Goal: Task Accomplishment & Management: Use online tool/utility

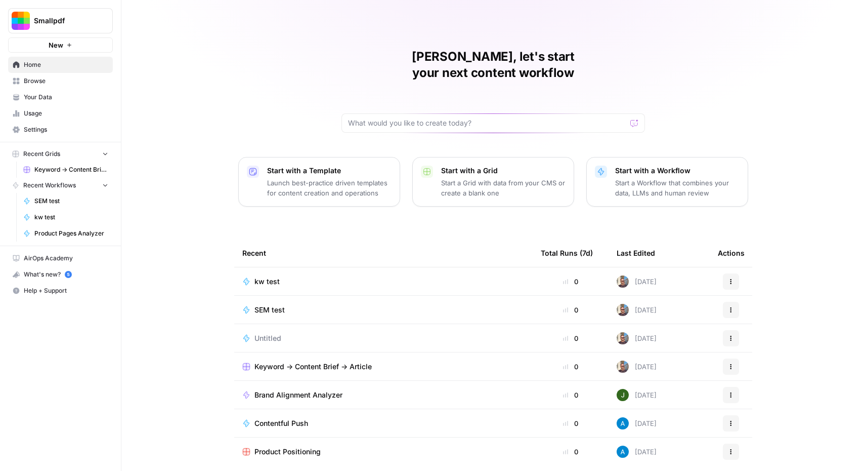
click at [60, 39] on button "New" at bounding box center [60, 44] width 105 height 15
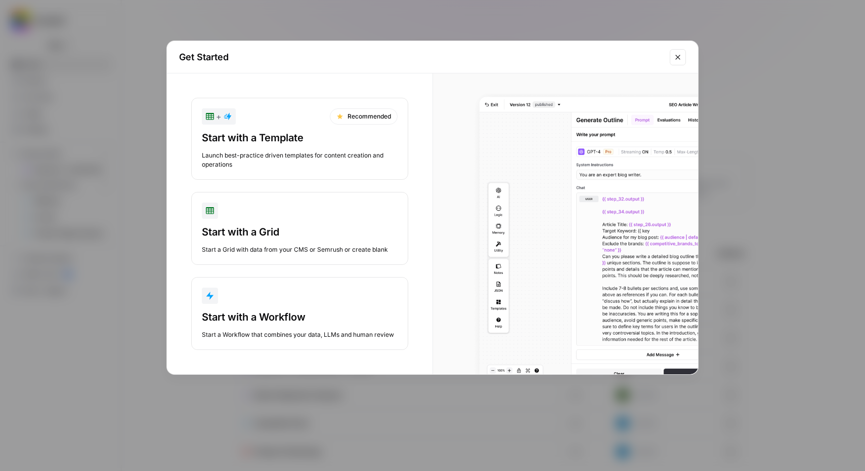
click at [285, 307] on button "Start with a Workflow Start a Workflow that combines your data, LLMs and human …" at bounding box center [299, 313] width 217 height 73
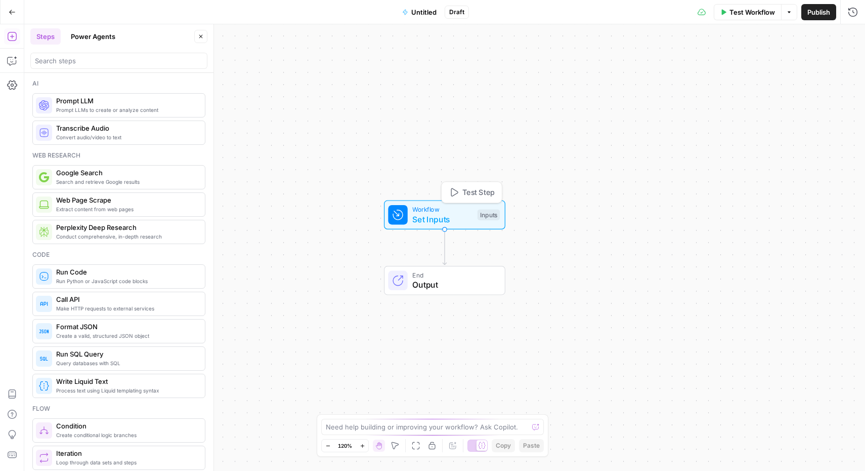
click at [429, 220] on span "Set Inputs" at bounding box center [442, 219] width 60 height 12
click at [698, 64] on span "Add Field" at bounding box center [691, 69] width 29 height 10
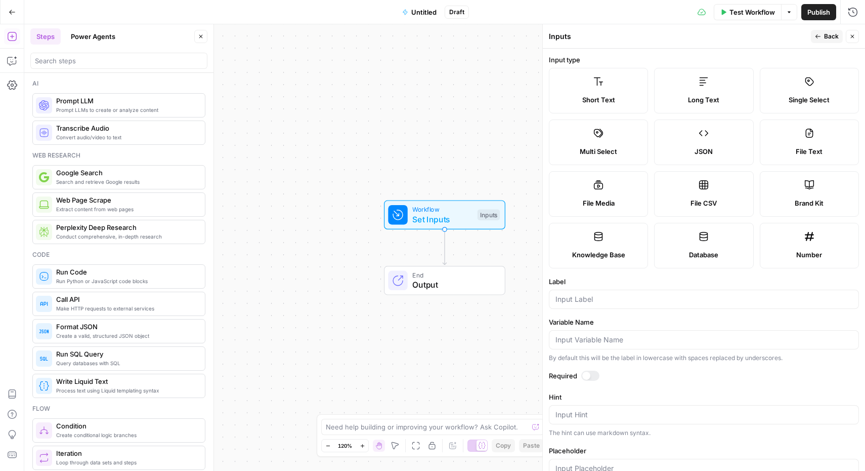
click at [590, 90] on label "Short Text" at bounding box center [598, 91] width 99 height 46
click at [619, 299] on input "Label" at bounding box center [704, 299] width 297 height 10
type input "Topic"
click at [728, 323] on label "Variable Name" at bounding box center [704, 322] width 310 height 10
click at [728, 335] on input "Variable Name" at bounding box center [704, 340] width 297 height 10
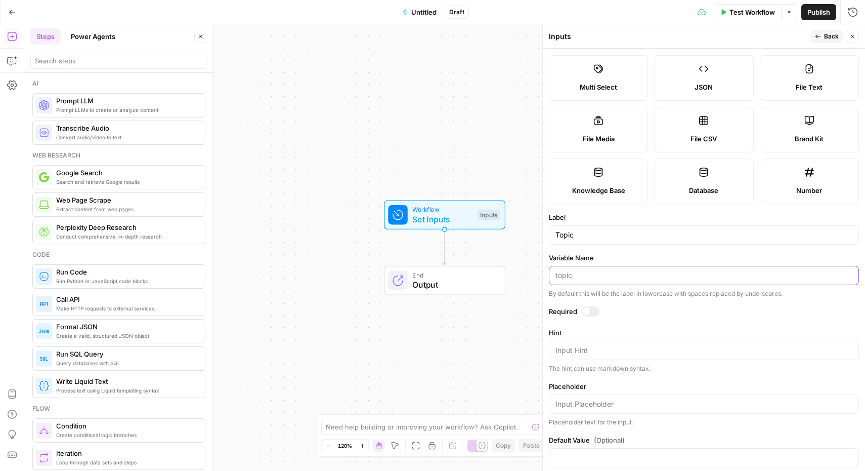
scroll to position [68, 0]
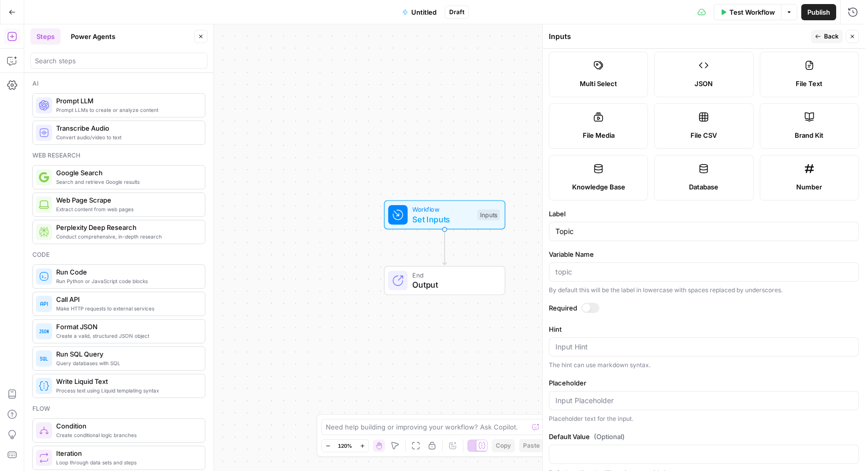
click at [587, 310] on div at bounding box center [586, 308] width 8 height 8
click at [427, 220] on span "Set Inputs" at bounding box center [442, 219] width 60 height 12
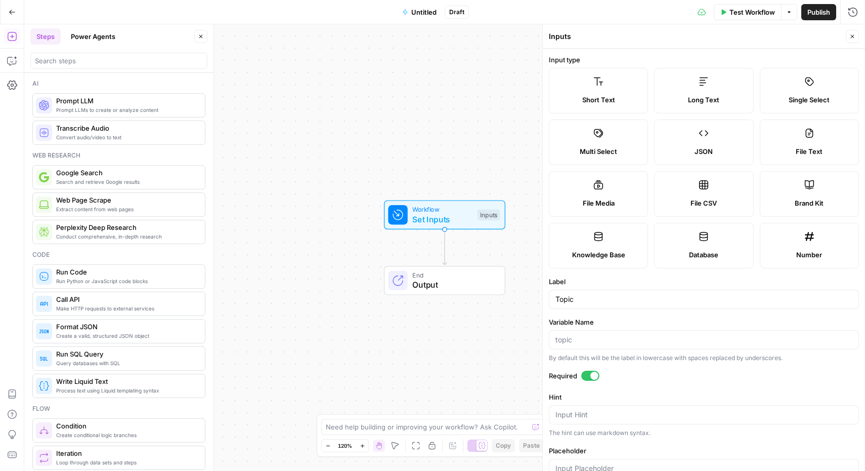
click at [854, 39] on icon "button" at bounding box center [853, 36] width 6 height 6
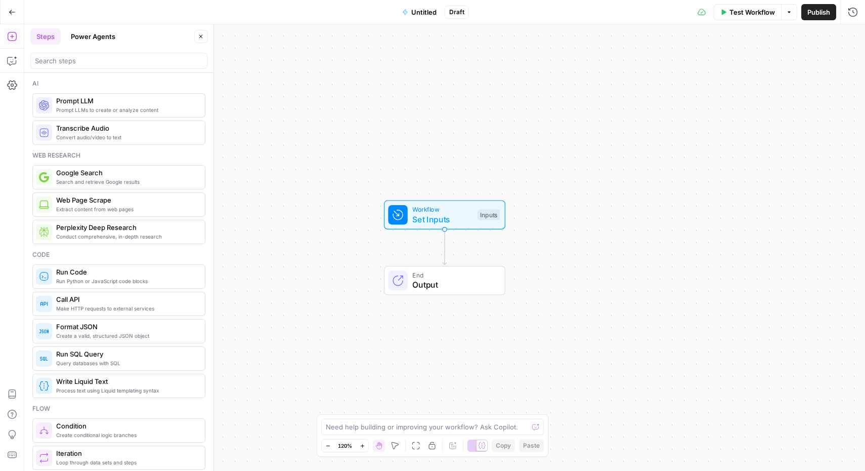
click at [425, 216] on span "Set Inputs" at bounding box center [442, 219] width 60 height 12
click at [436, 246] on div "Workflow Set Inputs Inputs End Output" at bounding box center [444, 247] width 841 height 446
click at [112, 62] on input "search" at bounding box center [119, 61] width 168 height 10
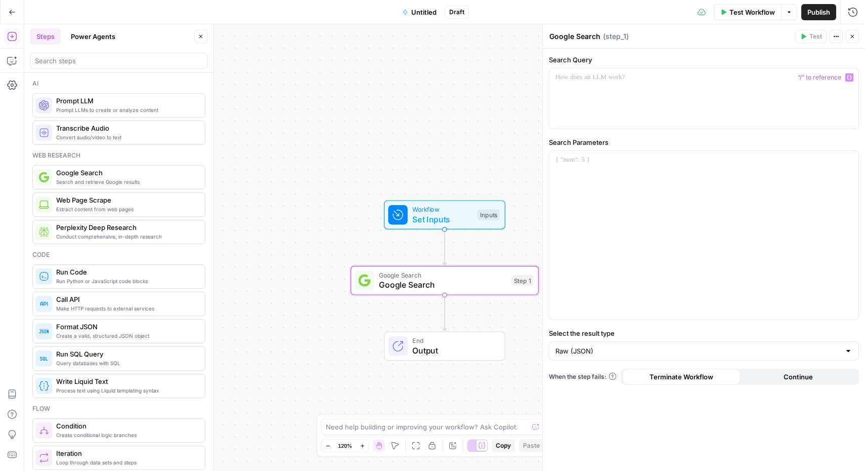
click at [826, 77] on span "“/” to reference" at bounding box center [820, 77] width 52 height 8
click at [676, 96] on div at bounding box center [704, 98] width 309 height 60
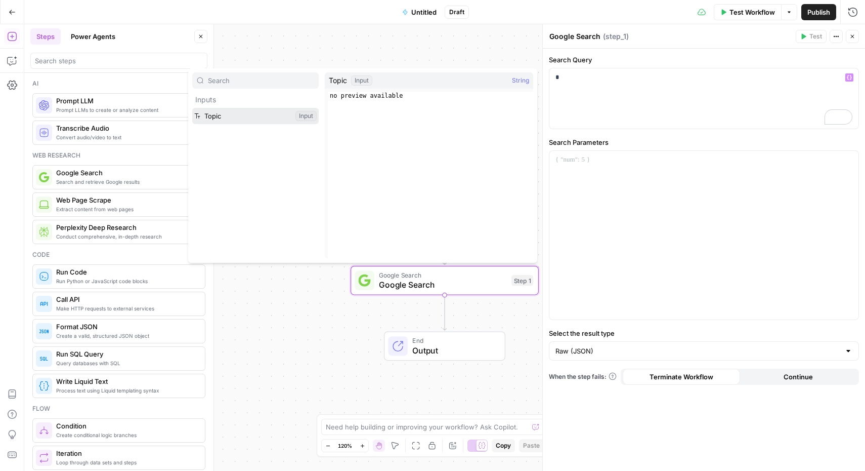
click at [252, 113] on button "Select variable Topic" at bounding box center [255, 116] width 127 height 16
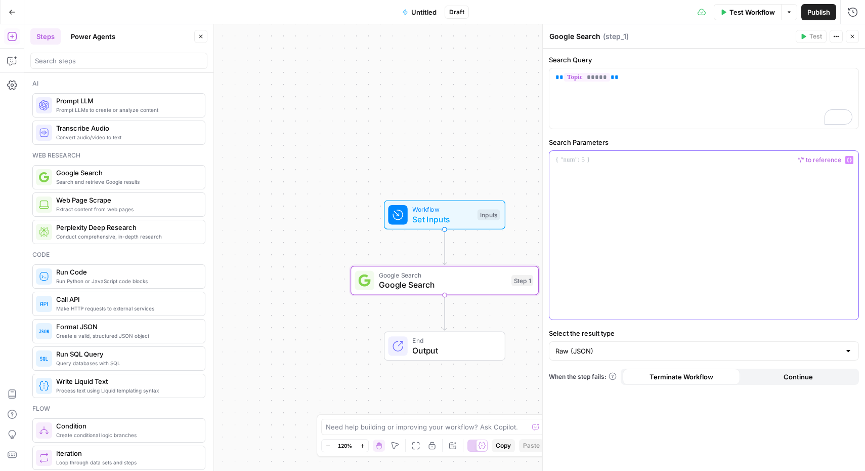
click at [654, 164] on p at bounding box center [704, 160] width 297 height 10
click at [591, 167] on div "To enrich screen reader interactions, please activate Accessibility in Grammarl…" at bounding box center [704, 235] width 309 height 169
click at [642, 351] on input "Raw (JSON)" at bounding box center [698, 351] width 285 height 10
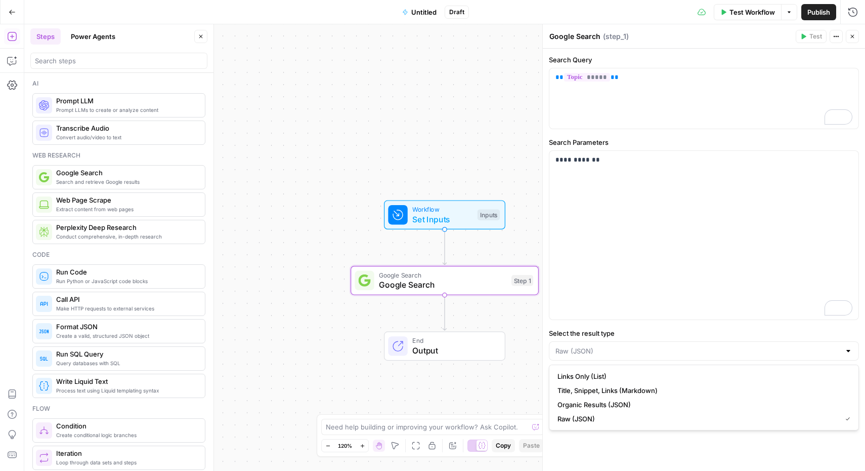
type input "Raw (JSON)"
click at [612, 452] on div "**********" at bounding box center [704, 260] width 322 height 422
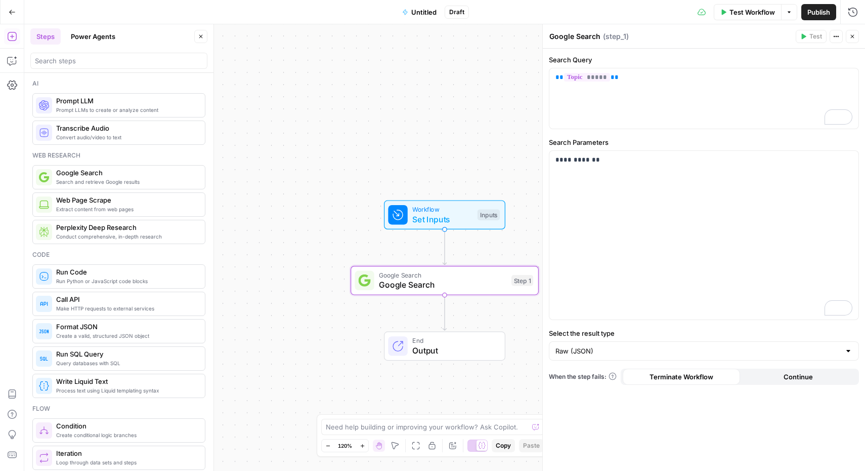
click at [477, 316] on div "Workflow Set Inputs Inputs Google Search Google Search Step 1 End Output" at bounding box center [444, 247] width 841 height 446
click at [427, 314] on div "Workflow Set Inputs Inputs Google Search Google Search Step 1 End Output" at bounding box center [444, 247] width 841 height 446
click at [853, 37] on icon "button" at bounding box center [853, 36] width 6 height 6
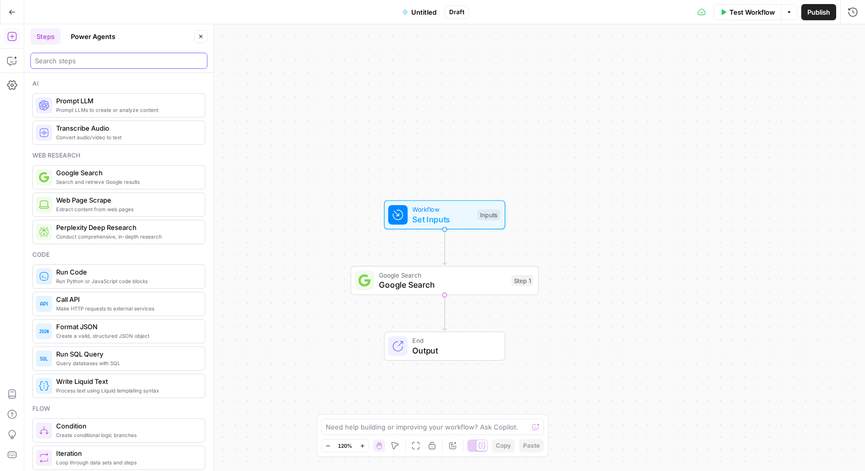
click at [103, 57] on input "search" at bounding box center [119, 61] width 168 height 10
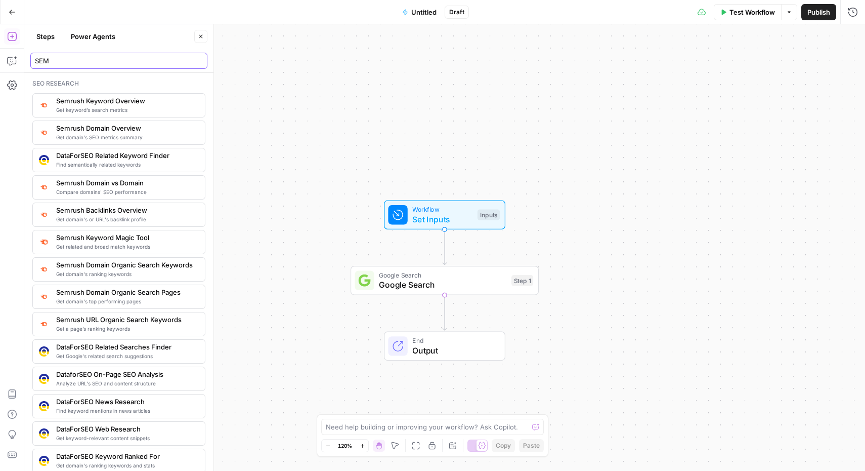
type input "SEM"
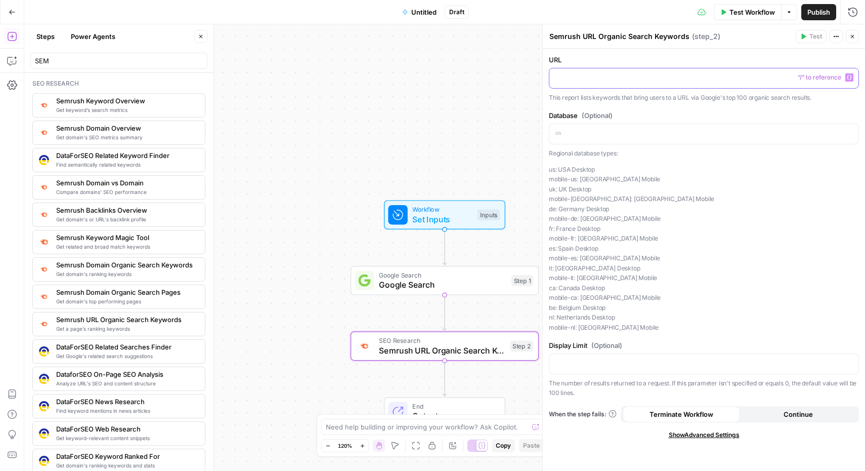
click at [636, 75] on p at bounding box center [704, 77] width 297 height 10
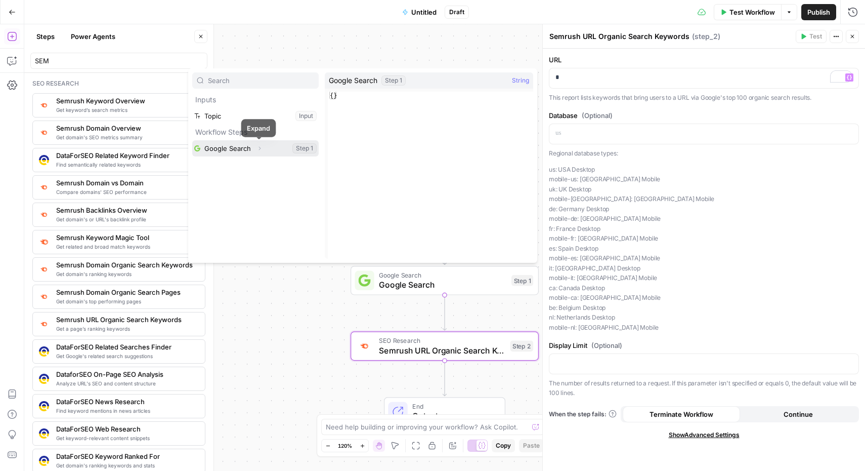
click at [259, 150] on icon "button" at bounding box center [260, 148] width 6 height 6
click at [227, 167] on button "Select variable Output" at bounding box center [260, 164] width 116 height 16
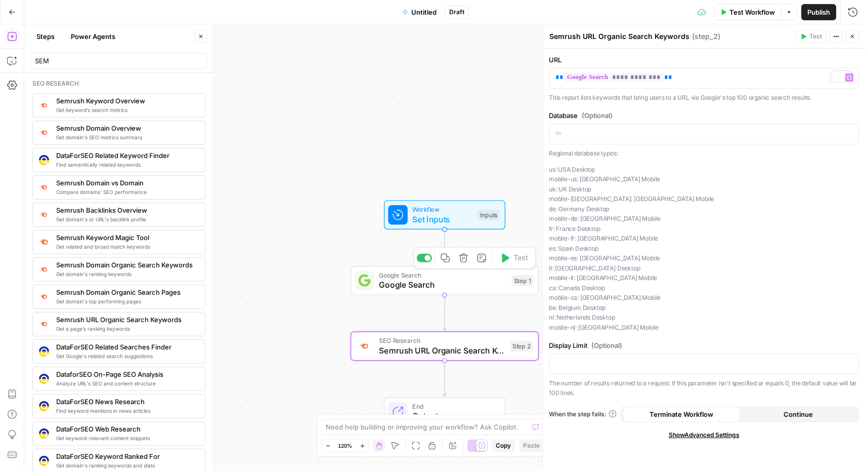
click at [453, 279] on span "Google Search" at bounding box center [443, 284] width 128 height 12
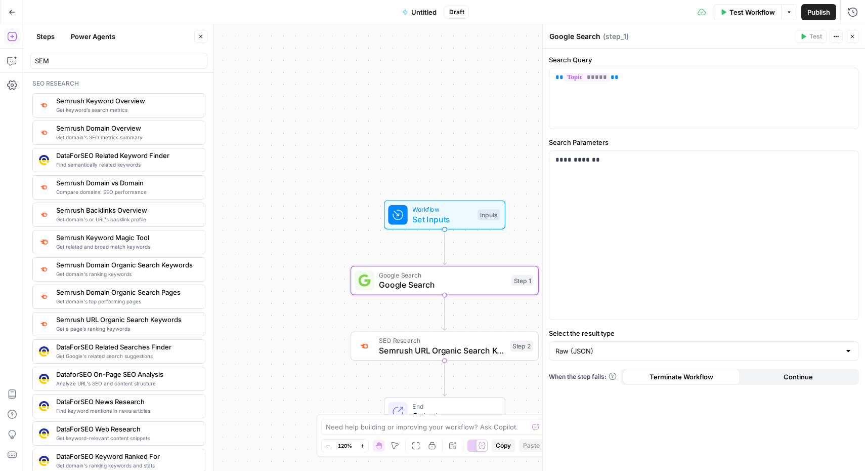
click at [650, 358] on div "Raw (JSON)" at bounding box center [704, 350] width 310 height 19
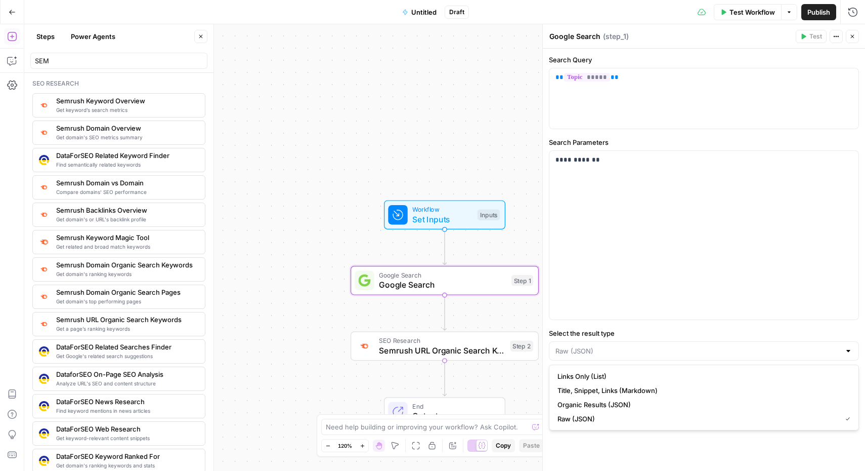
type input "Raw (JSON)"
click at [666, 456] on div "**********" at bounding box center [704, 260] width 322 height 422
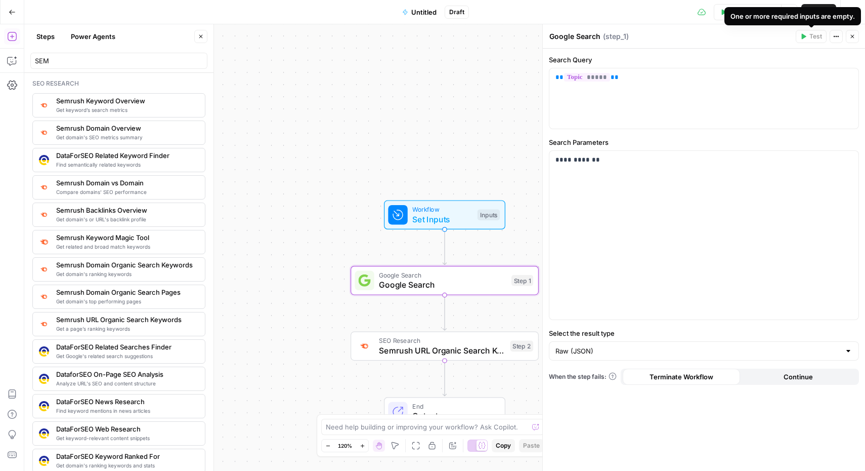
click at [749, 14] on div "One or more required inputs are empty." at bounding box center [793, 16] width 124 height 10
click at [852, 36] on icon "button" at bounding box center [853, 37] width 4 height 4
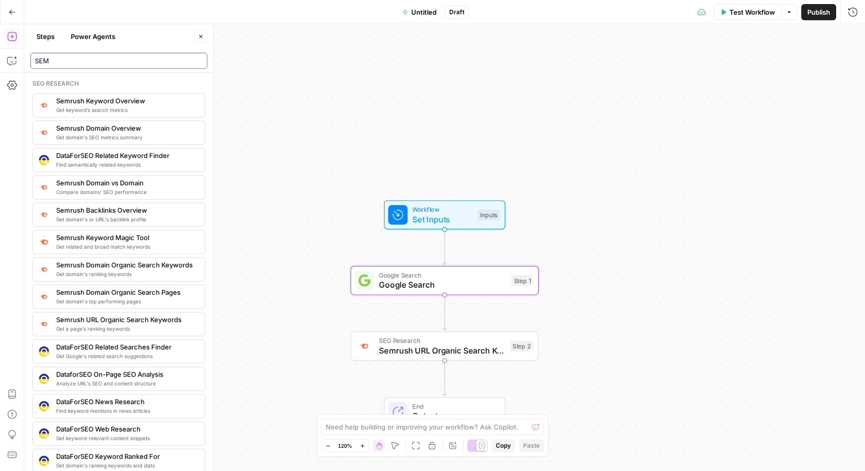
click at [133, 65] on input "SEM" at bounding box center [119, 61] width 168 height 10
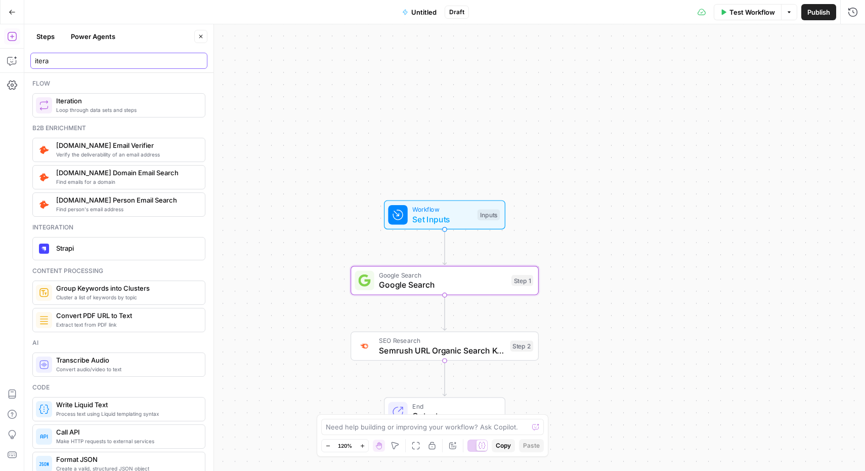
type input "itera"
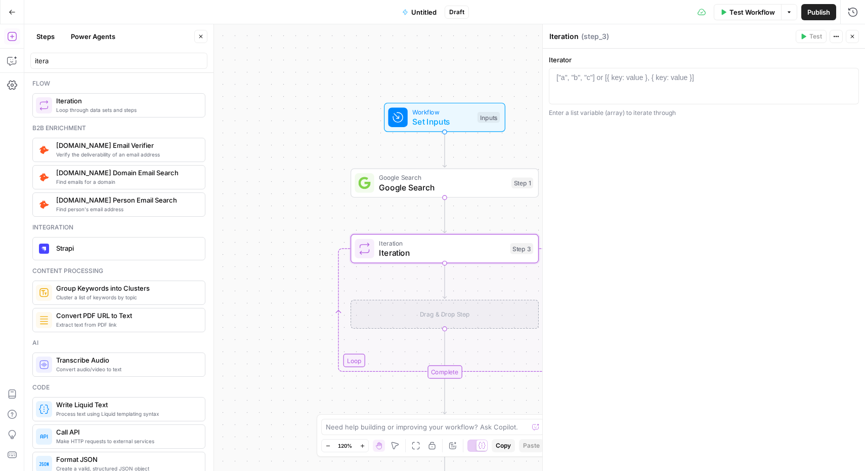
click at [440, 309] on div "Drag & Drop Step" at bounding box center [445, 314] width 188 height 29
click at [578, 77] on div "["a", "b", "c"] or [{ key: value }, { key: value }]" at bounding box center [626, 77] width 138 height 10
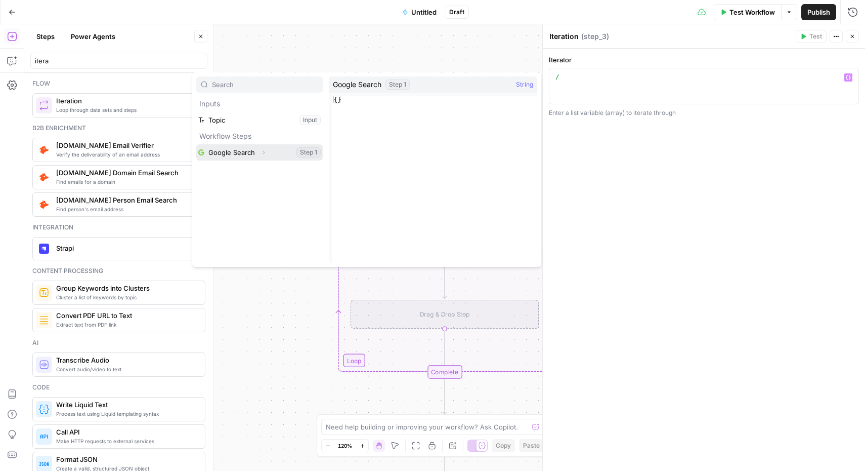
click at [250, 155] on button "Select variable Google Search" at bounding box center [259, 152] width 127 height 16
type textarea "**********"
click at [263, 154] on icon "button" at bounding box center [264, 152] width 6 height 6
click at [239, 173] on button "Select variable Output" at bounding box center [264, 168] width 116 height 16
type textarea "**********"
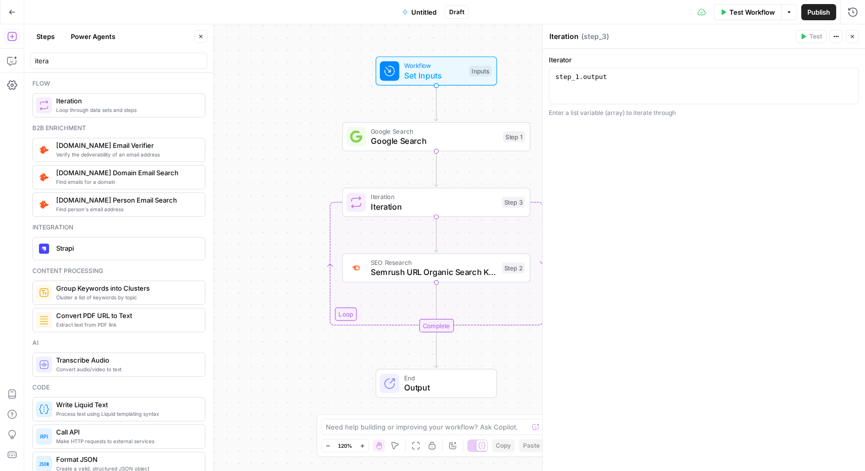
click at [305, 369] on div "Workflow Set Inputs Inputs Google Search Google Search Step 1 Loop Iteration It…" at bounding box center [444, 247] width 841 height 446
click at [756, 11] on span "Test Workflow" at bounding box center [753, 12] width 46 height 10
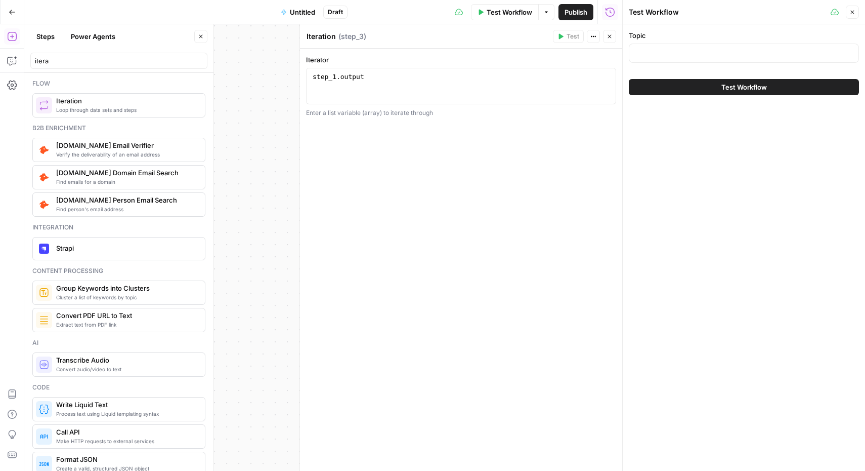
click at [503, 17] on span "Test Workflow" at bounding box center [510, 12] width 46 height 10
click at [661, 49] on input "Topic" at bounding box center [744, 53] width 217 height 10
paste input "Compress Product Catalogs for Faster Online Sharing"
type input "Compress Product Catalogs for Faster Online Sharing"
click at [727, 92] on span "Test Workflow" at bounding box center [745, 87] width 46 height 10
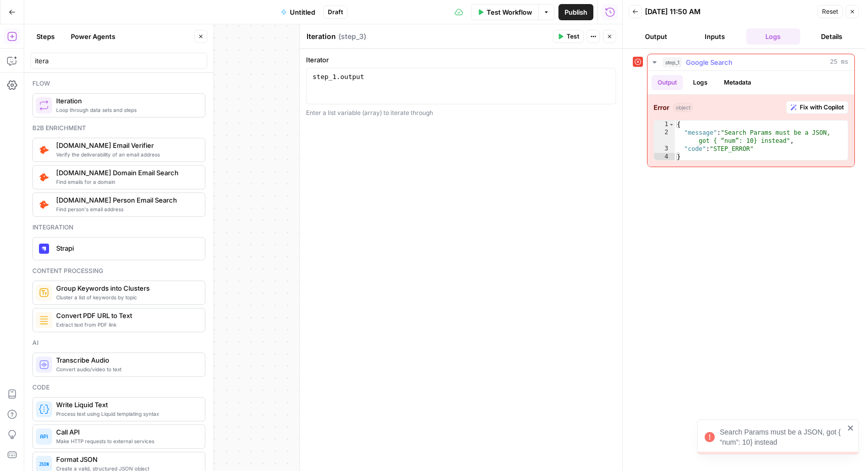
click at [818, 107] on span "Fix with Copilot" at bounding box center [822, 107] width 44 height 9
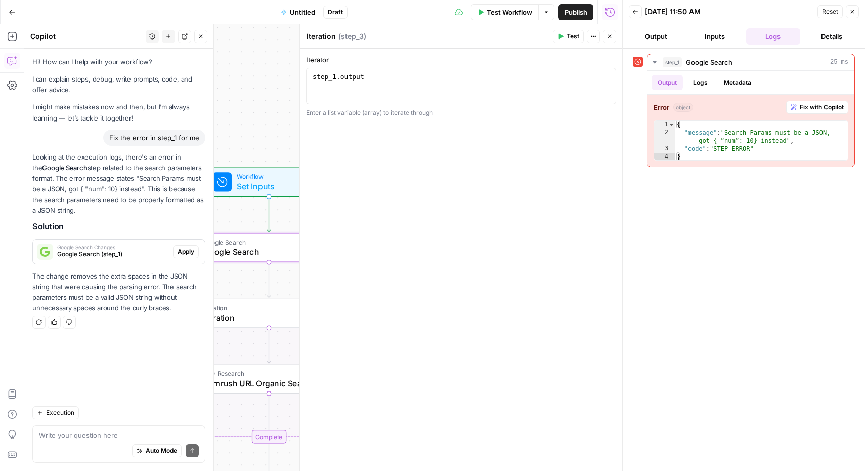
click at [186, 252] on span "Apply" at bounding box center [186, 251] width 17 height 9
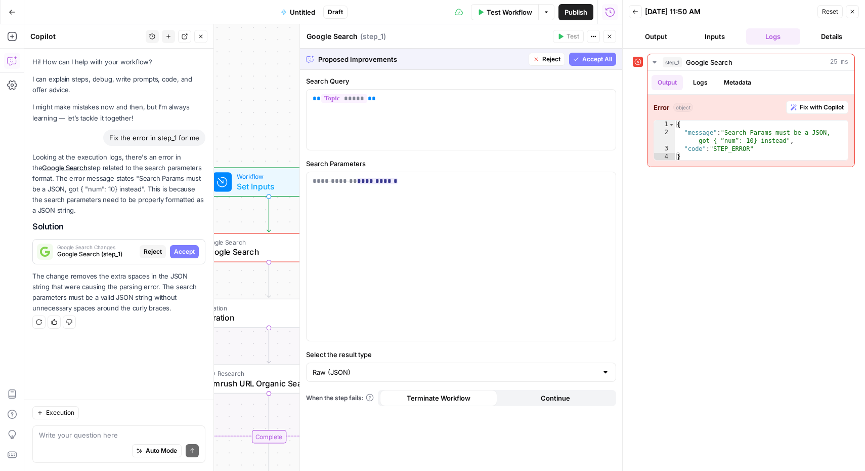
click at [598, 59] on span "Accept All" at bounding box center [597, 59] width 30 height 9
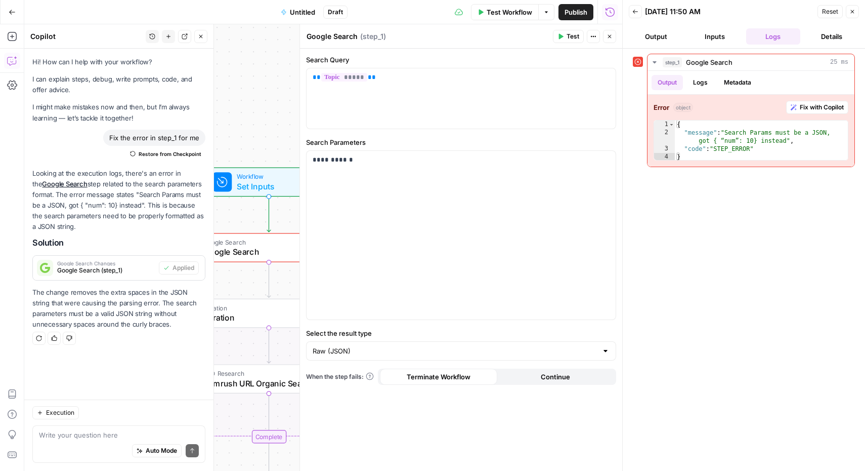
click at [511, 10] on span "Test Workflow" at bounding box center [510, 12] width 46 height 10
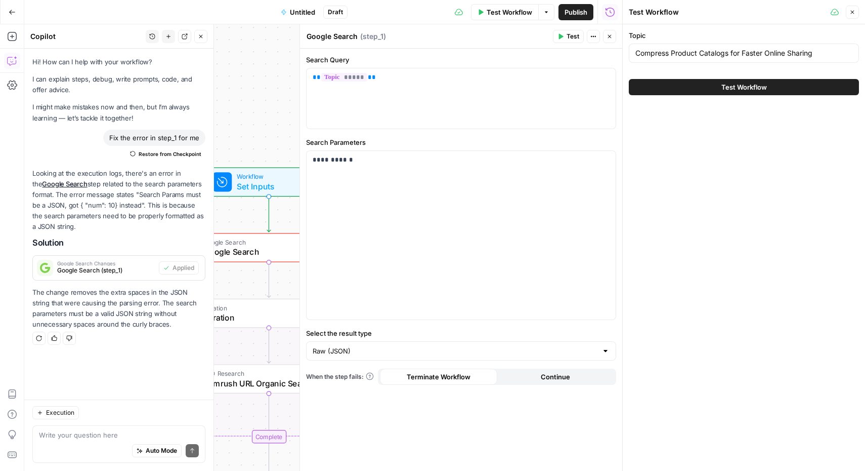
click at [751, 83] on span "Test Workflow" at bounding box center [745, 87] width 46 height 10
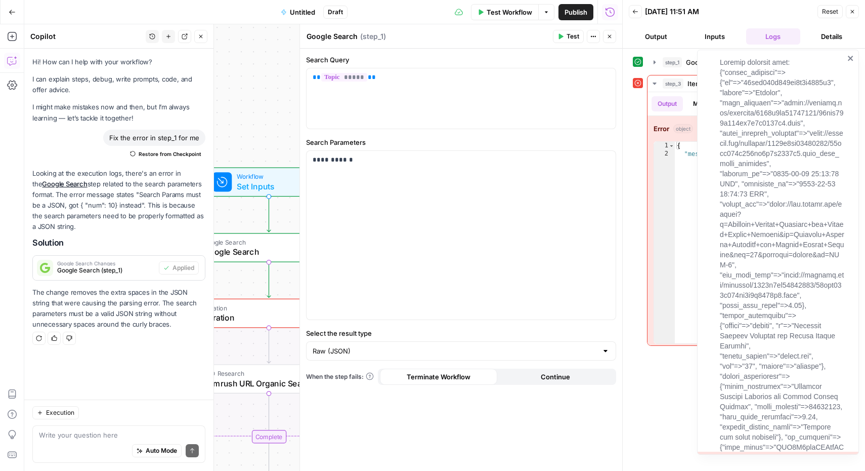
click at [852, 58] on icon "close" at bounding box center [851, 58] width 7 height 8
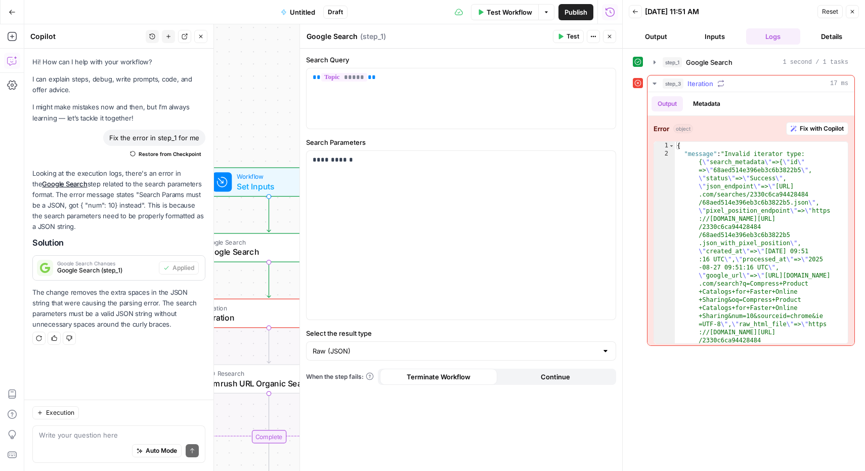
click at [814, 126] on span "Fix with Copilot" at bounding box center [822, 128] width 44 height 9
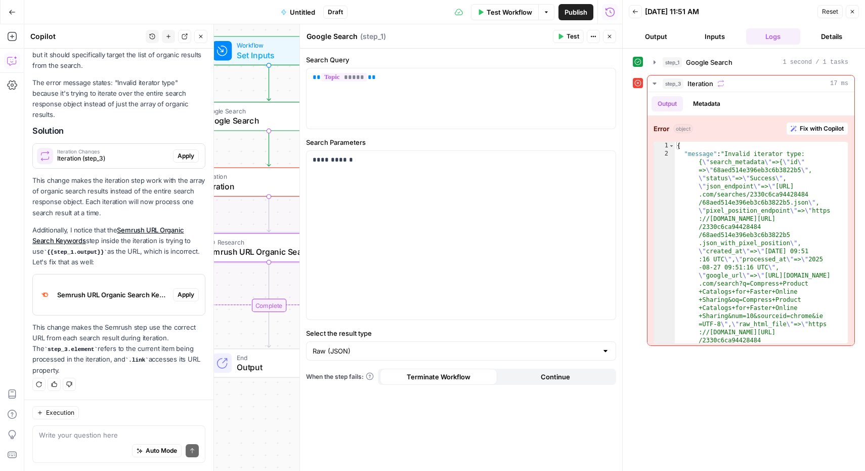
scroll to position [280, 0]
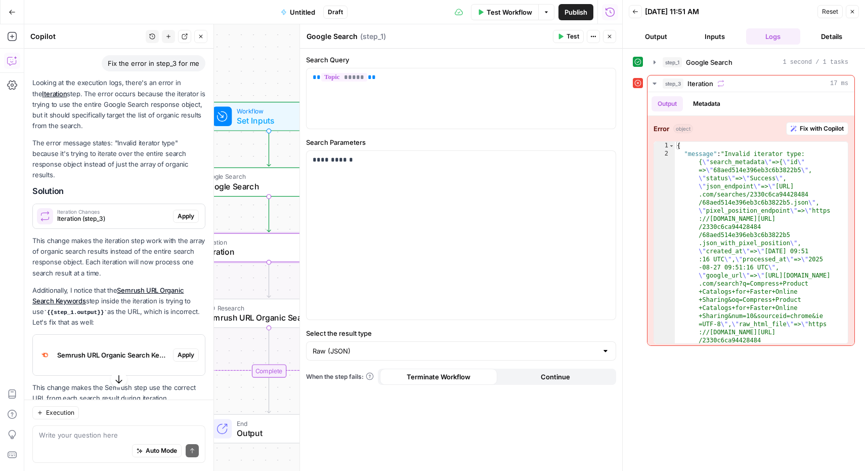
click at [179, 217] on span "Apply" at bounding box center [186, 216] width 17 height 9
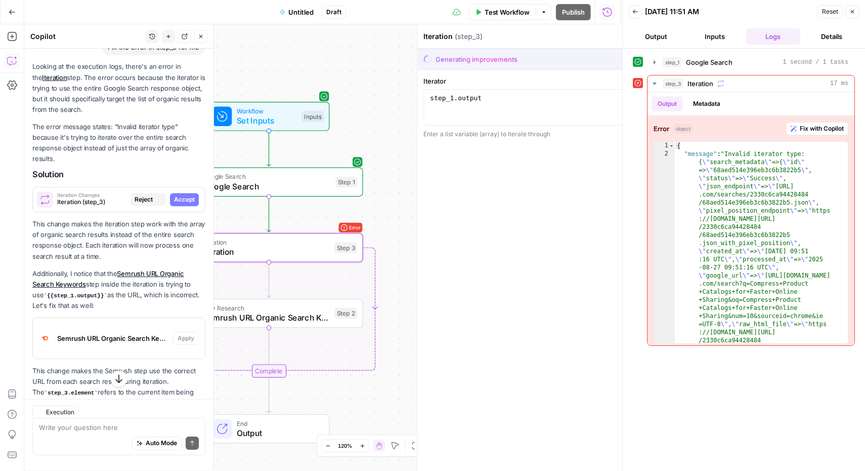
scroll to position [264, 0]
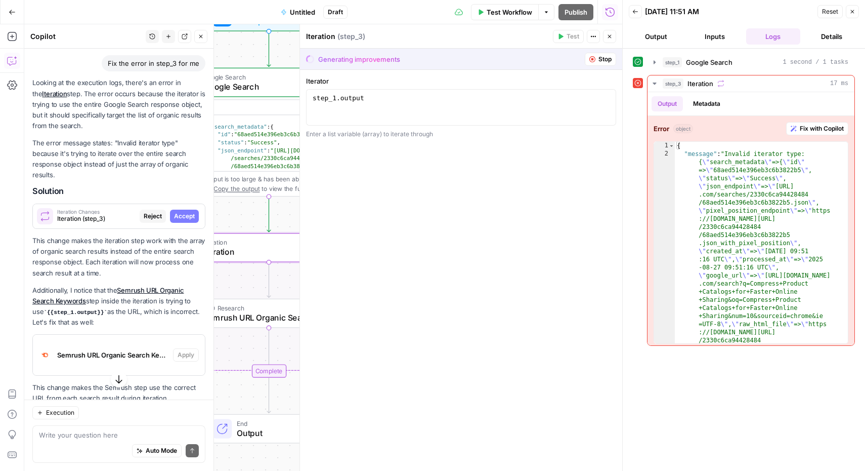
click at [170, 219] on button "Accept" at bounding box center [184, 216] width 29 height 13
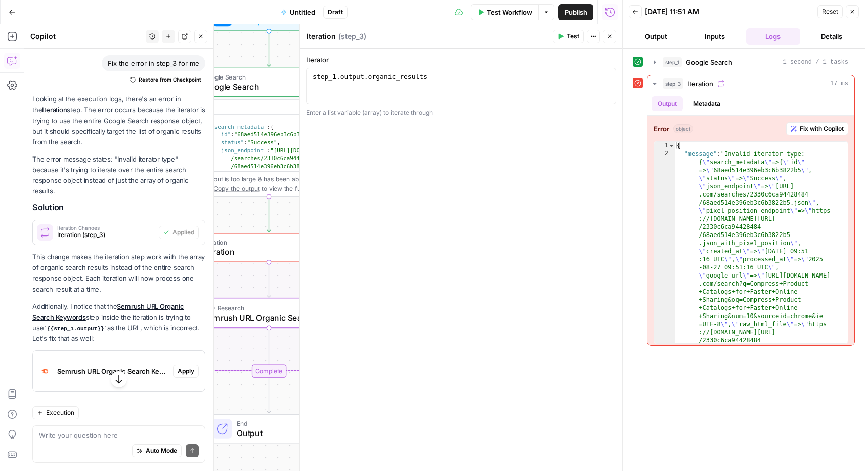
scroll to position [357, 0]
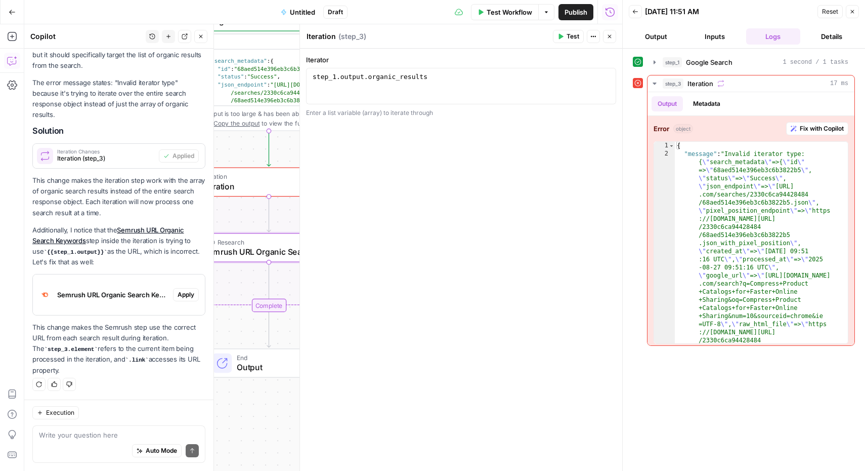
click at [178, 294] on span "Apply" at bounding box center [186, 294] width 17 height 9
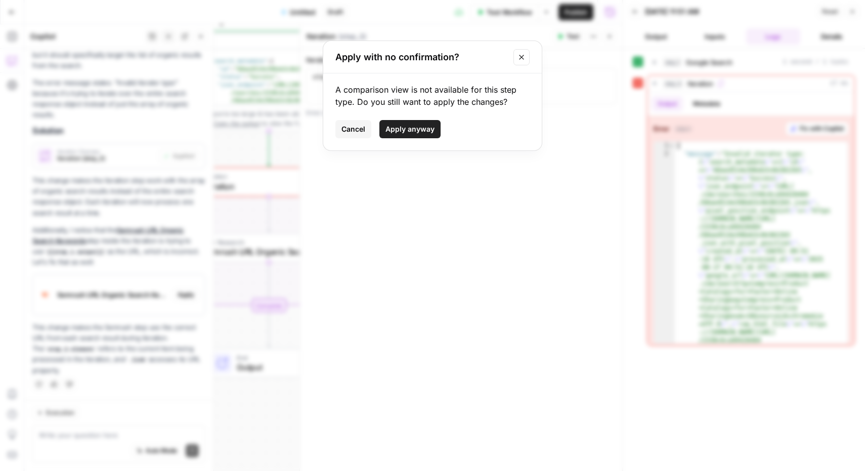
click at [524, 55] on icon "Close modal" at bounding box center [522, 57] width 8 height 8
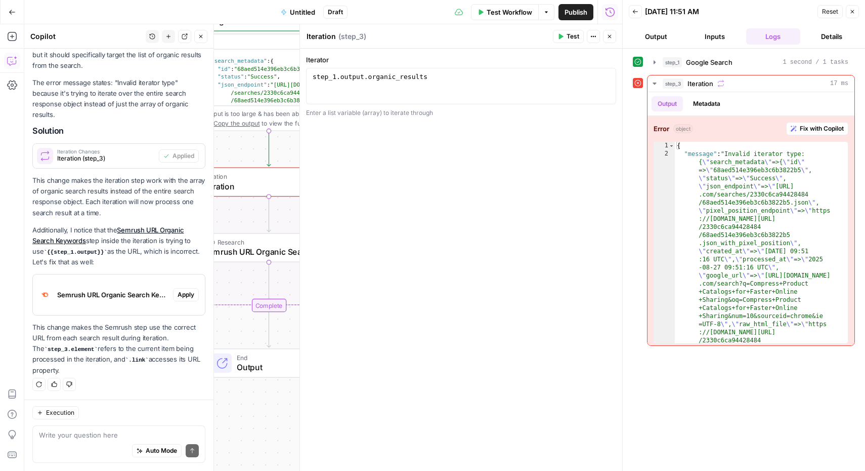
click at [505, 7] on span "Test Workflow" at bounding box center [510, 12] width 46 height 10
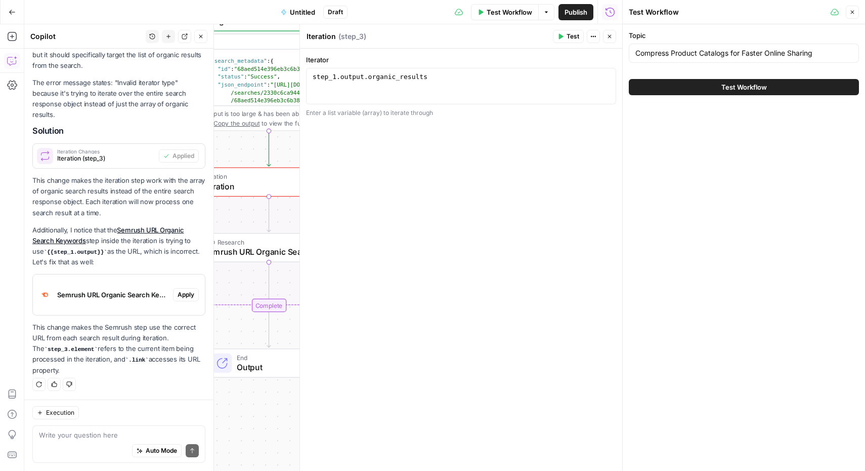
click at [763, 88] on span "Test Workflow" at bounding box center [745, 87] width 46 height 10
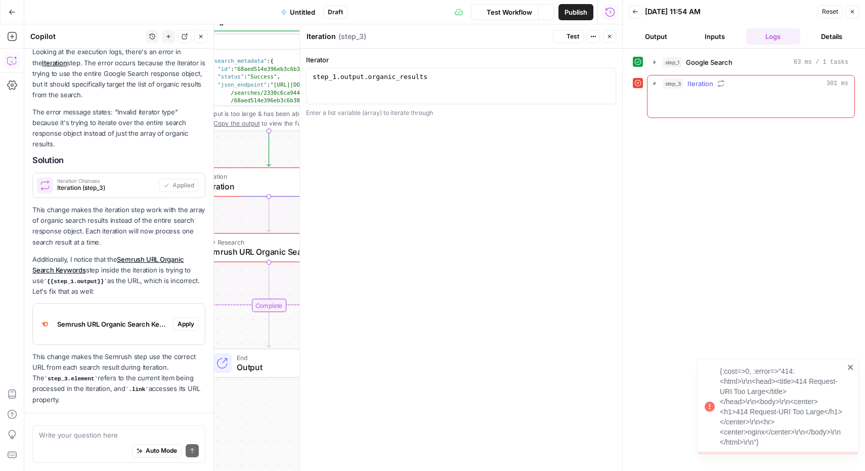
scroll to position [357, 0]
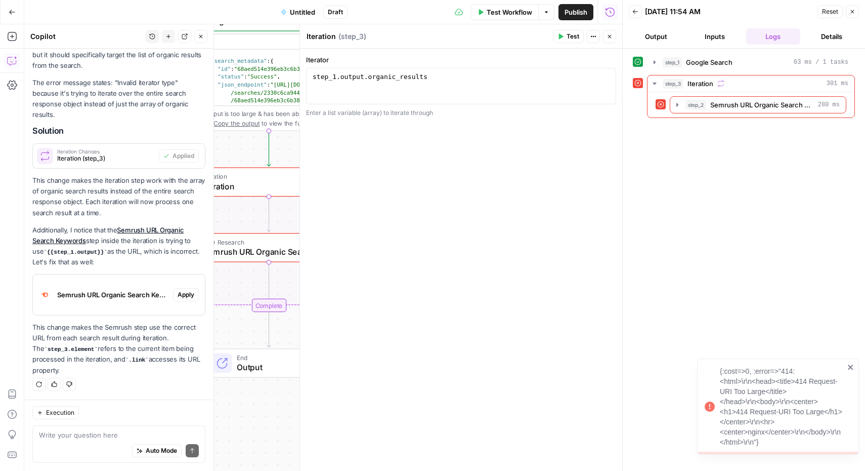
click at [847, 366] on div "{:cost=>0, :error=>"414: <html>\r\n<head><title>414 Request-URI Too Large</titl…" at bounding box center [775, 406] width 146 height 87
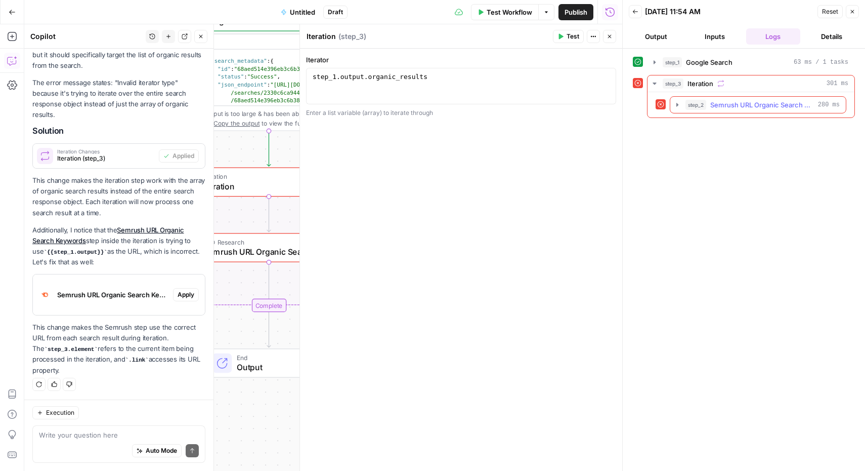
click at [740, 98] on button "step_2 Semrush URL Organic Search Keywords 280 ms" at bounding box center [759, 105] width 176 height 16
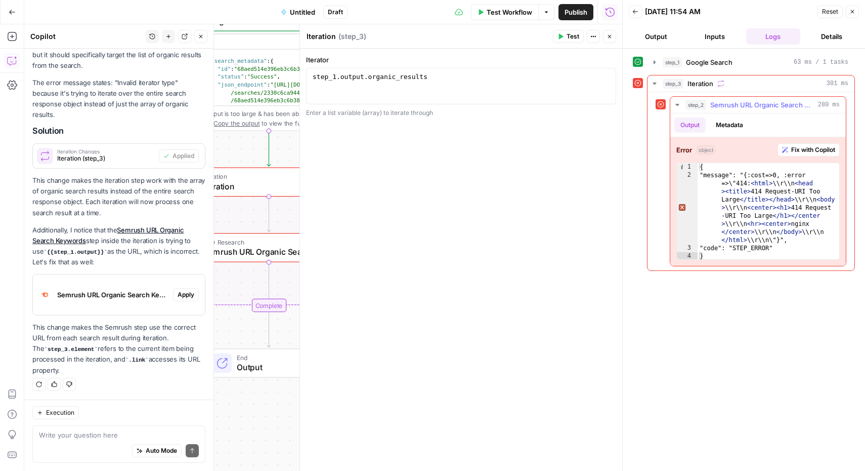
click at [801, 150] on span "Fix with Copilot" at bounding box center [813, 149] width 44 height 9
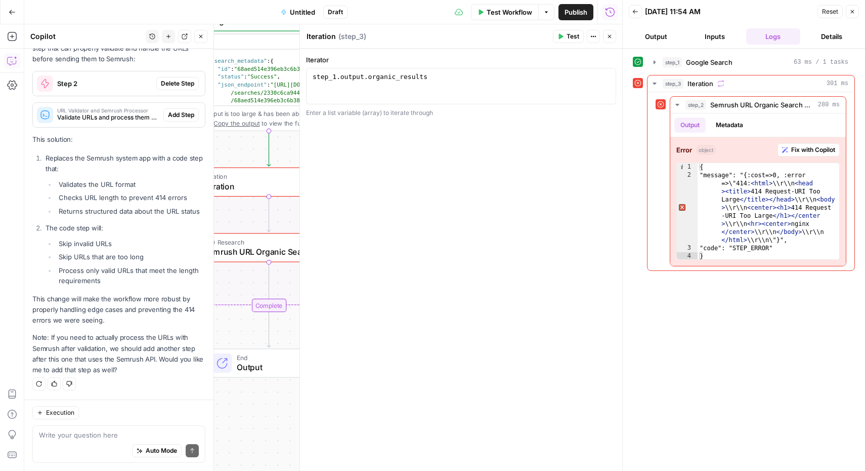
scroll to position [647, 0]
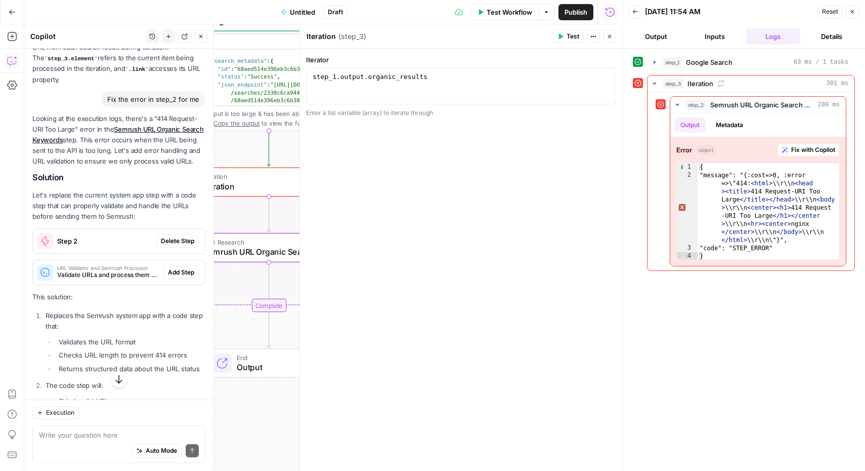
click at [171, 245] on span "Delete Step" at bounding box center [177, 240] width 33 height 9
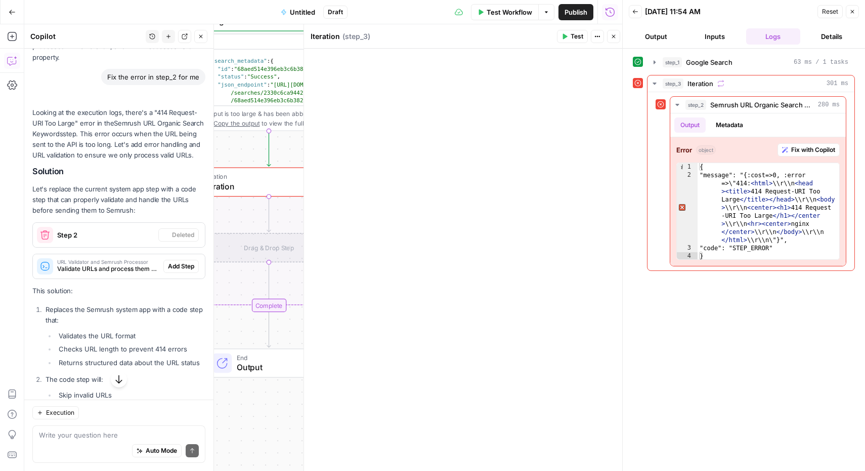
scroll to position [625, 0]
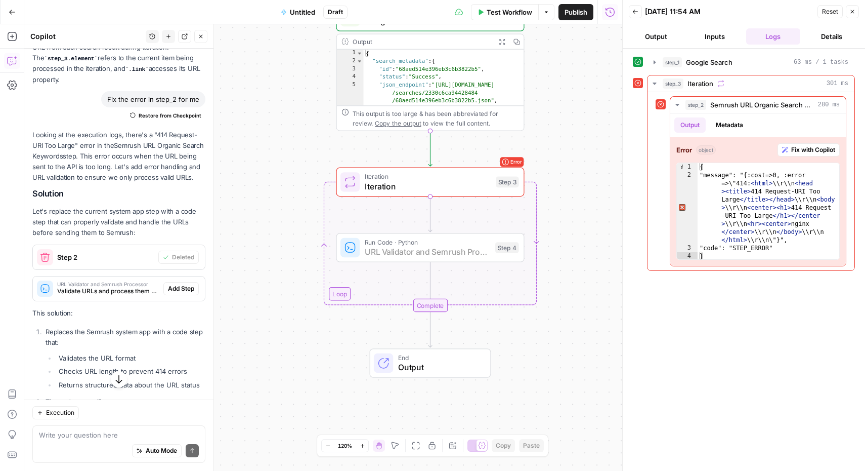
click at [174, 293] on span "Add Step" at bounding box center [181, 288] width 26 height 9
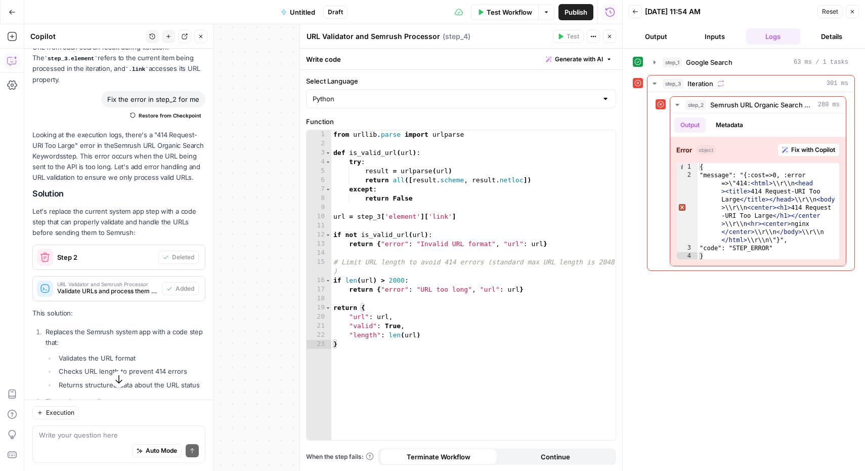
click at [517, 13] on span "Test Workflow" at bounding box center [510, 12] width 46 height 10
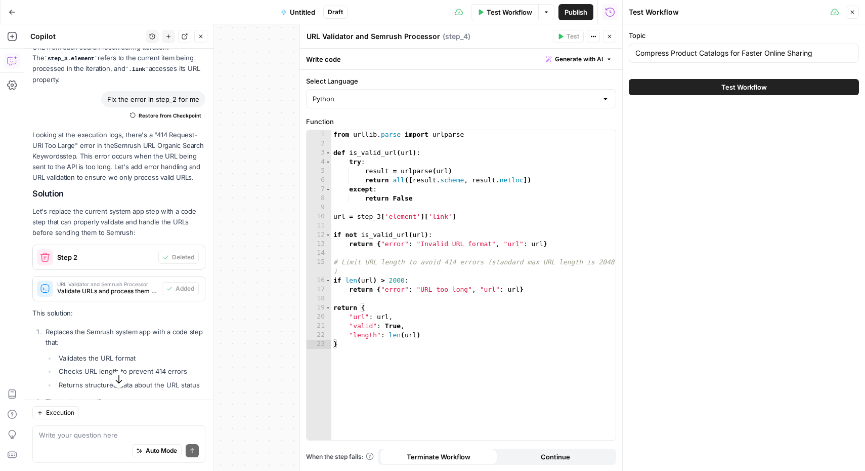
click at [756, 92] on span "Test Workflow" at bounding box center [745, 87] width 46 height 10
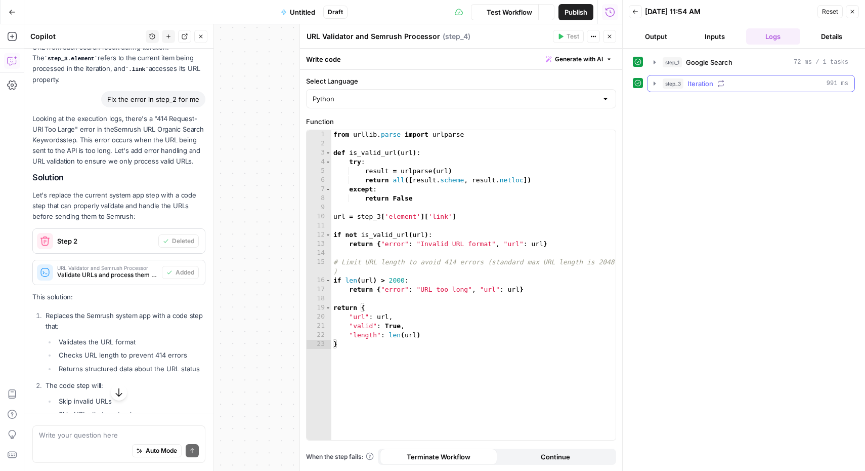
scroll to position [625, 0]
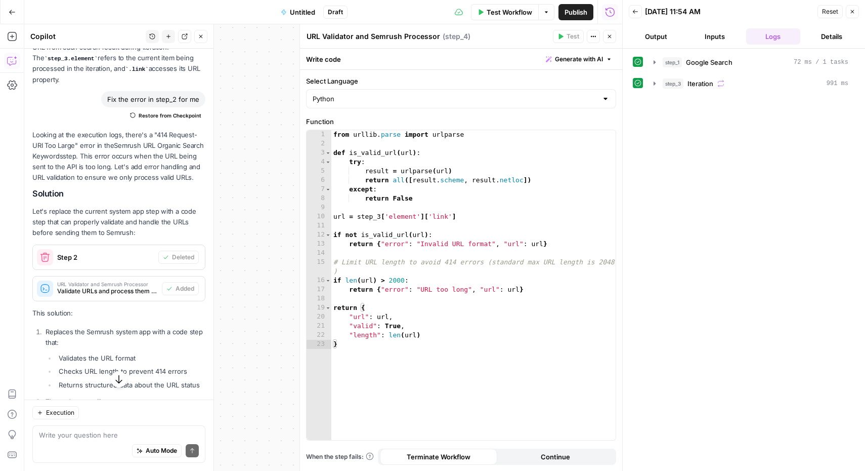
click at [853, 10] on icon "button" at bounding box center [853, 12] width 6 height 6
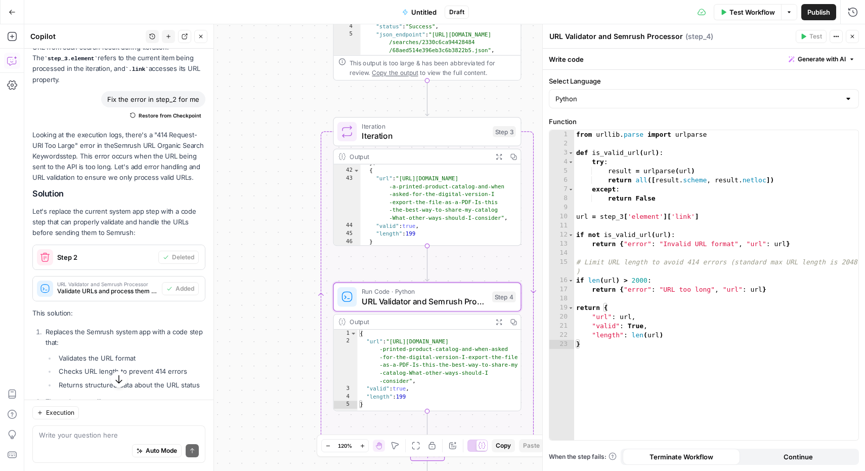
scroll to position [366, 0]
click at [853, 36] on icon "button" at bounding box center [853, 37] width 4 height 4
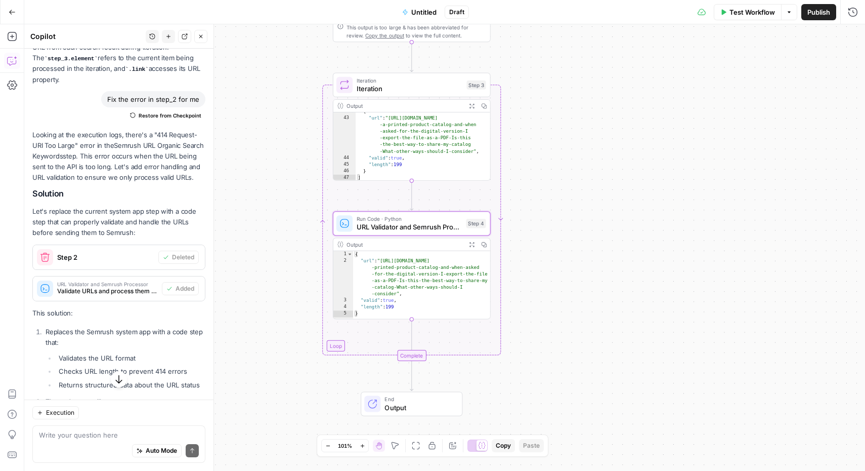
click at [403, 283] on div "{ "url" : "https://www.quora.com/I-produced-a -printed-product-catalog-and-when…" at bounding box center [422, 292] width 138 height 82
type textarea "**********"
click at [408, 225] on span "URL Validator and Semrush Processor" at bounding box center [409, 227] width 105 height 10
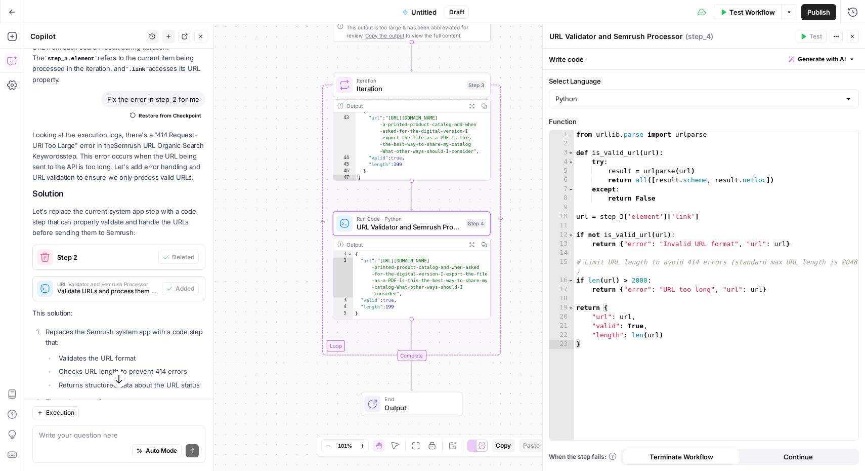
click at [855, 32] on button "Close" at bounding box center [852, 36] width 13 height 13
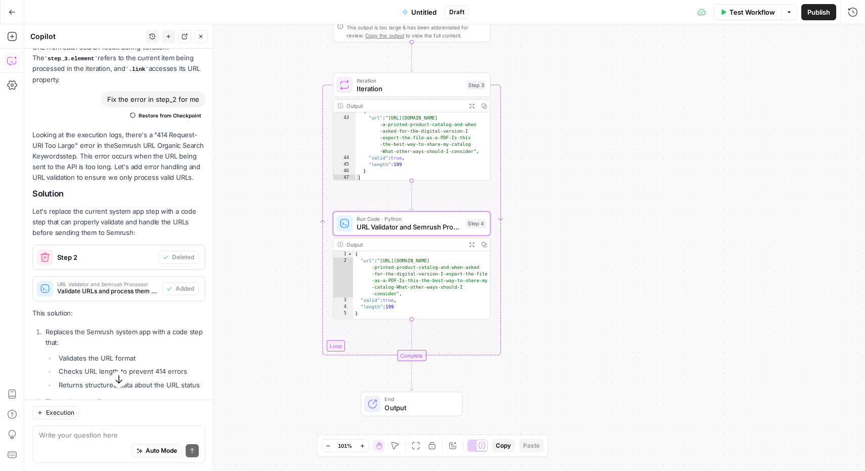
click at [433, 229] on span "URL Validator and Semrush Processor" at bounding box center [409, 227] width 105 height 10
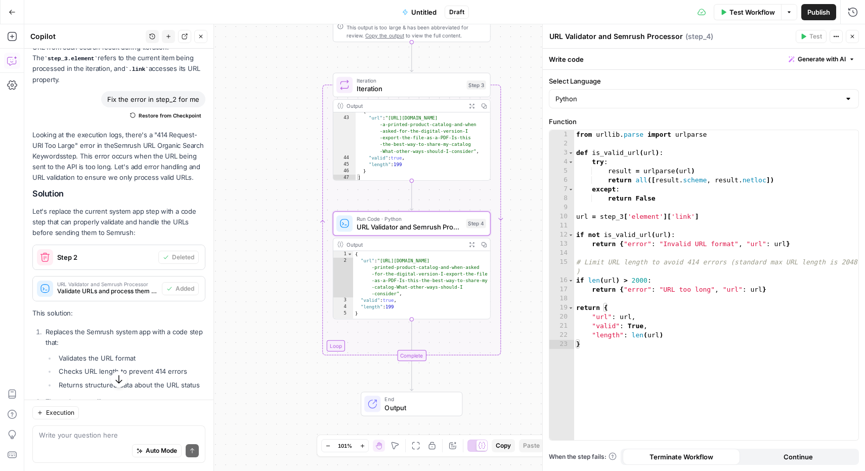
click at [853, 37] on icon "button" at bounding box center [853, 36] width 6 height 6
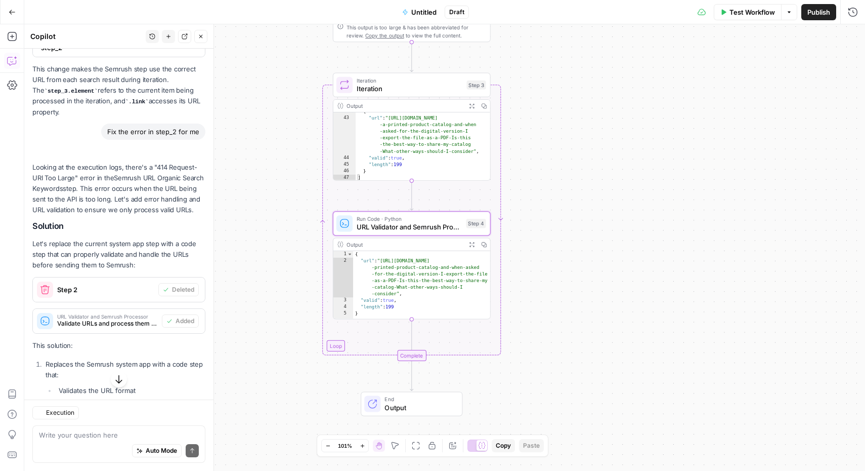
scroll to position [625, 0]
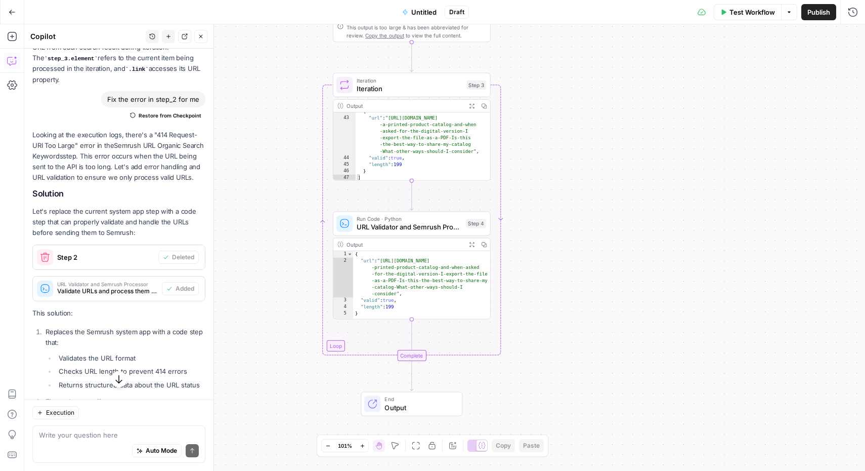
click at [421, 88] on span "Iteration" at bounding box center [410, 89] width 106 height 10
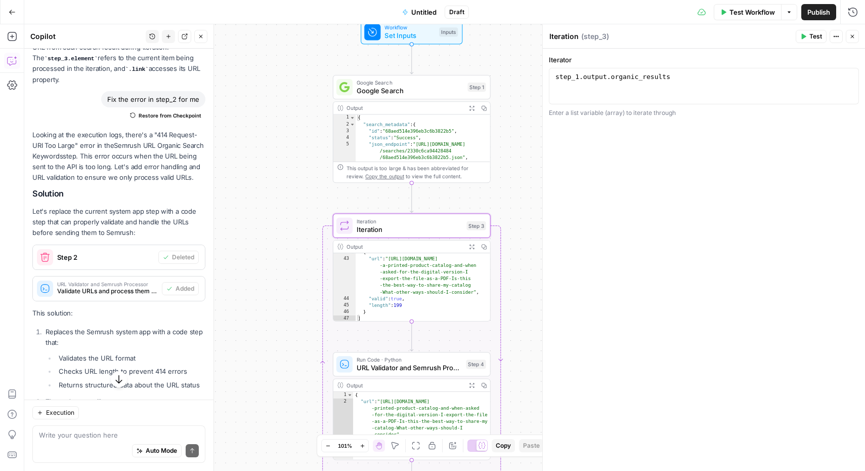
click at [411, 90] on span "Google Search" at bounding box center [410, 91] width 107 height 10
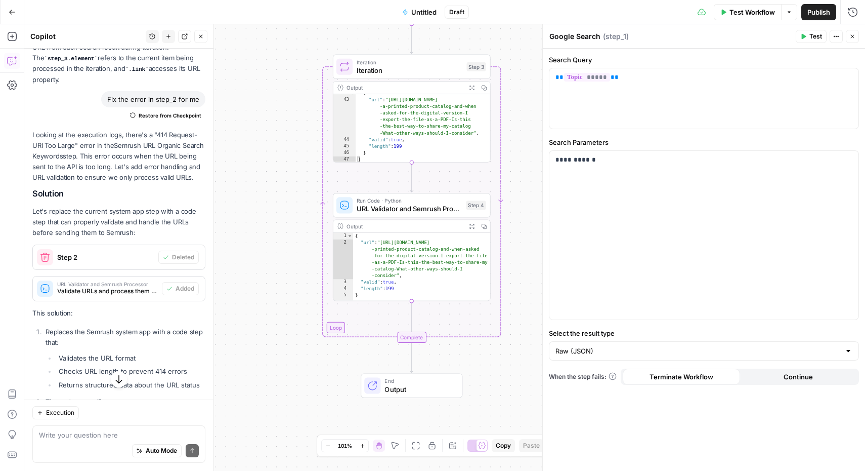
click at [202, 35] on icon "button" at bounding box center [201, 36] width 6 height 6
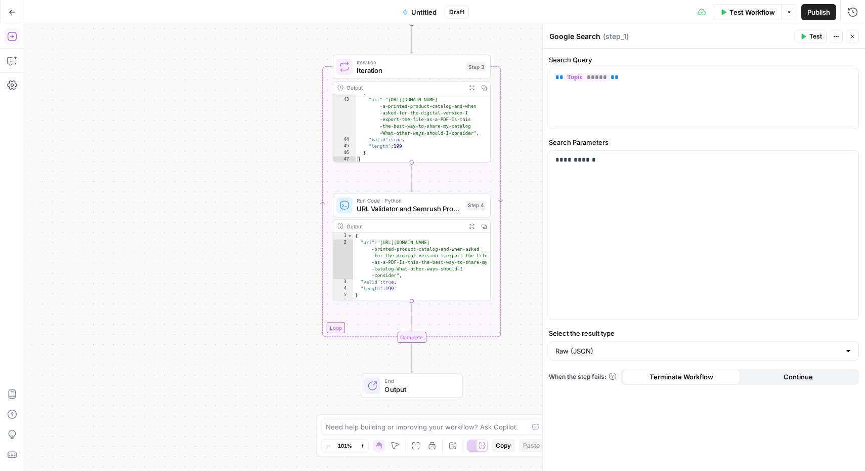
click at [14, 37] on icon "button" at bounding box center [12, 36] width 10 height 10
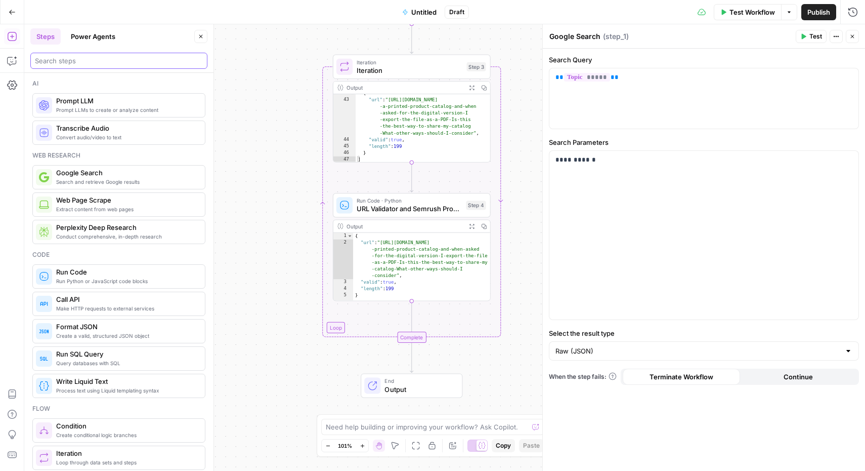
click at [158, 61] on input "search" at bounding box center [119, 61] width 168 height 10
type input "s"
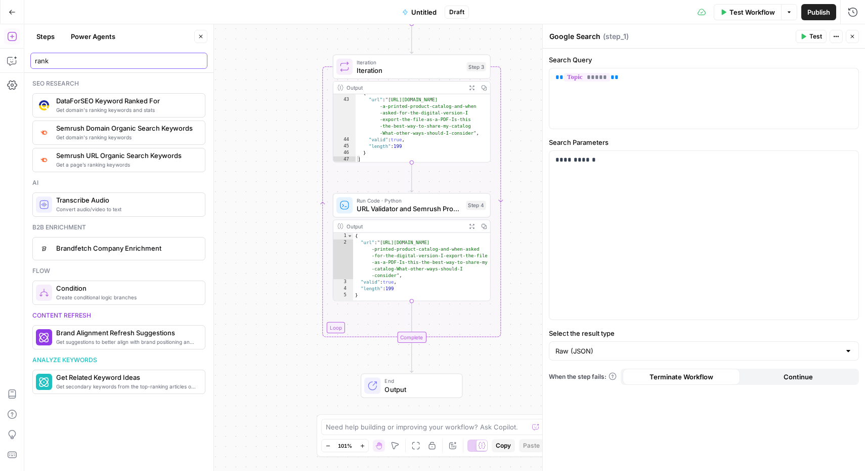
type input "rank"
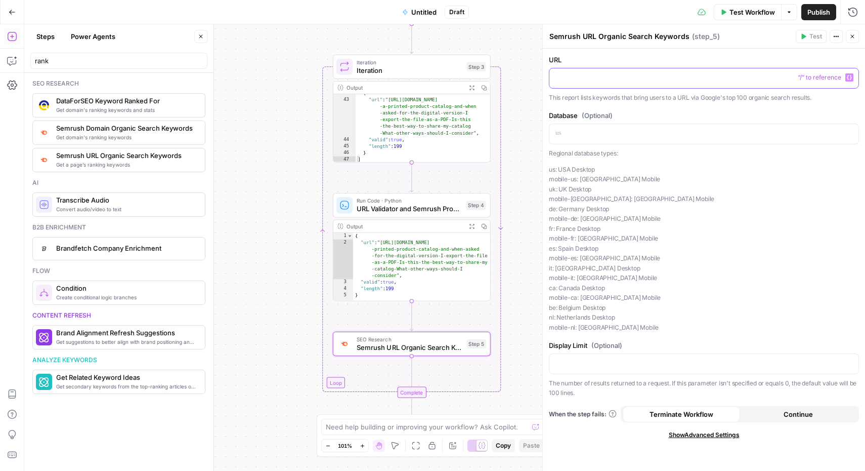
click at [602, 80] on p at bounding box center [704, 77] width 297 height 10
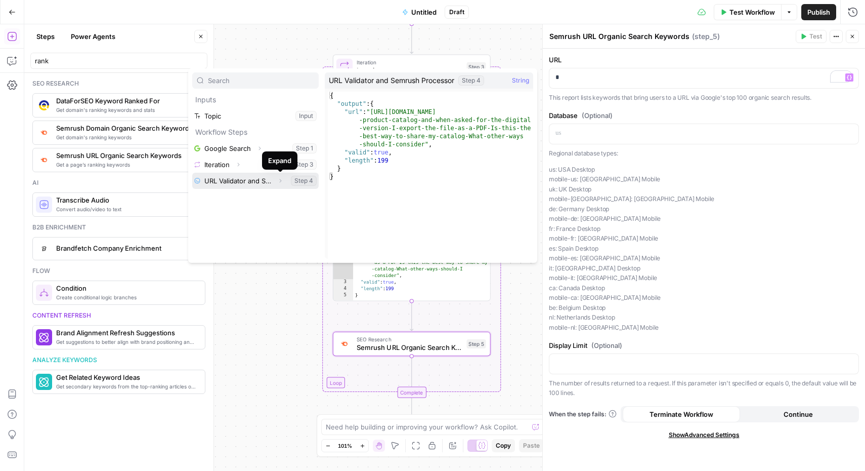
click at [282, 181] on icon "button" at bounding box center [280, 181] width 6 height 6
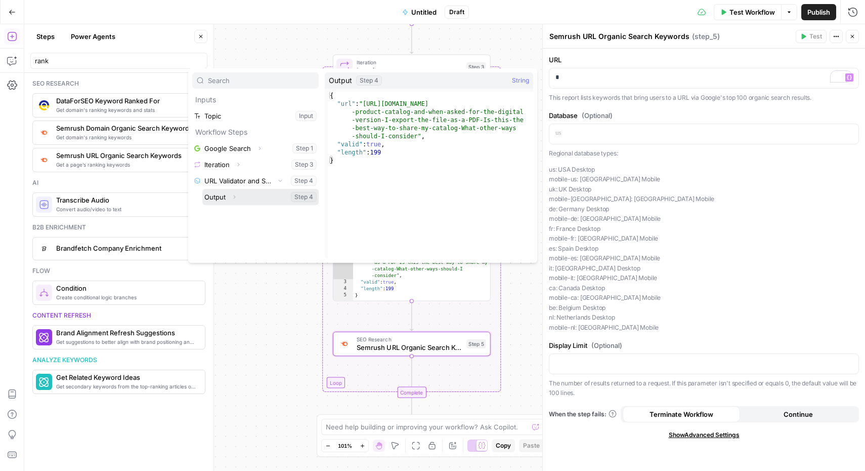
click at [237, 194] on button "Expand" at bounding box center [234, 196] width 13 height 13
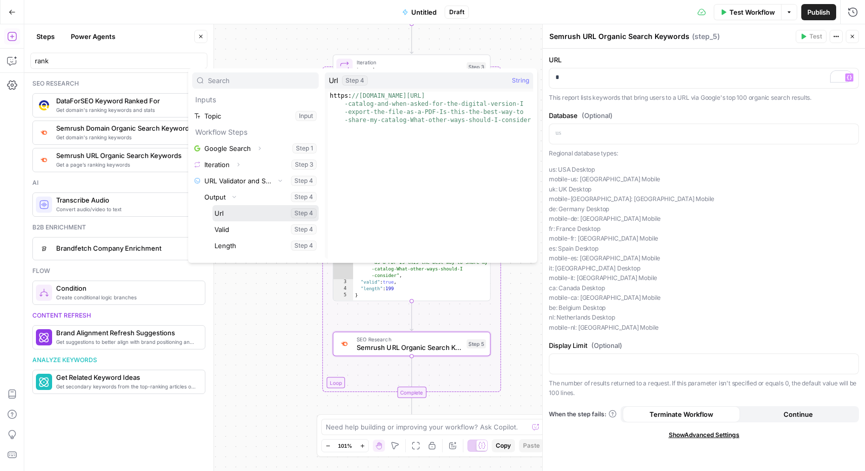
click at [238, 216] on button "Select variable Url" at bounding box center [266, 213] width 106 height 16
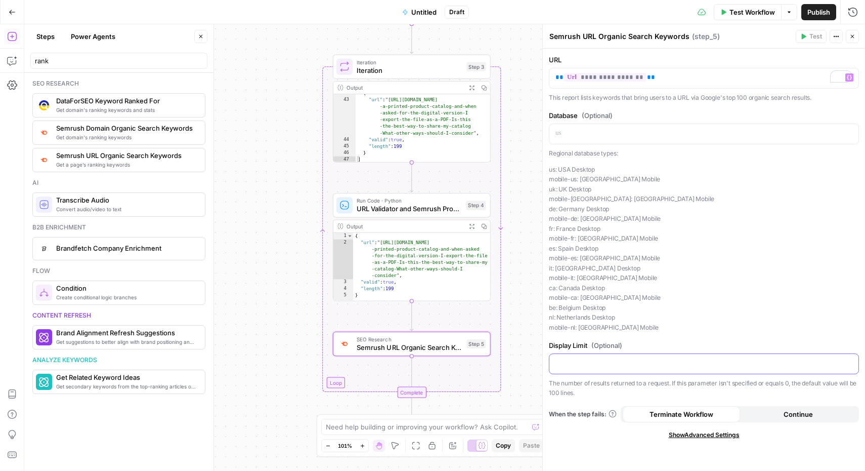
click at [662, 361] on p at bounding box center [704, 363] width 297 height 10
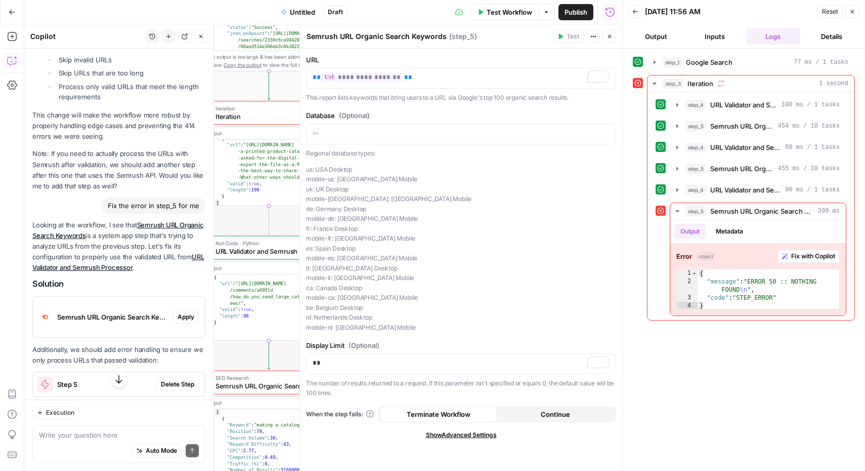
scroll to position [1037, 0]
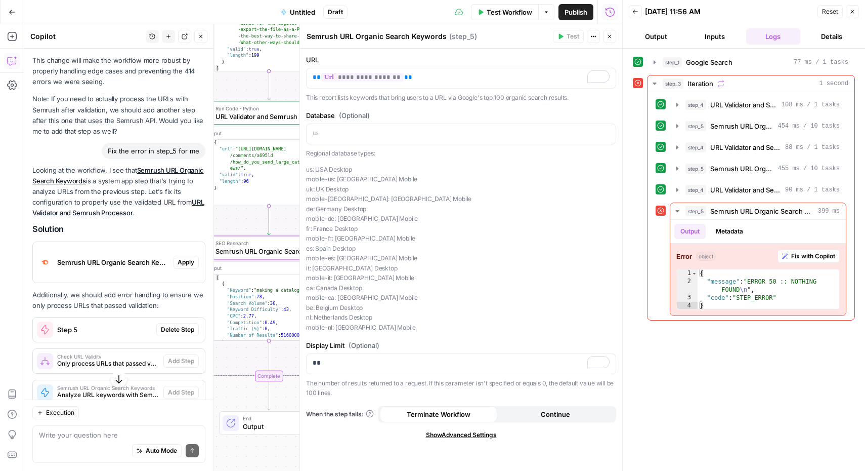
click at [182, 267] on span "Apply" at bounding box center [186, 262] width 17 height 9
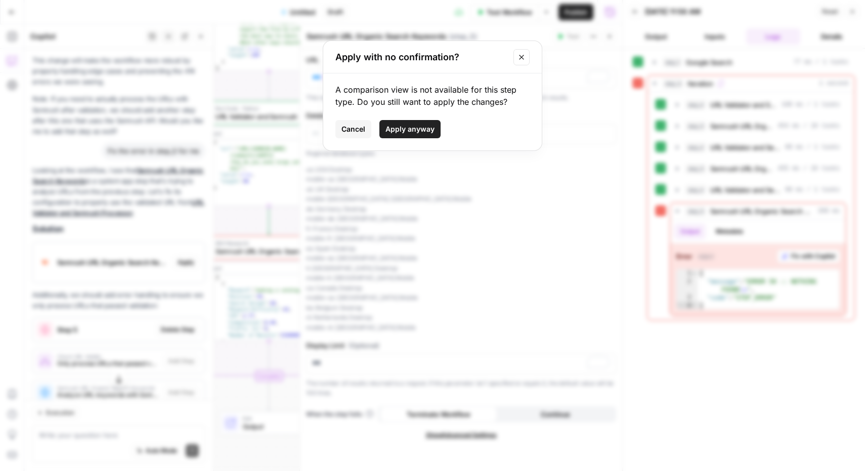
click at [419, 127] on span "Apply anyway" at bounding box center [410, 129] width 49 height 10
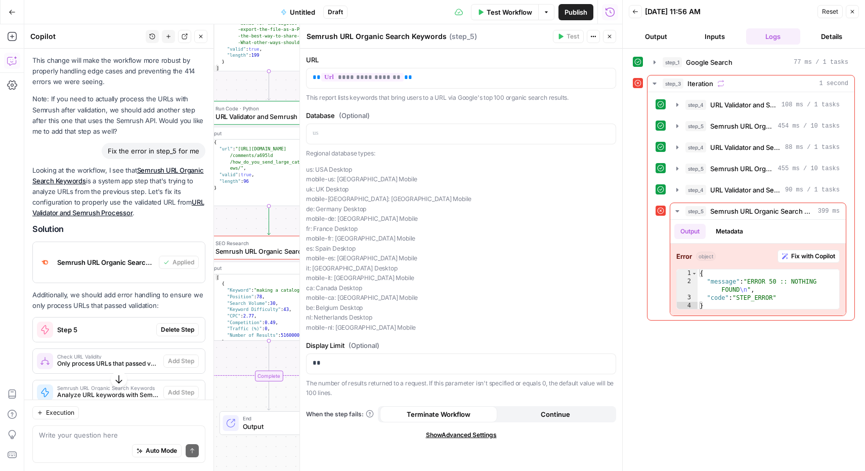
scroll to position [1057, 0]
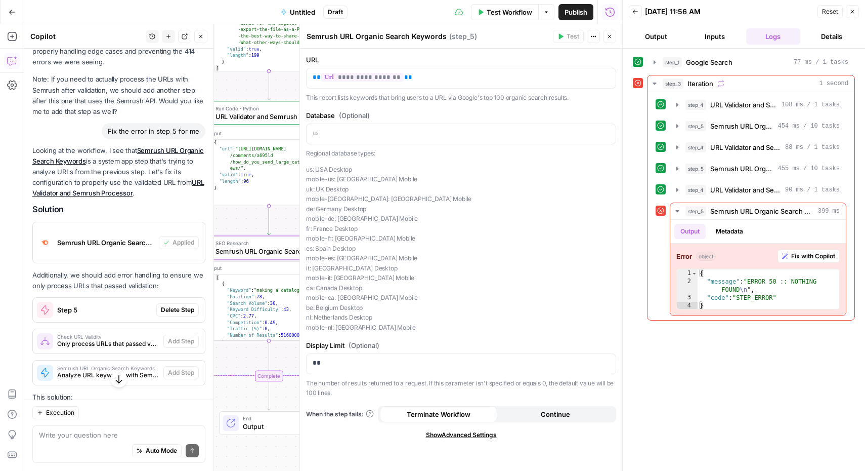
click at [176, 314] on span "Delete Step" at bounding box center [177, 309] width 33 height 9
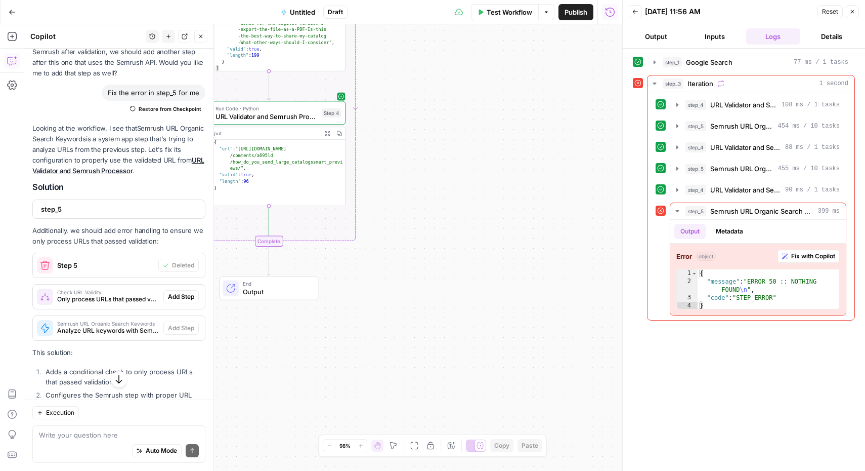
scroll to position [1102, 0]
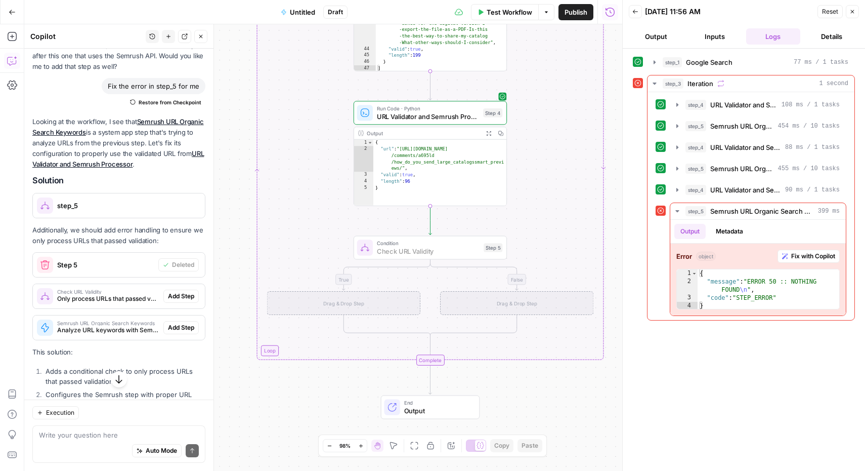
click at [174, 301] on span "Add Step" at bounding box center [181, 295] width 26 height 9
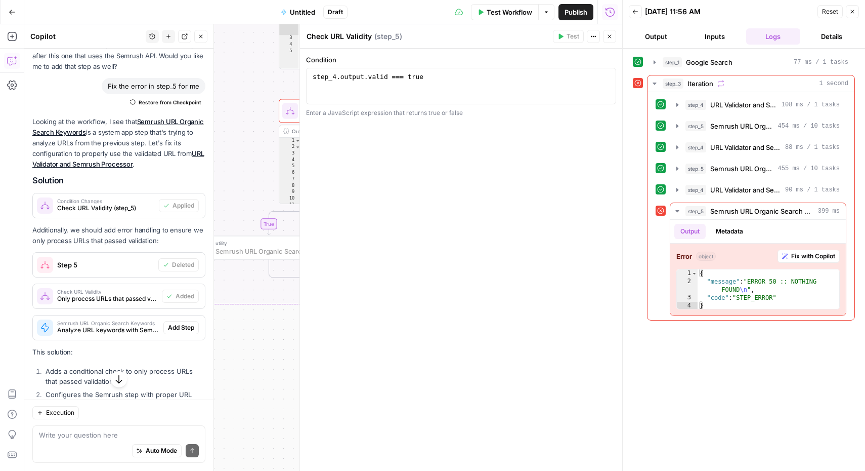
click at [173, 332] on span "Add Step" at bounding box center [181, 327] width 26 height 9
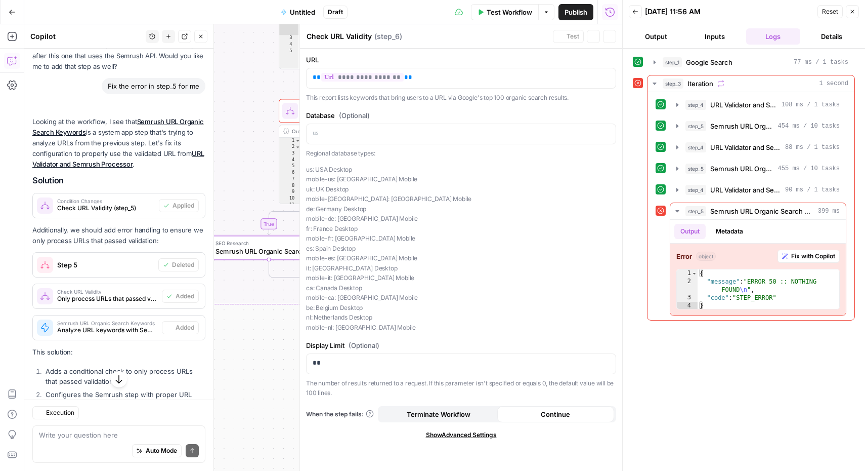
type textarea "Semrush URL Organic Search Keywords"
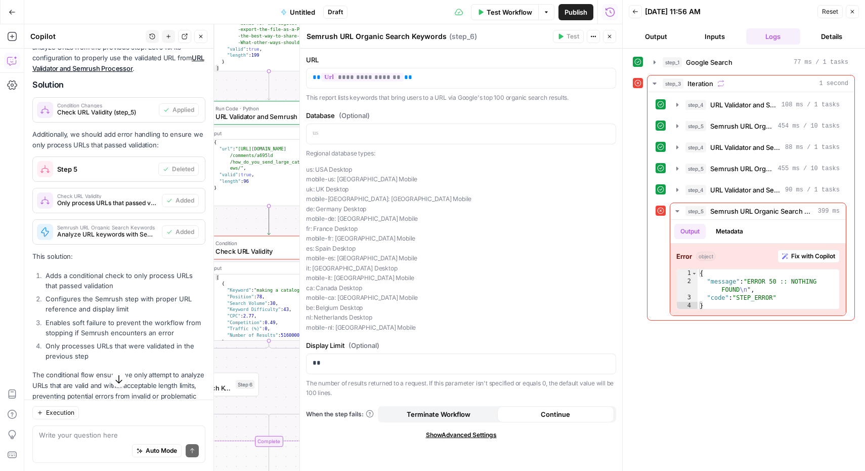
scroll to position [1255, 0]
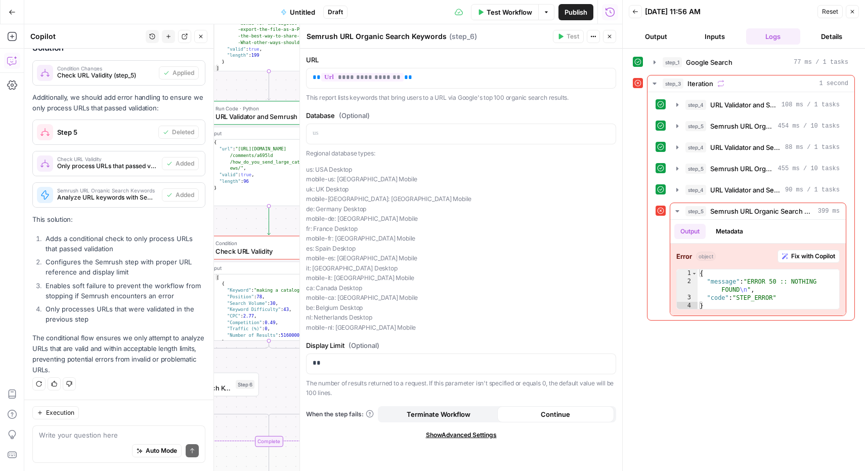
click at [513, 14] on span "Test Workflow" at bounding box center [510, 12] width 46 height 10
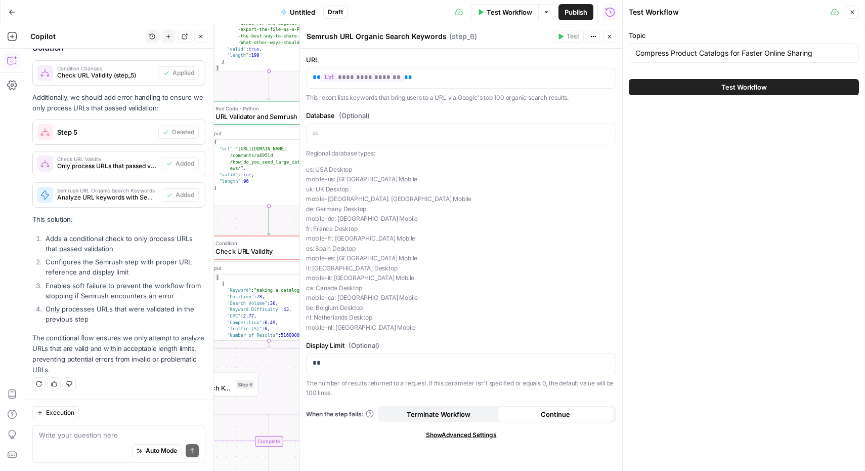
click at [761, 87] on span "Test Workflow" at bounding box center [745, 87] width 46 height 10
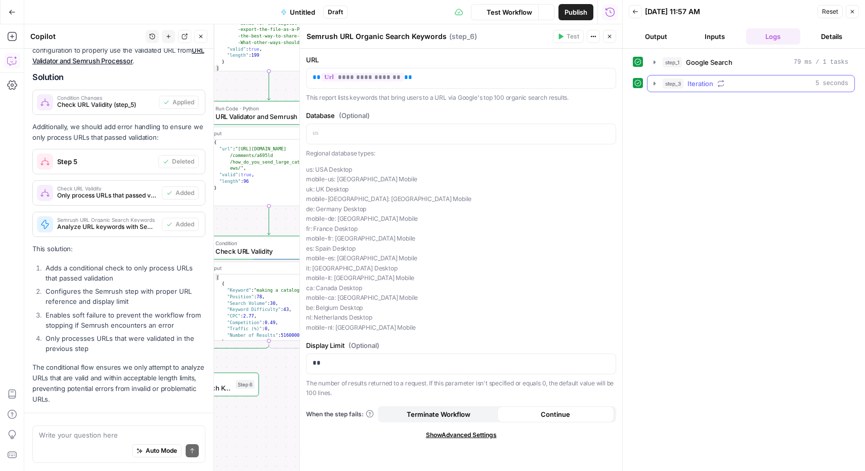
scroll to position [1255, 0]
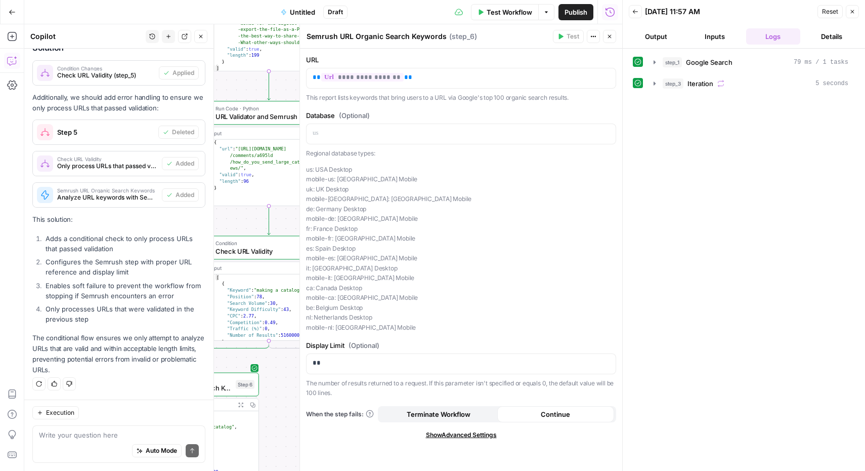
click at [853, 10] on icon "button" at bounding box center [853, 12] width 6 height 6
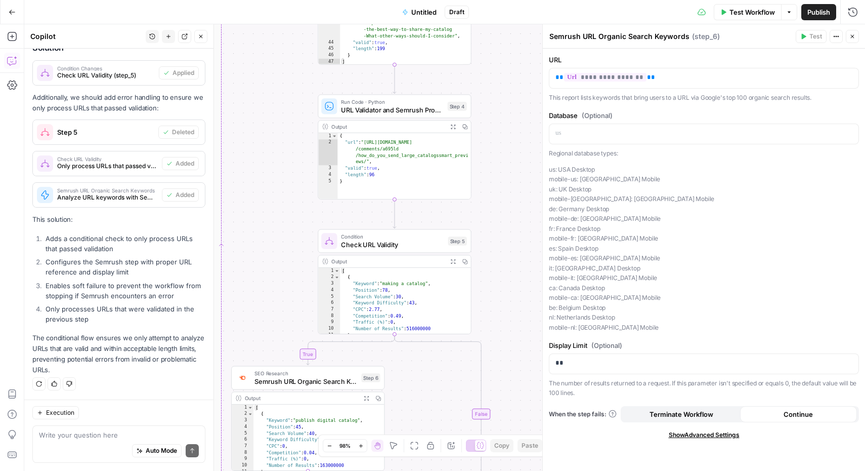
click at [202, 37] on icon "button" at bounding box center [201, 37] width 4 height 4
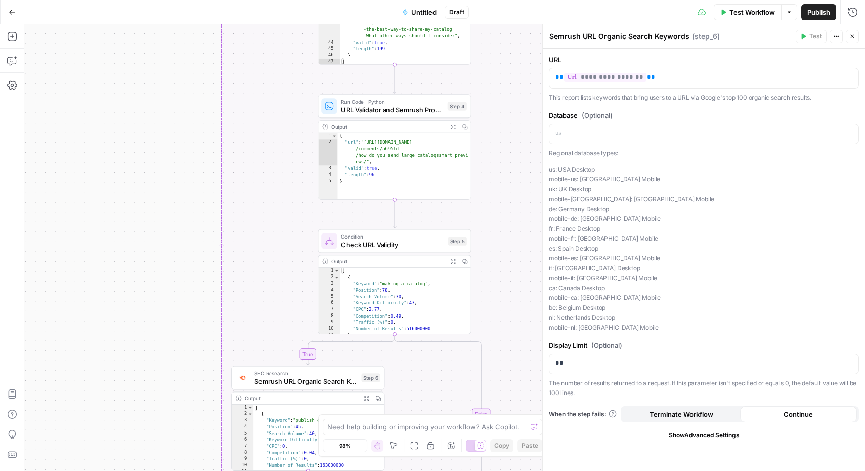
click at [850, 38] on icon "button" at bounding box center [853, 36] width 6 height 6
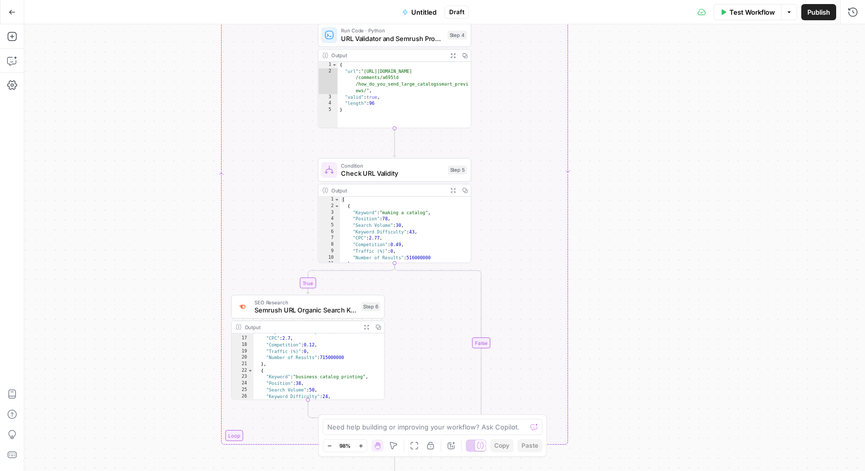
scroll to position [0, 0]
click at [369, 326] on button "Expand Output" at bounding box center [366, 327] width 12 height 12
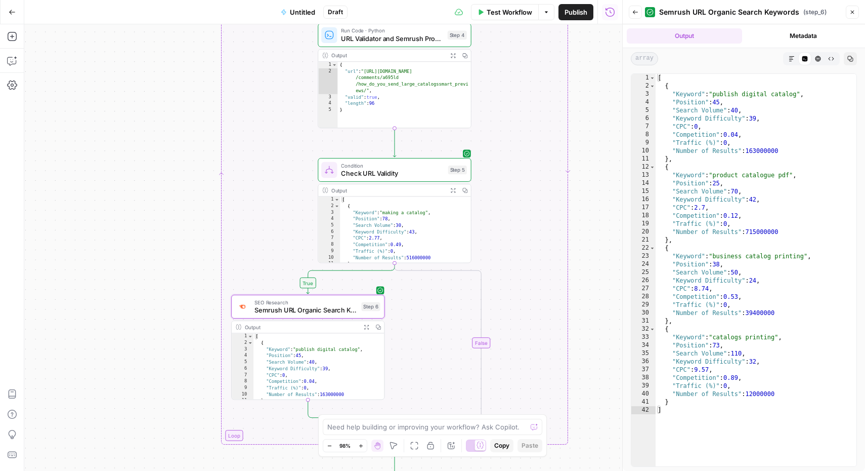
click at [856, 12] on button "Close" at bounding box center [852, 12] width 13 height 13
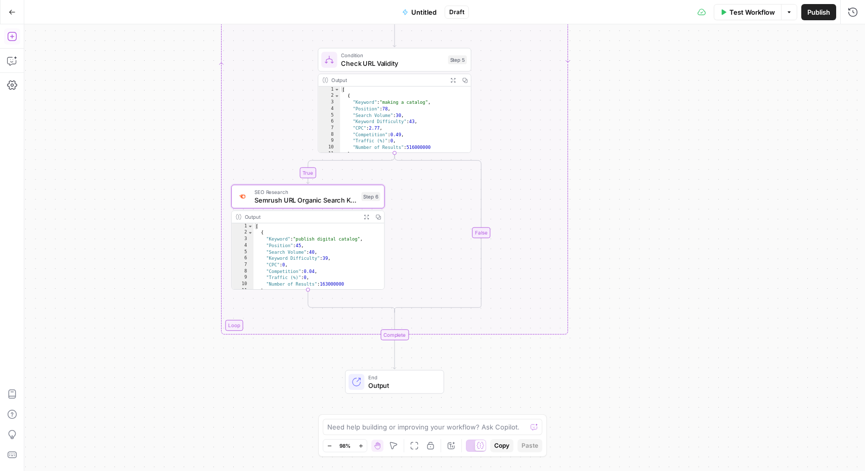
click at [14, 35] on icon "button" at bounding box center [12, 36] width 10 height 10
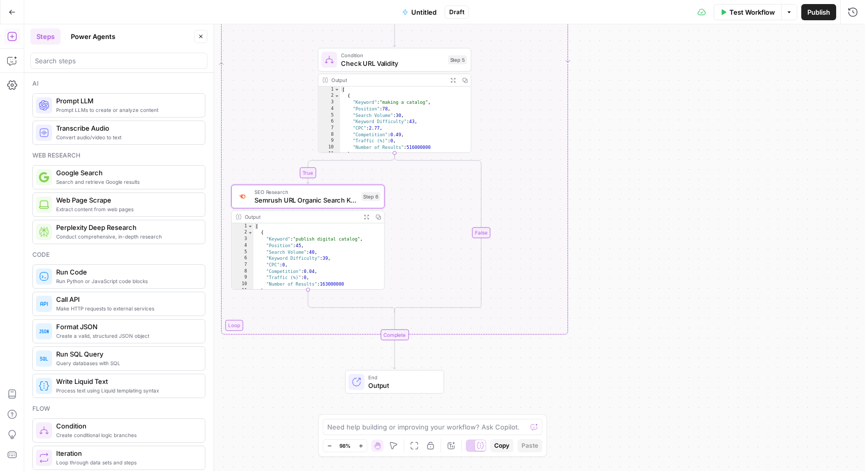
scroll to position [53, 0]
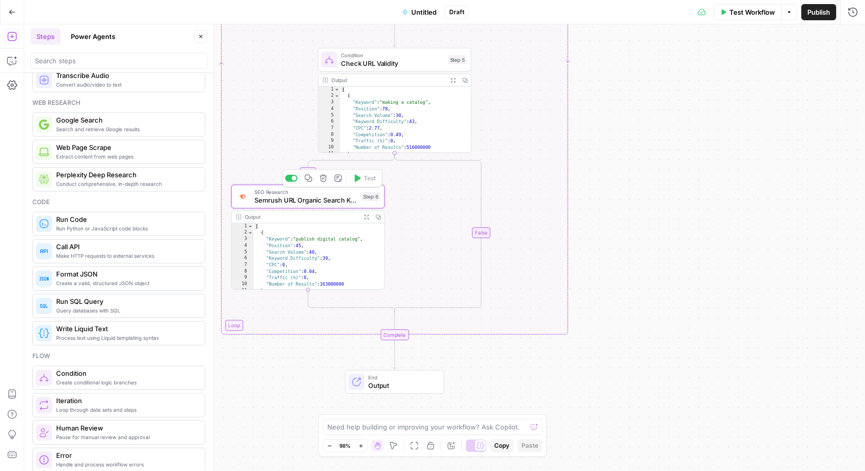
click at [330, 200] on span "Semrush URL Organic Search Keywords" at bounding box center [306, 200] width 103 height 10
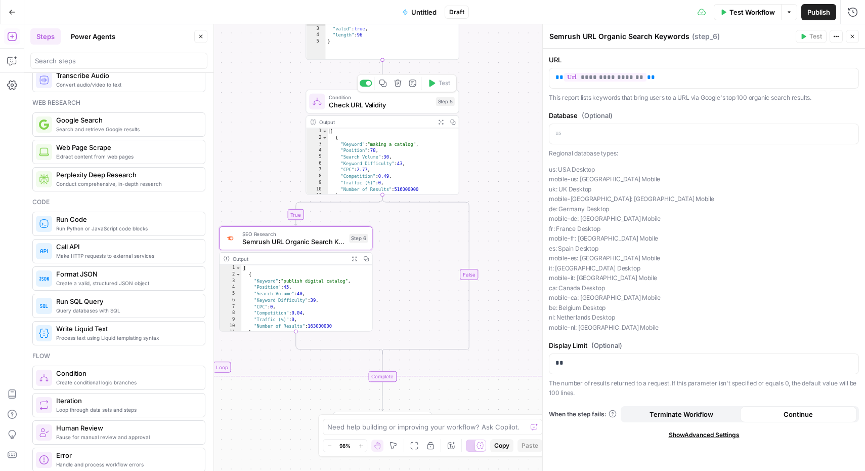
click at [357, 102] on span "Check URL Validity" at bounding box center [380, 105] width 103 height 10
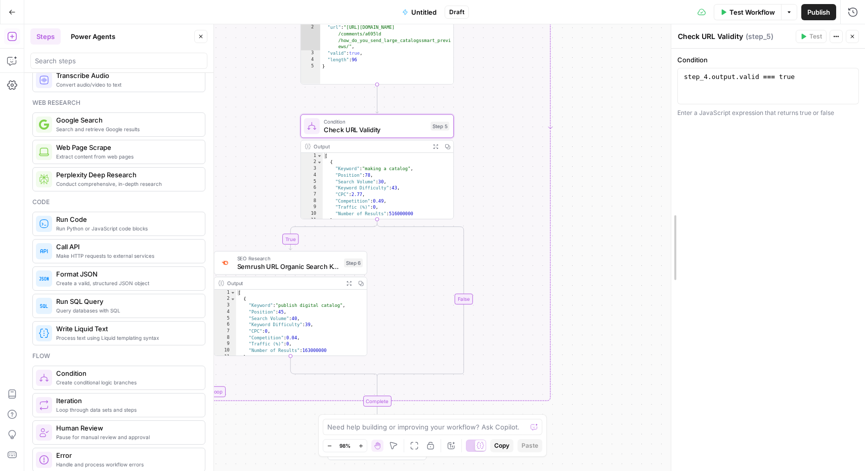
drag, startPoint x: 543, startPoint y: 135, endPoint x: 679, endPoint y: 141, distance: 136.8
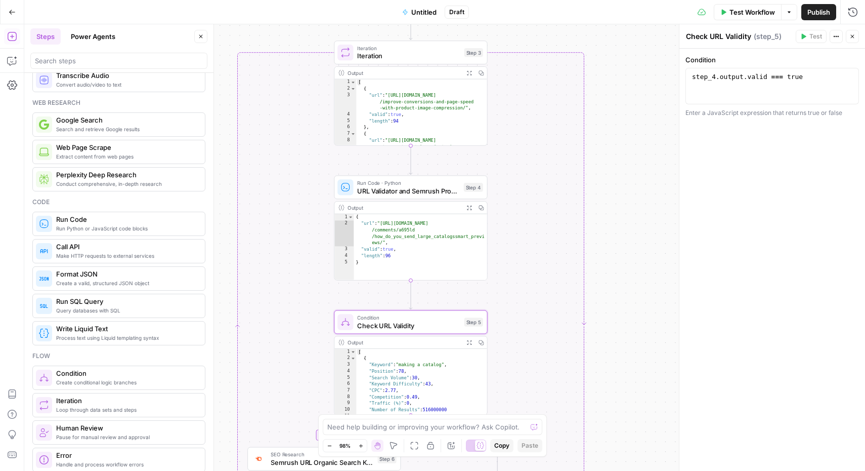
scroll to position [0, 0]
click at [387, 59] on span "Iteration" at bounding box center [408, 56] width 103 height 10
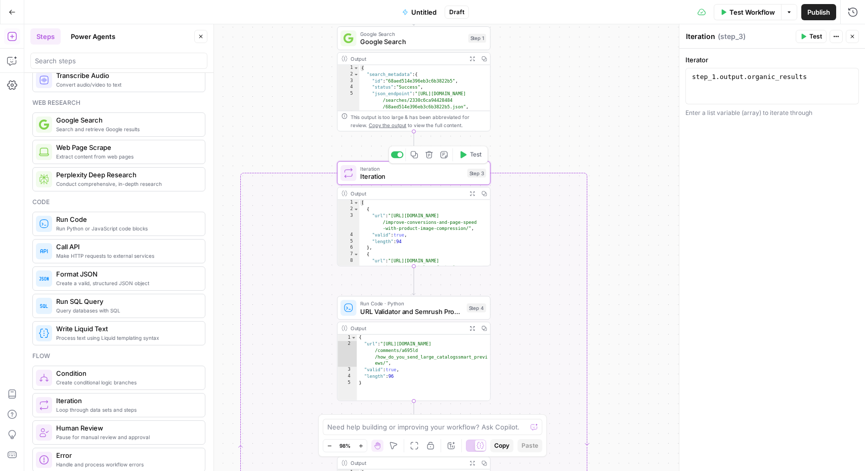
click at [422, 173] on span "Iteration" at bounding box center [411, 177] width 103 height 10
click at [411, 197] on div "Output Expand Output Copy" at bounding box center [414, 193] width 152 height 12
click at [410, 178] on span "Iteration" at bounding box center [411, 177] width 103 height 10
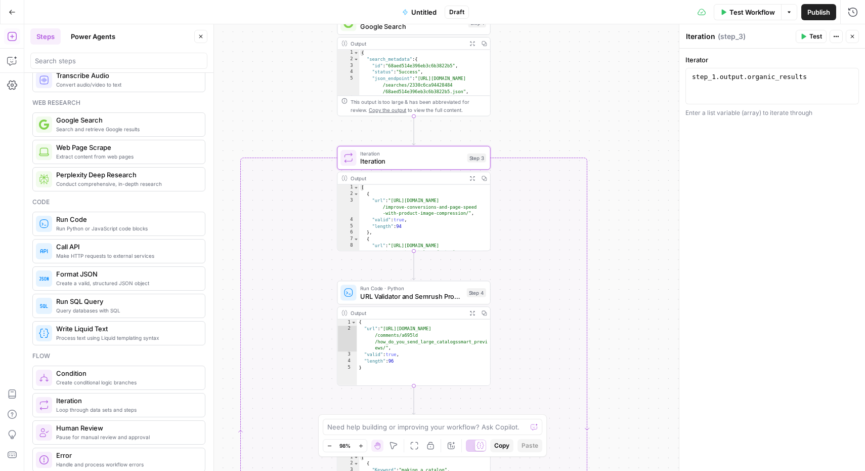
click at [408, 192] on div "[ { "url" : "https://www.pixelz.com/blog /improve-conversions-and-page-speed -w…" at bounding box center [421, 225] width 124 height 80
type textarea "*"
click at [407, 160] on span "Iteration" at bounding box center [411, 161] width 103 height 10
click at [746, 5] on button "Test Workflow" at bounding box center [748, 12] width 68 height 16
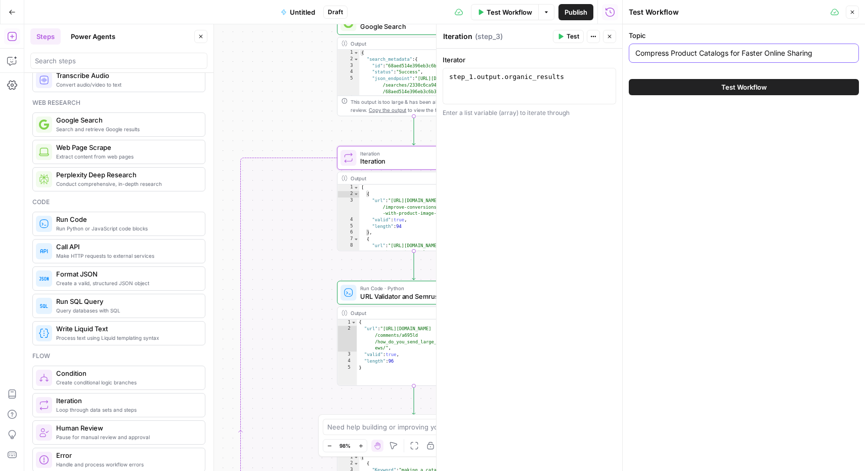
click at [704, 51] on input "Compress Product Catalogs for Faster Online Sharing" at bounding box center [744, 53] width 217 height 10
paste input "Brochures to Reduce File Size"
type input "Compress Brochures to Reduce File Size"
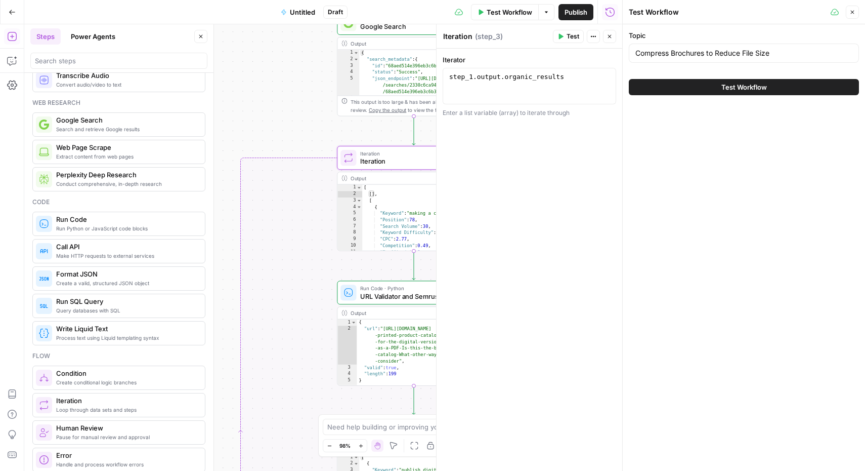
click at [730, 91] on span "Test Workflow" at bounding box center [745, 87] width 46 height 10
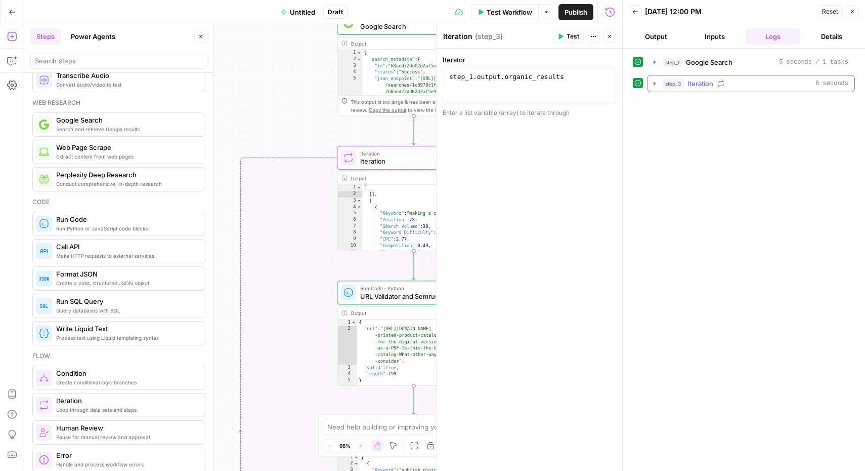
click at [655, 83] on icon "button" at bounding box center [655, 83] width 2 height 4
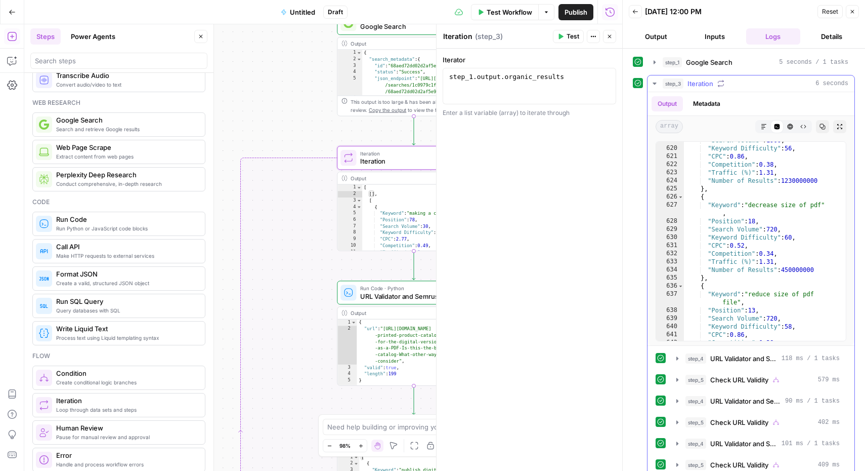
scroll to position [5267, 0]
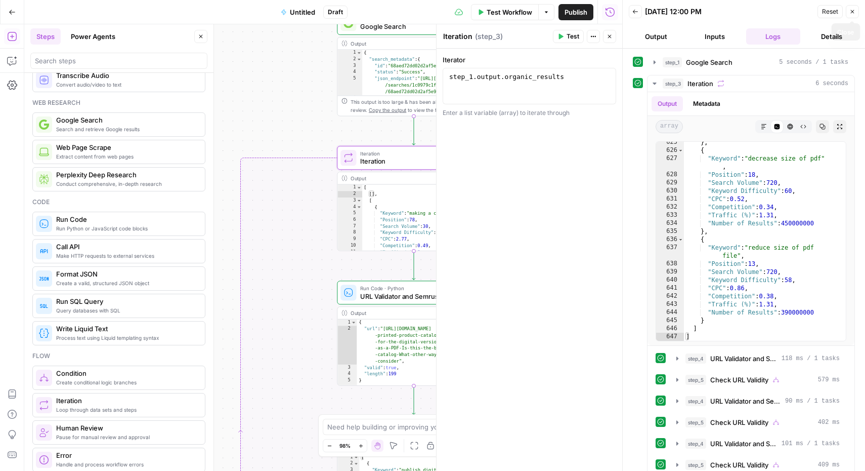
click at [854, 10] on icon "button" at bounding box center [853, 12] width 6 height 6
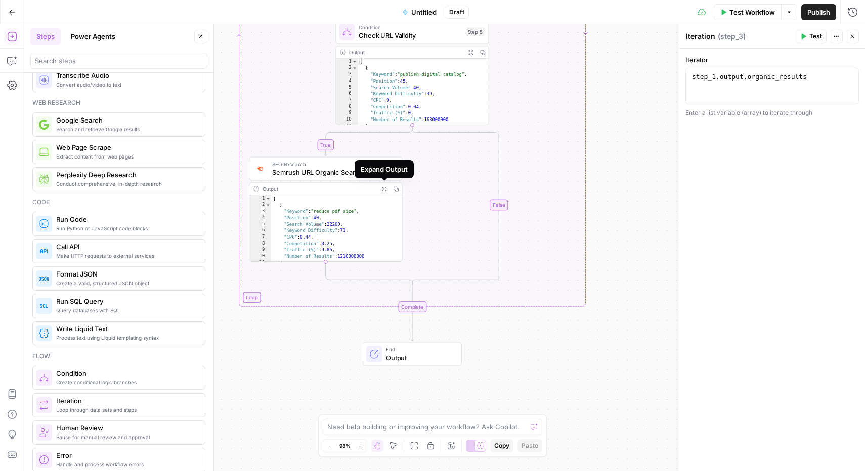
click at [385, 187] on icon "button" at bounding box center [385, 189] width 6 height 6
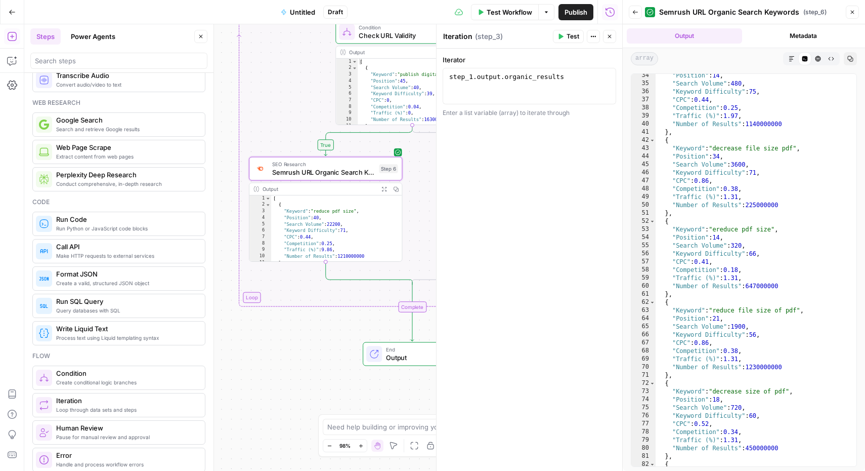
scroll to position [0, 0]
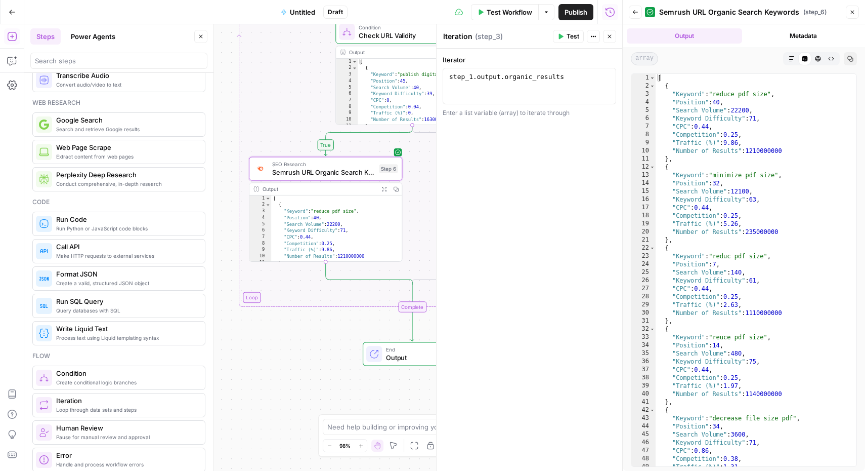
click at [853, 13] on icon "button" at bounding box center [853, 13] width 4 height 4
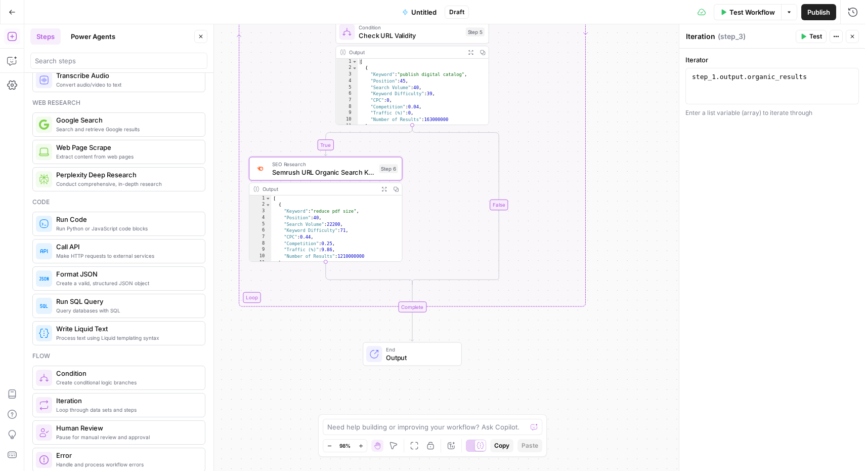
click at [859, 34] on button "Close" at bounding box center [852, 36] width 13 height 13
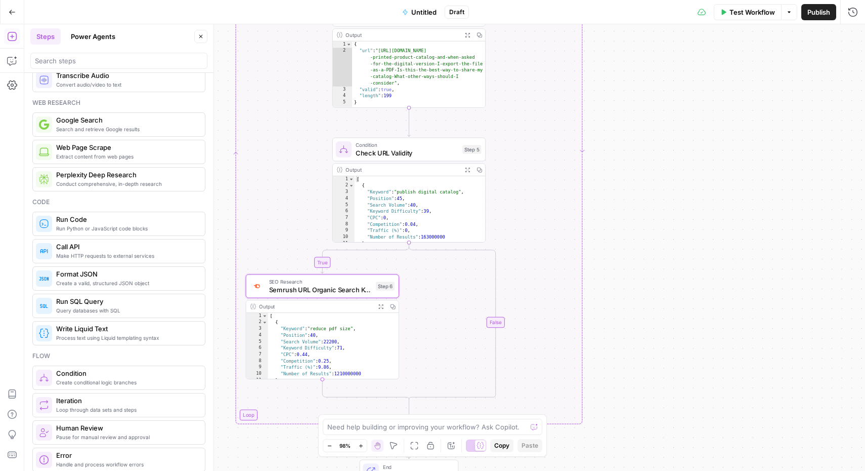
click at [631, 305] on div "true false Workflow Set Inputs Inputs Google Search Google Search Step 1 Output…" at bounding box center [444, 247] width 841 height 446
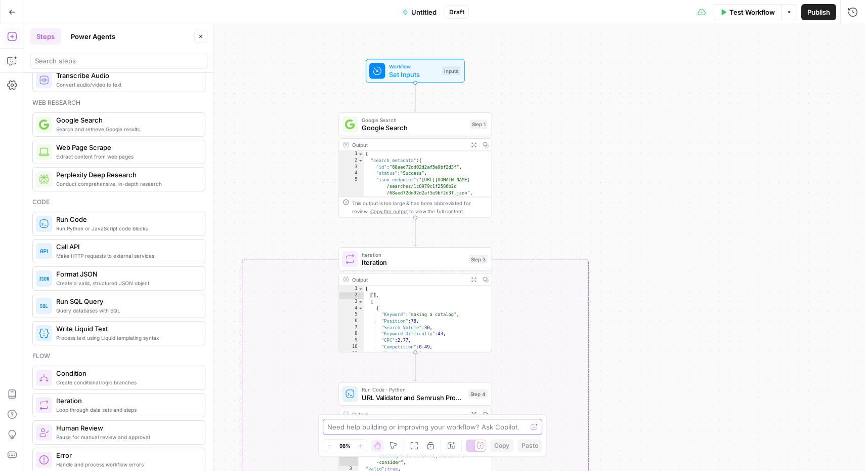
click at [421, 430] on textarea at bounding box center [426, 427] width 199 height 10
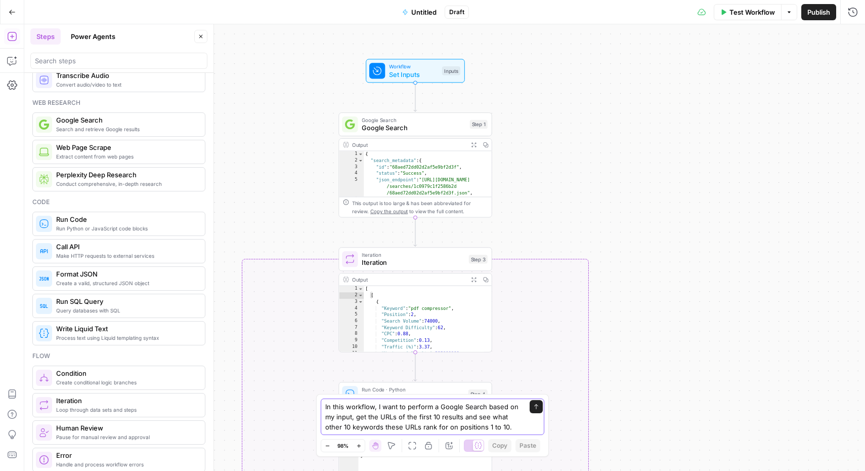
type textarea "In this workflow, I want to perform a Google Search based on my input, get the …"
click at [538, 408] on icon "submit" at bounding box center [536, 406] width 6 height 6
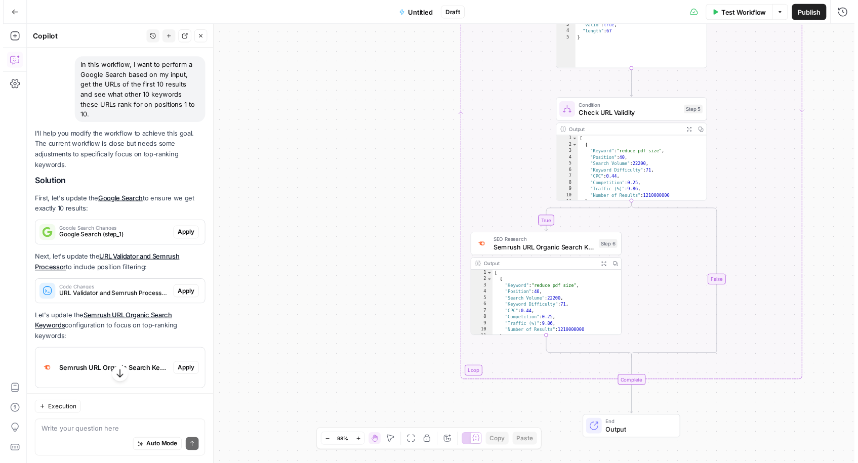
scroll to position [1568, 0]
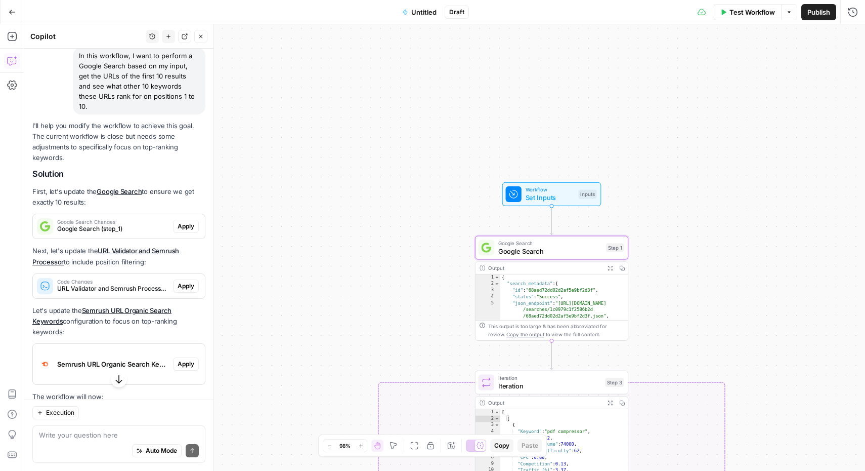
click at [179, 231] on span "Apply" at bounding box center [186, 226] width 17 height 9
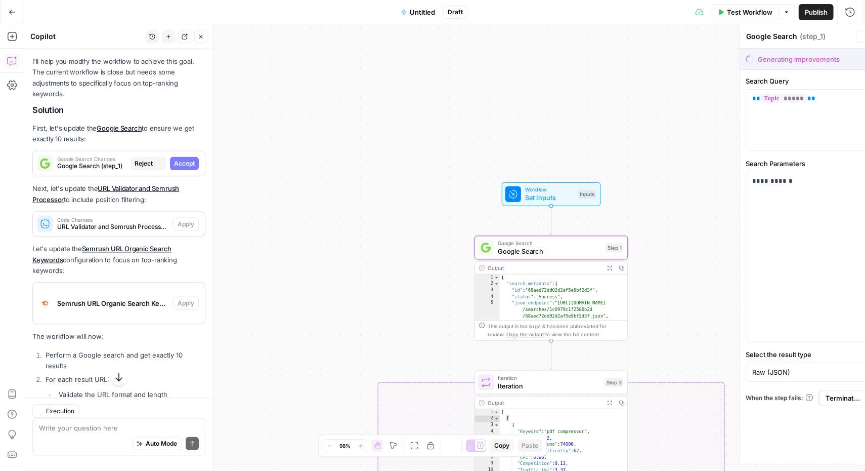
scroll to position [1503, 0]
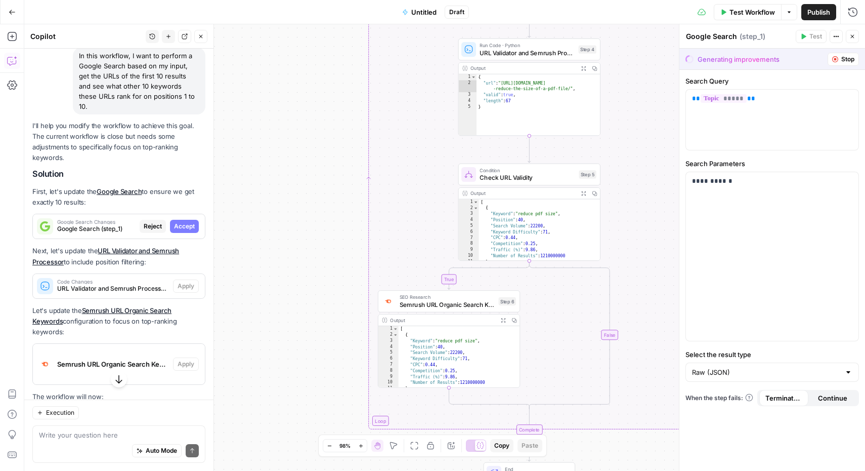
click at [175, 231] on span "Accept" at bounding box center [184, 226] width 21 height 9
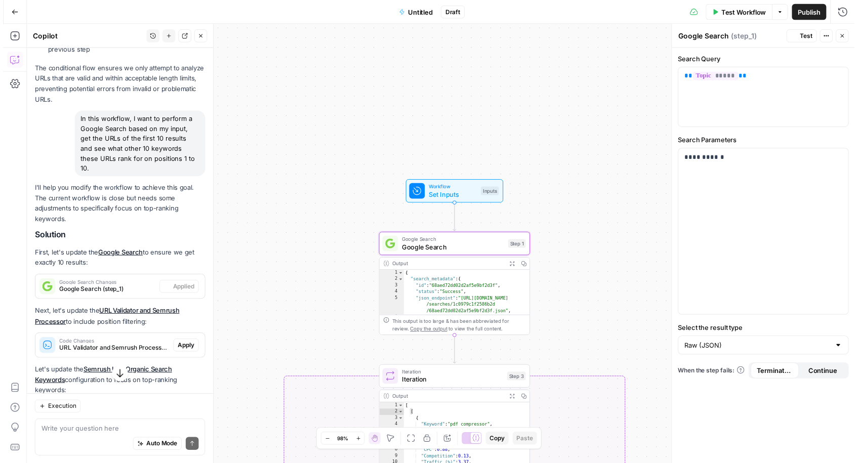
scroll to position [1568, 0]
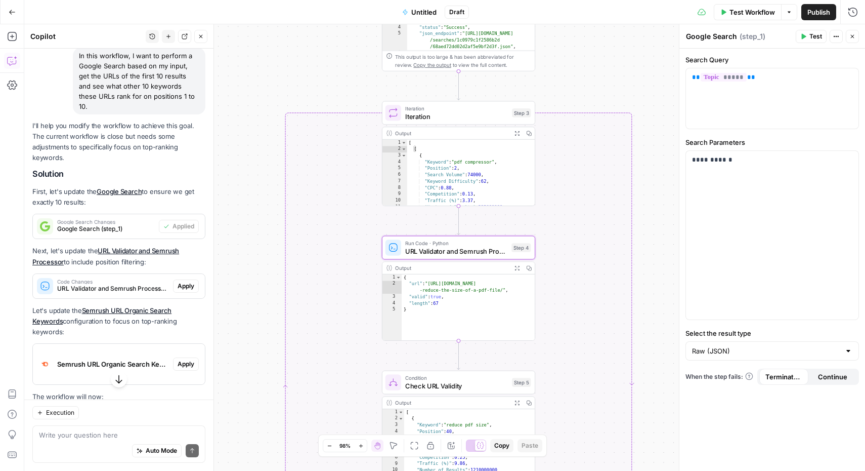
click at [180, 290] on span "Apply" at bounding box center [186, 285] width 17 height 9
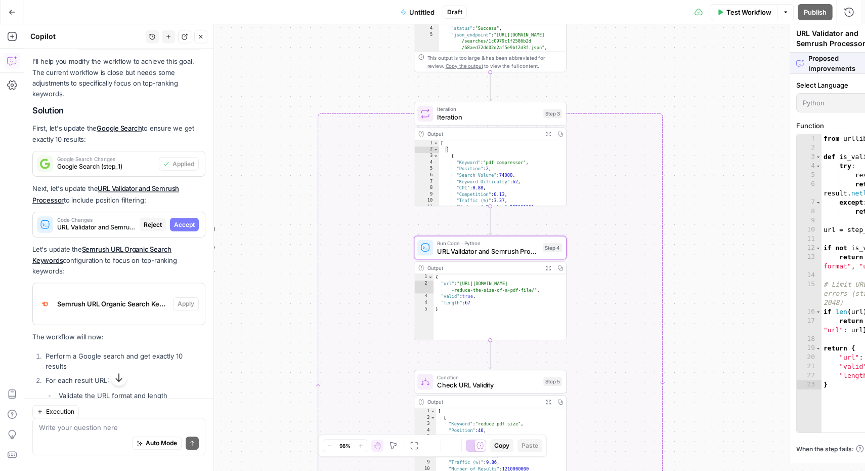
scroll to position [1503, 0]
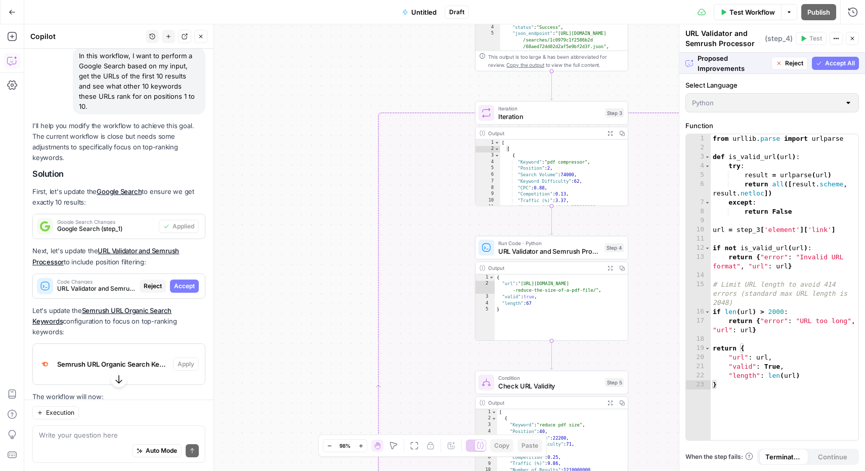
click at [837, 63] on span "Accept All" at bounding box center [840, 63] width 30 height 9
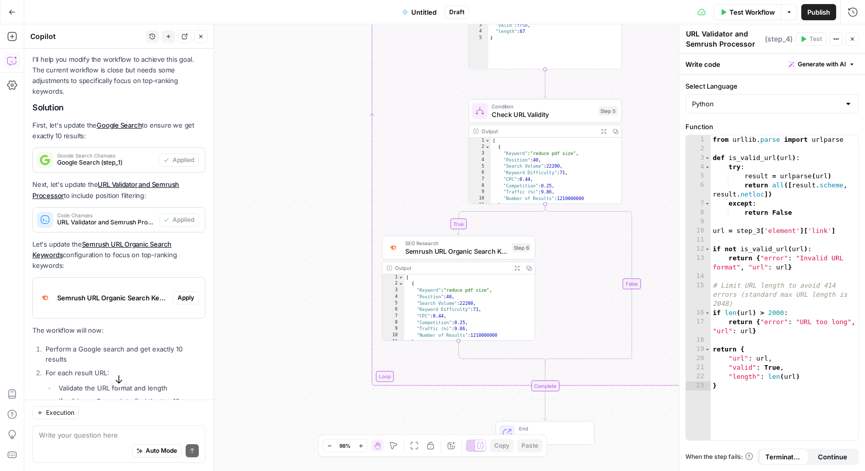
scroll to position [1635, 0]
click at [181, 302] on span "Apply" at bounding box center [186, 297] width 17 height 9
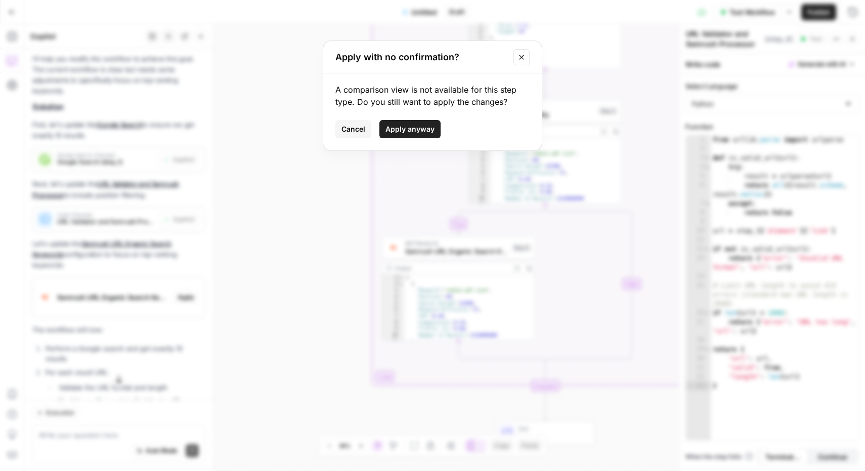
click at [418, 123] on button "Apply anyway" at bounding box center [410, 129] width 61 height 18
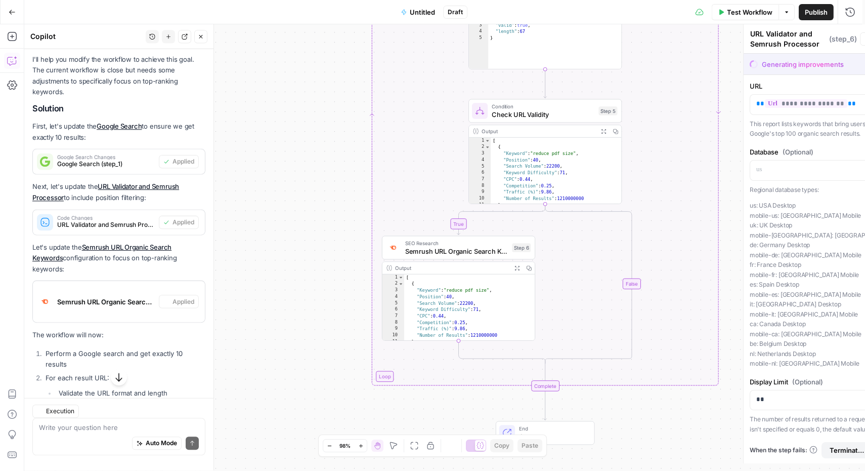
type textarea "Semrush URL Organic Search Keywords"
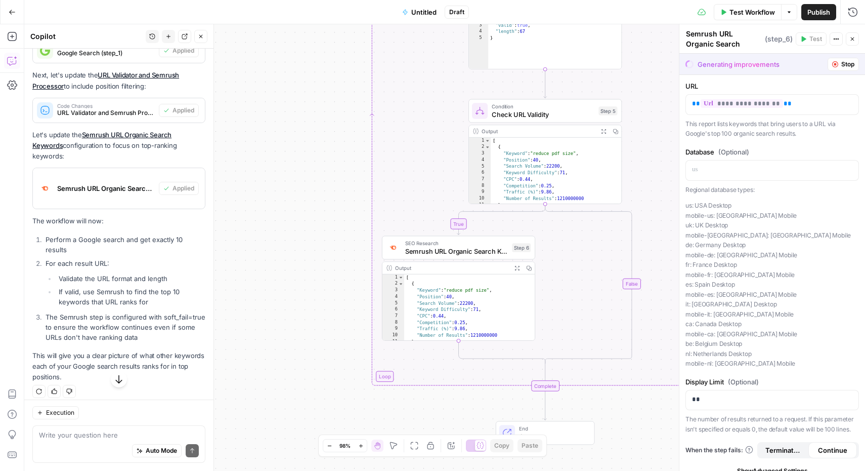
scroll to position [1771, 0]
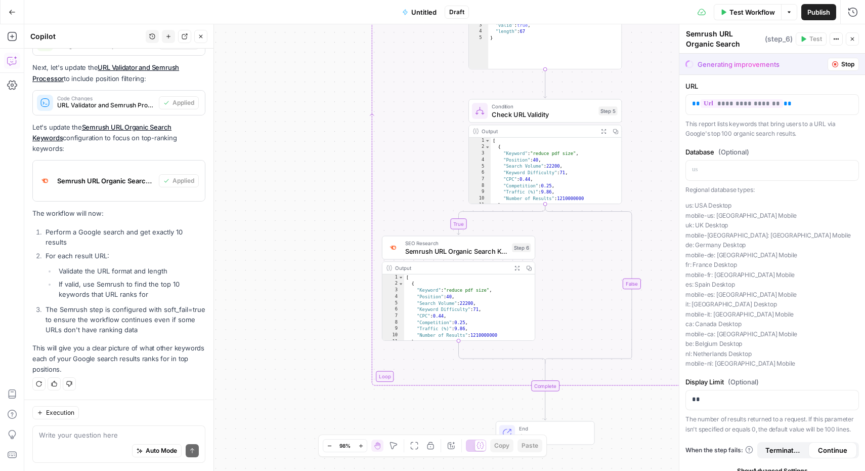
click at [842, 67] on span "Stop" at bounding box center [848, 64] width 13 height 9
click at [855, 39] on span "Close" at bounding box center [855, 39] width 1 height 1
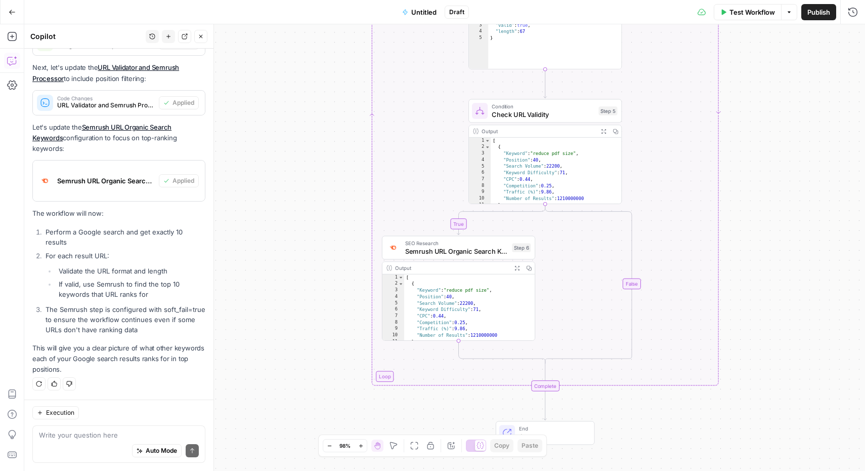
click at [750, 15] on span "Test Workflow" at bounding box center [753, 12] width 46 height 10
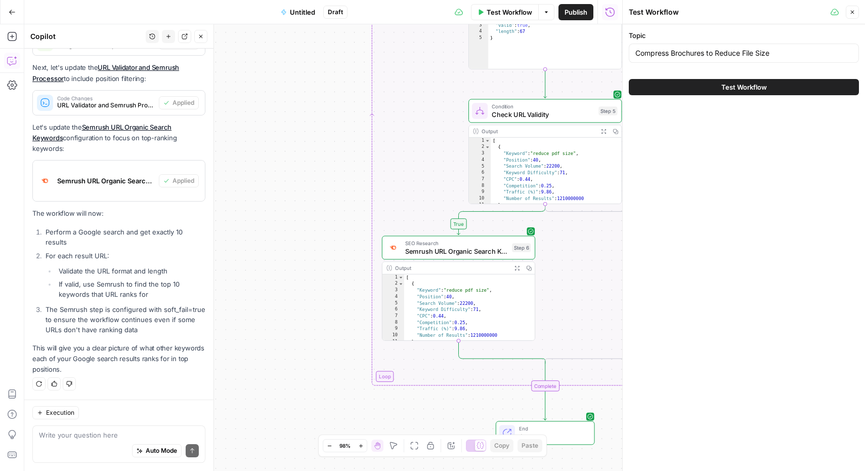
click at [720, 86] on button "Test Workflow" at bounding box center [744, 87] width 230 height 16
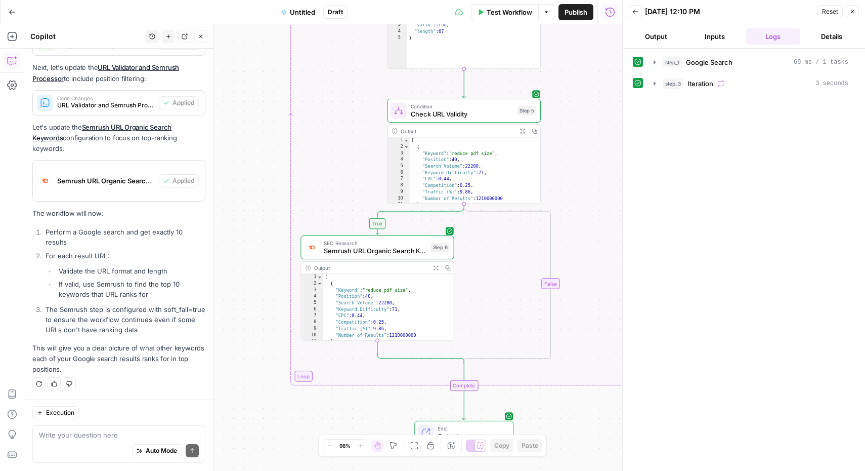
click at [436, 267] on icon "button" at bounding box center [436, 268] width 6 height 6
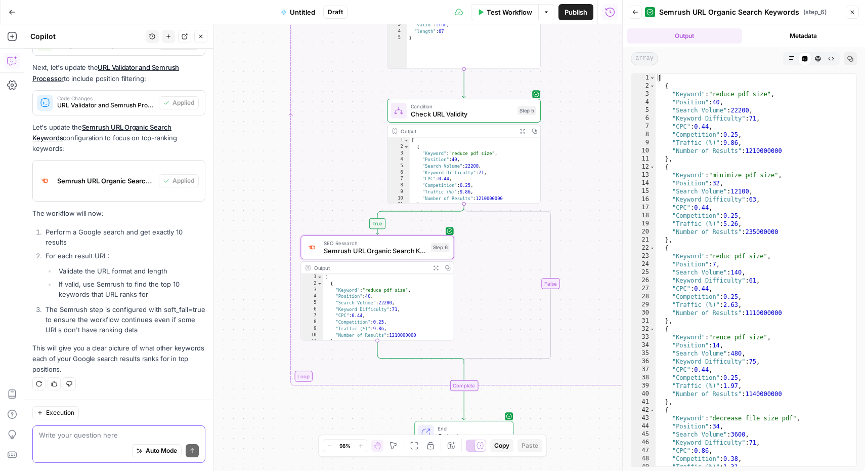
click at [136, 435] on textarea at bounding box center [119, 435] width 160 height 10
type textarea "I want to get the resulting keywords per URL."
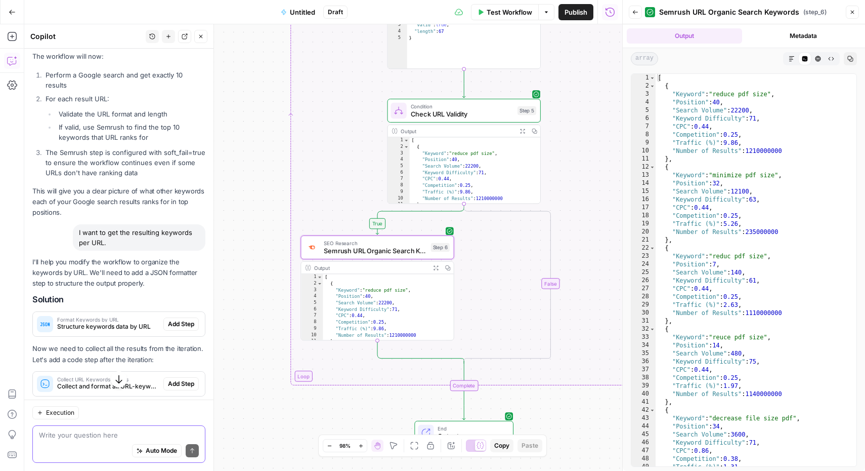
scroll to position [2052, 0]
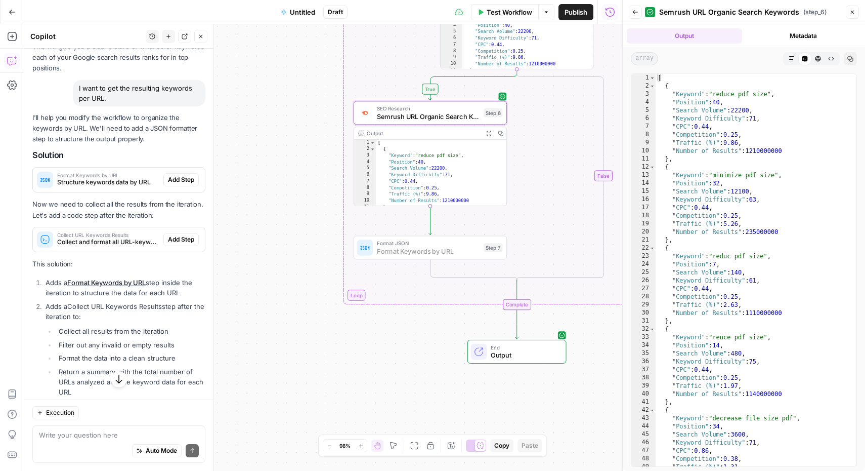
click at [177, 184] on span "Add Step" at bounding box center [181, 179] width 26 height 9
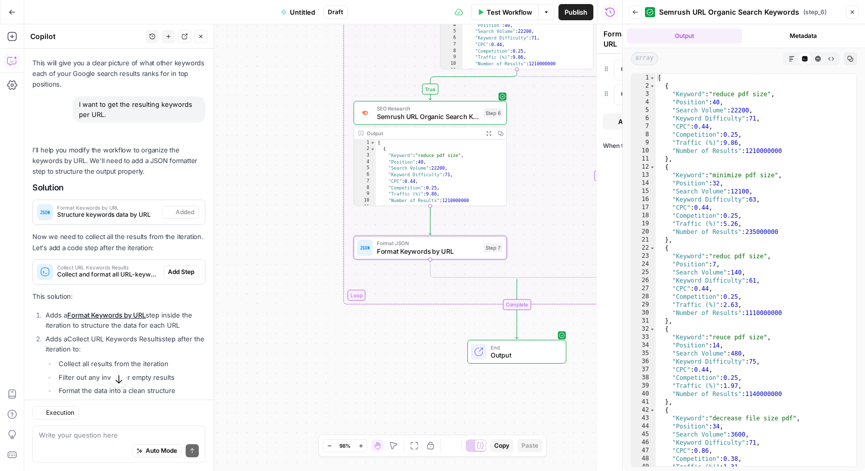
scroll to position [2068, 0]
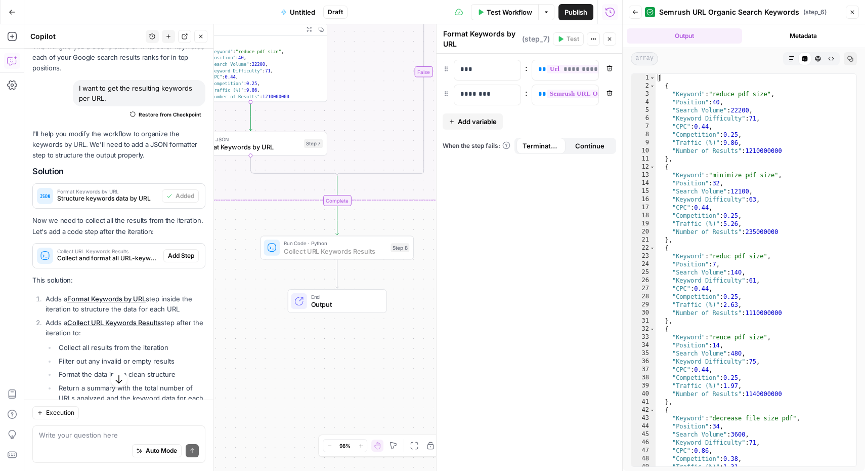
click at [179, 260] on span "Add Step" at bounding box center [181, 255] width 26 height 9
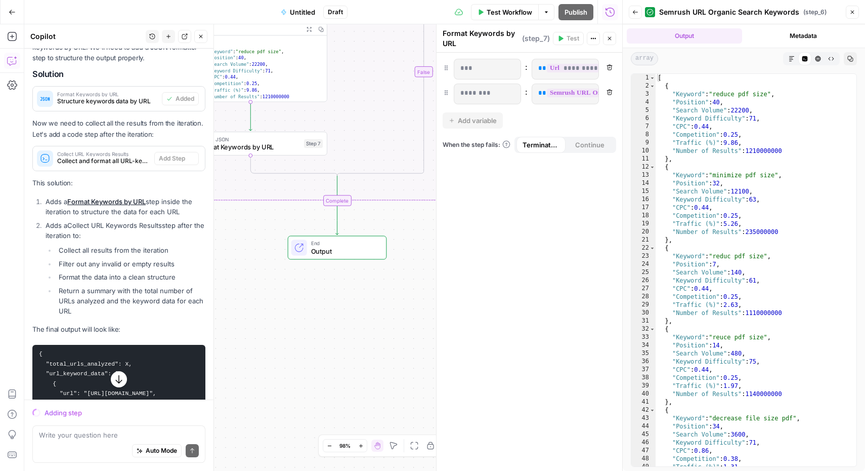
scroll to position [1987, 0]
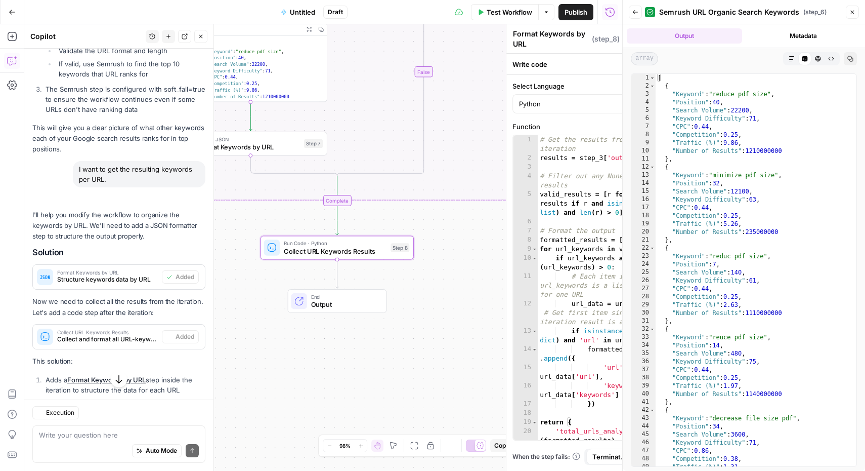
type textarea "Collect URL Keywords Results"
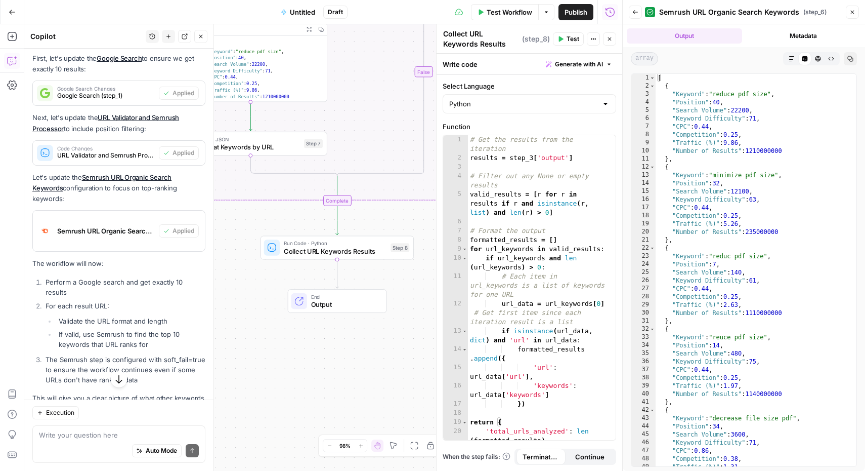
scroll to position [1709, 0]
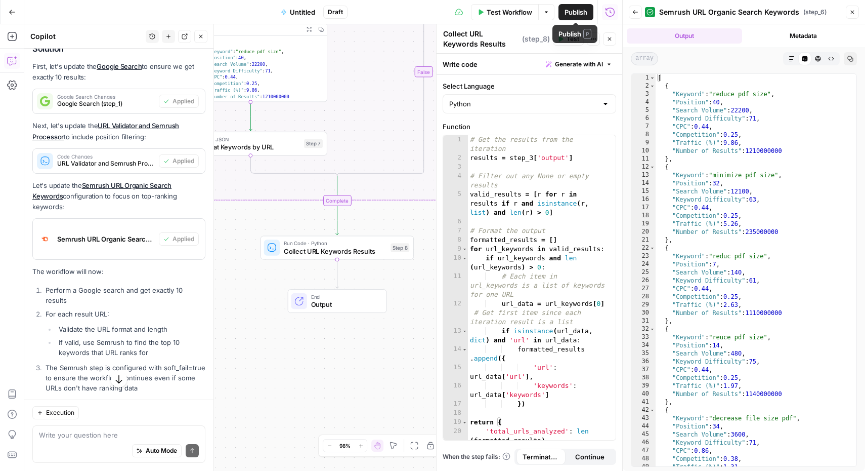
click at [518, 11] on span "Test Workflow" at bounding box center [510, 12] width 46 height 10
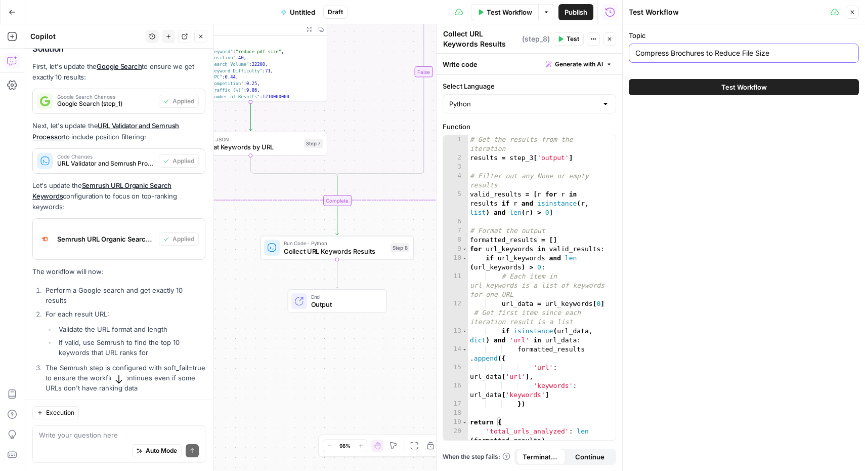
click at [743, 56] on input "Compress Brochures to Reduce File Size" at bounding box center [744, 53] width 217 height 10
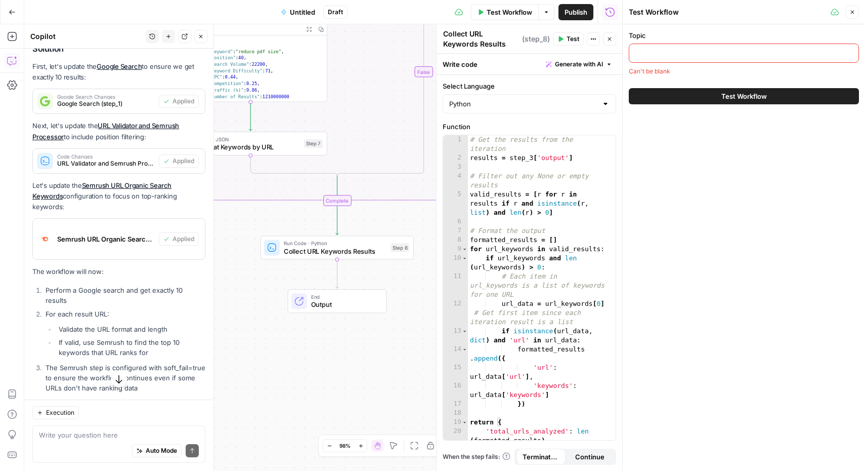
paste input "Split eBooks into Chapters"
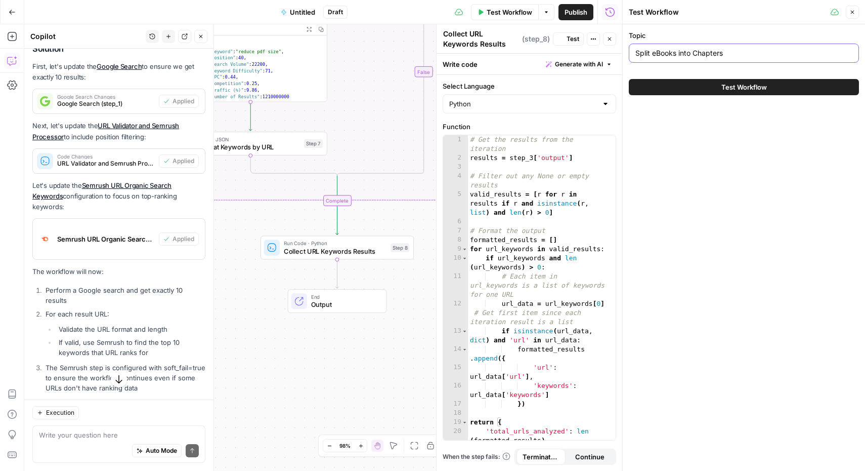
type input "Split eBooks into Chapters"
click at [743, 86] on span "Test Workflow" at bounding box center [745, 87] width 46 height 10
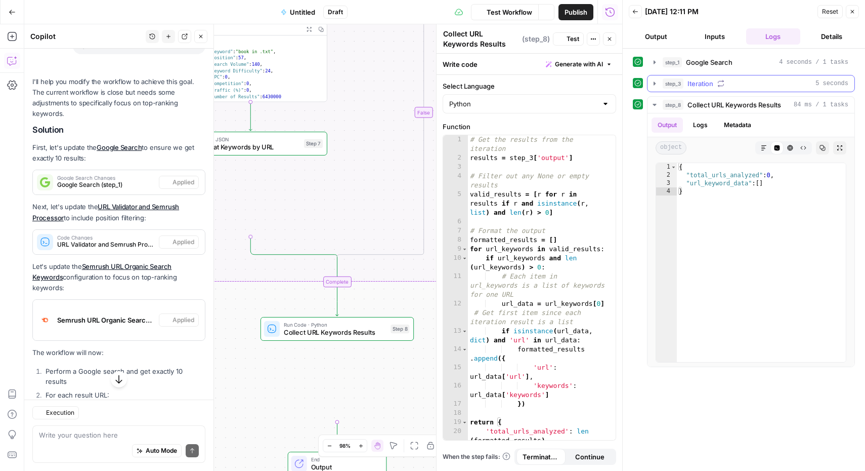
scroll to position [1709, 0]
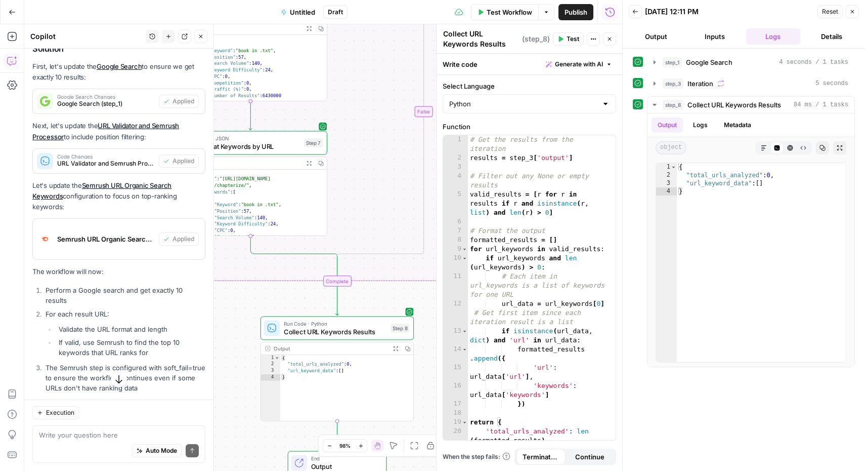
type textarea "**********"
click at [332, 361] on div "{ "total_urls_analyzed" : 0 , "url_keyword_data" : [ ] }" at bounding box center [347, 395] width 134 height 80
click at [711, 191] on div "{ "total_urls_analyzed" : 0 , "url_keyword_data" : [ ] }" at bounding box center [761, 270] width 169 height 215
type textarea "**********"
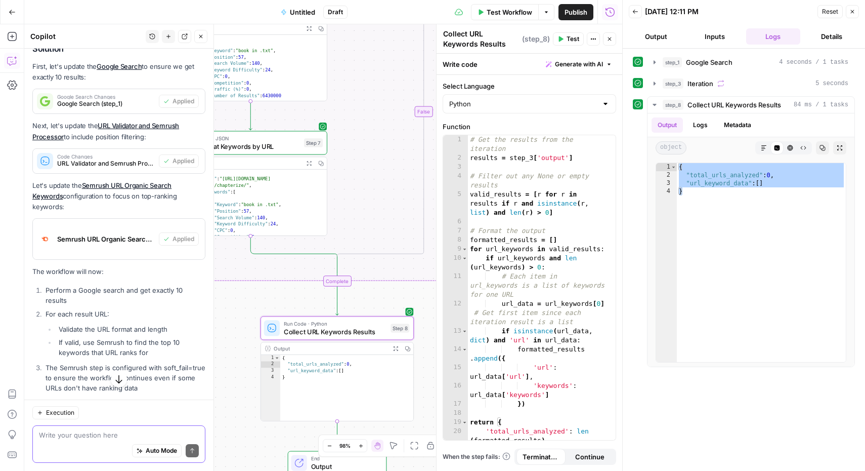
click at [122, 432] on textarea at bounding box center [119, 435] width 160 height 10
click at [109, 435] on textarea "Why do I get:" at bounding box center [119, 435] width 160 height 10
paste textarea "{ "total_urls_analyzed": 0, "url_keyword_data": [] }"
type textarea "Why do I get: { "total_urls_analyzed": 0, "url_keyword_data": [] }"
click at [190, 449] on icon "submit" at bounding box center [192, 450] width 4 height 5
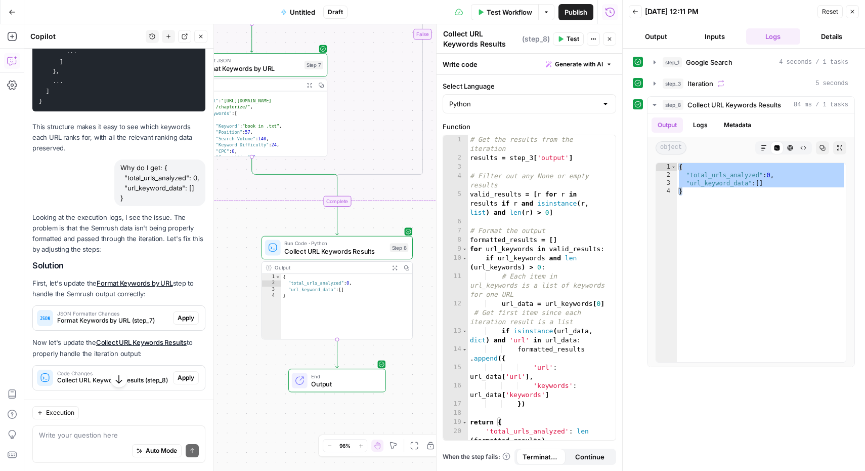
scroll to position [2651, 0]
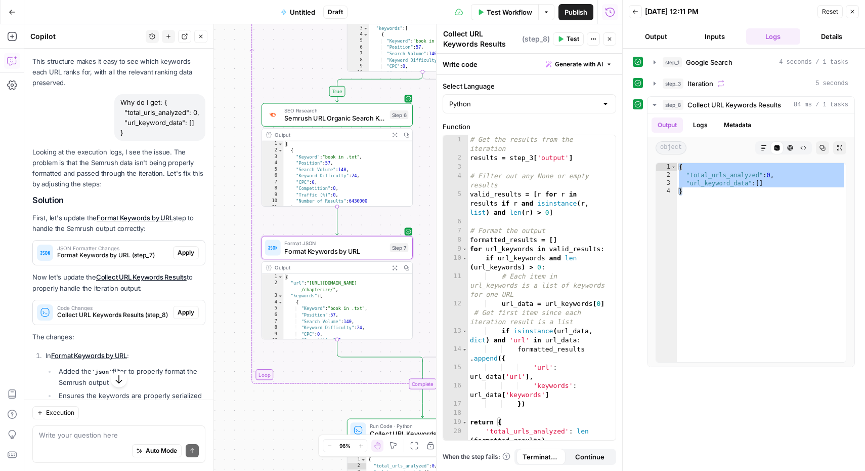
click at [178, 257] on span "Apply" at bounding box center [186, 252] width 17 height 9
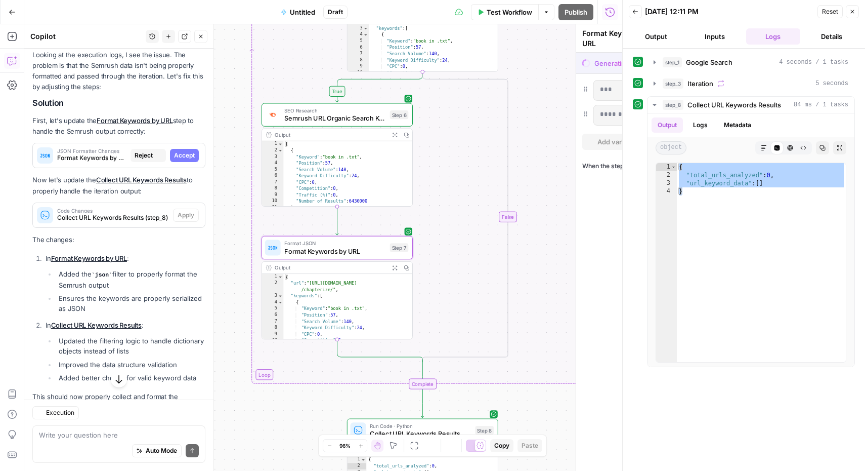
scroll to position [2554, 0]
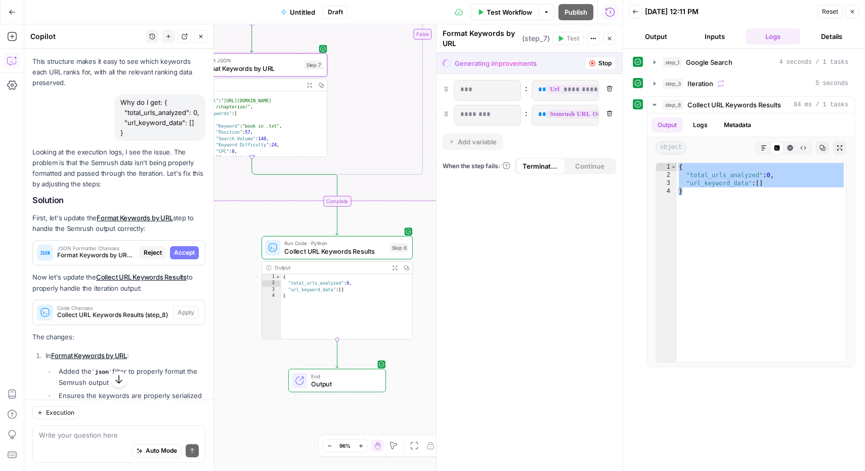
click at [181, 257] on span "Accept" at bounding box center [184, 252] width 21 height 9
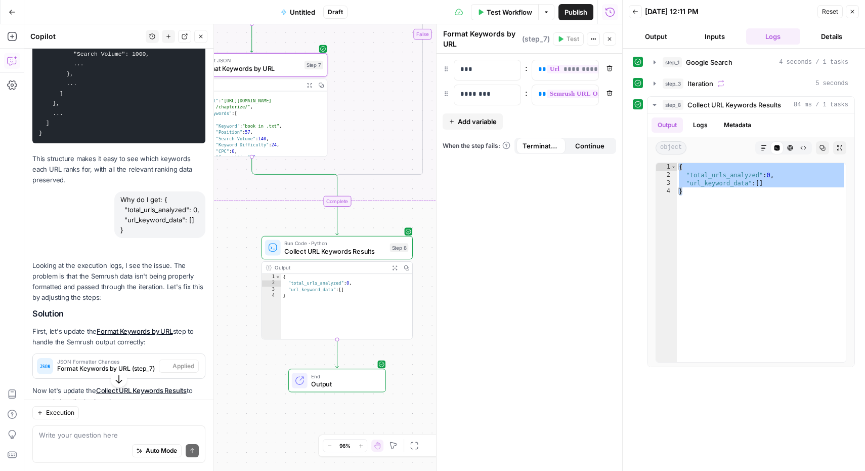
scroll to position [2651, 0]
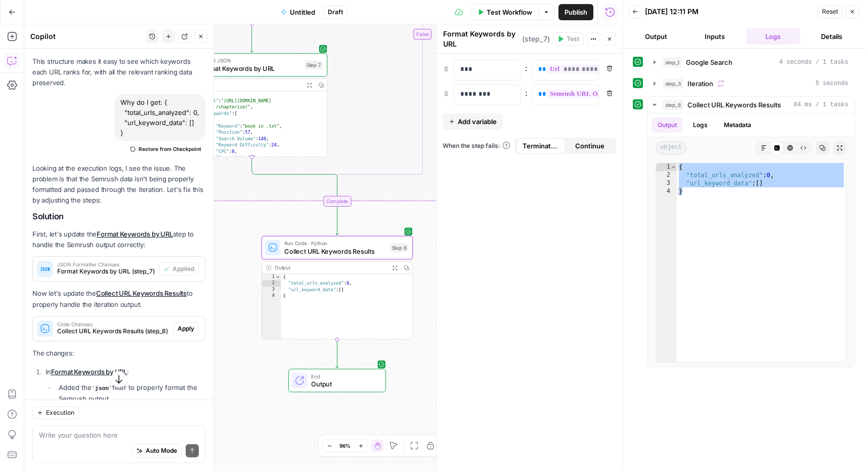
click at [180, 333] on span "Apply" at bounding box center [186, 328] width 17 height 9
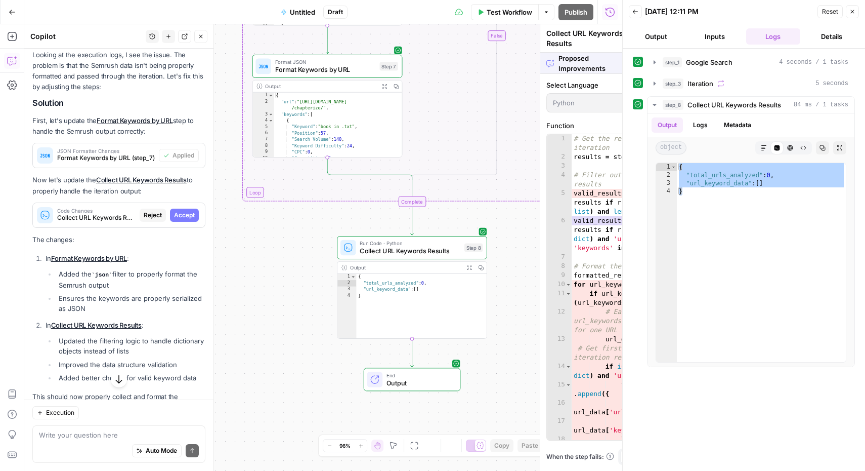
scroll to position [2554, 0]
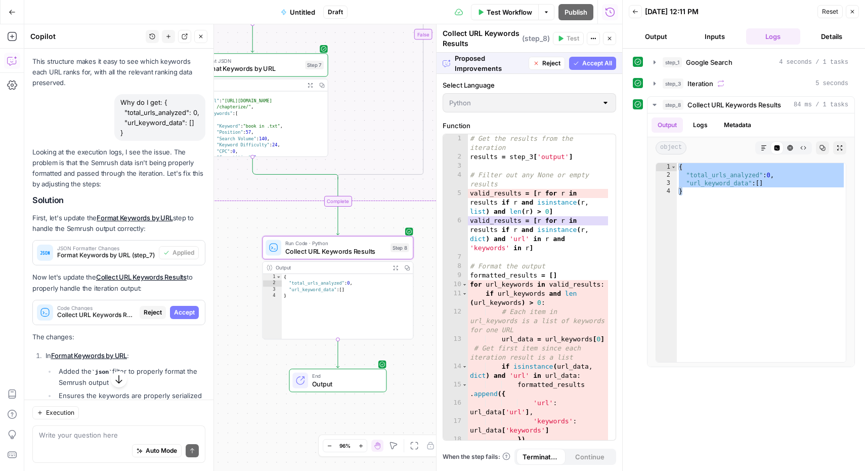
click at [180, 317] on span "Accept" at bounding box center [184, 312] width 21 height 9
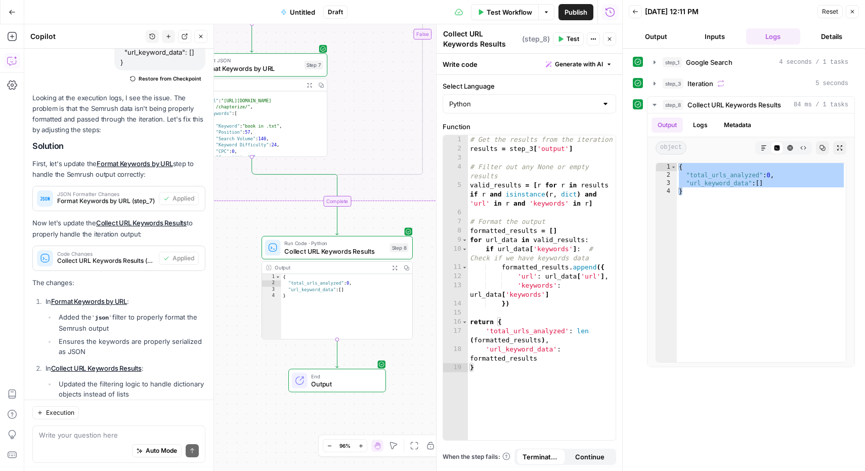
scroll to position [2721, 0]
click at [513, 8] on span "Test Workflow" at bounding box center [510, 12] width 46 height 10
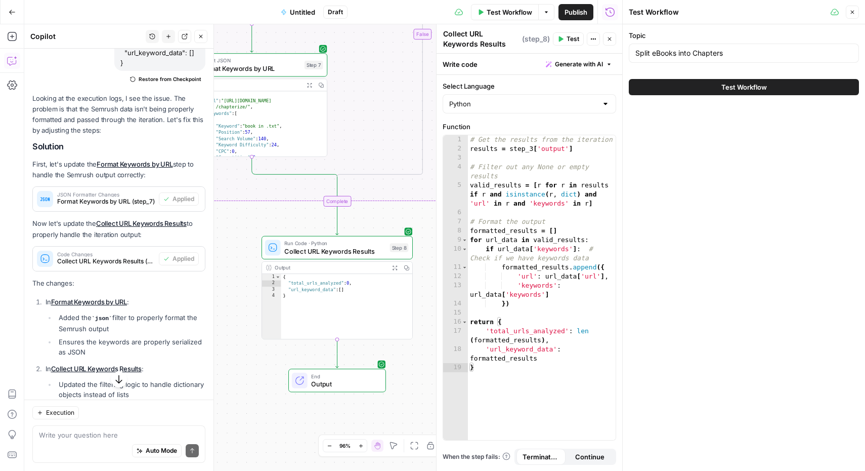
click at [745, 87] on span "Test Workflow" at bounding box center [745, 87] width 46 height 10
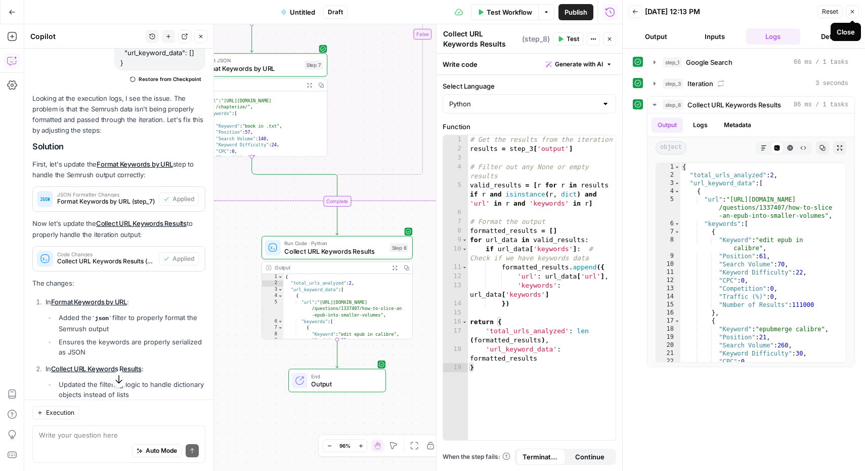
click at [851, 16] on button "Close" at bounding box center [852, 11] width 13 height 13
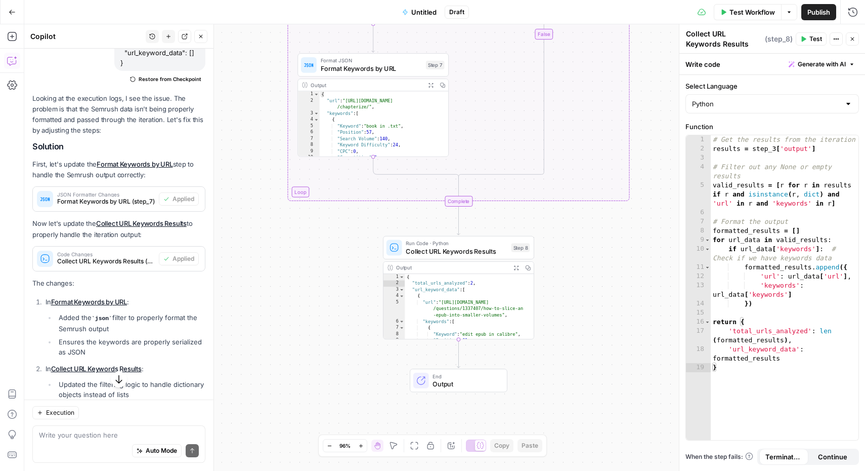
click at [200, 37] on icon "button" at bounding box center [201, 36] width 6 height 6
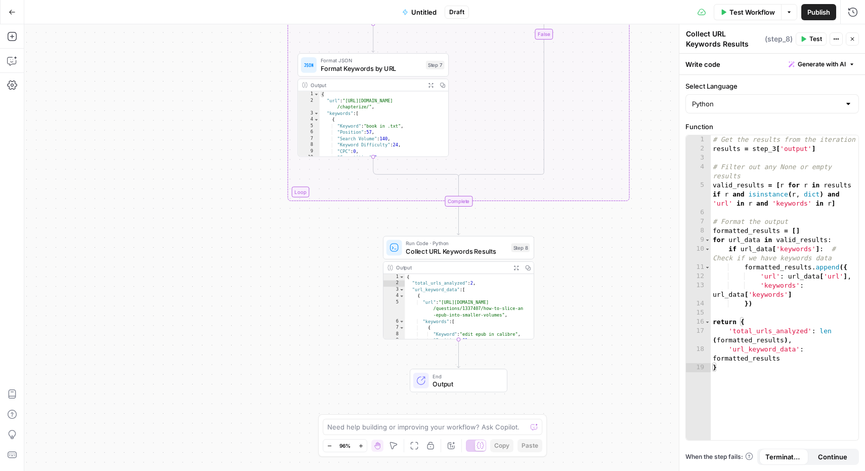
click at [423, 13] on span "Untitled" at bounding box center [423, 12] width 25 height 10
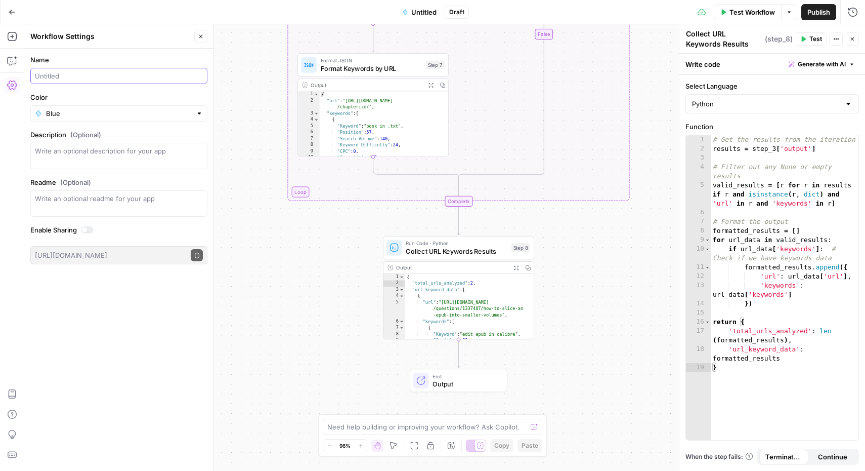
click at [157, 76] on input "Name" at bounding box center [119, 76] width 168 height 10
type input "Topic to SV"
click at [817, 12] on span "Publish" at bounding box center [819, 12] width 23 height 10
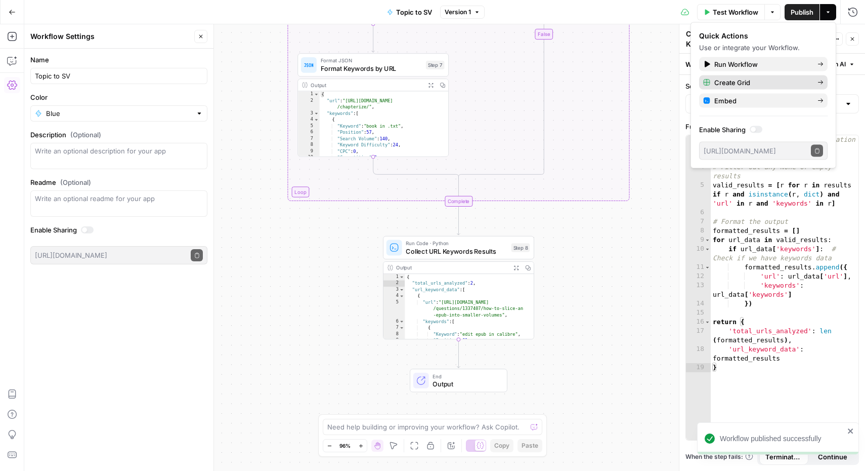
click at [732, 86] on span "Create Grid" at bounding box center [762, 82] width 95 height 10
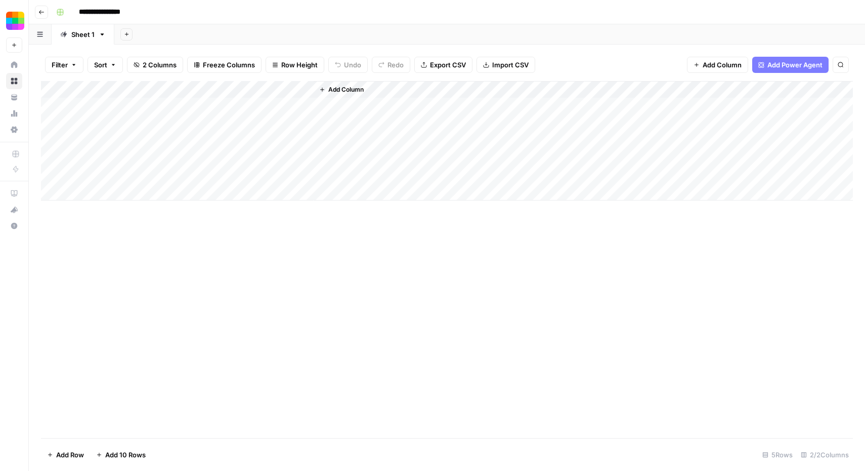
click at [138, 104] on div "Add Column" at bounding box center [447, 140] width 812 height 119
paste textarea "**********"
type textarea "**********"
click at [266, 103] on div "Add Column" at bounding box center [447, 140] width 812 height 119
click at [268, 122] on div "Add Column" at bounding box center [447, 140] width 812 height 119
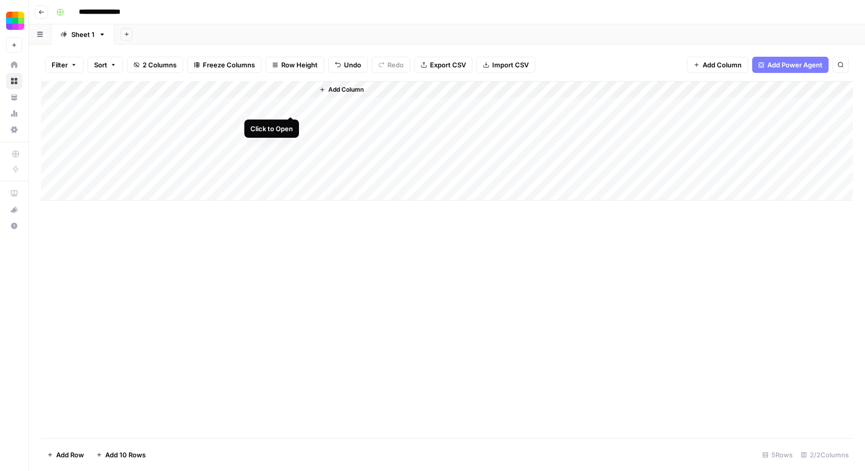
click at [291, 106] on div "Add Column" at bounding box center [447, 140] width 812 height 119
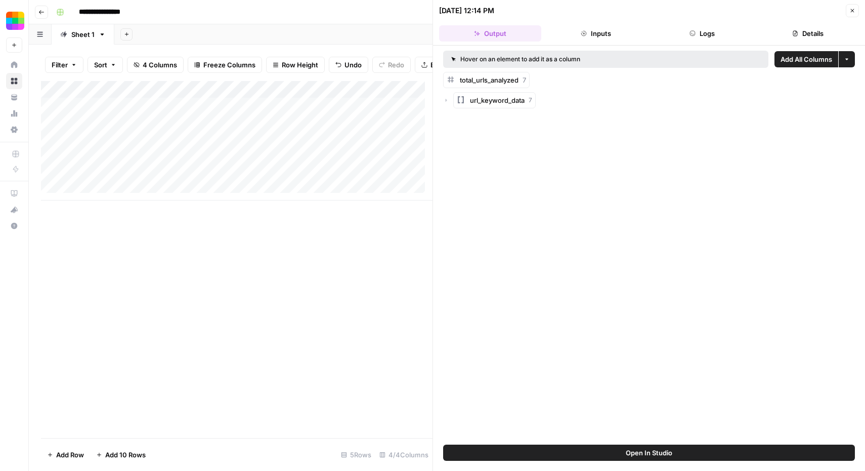
click at [447, 99] on icon "button" at bounding box center [446, 100] width 6 height 6
click at [457, 141] on icon "button" at bounding box center [456, 141] width 6 height 6
click at [467, 181] on icon "button" at bounding box center [467, 181] width 2 height 3
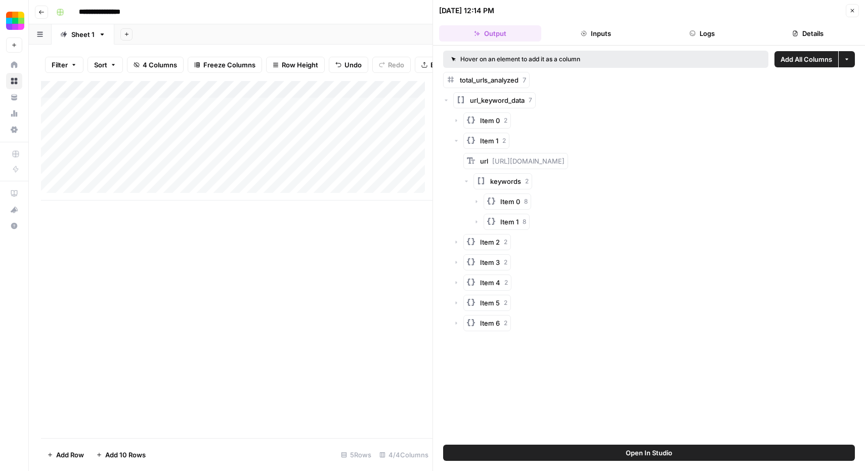
click at [855, 10] on icon "button" at bounding box center [853, 11] width 6 height 6
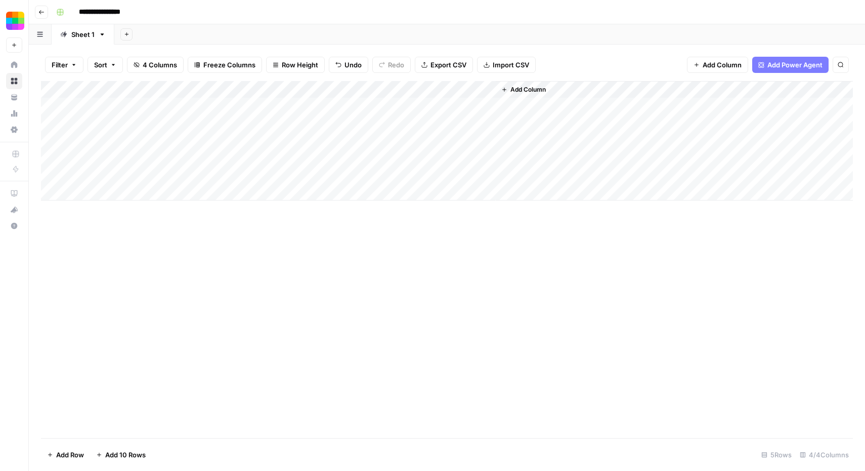
click at [292, 88] on div "Add Column" at bounding box center [447, 140] width 812 height 119
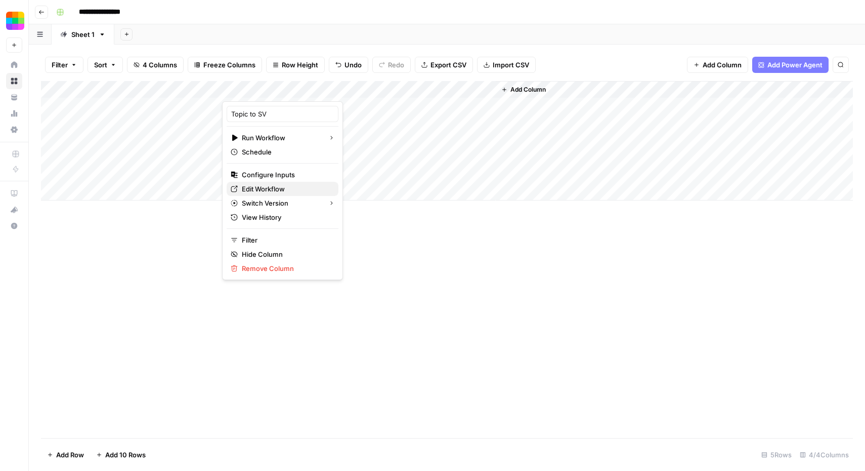
click at [270, 188] on span "Edit Workflow" at bounding box center [286, 189] width 89 height 10
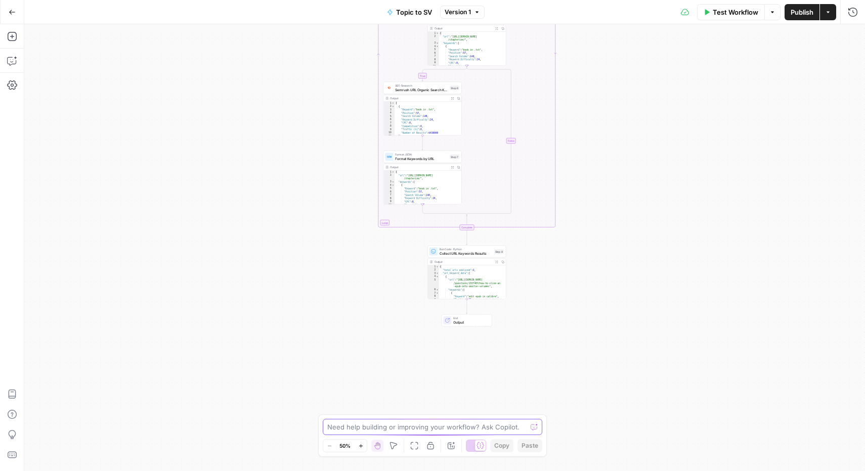
click at [443, 428] on textarea at bounding box center [426, 427] width 199 height 10
type textarea "I"
type textarea "As the last step I want to format the findings into a markdown document."
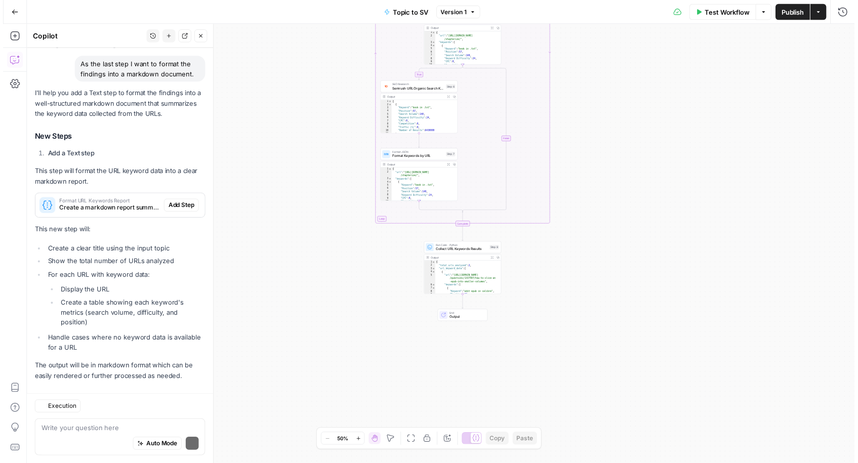
scroll to position [106, 0]
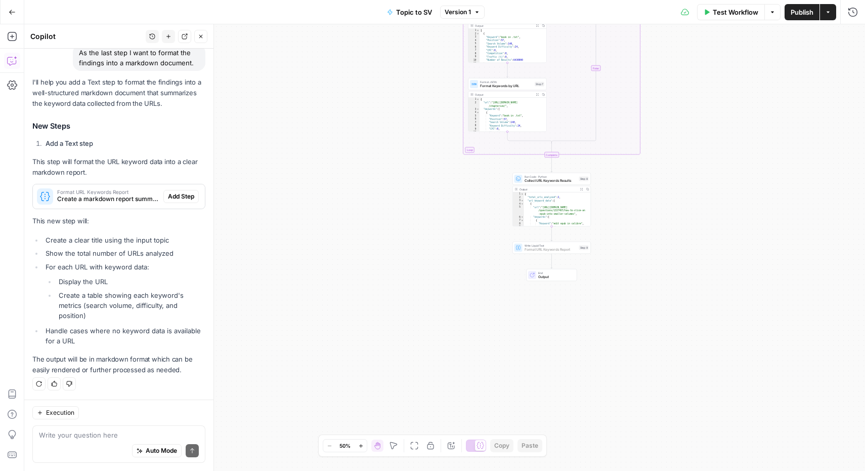
click at [176, 199] on span "Add Step" at bounding box center [181, 196] width 26 height 9
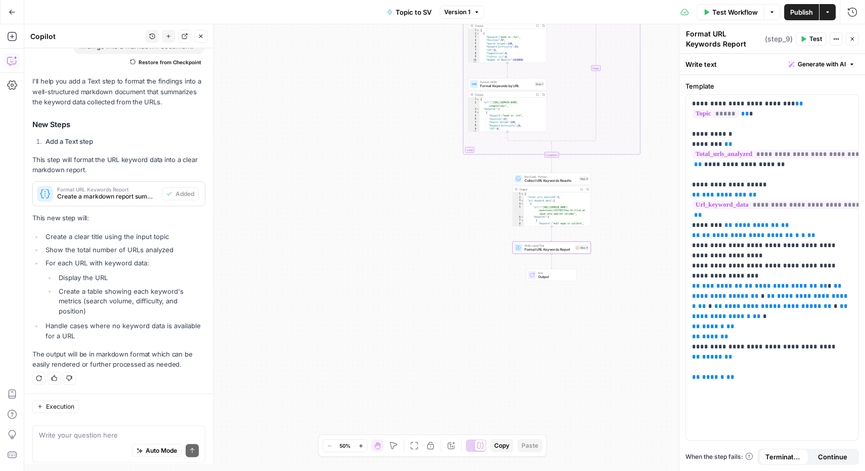
scroll to position [122, 0]
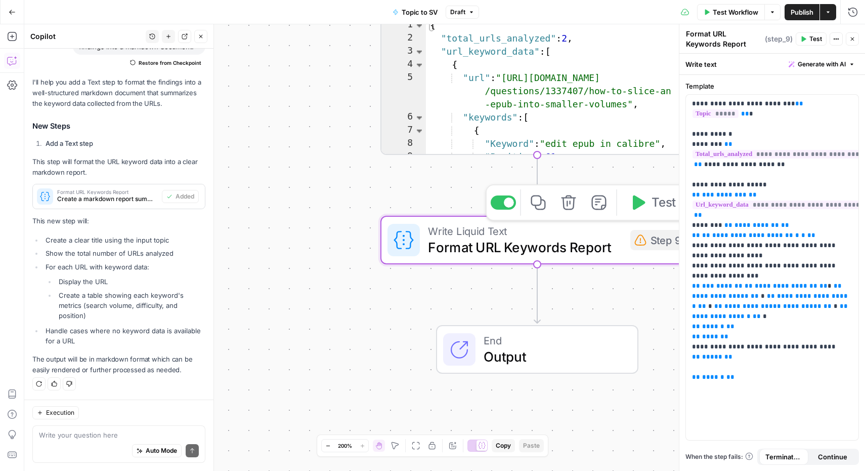
click at [557, 250] on span "Format URL Keywords Report" at bounding box center [525, 247] width 194 height 20
click at [807, 12] on span "Publish" at bounding box center [802, 12] width 23 height 10
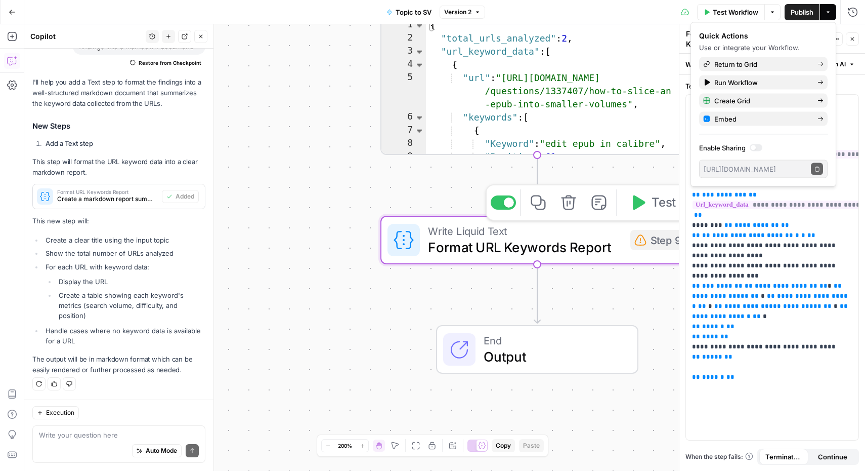
click at [629, 243] on div "Write Liquid Text Format URL Keywords Report Step 9 Copy step Delete step Add N…" at bounding box center [537, 240] width 298 height 34
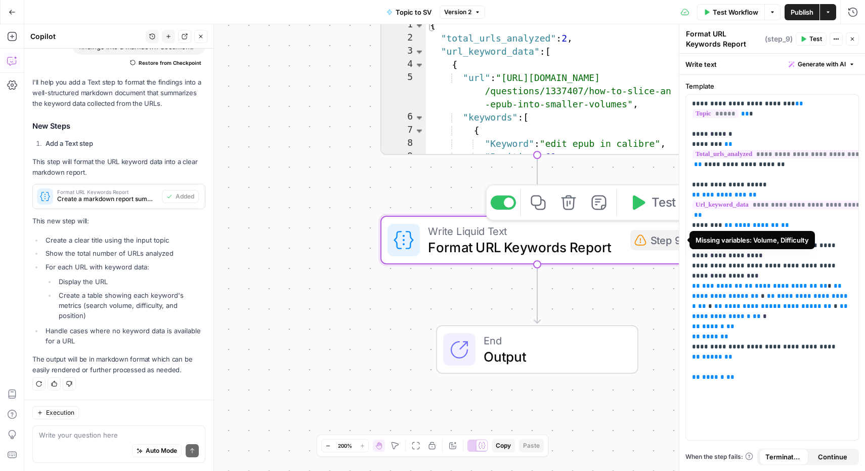
click at [650, 243] on div "Step 9" at bounding box center [658, 240] width 55 height 20
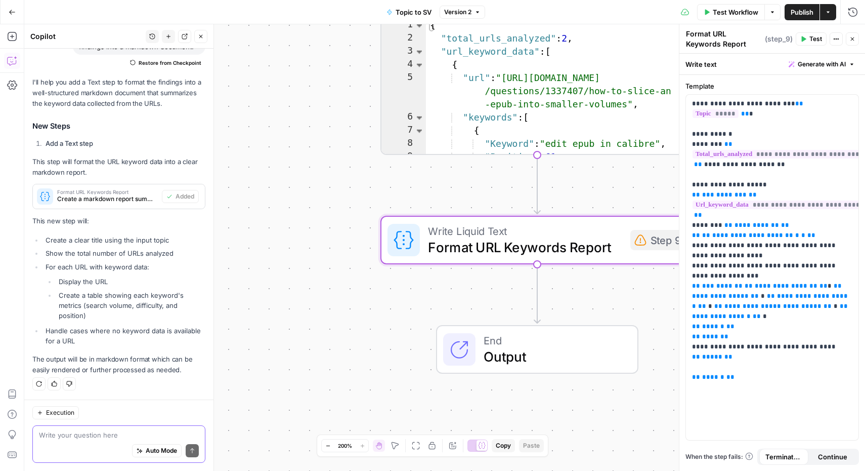
click at [117, 439] on textarea at bounding box center [119, 435] width 160 height 10
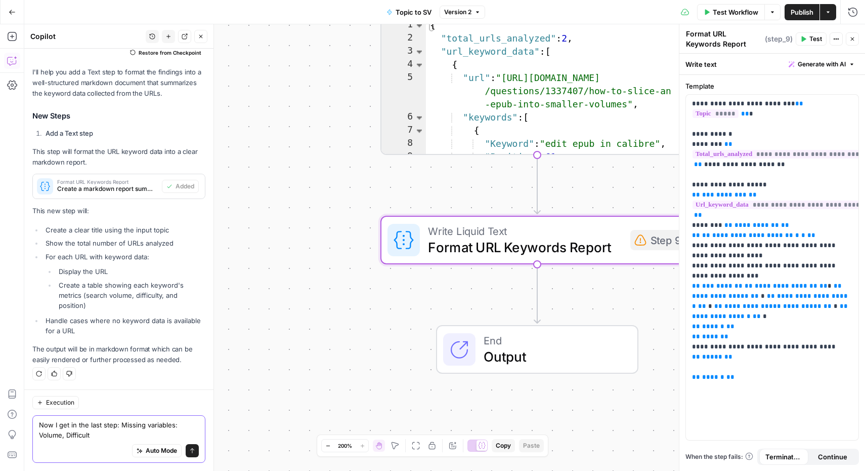
type textarea "Now I get in the last step: Missing variables: Volume, Difficulty"
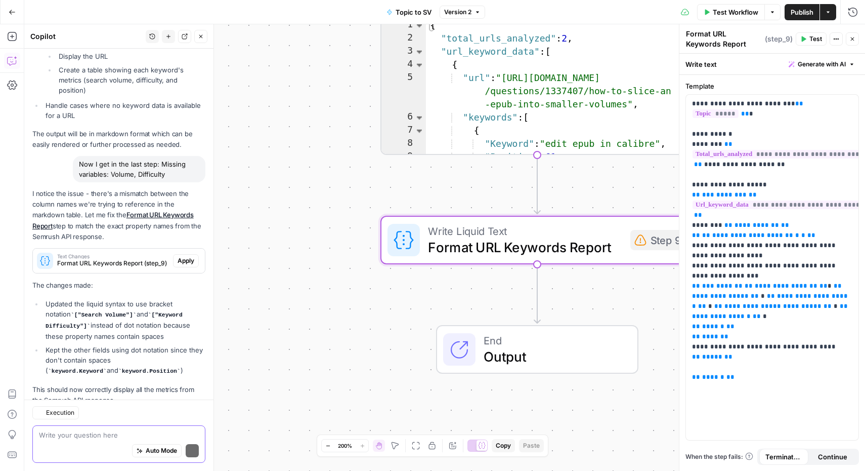
scroll to position [376, 0]
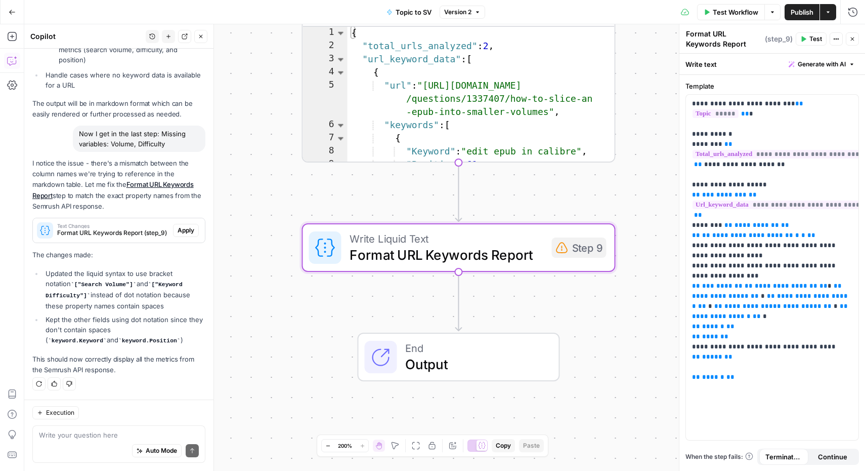
click at [178, 235] on span "Apply" at bounding box center [186, 230] width 17 height 9
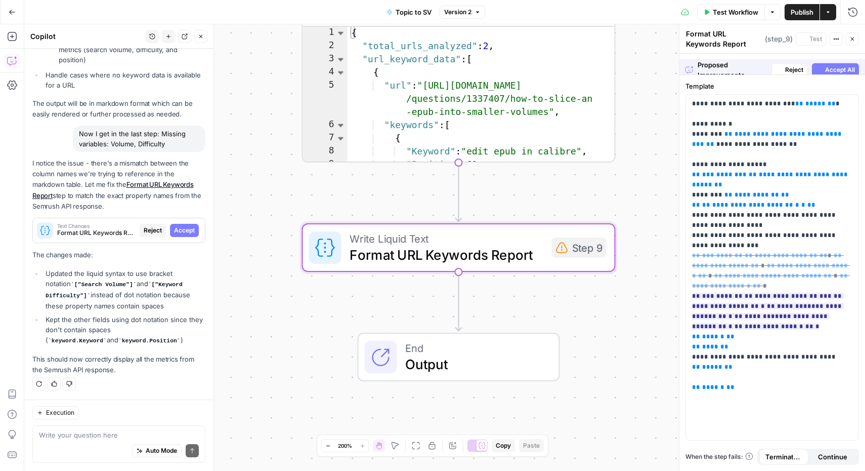
scroll to position [359, 0]
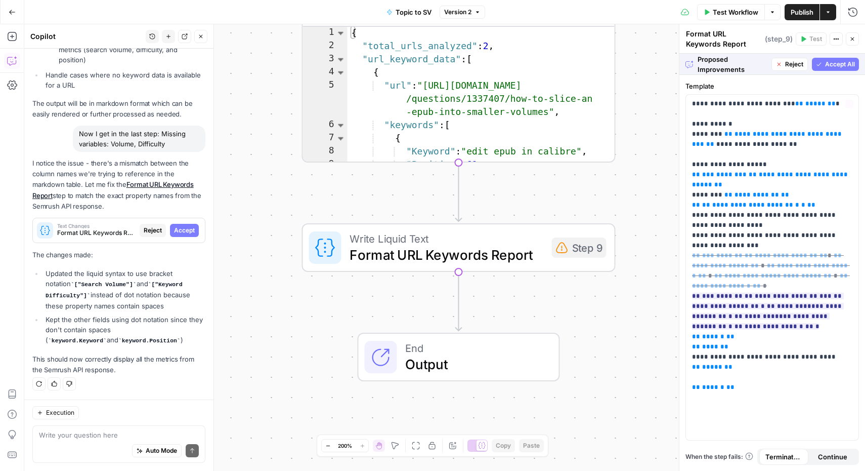
click at [847, 63] on span "Accept All" at bounding box center [840, 64] width 30 height 9
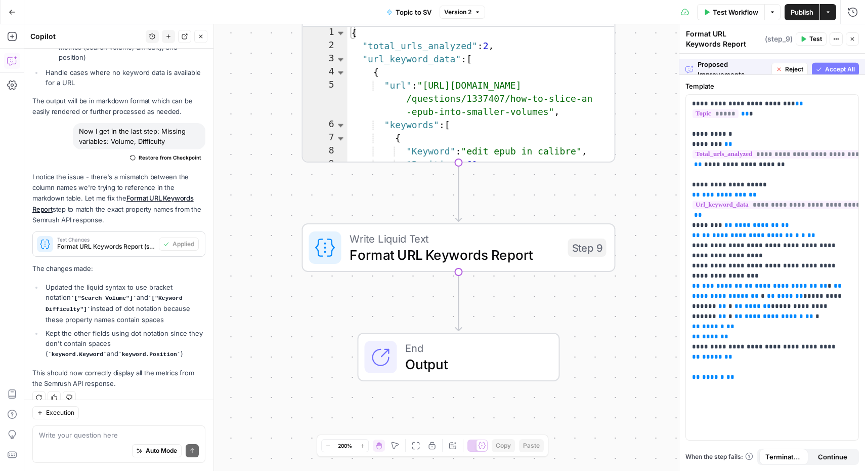
scroll to position [392, 0]
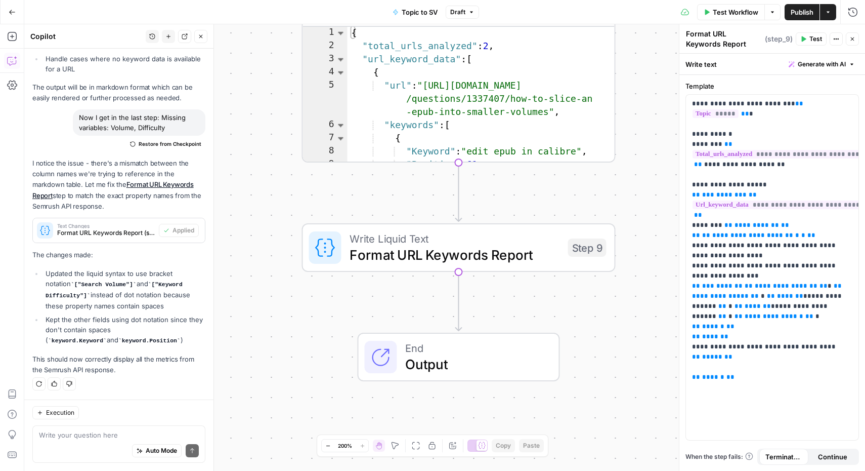
click at [793, 9] on span "Publish" at bounding box center [802, 12] width 23 height 10
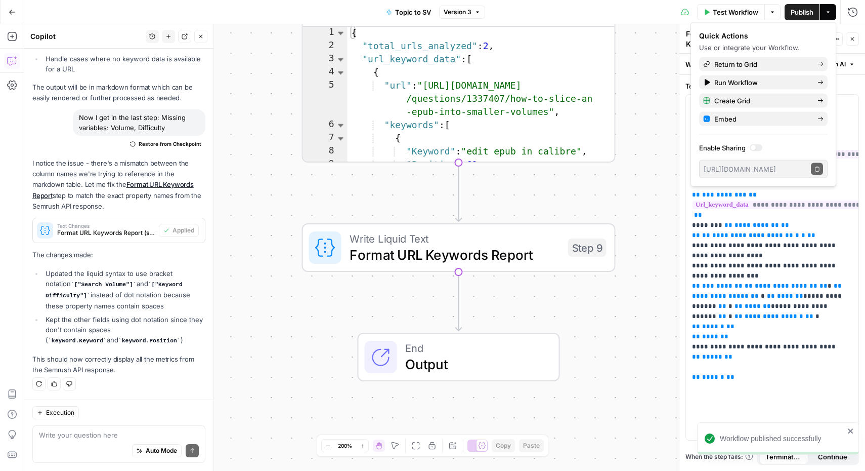
click at [832, 14] on button "Actions" at bounding box center [828, 12] width 16 height 16
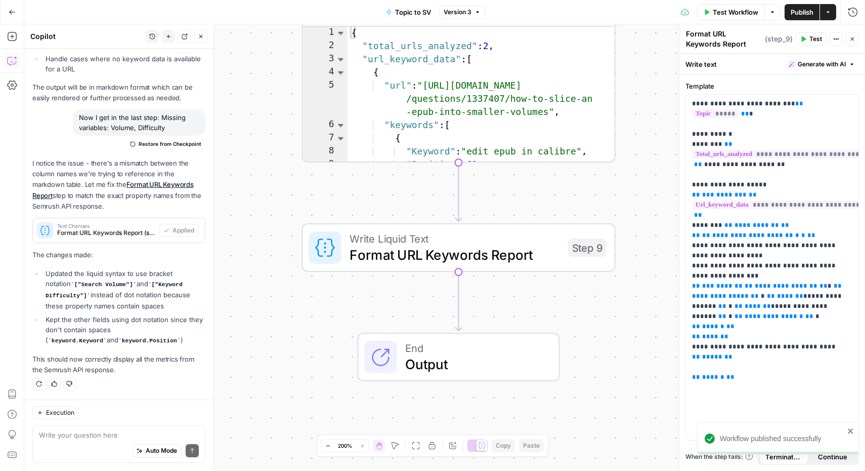
click at [830, 14] on icon "button" at bounding box center [828, 12] width 6 height 6
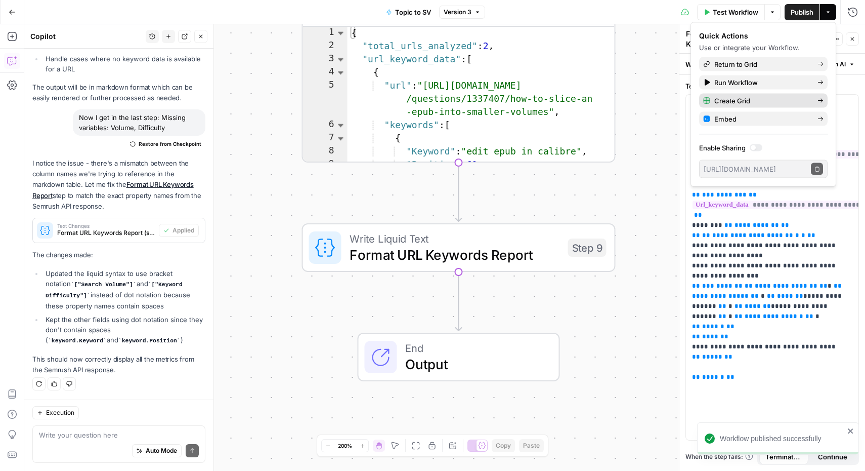
click at [742, 101] on span "Create Grid" at bounding box center [762, 101] width 95 height 10
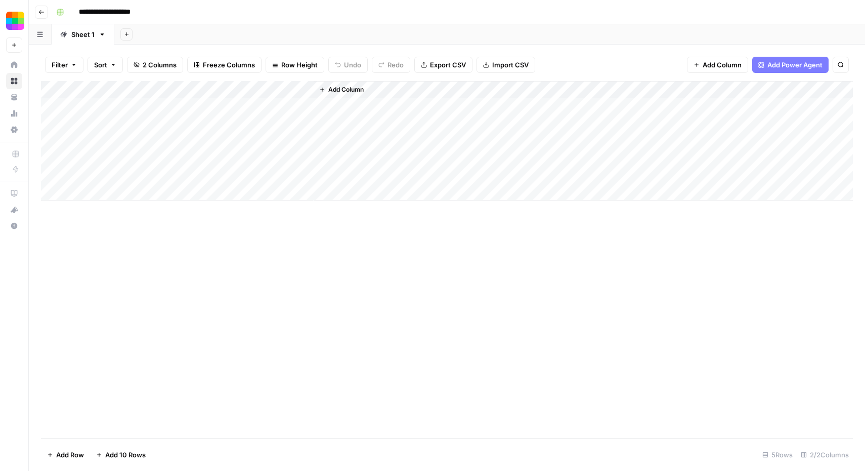
click at [144, 108] on div "Add Column" at bounding box center [447, 140] width 812 height 119
click at [144, 108] on textarea at bounding box center [157, 107] width 162 height 14
type textarea "**********"
click at [267, 106] on div "Add Column" at bounding box center [447, 140] width 812 height 119
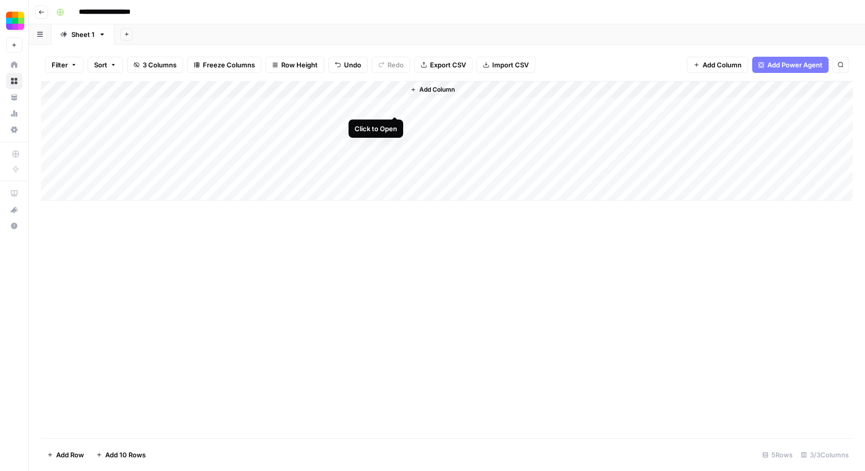
click at [396, 106] on div "Add Column" at bounding box center [447, 140] width 812 height 119
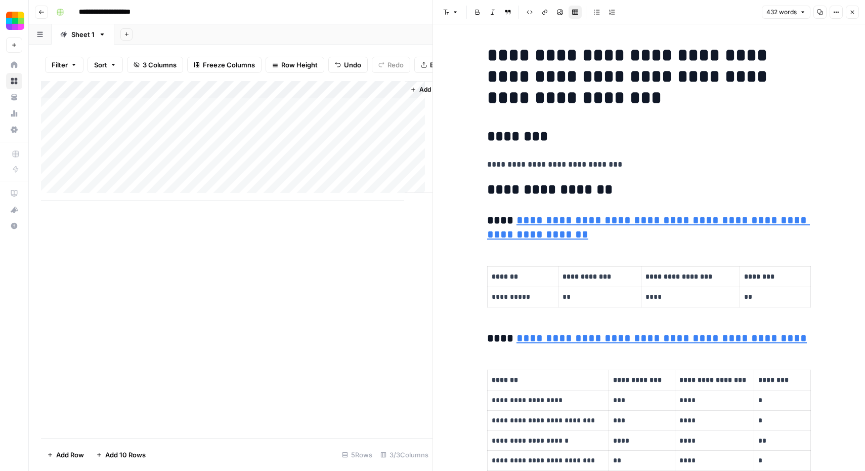
click at [853, 12] on icon "button" at bounding box center [853, 13] width 4 height 4
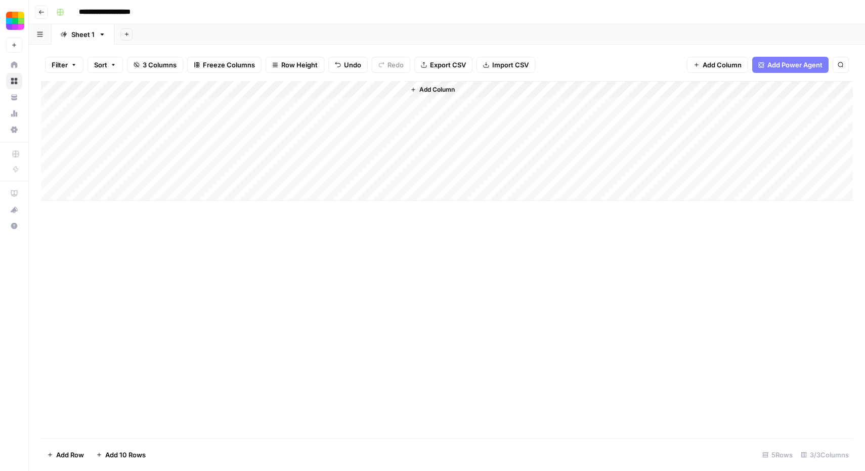
click at [135, 12] on input "**********" at bounding box center [111, 12] width 74 height 16
click at [40, 12] on icon "button" at bounding box center [41, 12] width 5 height 4
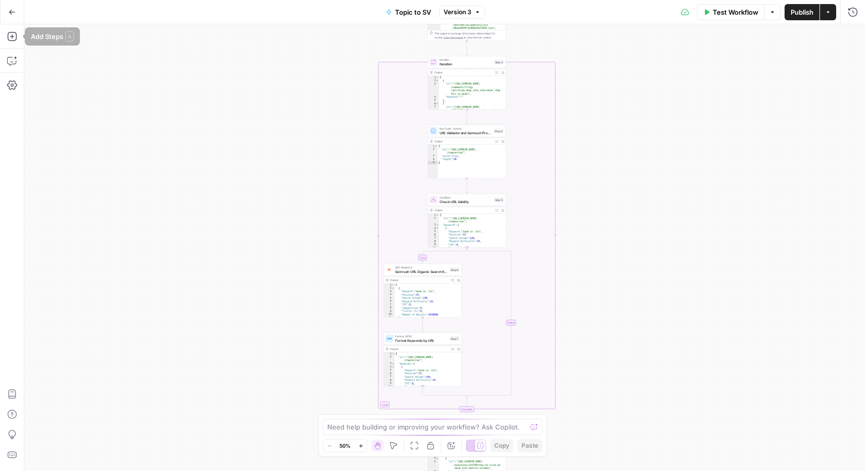
click at [13, 18] on button "Go Back" at bounding box center [12, 12] width 18 height 18
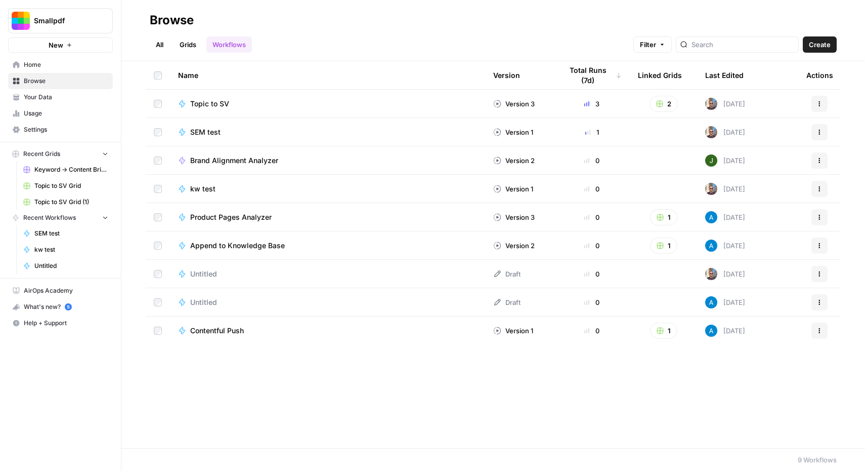
click at [50, 84] on span "Browse" at bounding box center [66, 80] width 85 height 9
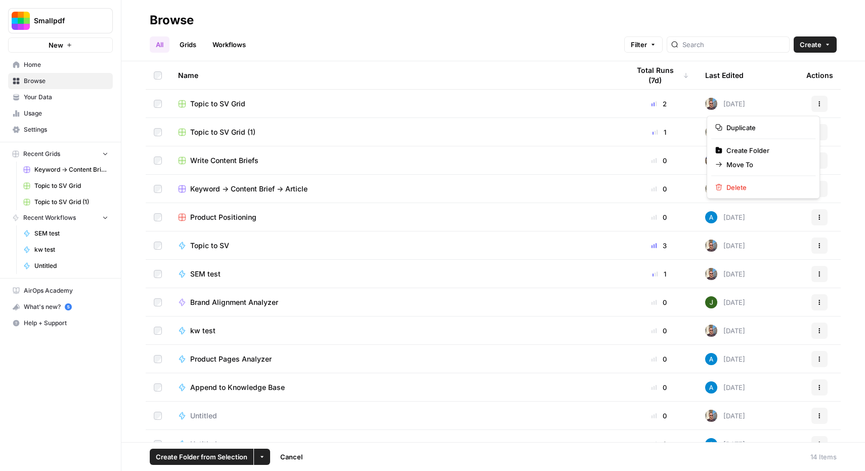
click at [817, 103] on icon "button" at bounding box center [820, 104] width 6 height 6
click at [762, 187] on span "Delete" at bounding box center [767, 187] width 81 height 10
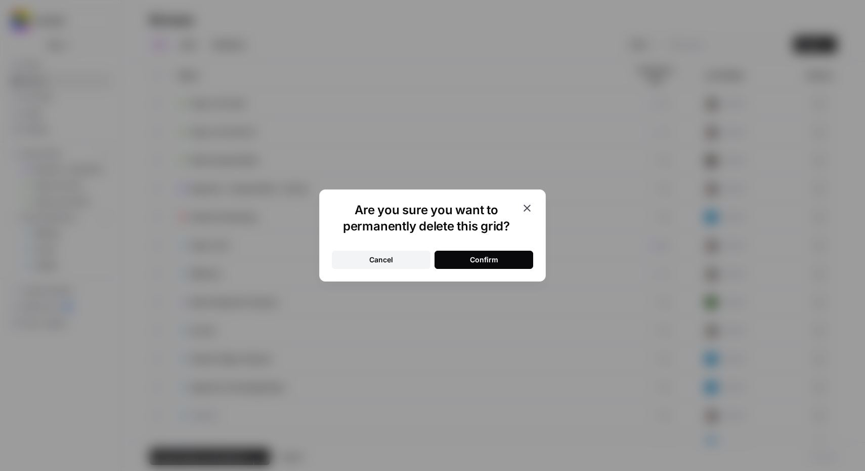
click at [492, 255] on div "Confirm" at bounding box center [484, 260] width 28 height 10
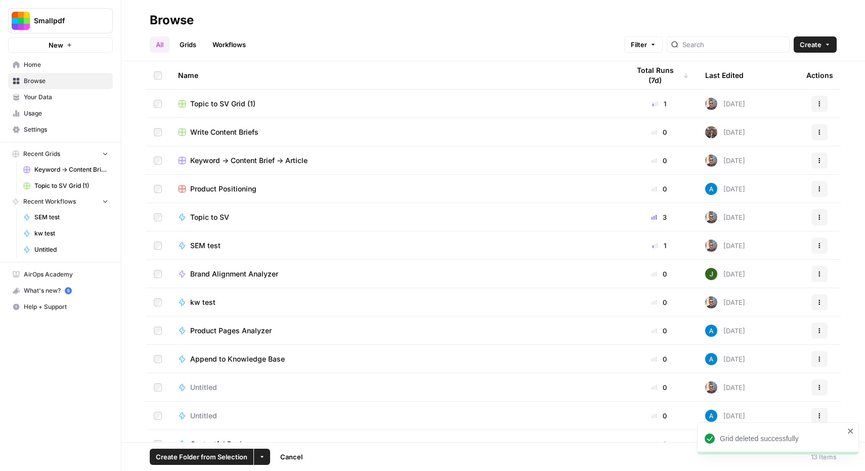
click at [235, 100] on span "Topic to SV Grid (1)" at bounding box center [222, 104] width 65 height 10
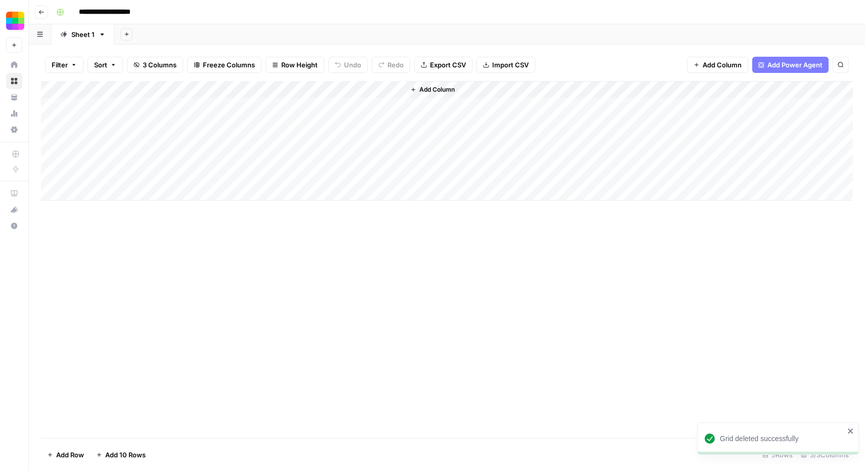
click at [135, 10] on input "**********" at bounding box center [111, 12] width 74 height 16
type input "**********"
click at [338, 324] on div "Add Column" at bounding box center [447, 259] width 812 height 357
click at [392, 103] on div "Add Column" at bounding box center [447, 140] width 812 height 119
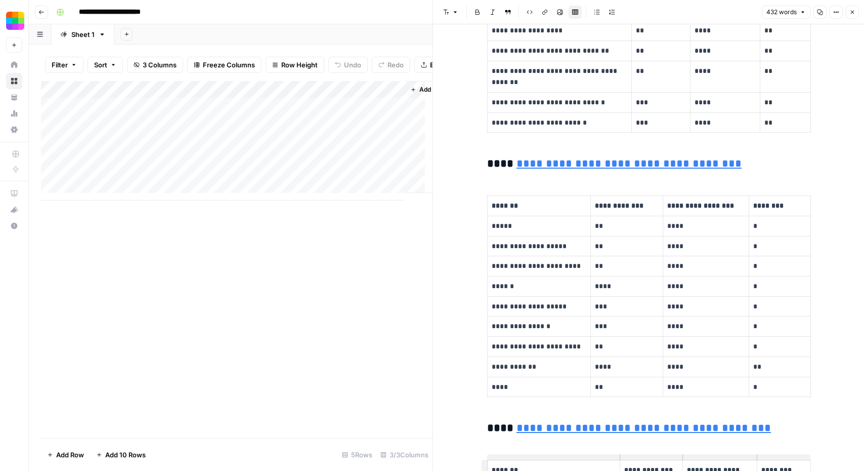
scroll to position [1393, 0]
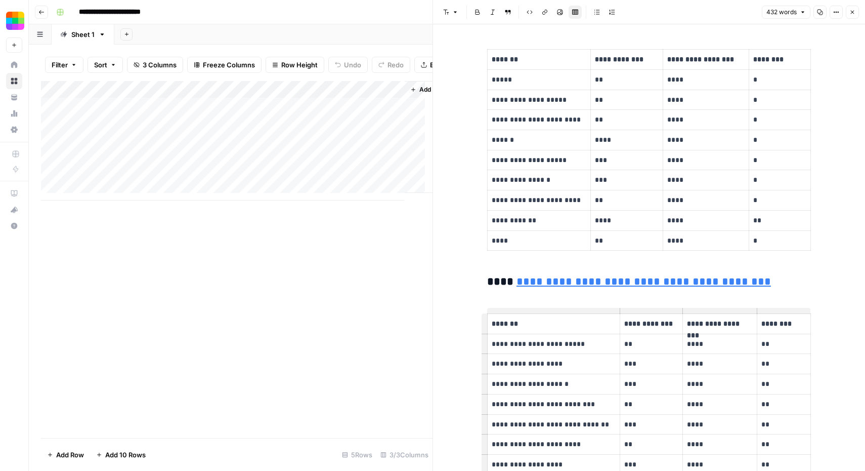
click at [854, 11] on icon "button" at bounding box center [853, 13] width 4 height 4
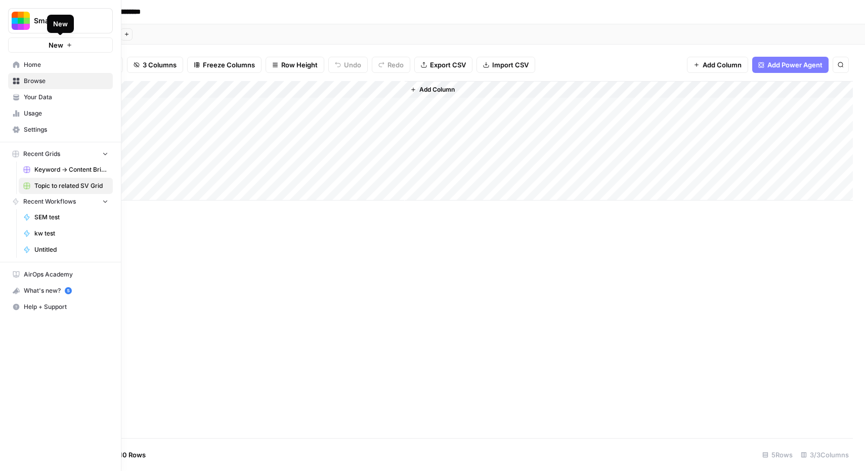
click at [40, 47] on button "New" at bounding box center [60, 44] width 105 height 15
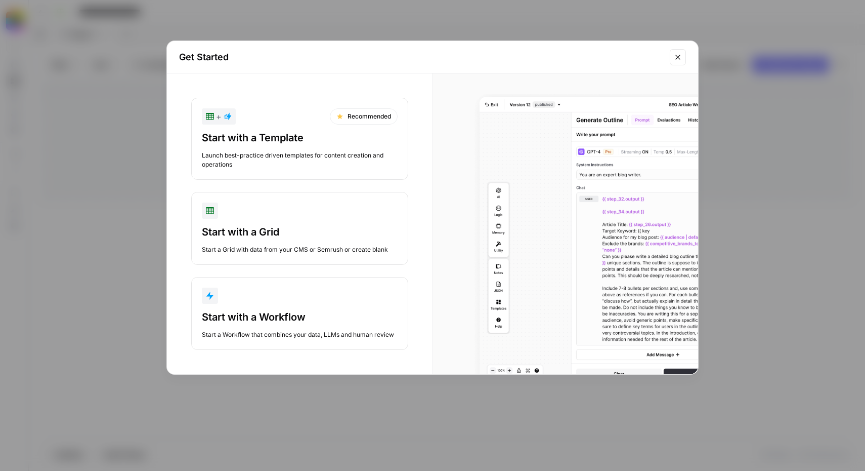
click at [263, 312] on div "Start with a Workflow" at bounding box center [300, 317] width 196 height 14
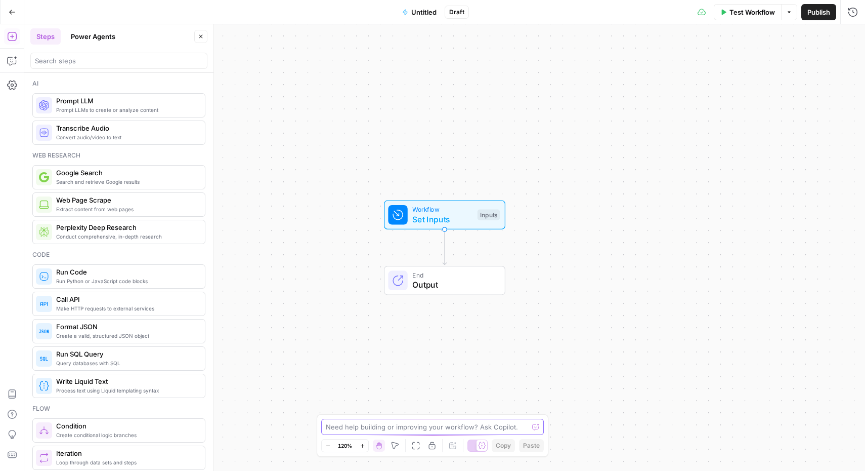
click at [407, 427] on textarea at bounding box center [427, 427] width 202 height 10
type textarea "I will provide a topic in the input. I want you to give me the search volume of…"
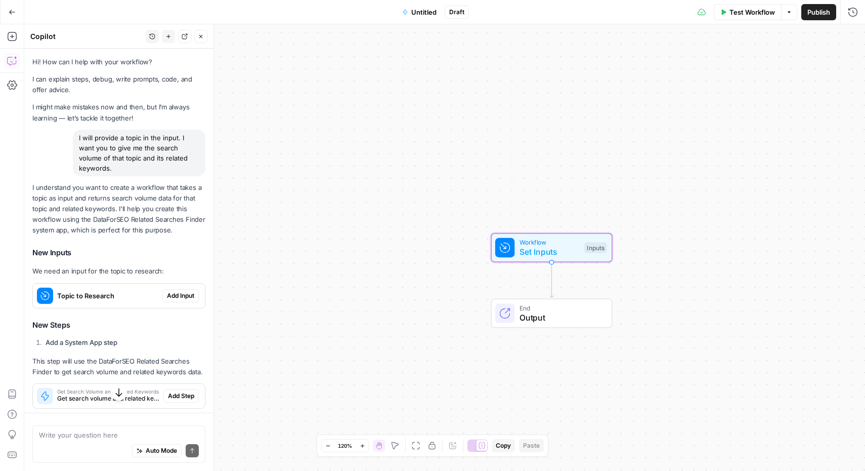
click at [172, 297] on span "Add Input" at bounding box center [180, 295] width 27 height 9
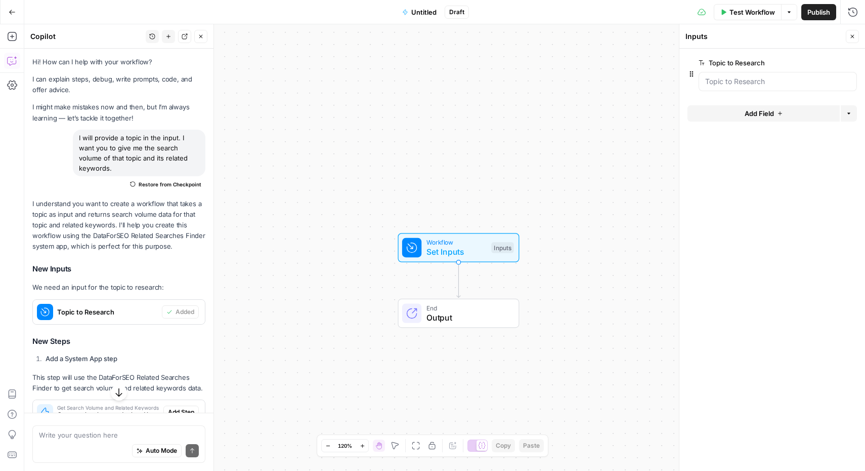
click at [477, 242] on span "Workflow" at bounding box center [457, 242] width 60 height 10
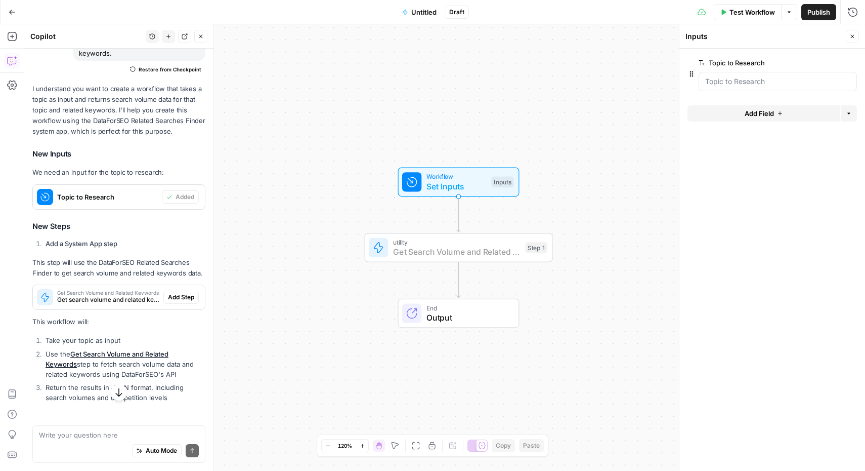
click at [168, 302] on span "Add Step" at bounding box center [181, 297] width 26 height 9
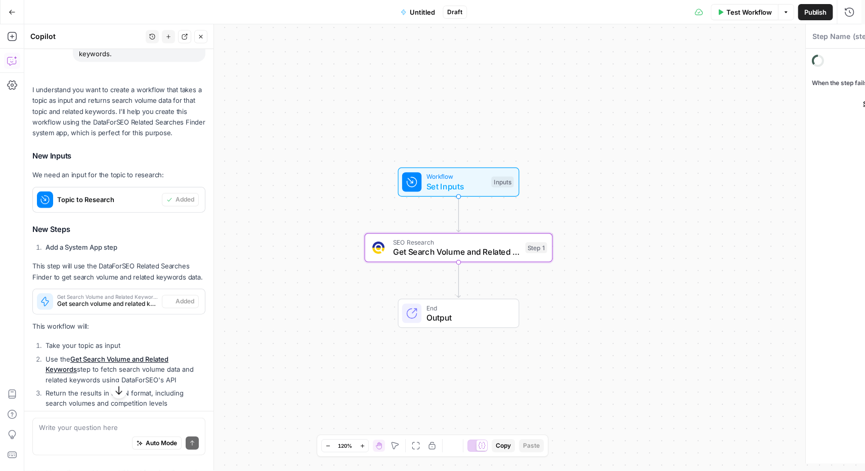
type textarea "Get Search Volume and Related Keywords"
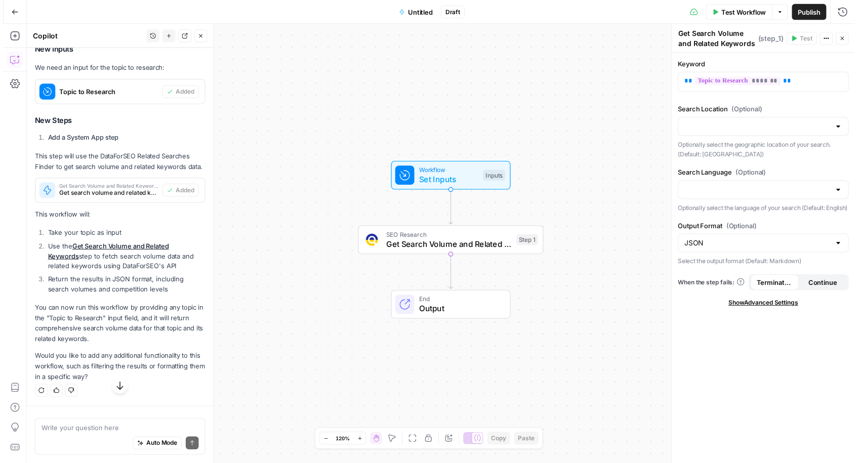
scroll to position [229, 0]
click at [737, 8] on span "Test Workflow" at bounding box center [753, 12] width 46 height 10
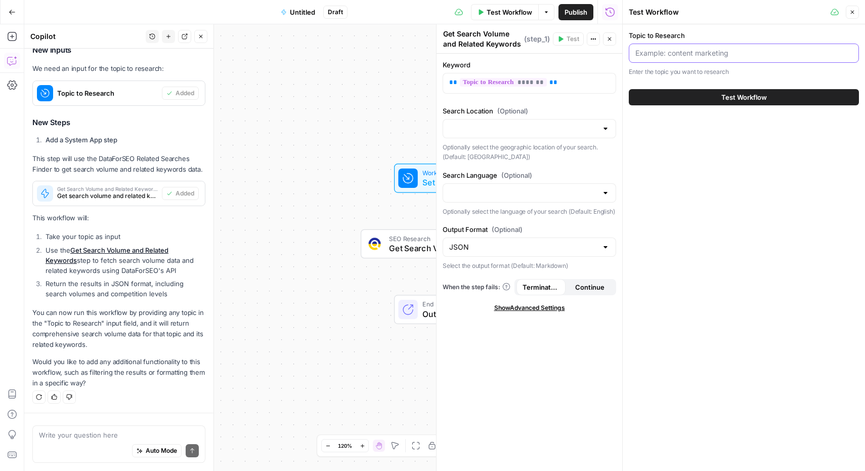
click at [680, 54] on input "Topic to Research" at bounding box center [744, 53] width 217 height 10
paste input "Streamline Sales Deeds with Rotate PDF for Better Results"
type input "Streamline Sales Deeds with Rotate PDF for Better Results"
click at [728, 100] on span "Test Workflow" at bounding box center [745, 97] width 46 height 10
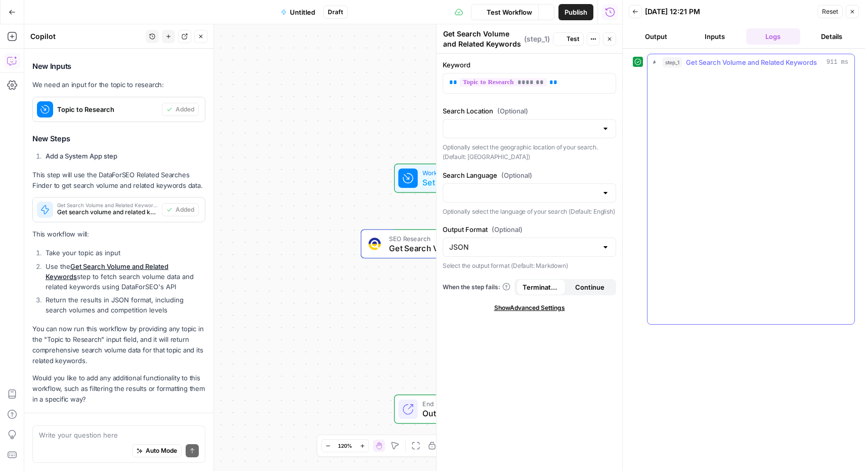
scroll to position [242, 0]
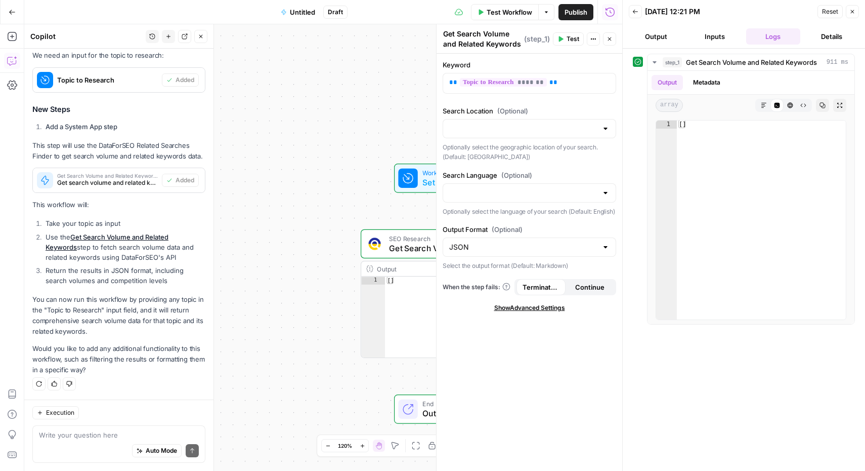
click at [524, 14] on span "Test Workflow" at bounding box center [510, 12] width 46 height 10
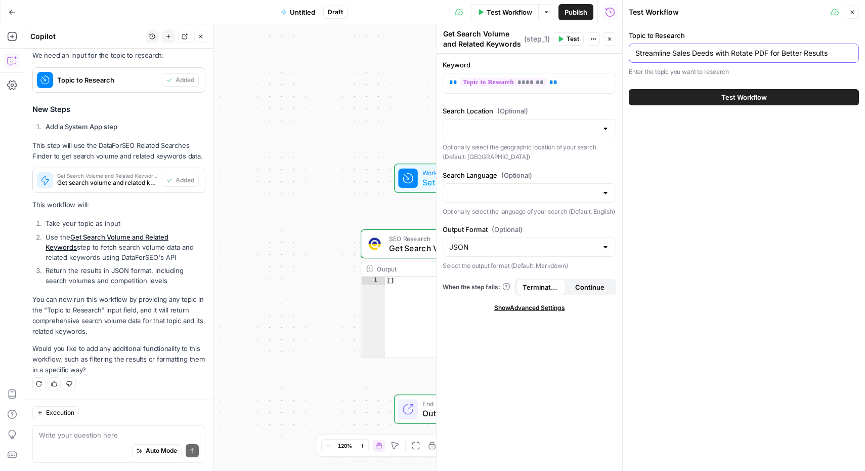
click at [715, 53] on input "Streamline Sales Deeds with Rotate PDF for Better Results" at bounding box center [744, 53] width 217 height 10
type input "edit pdf"
click at [629, 89] on button "Test Workflow" at bounding box center [744, 97] width 230 height 16
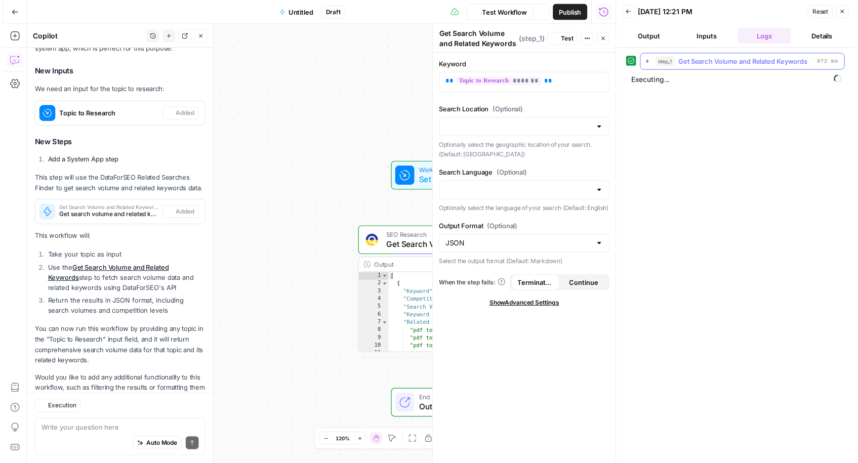
scroll to position [242, 0]
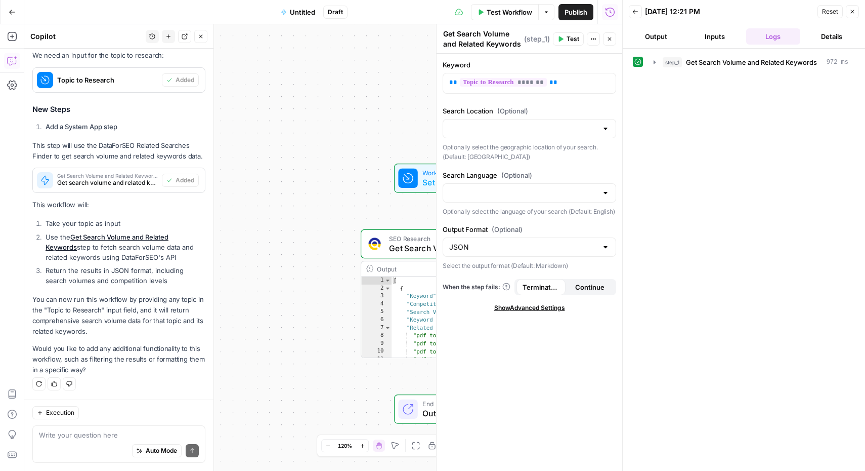
click at [855, 10] on icon "button" at bounding box center [853, 12] width 6 height 6
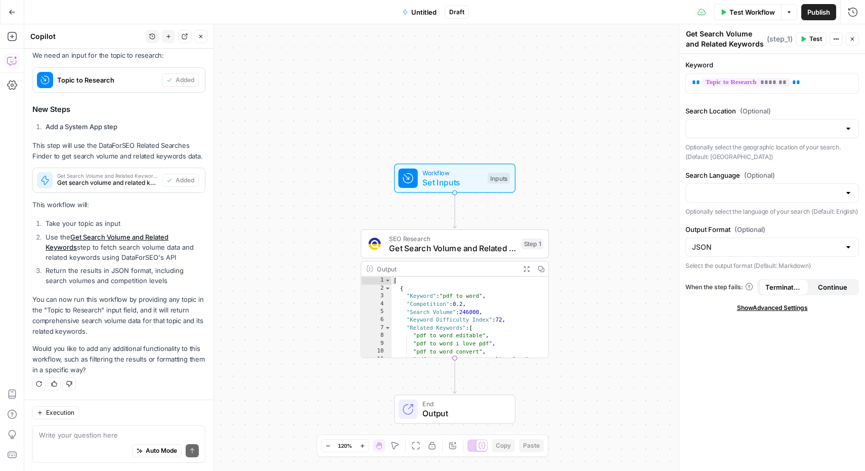
scroll to position [0, 0]
click at [117, 438] on textarea at bounding box center [119, 435] width 160 height 10
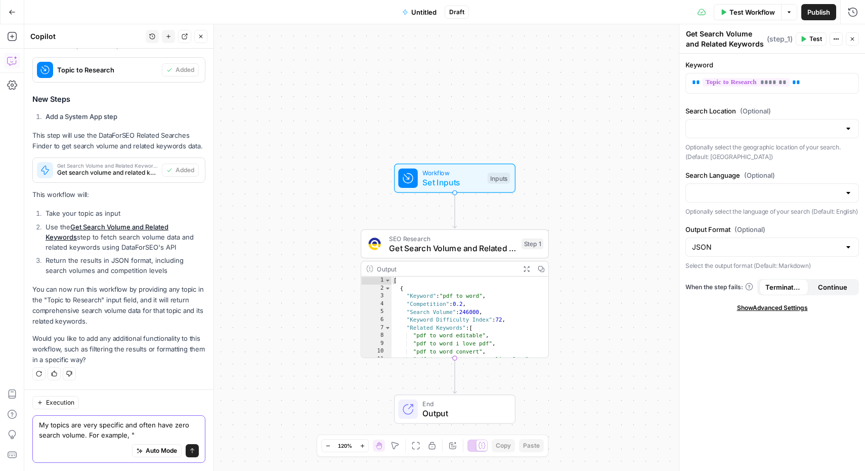
paste textarea "Streamline Inspection Reports with AI PDF Summarizer for Better Results"
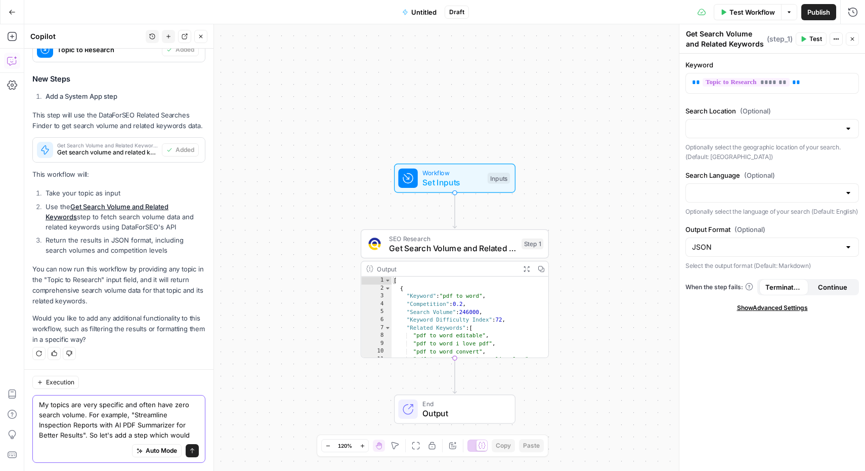
click at [89, 435] on textarea "My topics are very specific and often have zero search volume. For example, "St…" at bounding box center [119, 419] width 160 height 40
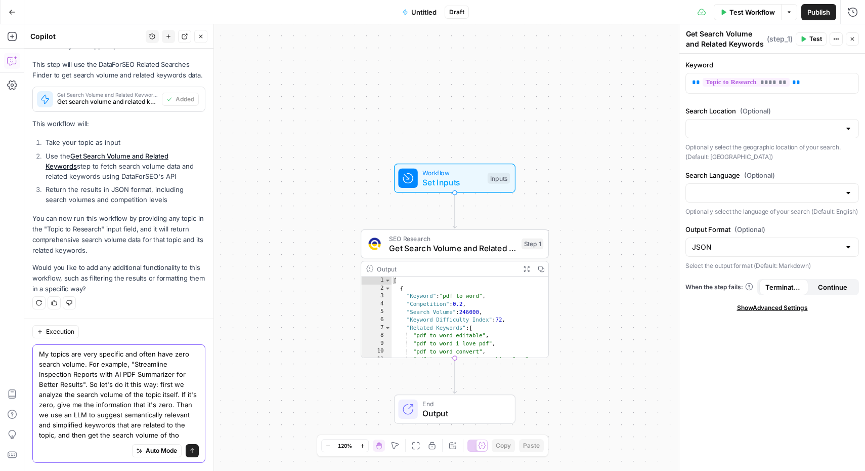
scroll to position [333, 0]
type textarea "My topics are very specific and often have zero search volume. For example, "St…"
click at [186, 454] on button "Send" at bounding box center [192, 450] width 13 height 13
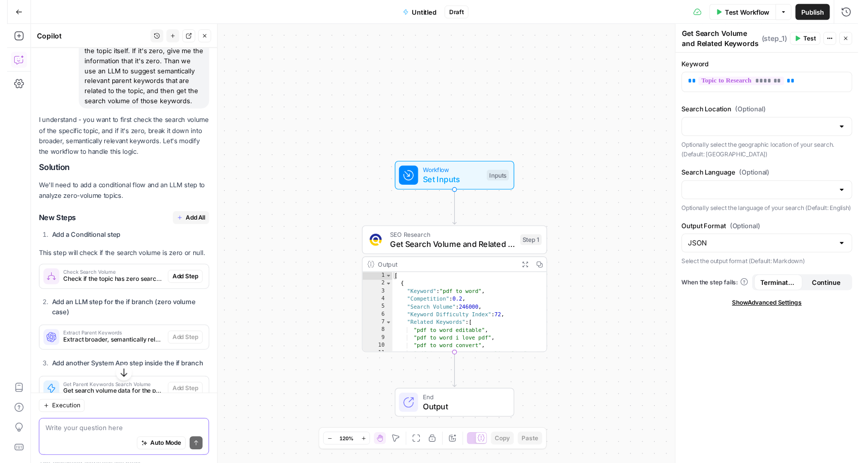
scroll to position [622, 0]
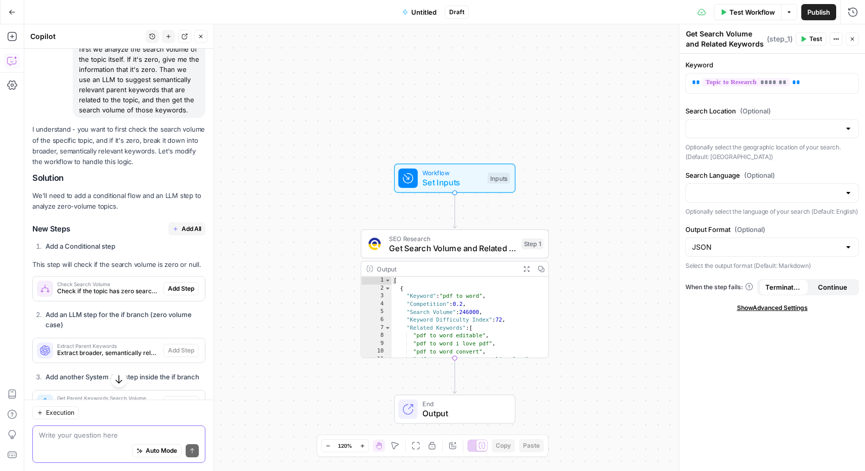
click at [182, 233] on span "Add All" at bounding box center [192, 228] width 20 height 9
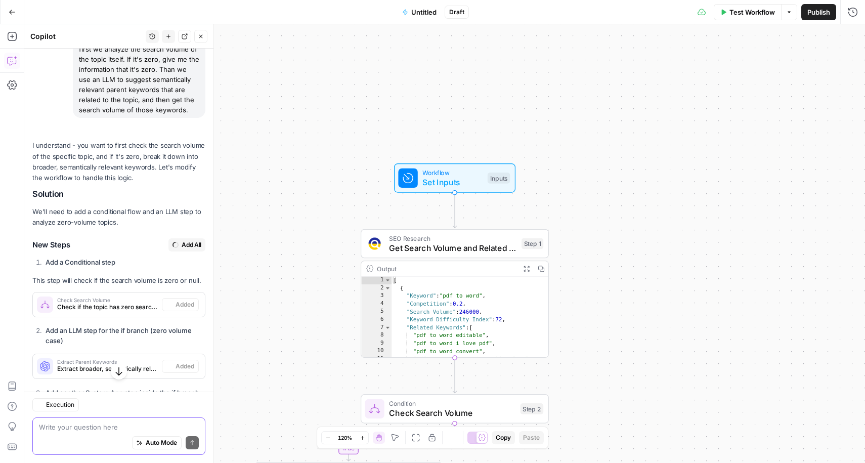
type textarea "Format Results"
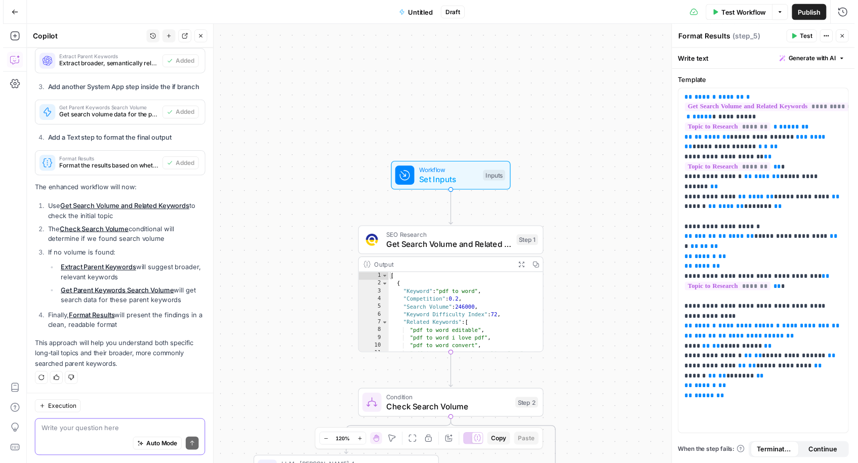
scroll to position [0, 0]
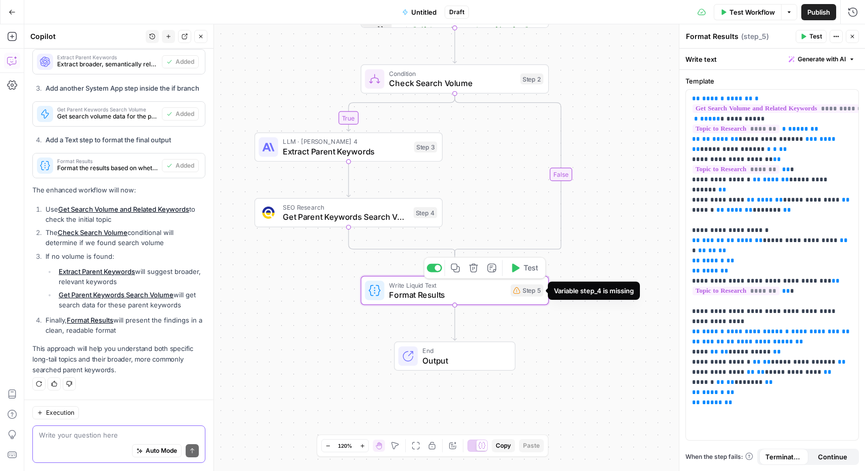
click at [524, 296] on div "Step 5" at bounding box center [527, 290] width 33 height 12
click at [492, 295] on span "Format Results" at bounding box center [447, 294] width 116 height 12
click at [85, 433] on textarea at bounding box center [119, 435] width 160 height 10
click at [746, 7] on span "Test Workflow" at bounding box center [753, 12] width 46 height 10
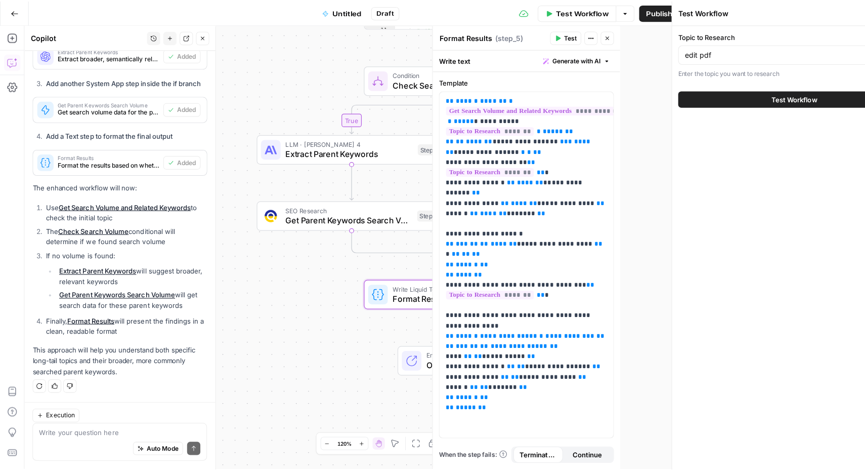
scroll to position [958, 0]
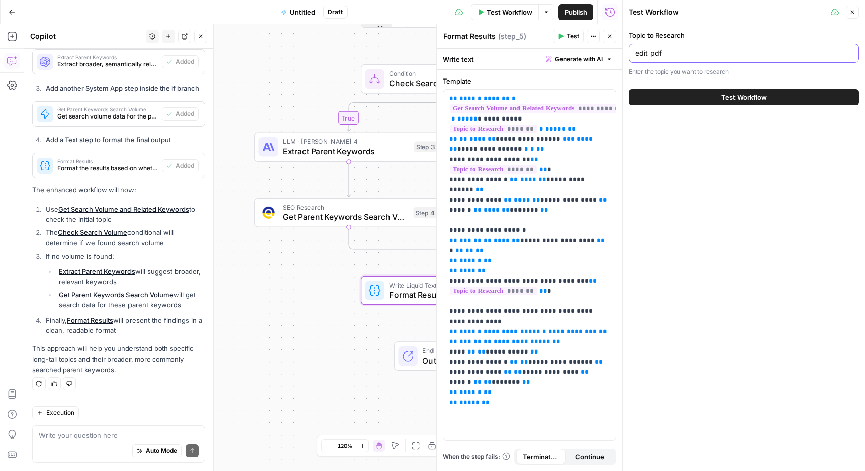
click at [694, 50] on input "edit pdf" at bounding box center [744, 53] width 217 height 10
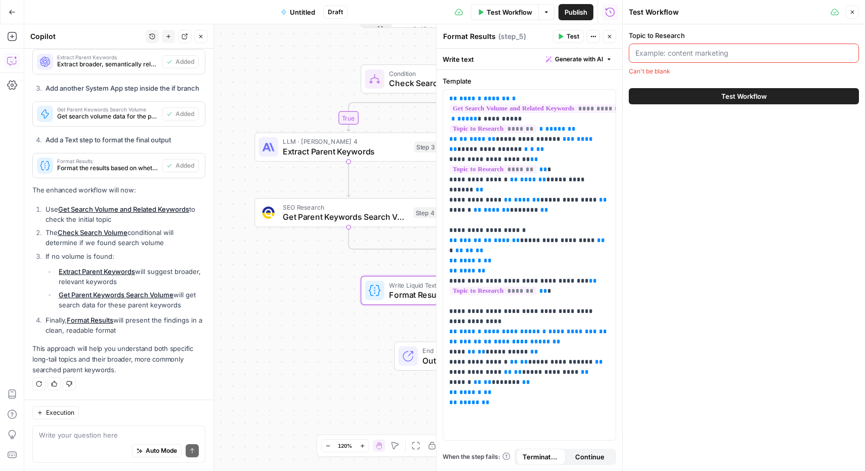
paste input "A Step-by-Step Guide to Using AI PDF Summarizer for Client Proposals"
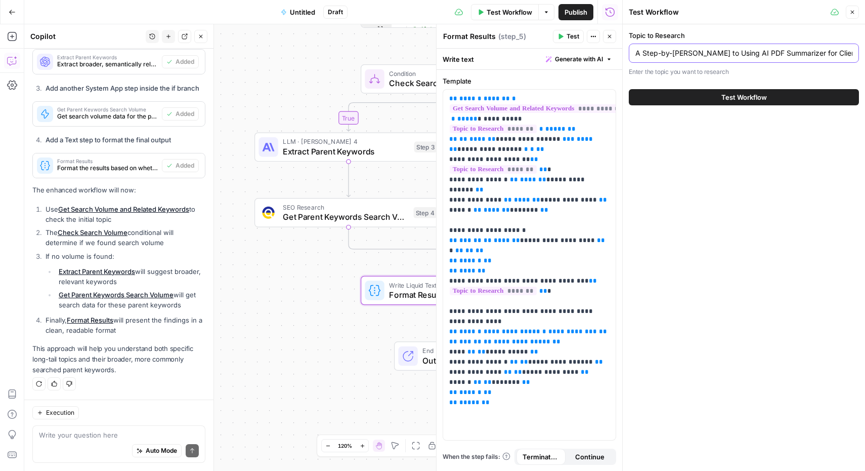
scroll to position [0, 20]
type input "A Step-by-Step Guide to Using AI PDF Summarizer for Client Proposals"
click at [719, 98] on button "Test Workflow" at bounding box center [744, 97] width 230 height 16
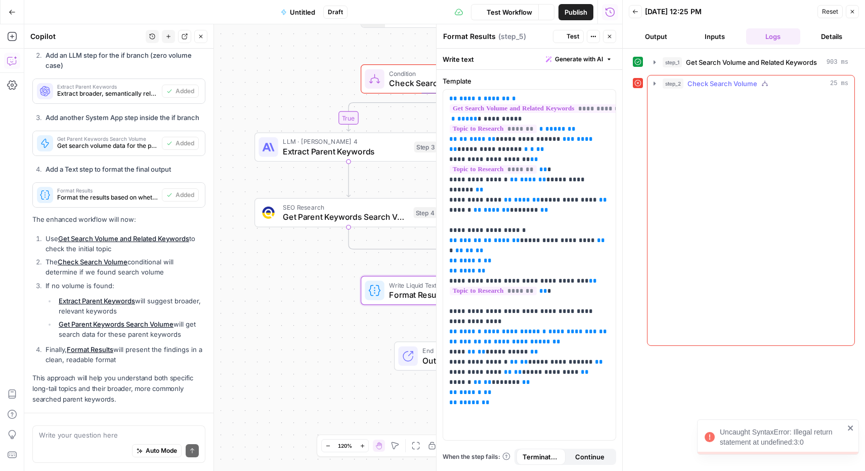
scroll to position [958, 0]
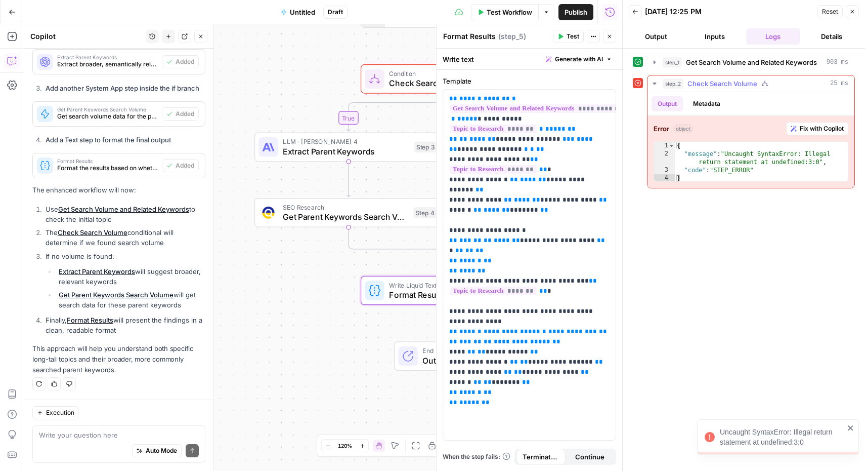
click at [815, 125] on span "Fix with Copilot" at bounding box center [822, 128] width 44 height 9
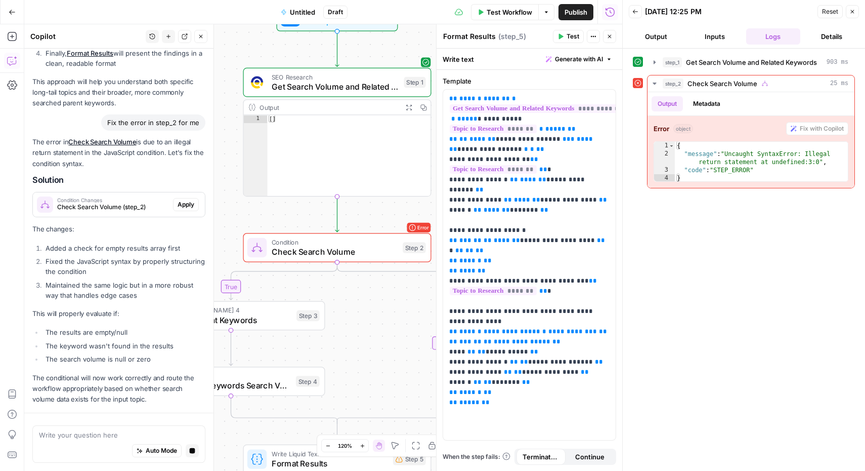
scroll to position [1254, 0]
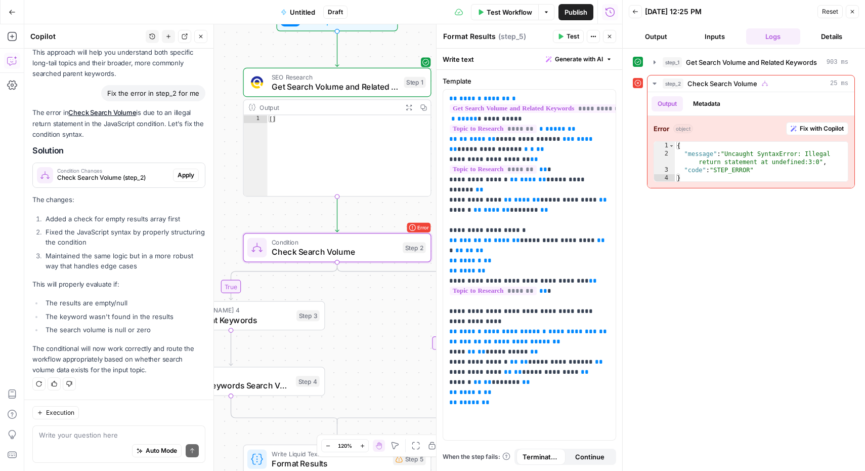
click at [178, 173] on span "Apply" at bounding box center [186, 175] width 17 height 9
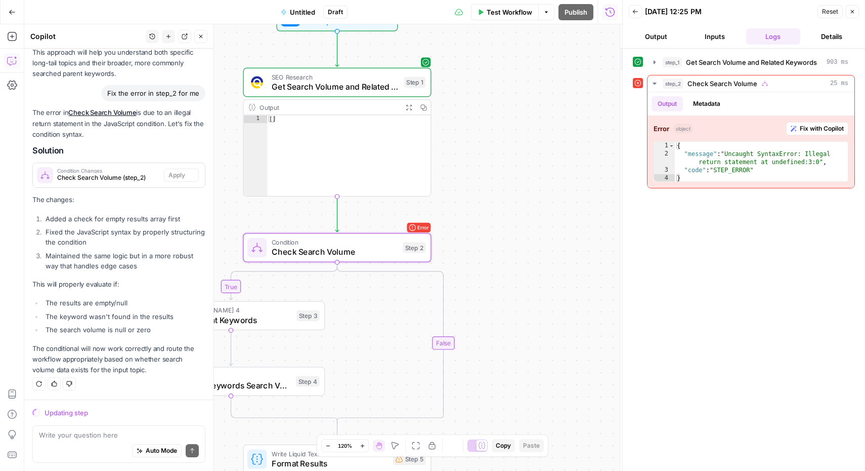
scroll to position [1222, 0]
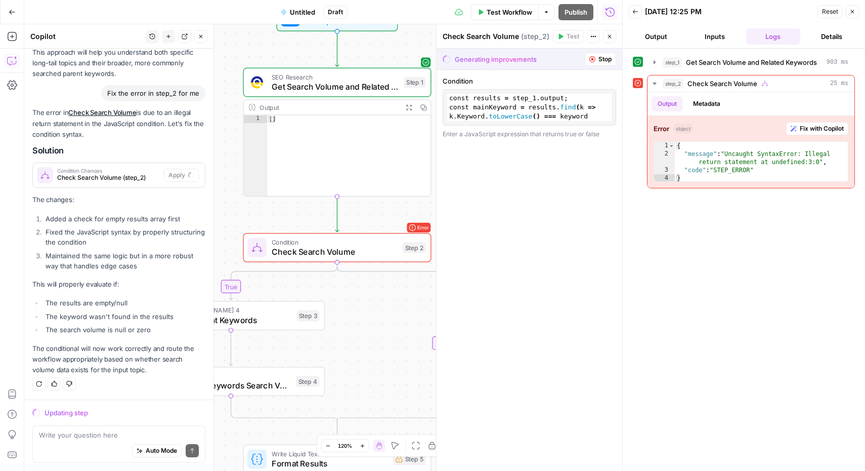
click at [320, 248] on span "Check Search Volume" at bounding box center [335, 251] width 127 height 12
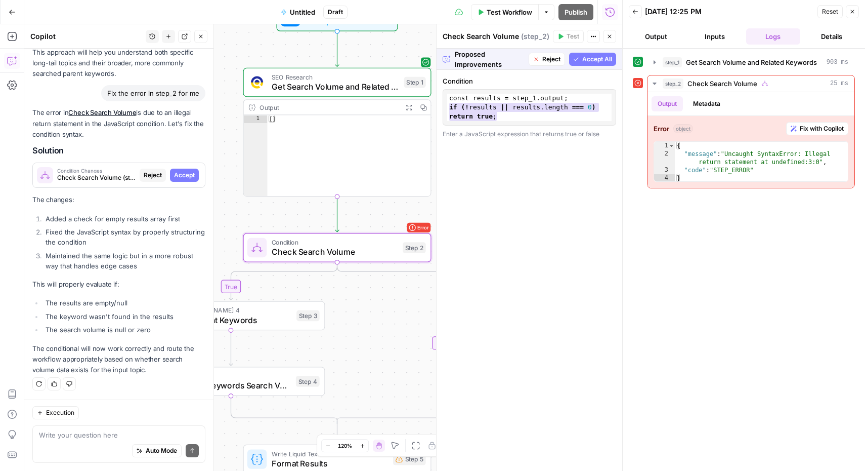
click at [511, 14] on span "Test Workflow" at bounding box center [510, 12] width 46 height 10
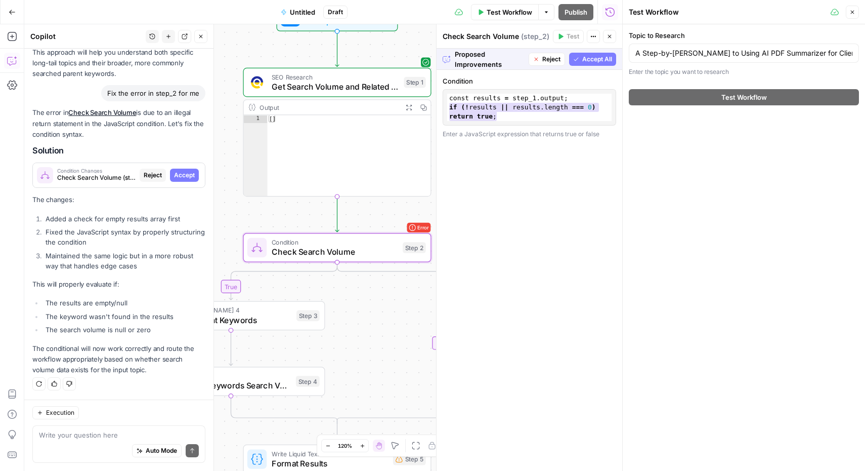
click at [599, 55] on span "Accept All" at bounding box center [597, 59] width 30 height 9
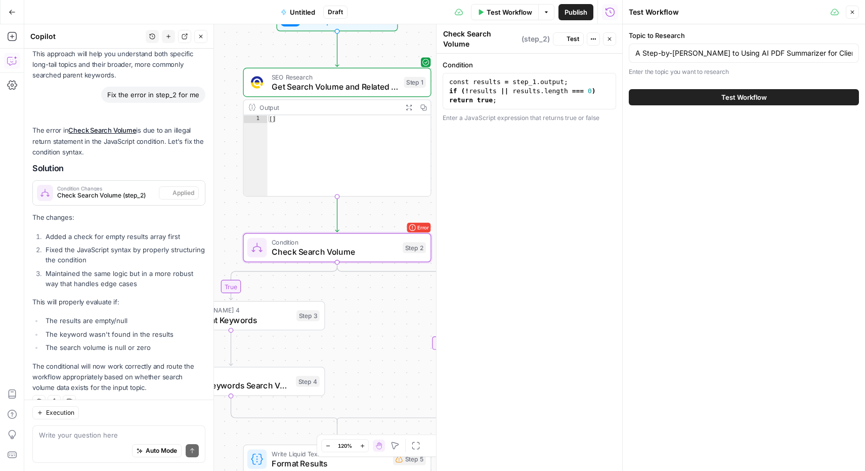
scroll to position [1270, 0]
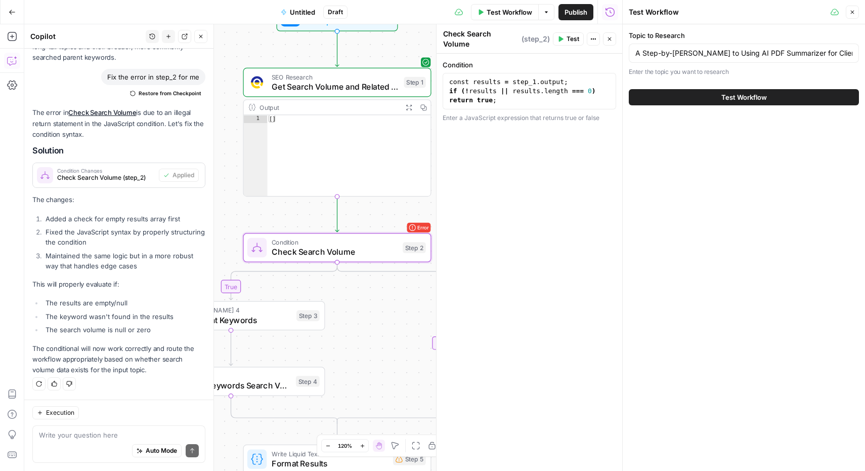
click at [756, 101] on span "Test Workflow" at bounding box center [745, 97] width 46 height 10
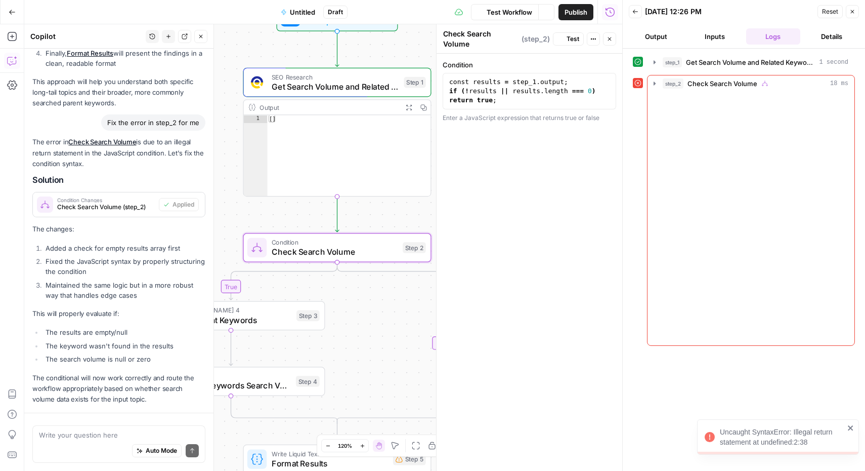
scroll to position [1270, 0]
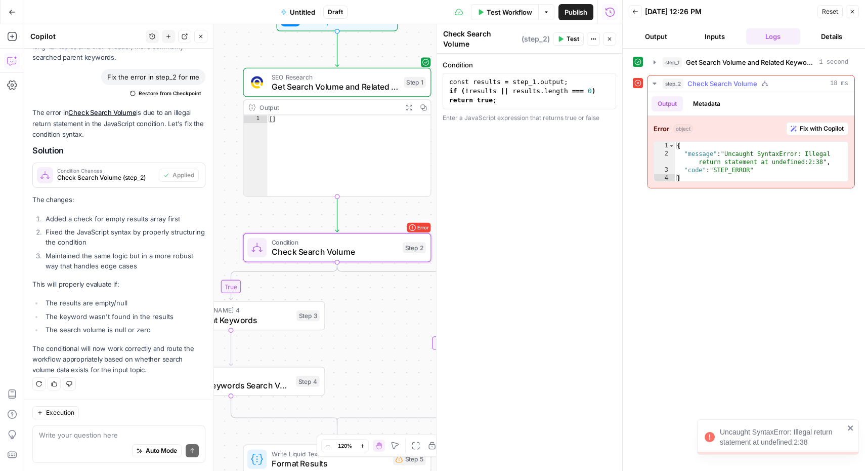
click at [837, 131] on span "Fix with Copilot" at bounding box center [822, 128] width 44 height 9
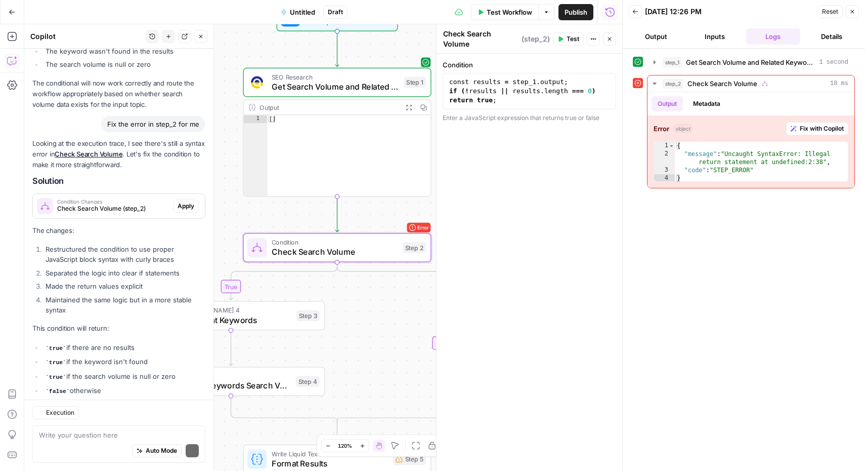
scroll to position [1594, 0]
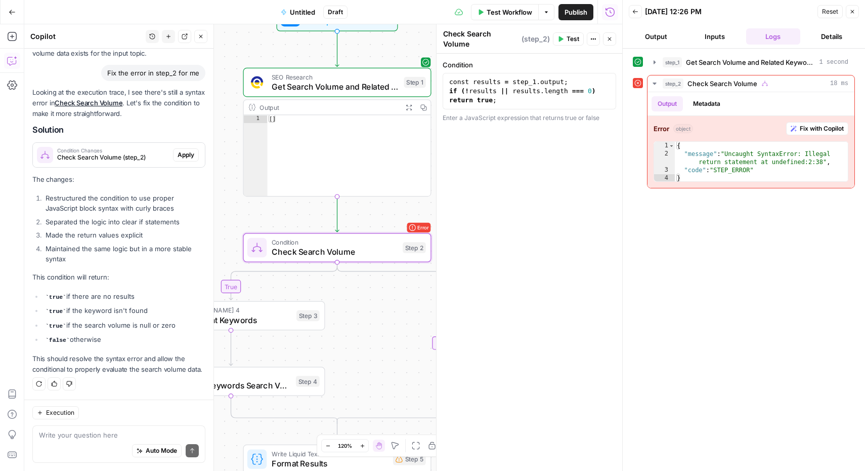
click at [178, 150] on span "Apply" at bounding box center [186, 154] width 17 height 9
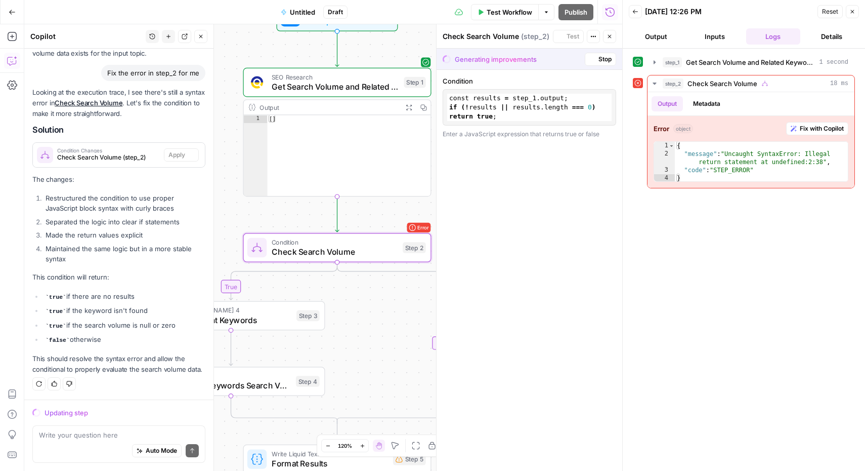
scroll to position [1546, 0]
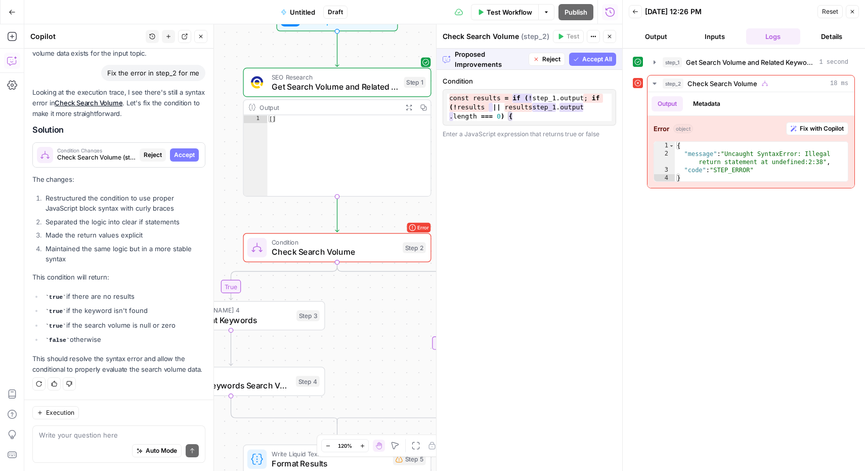
click at [600, 57] on span "Accept All" at bounding box center [597, 59] width 30 height 9
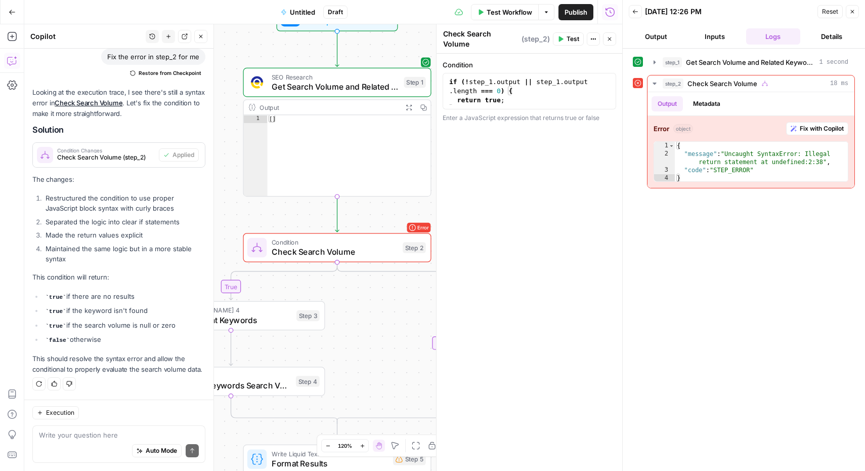
click at [513, 14] on span "Test Workflow" at bounding box center [510, 12] width 46 height 10
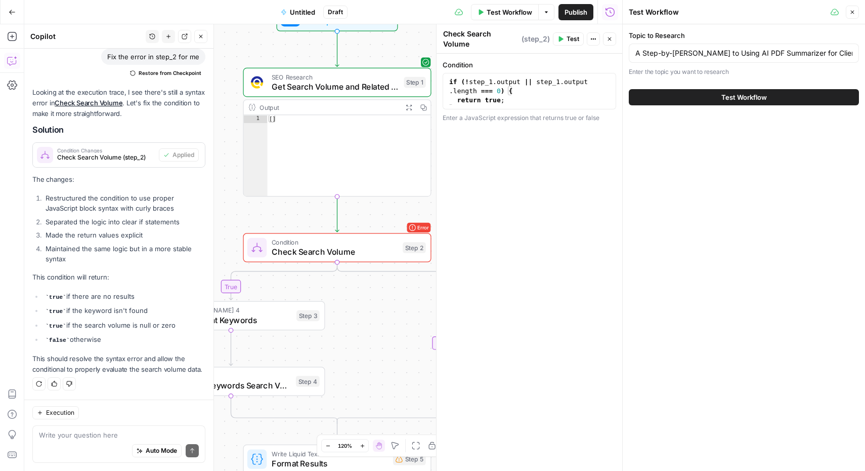
click at [751, 98] on span "Test Workflow" at bounding box center [745, 97] width 46 height 10
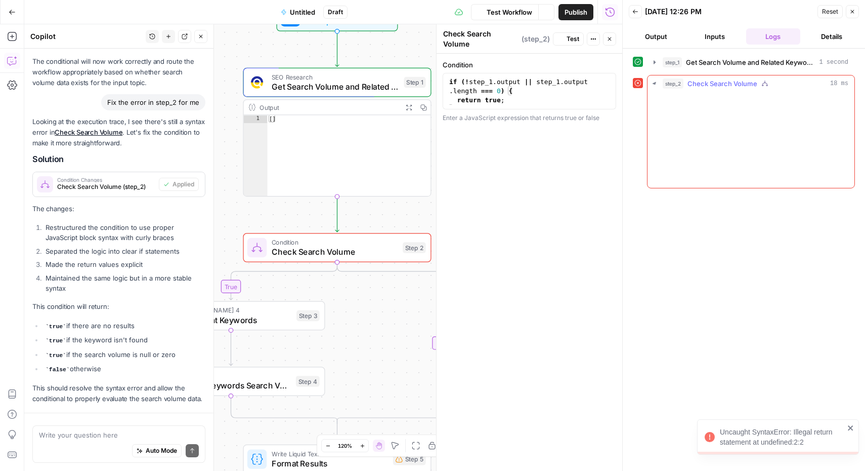
scroll to position [1610, 0]
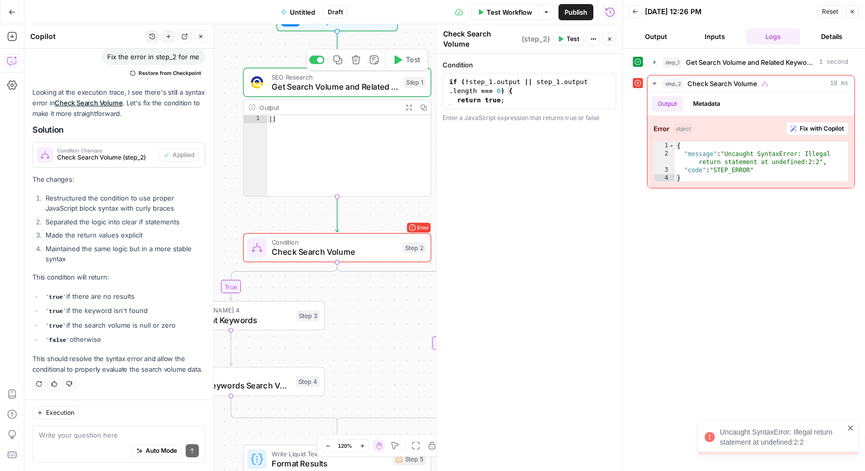
click at [325, 92] on span "Get Search Volume and Related Keywords" at bounding box center [336, 86] width 128 height 12
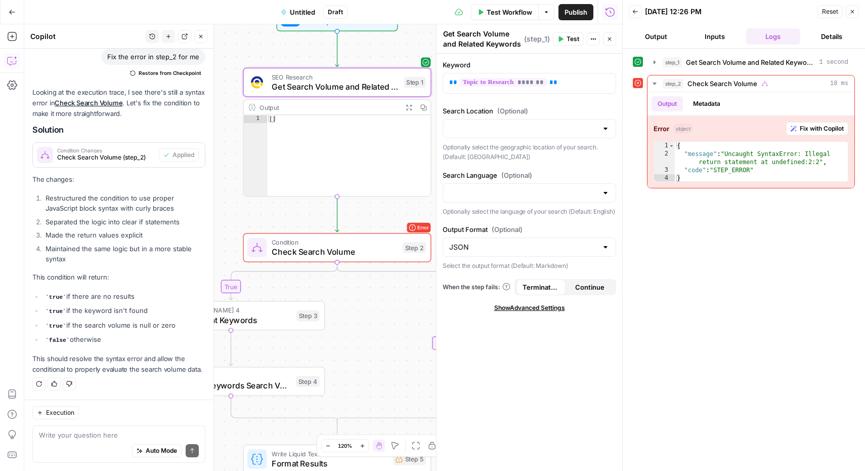
click at [317, 30] on div "Workflow Set Inputs Inputs Test Step" at bounding box center [337, 16] width 121 height 29
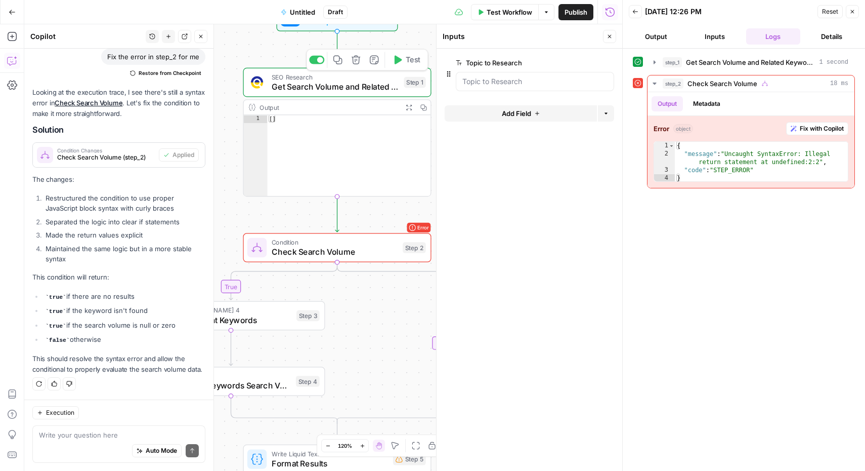
click at [324, 87] on span "Get Search Volume and Related Keywords" at bounding box center [336, 86] width 128 height 12
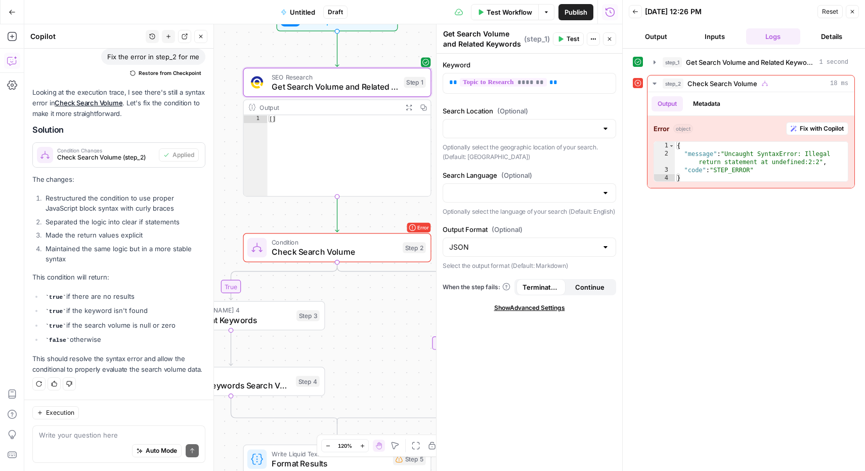
click at [478, 11] on icon "button" at bounding box center [481, 12] width 6 height 6
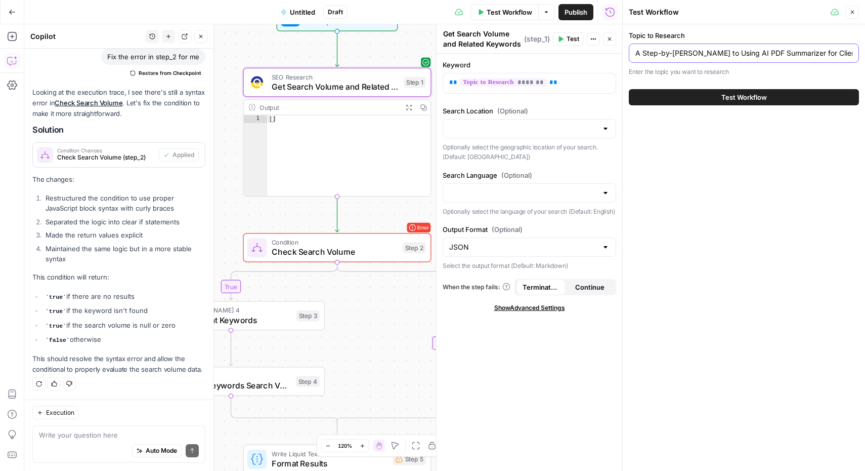
click at [706, 52] on input "A Step-by-Step Guide to Using AI PDF Summarizer for Client Proposals" at bounding box center [744, 53] width 217 height 10
type input "edit pdf"
click at [731, 108] on div "Test Workflow" at bounding box center [744, 97] width 230 height 28
click at [740, 96] on span "Test Workflow" at bounding box center [745, 97] width 46 height 10
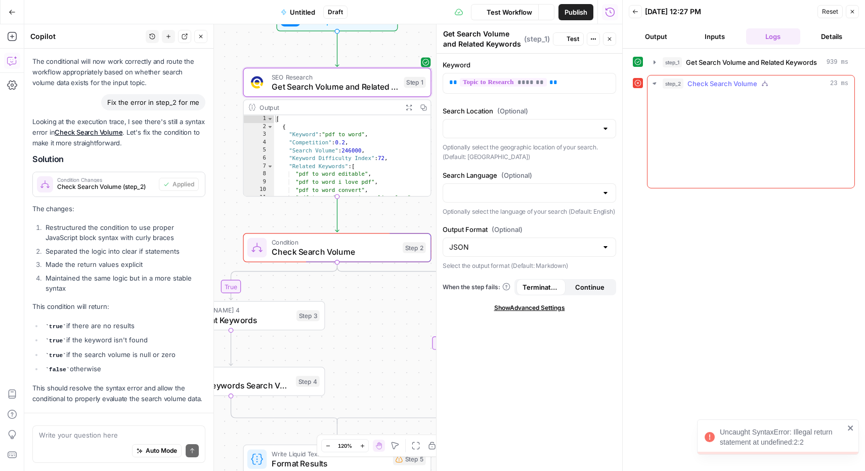
scroll to position [1610, 0]
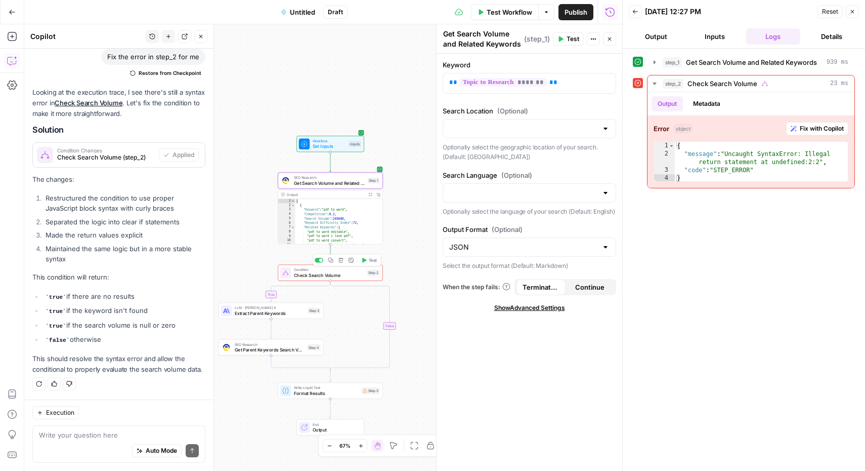
click at [332, 277] on span "Check Search Volume" at bounding box center [329, 275] width 70 height 7
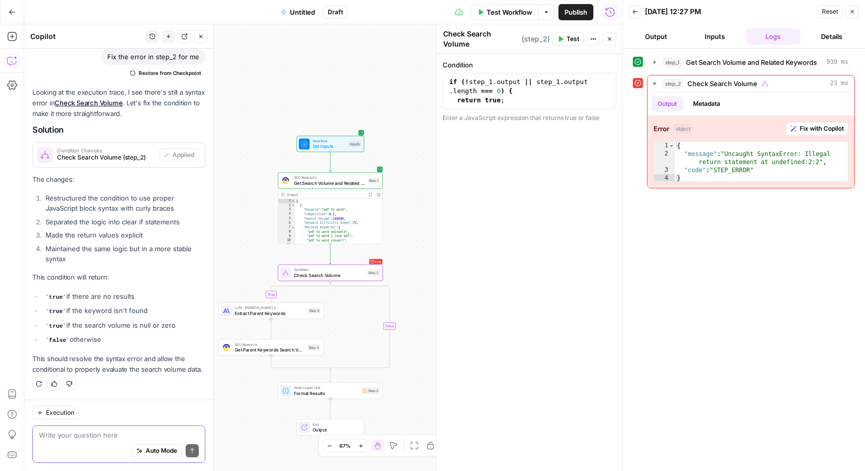
click at [102, 437] on textarea at bounding box center [119, 435] width 160 height 10
type textarea "I still can't get past Step 2. What's really wrong?"
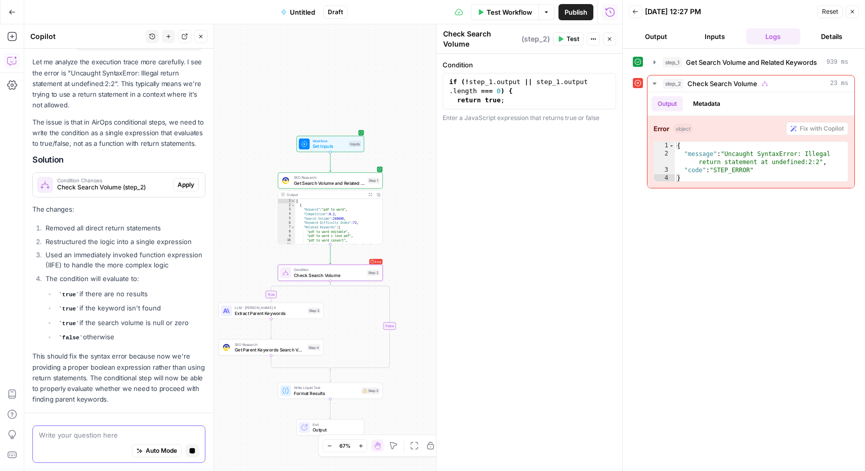
scroll to position [2014, 0]
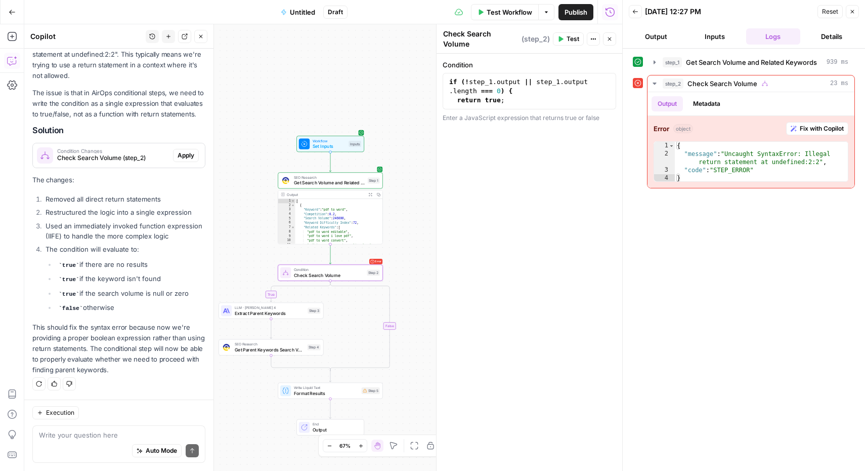
click at [178, 151] on span "Apply" at bounding box center [186, 155] width 17 height 9
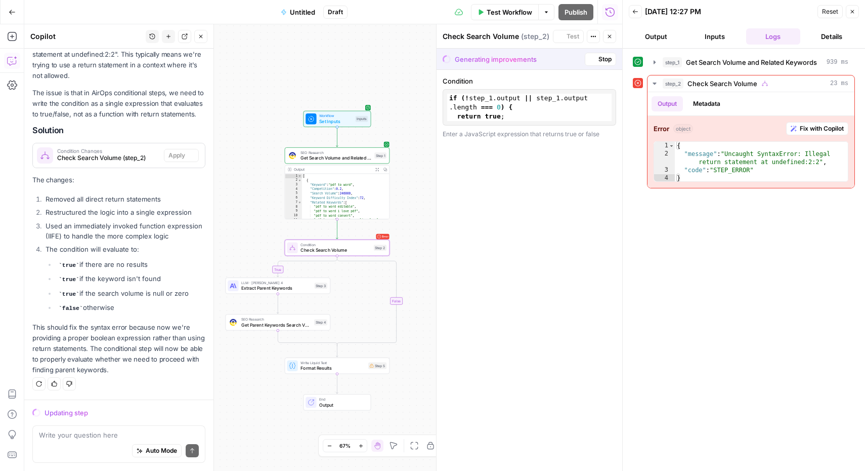
scroll to position [1949, 0]
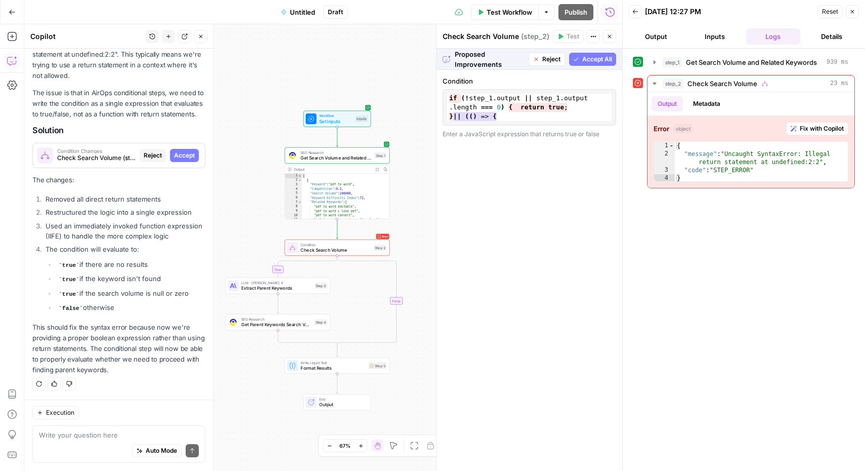
click at [593, 57] on span "Accept All" at bounding box center [597, 59] width 30 height 9
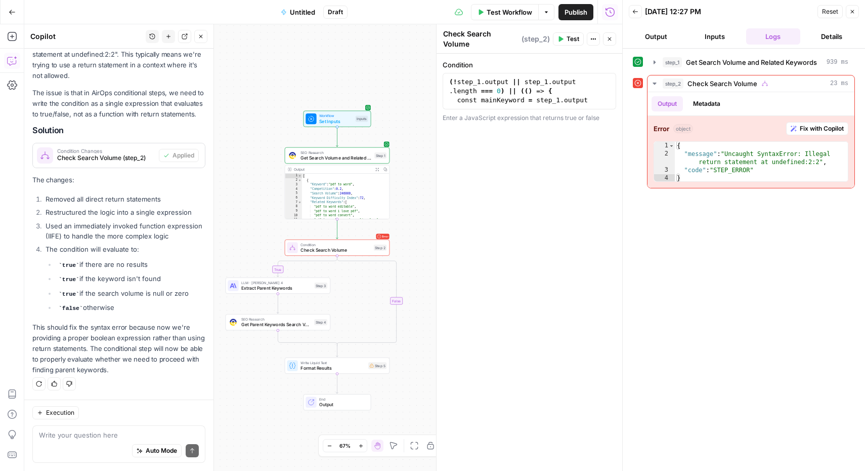
click at [305, 11] on span "Untitled" at bounding box center [302, 12] width 25 height 10
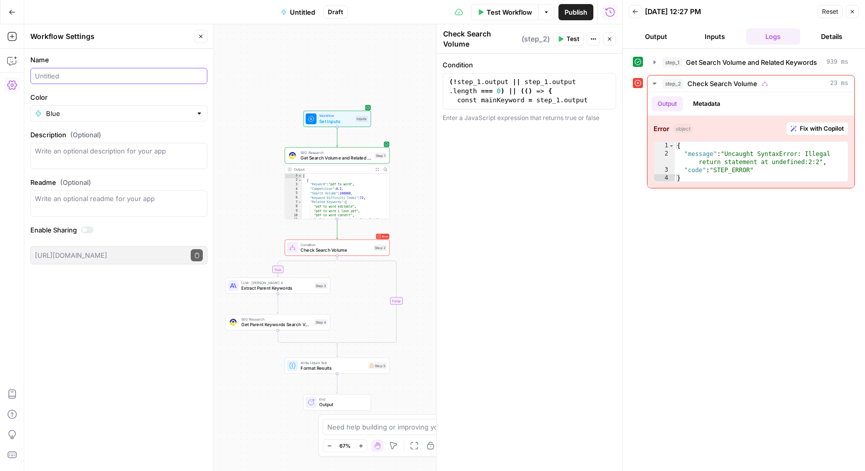
click at [163, 74] on input "Name" at bounding box center [119, 76] width 168 height 10
type input "Topic to SV"
click at [566, 11] on span "Publish" at bounding box center [576, 12] width 23 height 10
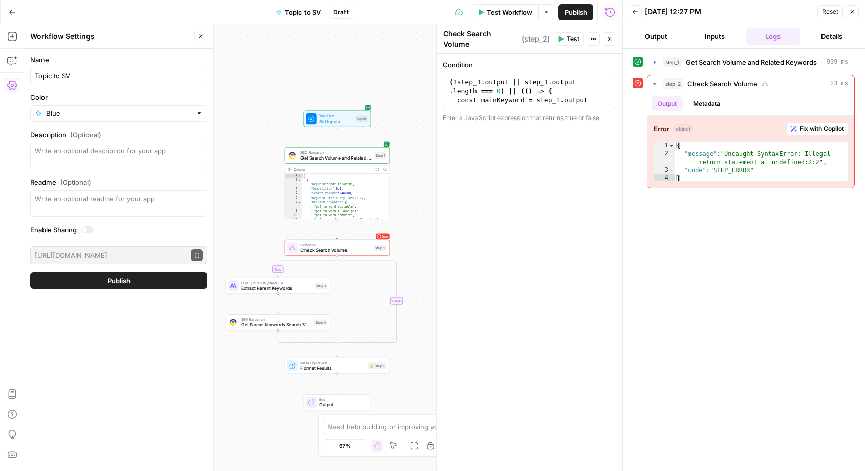
click at [118, 281] on span "Publish" at bounding box center [119, 280] width 23 height 10
click at [511, 10] on span "Test Workflow" at bounding box center [510, 12] width 46 height 10
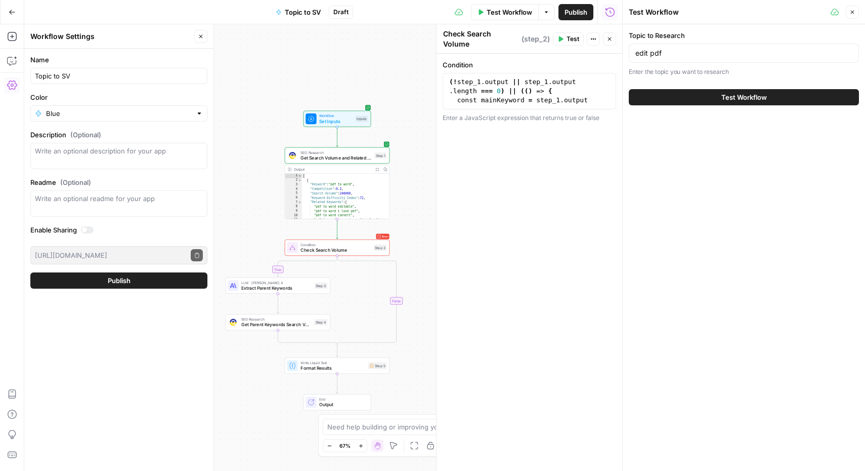
click at [729, 98] on span "Test Workflow" at bounding box center [745, 97] width 46 height 10
click at [747, 100] on span "Test Workflow" at bounding box center [745, 97] width 46 height 10
click at [720, 162] on div "Topic to Research edit pdf Enter the topic you want to research Test Workflow" at bounding box center [744, 247] width 242 height 446
click at [697, 56] on input "edit pdf" at bounding box center [744, 53] width 217 height 10
click at [730, 99] on span "Test Workflow" at bounding box center [745, 97] width 46 height 10
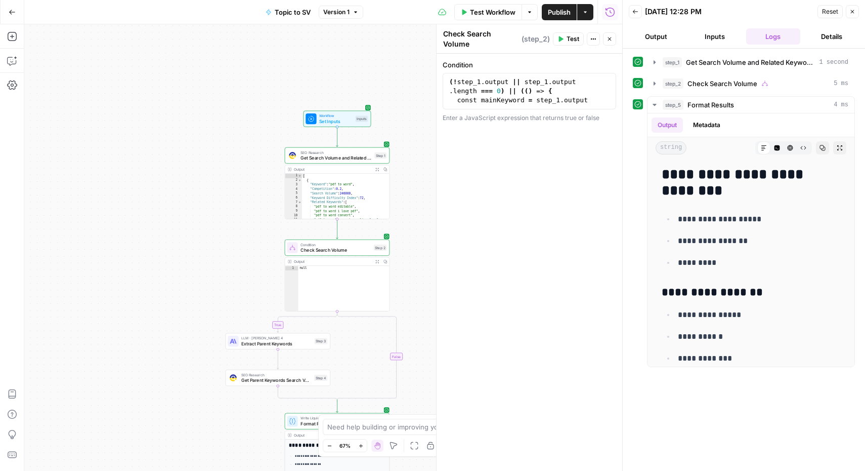
click at [492, 9] on span "Test Workflow" at bounding box center [493, 12] width 46 height 10
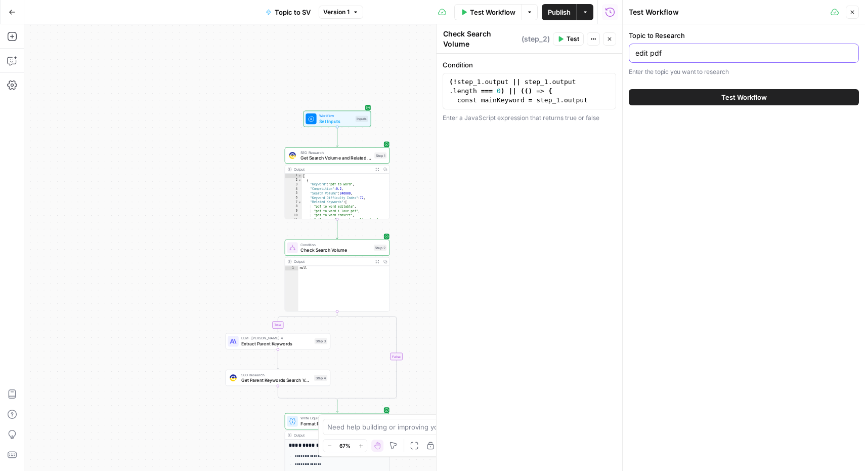
click at [705, 58] on input "edit pdf" at bounding box center [744, 53] width 217 height 10
paste input "Mastering Split PDF for Professional-Grade Sales Deeds"
type input "Mastering Split PDF for Professional-Grade Sales Deeds"
click at [735, 98] on span "Test Workflow" at bounding box center [745, 97] width 46 height 10
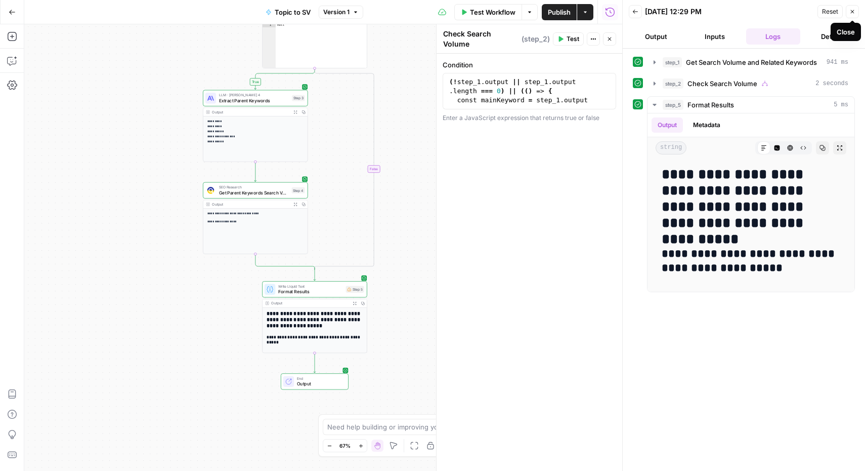
click at [851, 14] on icon "button" at bounding box center [853, 12] width 6 height 6
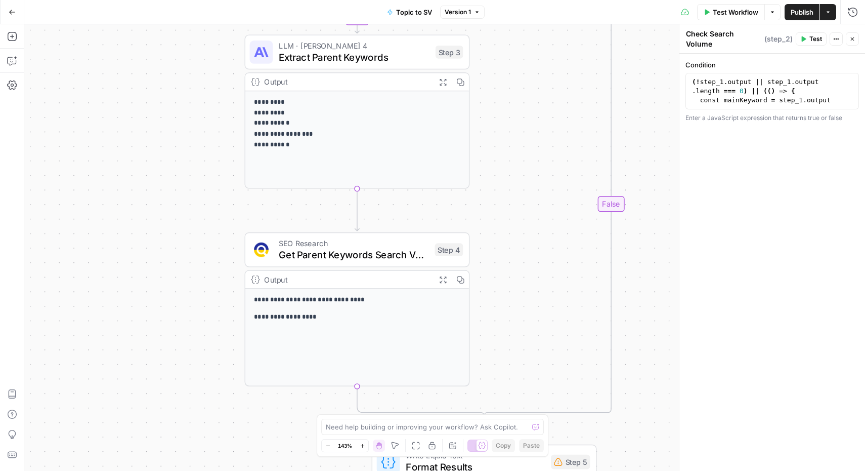
click at [329, 308] on div "**********" at bounding box center [357, 337] width 224 height 97
click at [320, 254] on span "Get Parent Keywords Search Volume" at bounding box center [354, 254] width 150 height 15
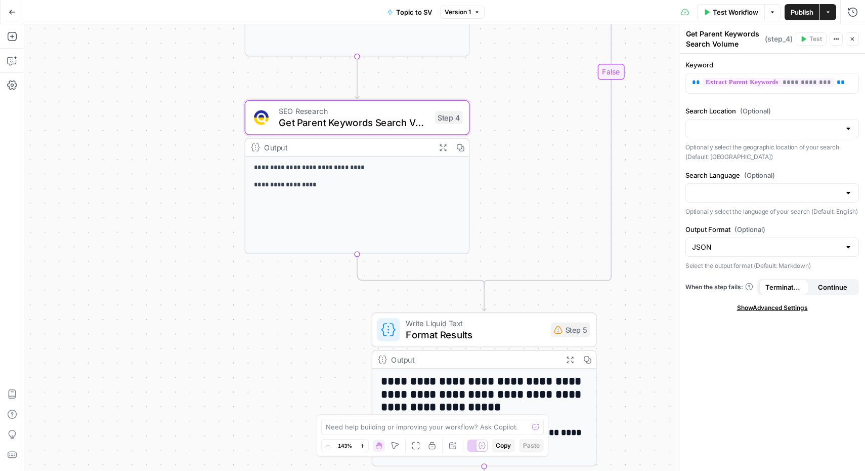
click at [302, 181] on p "**********" at bounding box center [357, 185] width 207 height 11
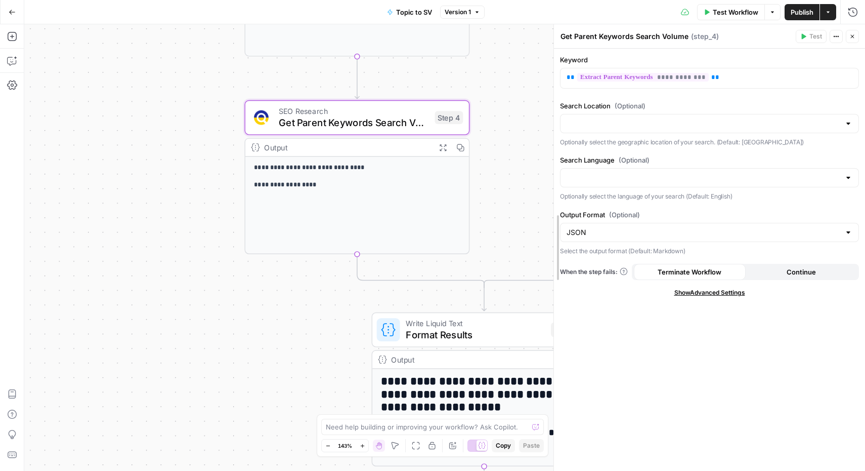
drag, startPoint x: 680, startPoint y: 144, endPoint x: 560, endPoint y: 158, distance: 120.8
click at [330, 171] on p "**********" at bounding box center [357, 167] width 207 height 11
click at [341, 124] on span "Get Parent Keywords Search Volume" at bounding box center [354, 122] width 150 height 15
click at [358, 122] on span "Get Parent Keywords Search Volume" at bounding box center [354, 122] width 150 height 15
click at [441, 148] on icon "button" at bounding box center [443, 147] width 7 height 7
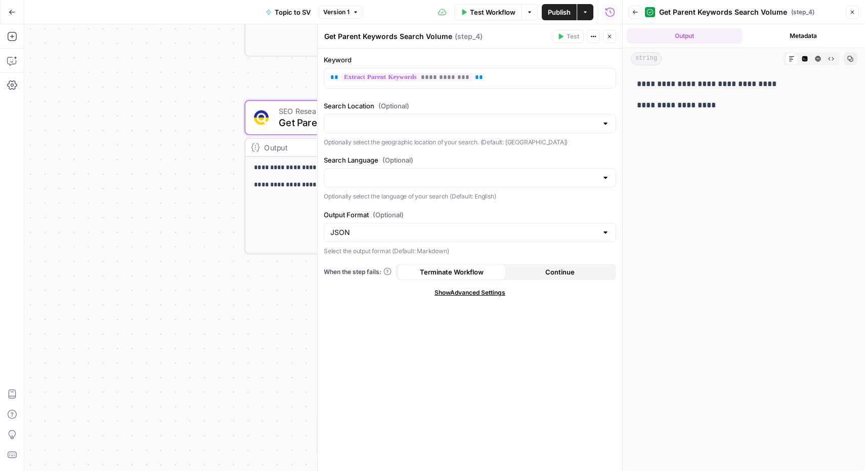
drag, startPoint x: 724, startPoint y: 110, endPoint x: 630, endPoint y: 90, distance: 96.2
click at [630, 90] on div "**********" at bounding box center [744, 269] width 242 height 401
copy div "**********"
click at [849, 15] on button "Close" at bounding box center [852, 12] width 13 height 13
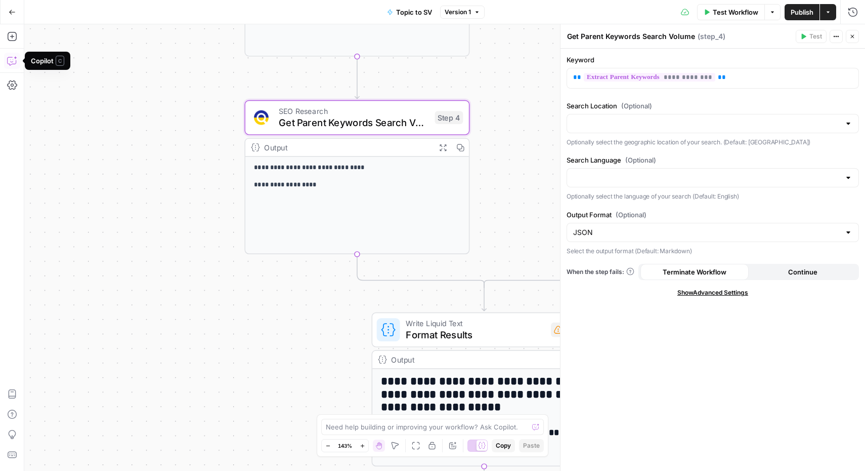
click at [10, 63] on icon "button" at bounding box center [12, 61] width 10 height 10
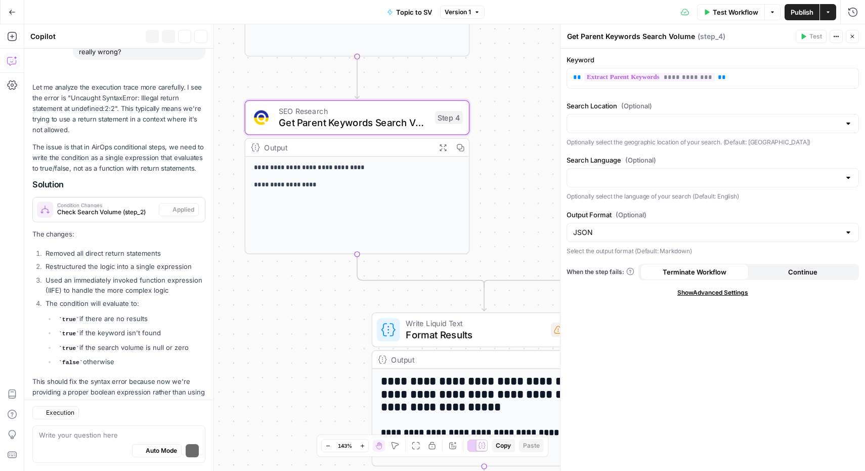
scroll to position [2030, 0]
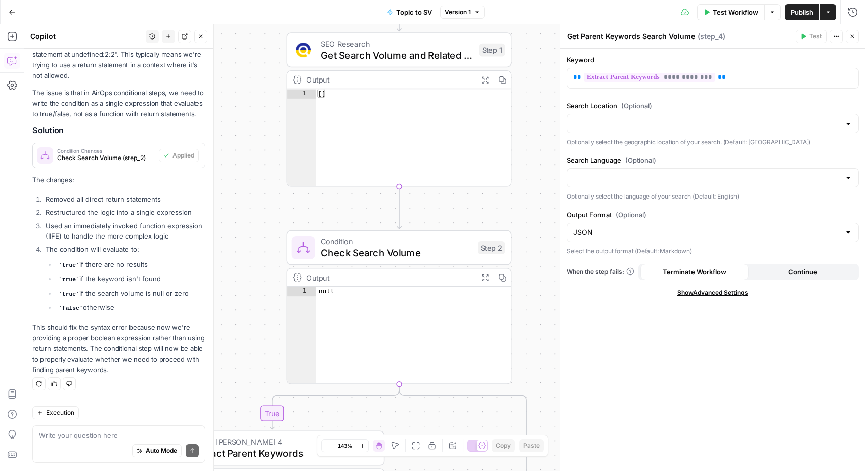
click at [98, 436] on textarea at bounding box center [119, 435] width 160 height 10
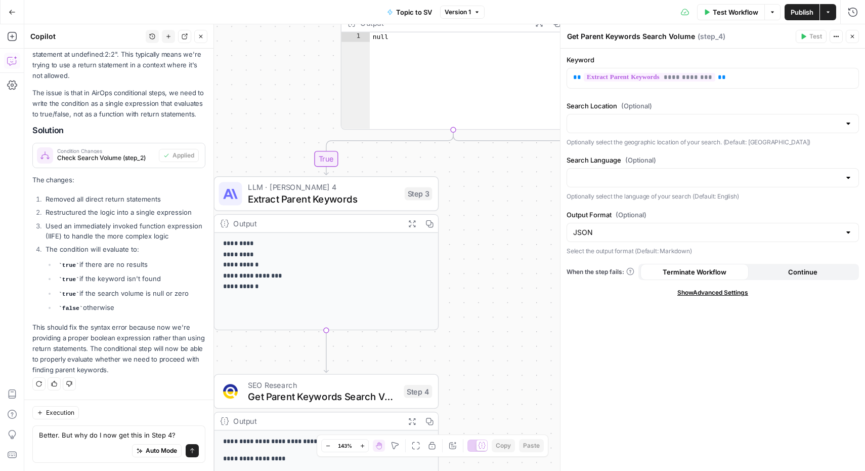
type textarea "Better. But why do I now get this in Step 4? There was an error on the request.…"
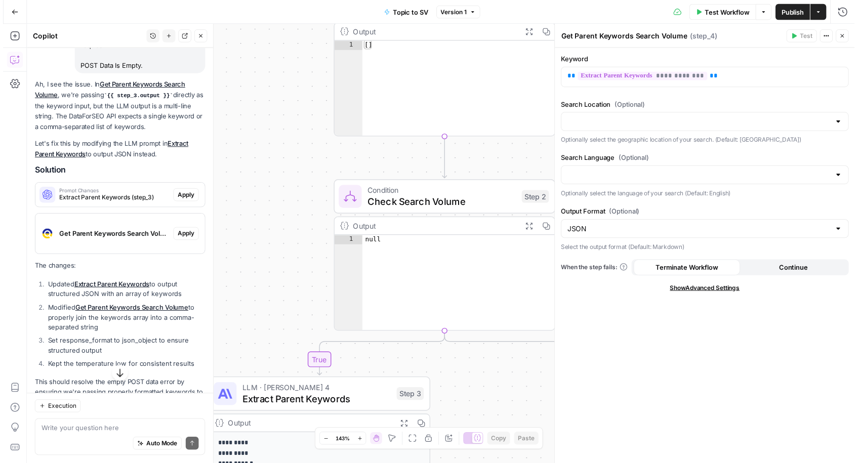
scroll to position [2337, 0]
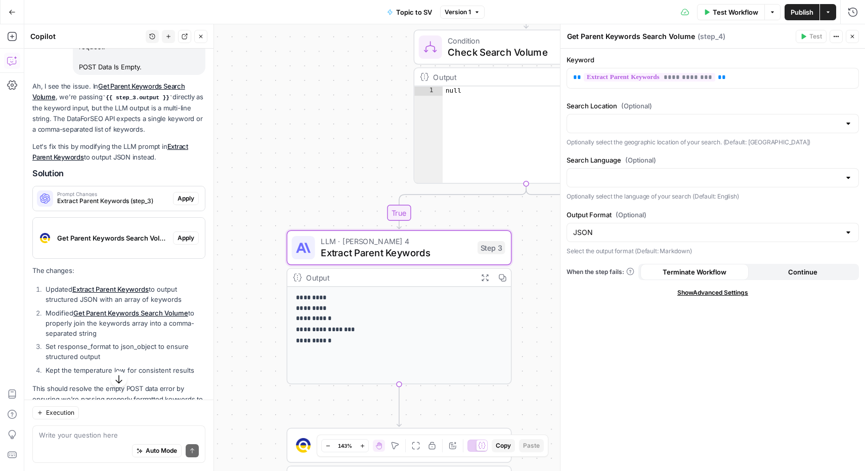
click at [178, 203] on span "Apply" at bounding box center [186, 198] width 17 height 9
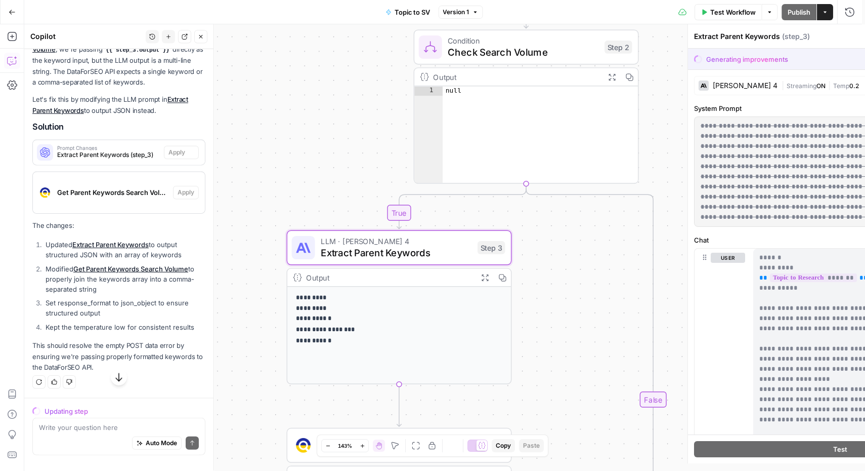
scroll to position [2256, 0]
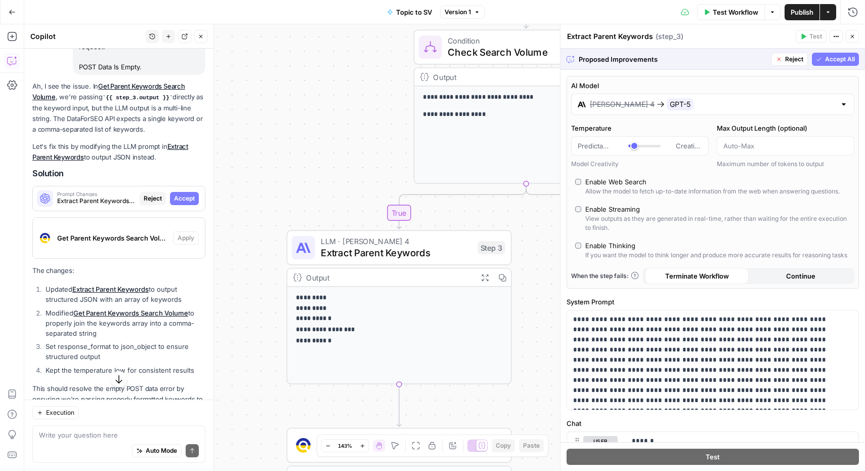
click at [841, 57] on span "Accept All" at bounding box center [840, 59] width 30 height 9
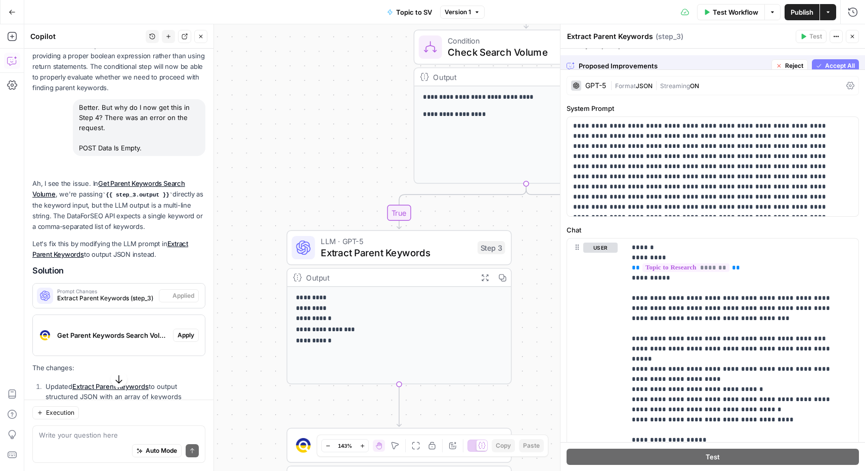
scroll to position [2337, 0]
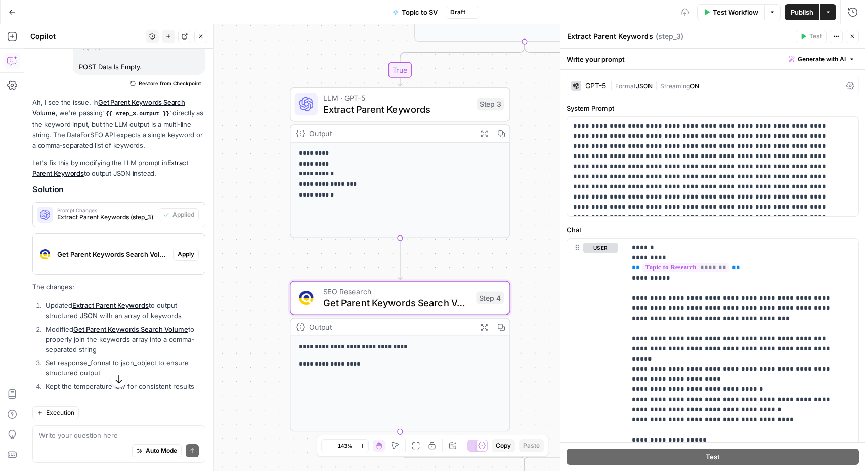
click at [178, 259] on span "Apply" at bounding box center [186, 253] width 17 height 9
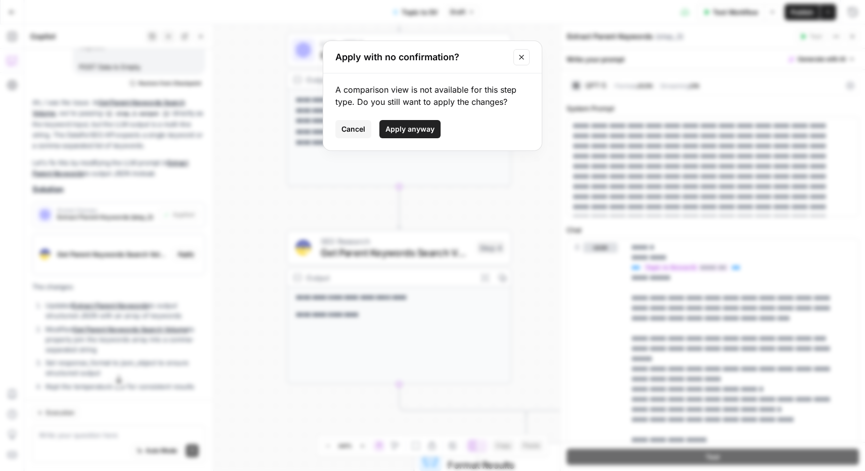
click at [416, 128] on span "Apply anyway" at bounding box center [410, 129] width 49 height 10
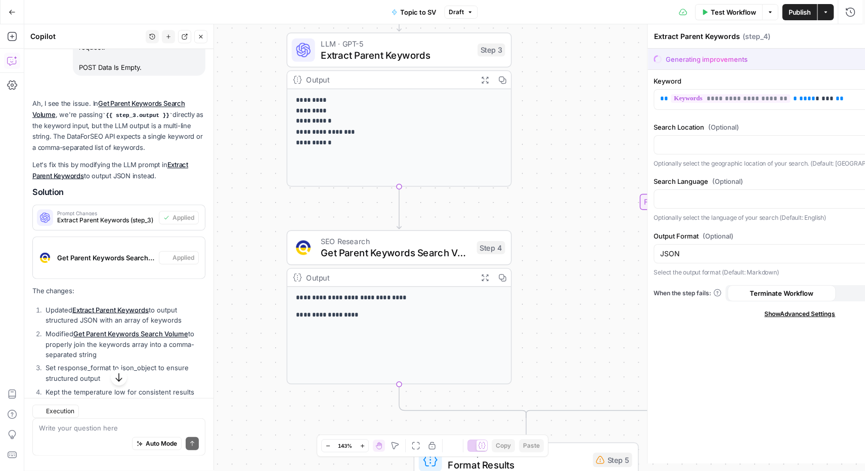
type textarea "Get Parent Keywords Search Volume"
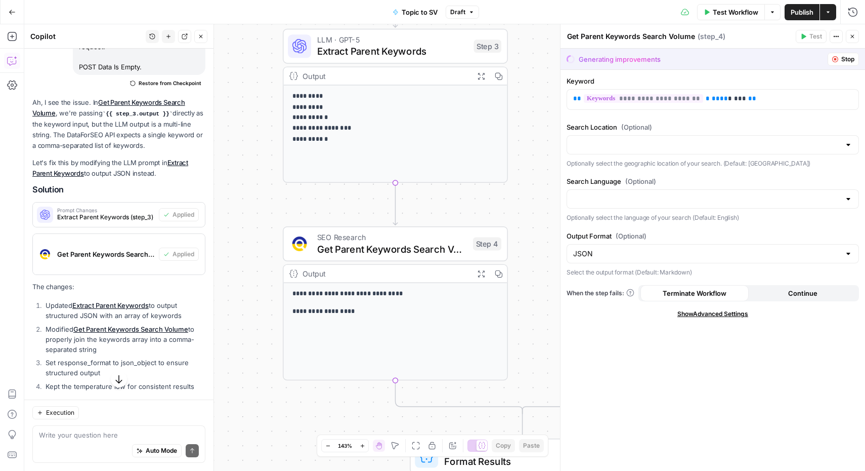
click at [726, 13] on span "Test Workflow" at bounding box center [736, 12] width 46 height 10
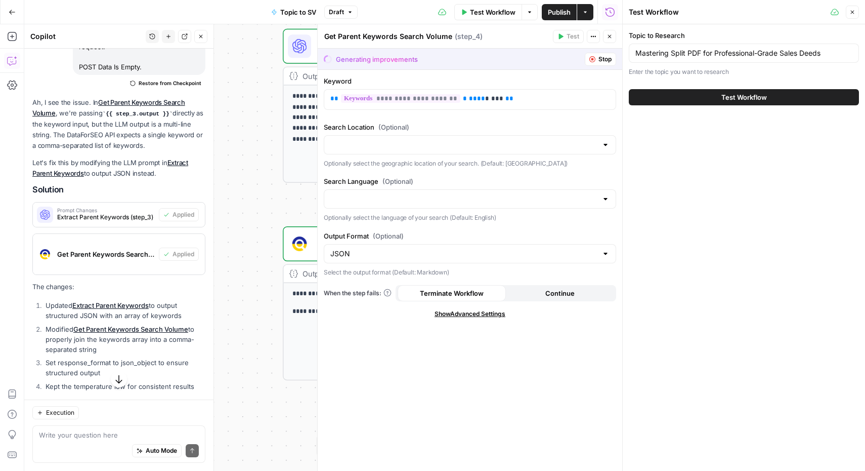
click at [854, 14] on icon "button" at bounding box center [853, 12] width 6 height 6
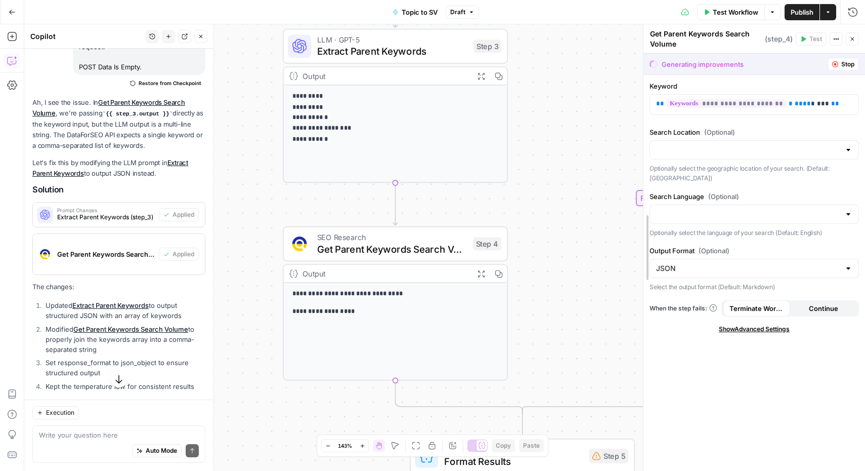
drag, startPoint x: 560, startPoint y: 247, endPoint x: 643, endPoint y: 248, distance: 83.0
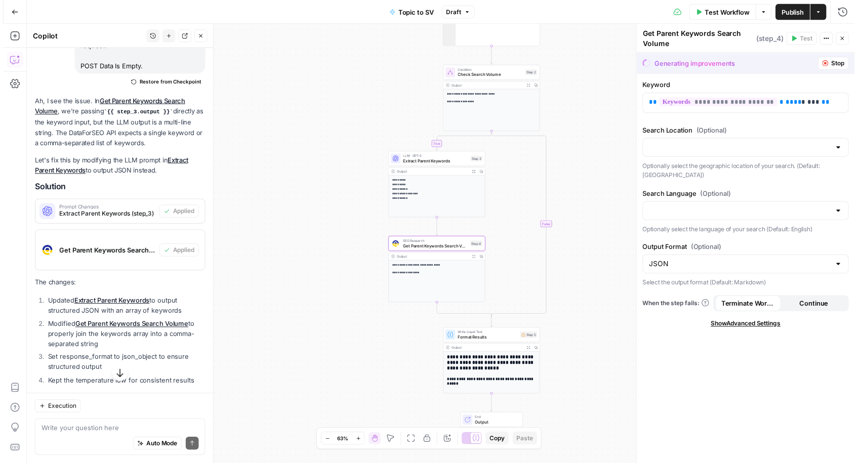
scroll to position [2449, 0]
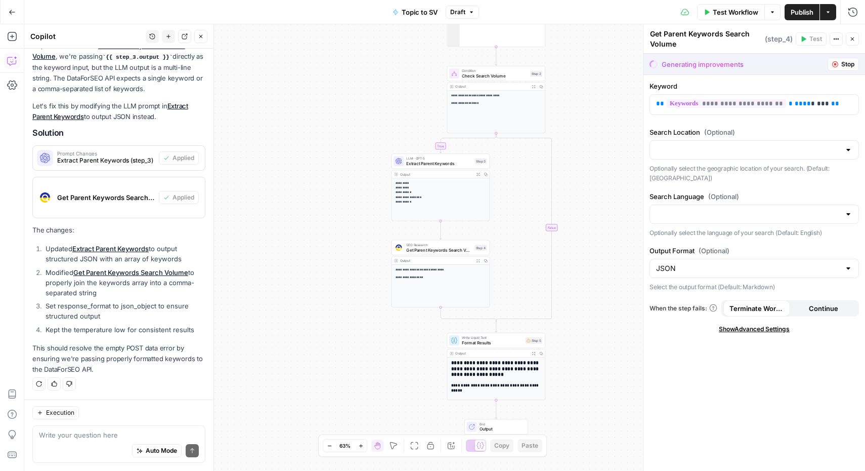
click at [719, 16] on span "Test Workflow" at bounding box center [736, 12] width 46 height 10
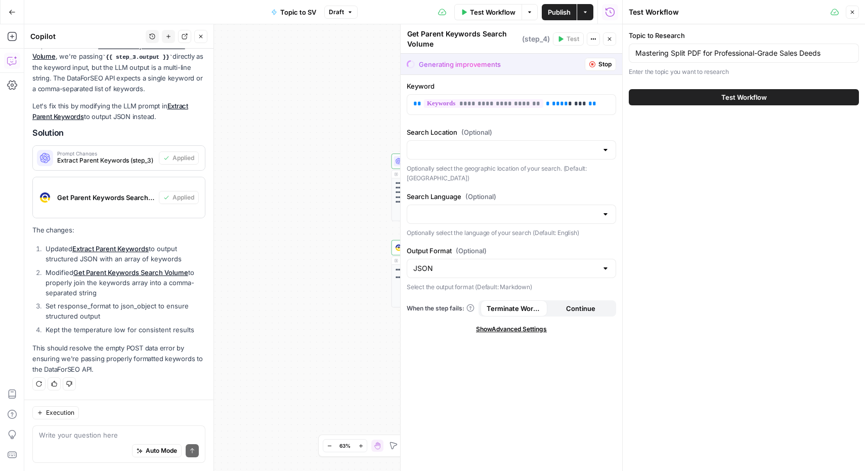
click at [738, 96] on span "Test Workflow" at bounding box center [745, 97] width 46 height 10
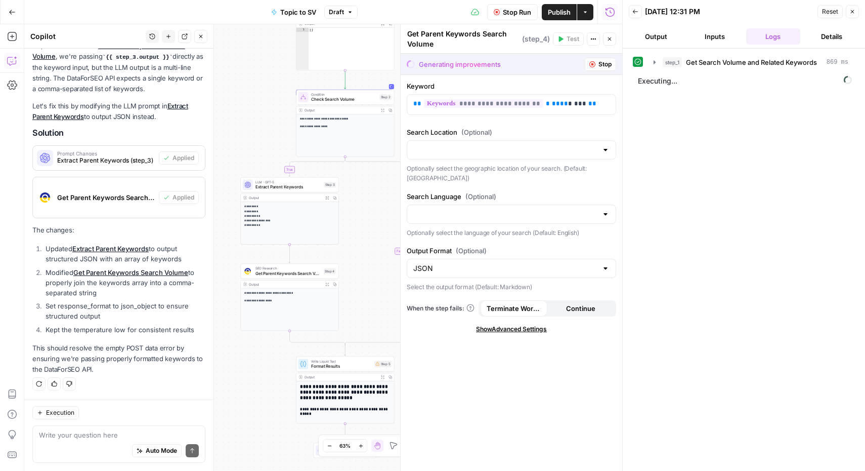
click at [601, 67] on span "Stop" at bounding box center [605, 64] width 13 height 9
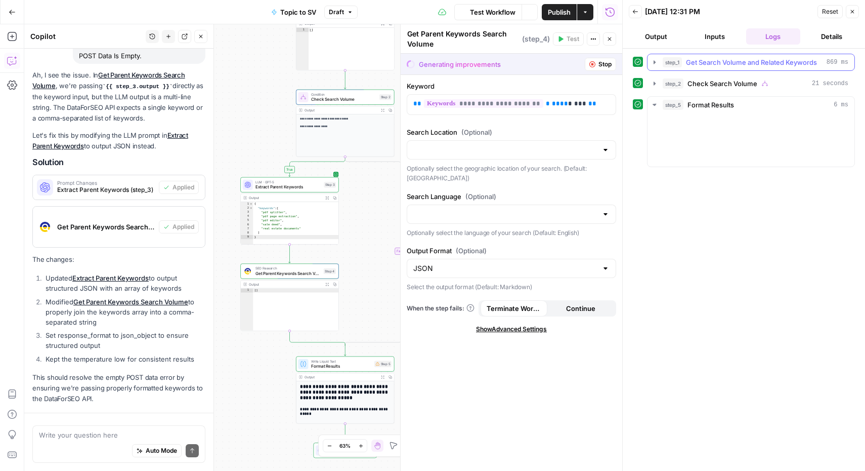
scroll to position [2449, 0]
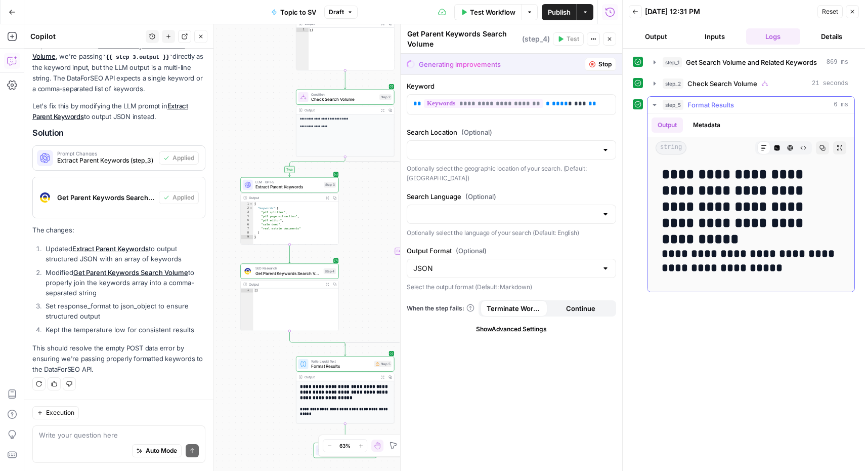
click at [724, 241] on div "**********" at bounding box center [751, 224] width 191 height 125
click at [855, 10] on icon "button" at bounding box center [853, 12] width 6 height 6
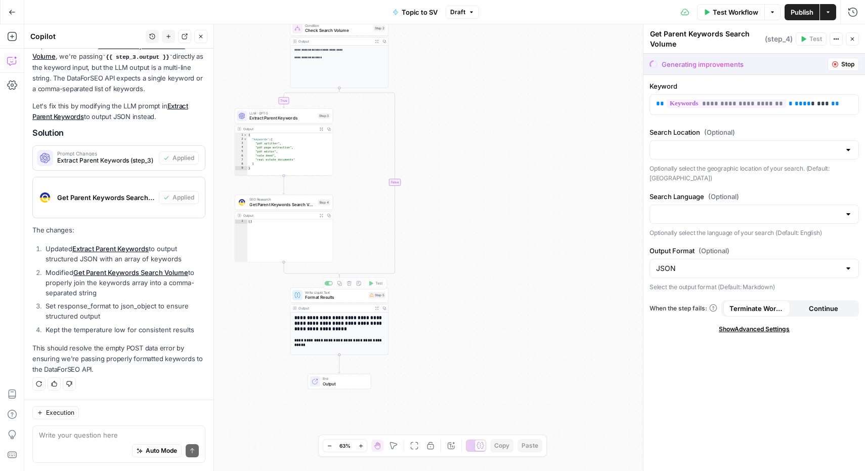
click at [335, 324] on h2 "**********" at bounding box center [340, 323] width 91 height 17
click at [843, 63] on span "Stop" at bounding box center [848, 64] width 13 height 9
click at [850, 37] on icon "button" at bounding box center [853, 39] width 6 height 6
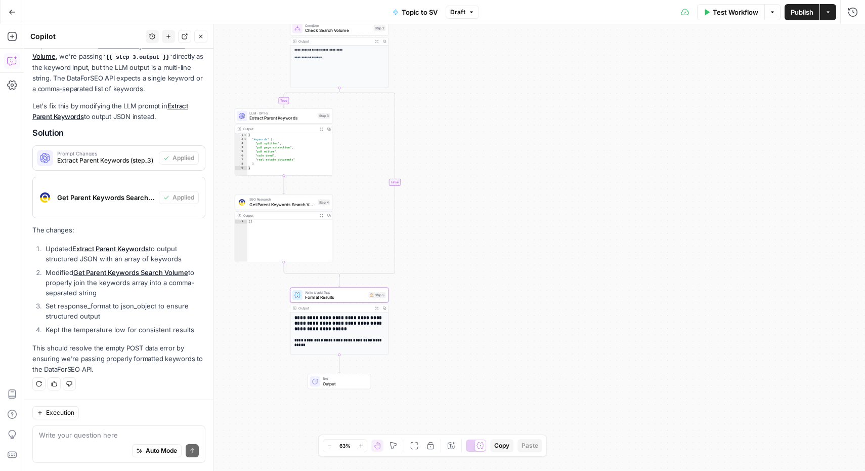
click at [446, 289] on div "**********" at bounding box center [444, 247] width 841 height 446
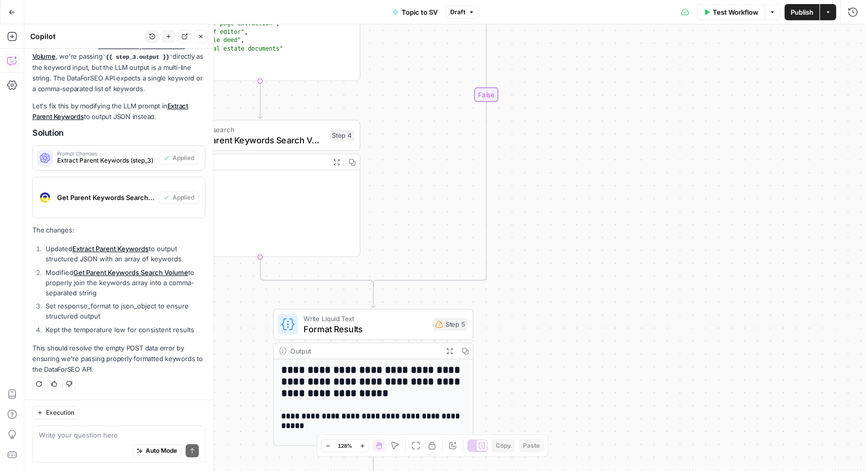
click at [446, 325] on div "Step 5" at bounding box center [450, 324] width 35 height 13
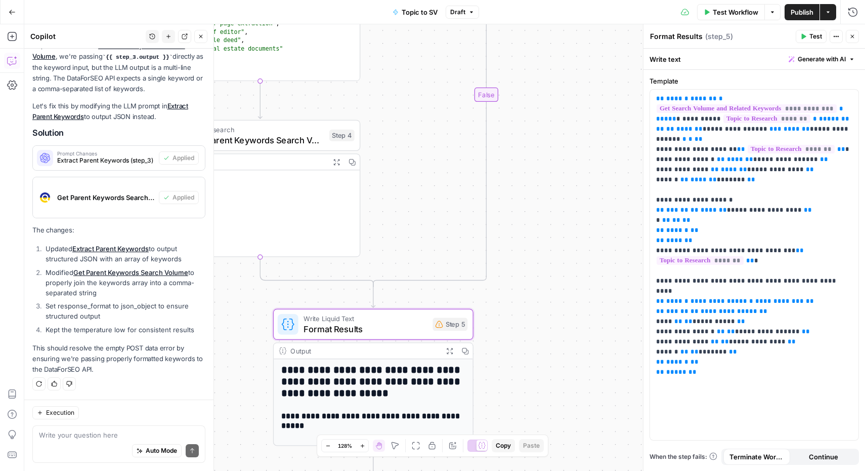
type textarea "**"
click at [276, 188] on div "[ ]" at bounding box center [273, 222] width 175 height 104
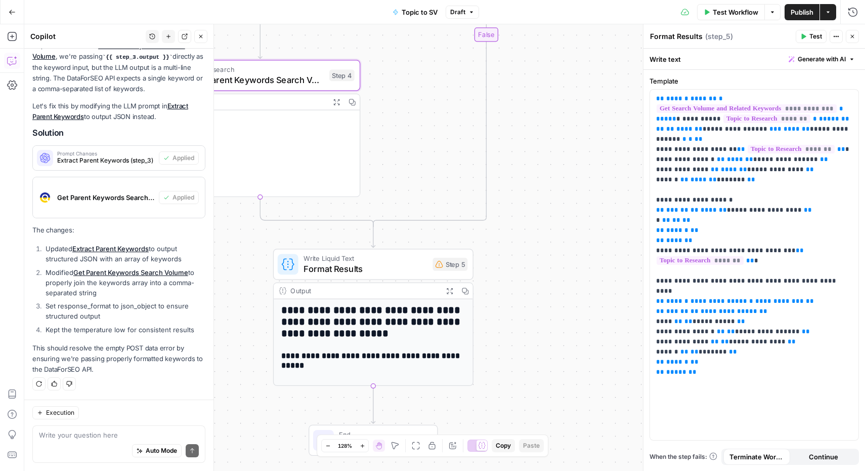
click at [397, 325] on h2 "**********" at bounding box center [373, 321] width 184 height 35
click at [370, 353] on h3 "**********" at bounding box center [373, 361] width 184 height 20
click at [448, 288] on icon "button" at bounding box center [449, 290] width 7 height 7
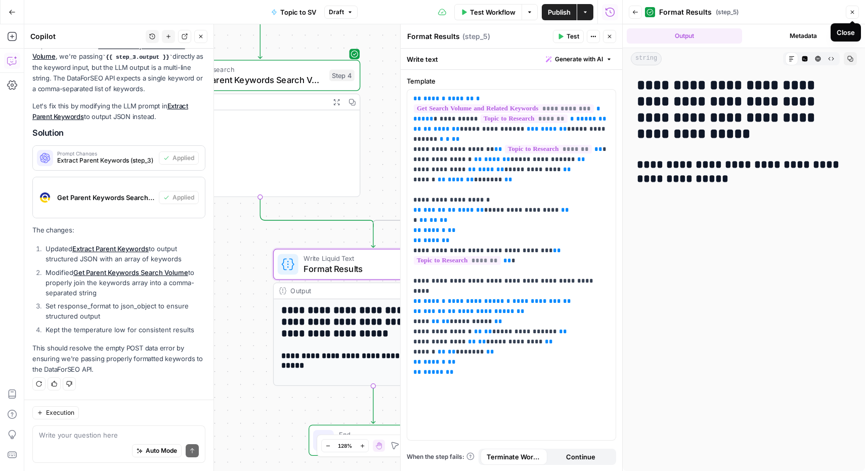
click at [853, 9] on icon "button" at bounding box center [853, 12] width 6 height 6
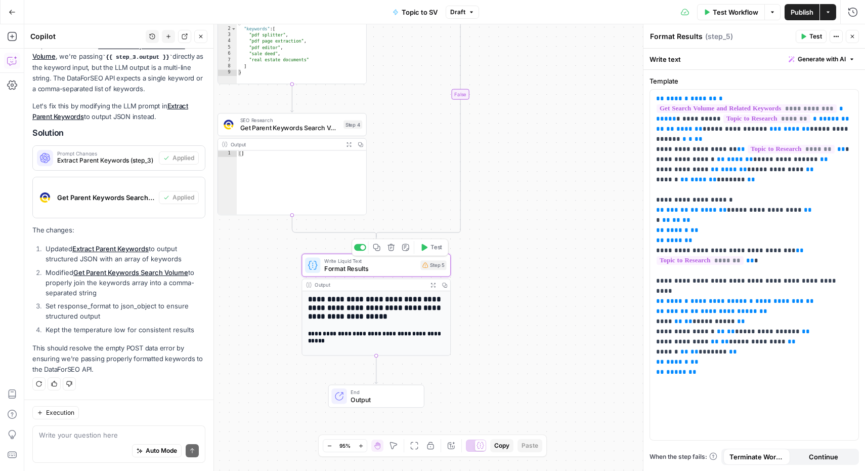
click at [429, 267] on div "Step 5" at bounding box center [434, 265] width 26 height 10
click at [99, 436] on textarea at bounding box center [119, 435] width 160 height 10
type textarea "Step 5 is now showing: Variable step_4 is missing"
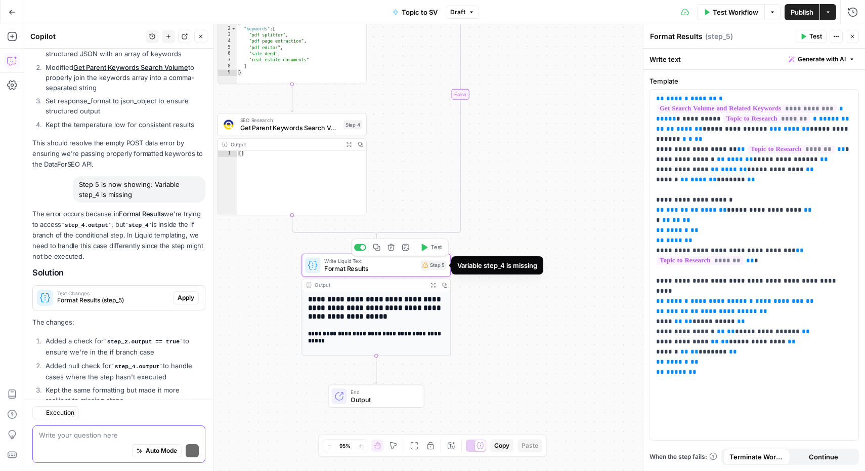
scroll to position [2736, 0]
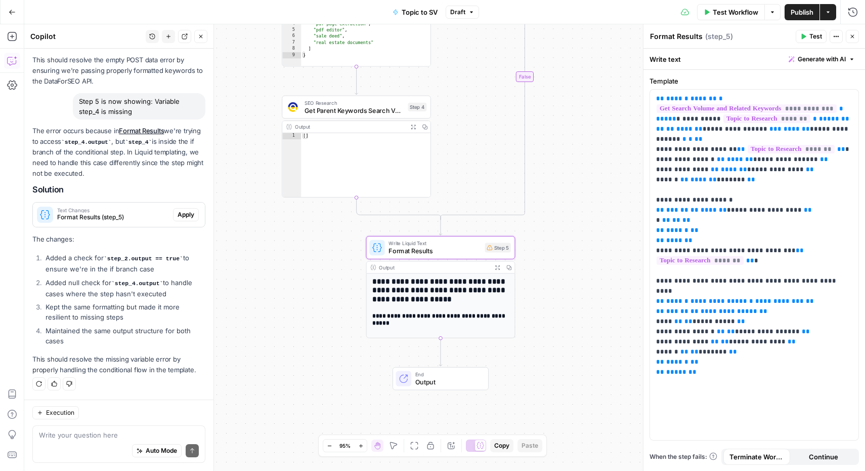
click at [178, 219] on span "Apply" at bounding box center [186, 214] width 17 height 9
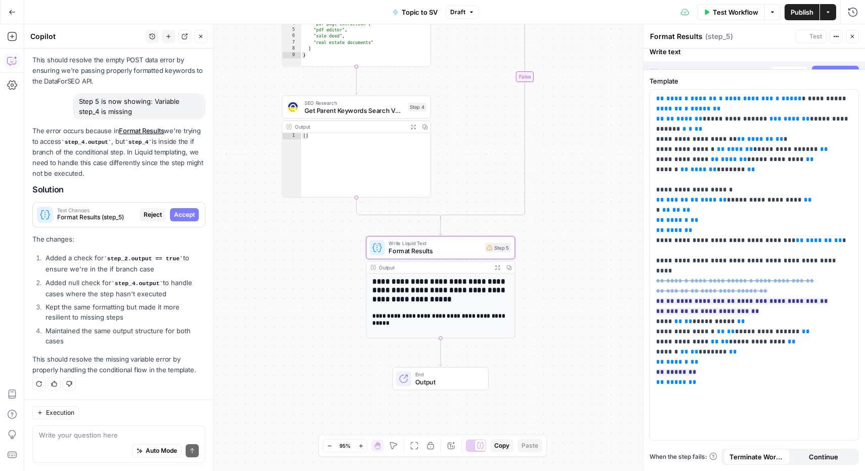
scroll to position [2639, 0]
click at [836, 60] on span "Accept All" at bounding box center [840, 59] width 30 height 9
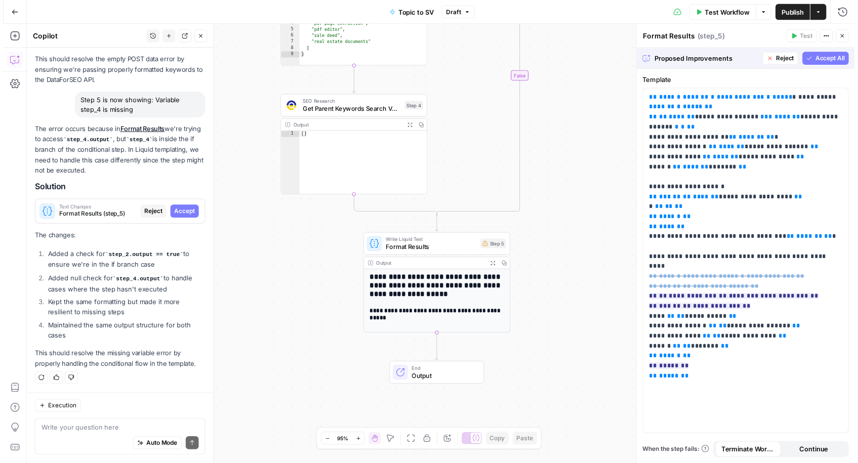
scroll to position [2752, 0]
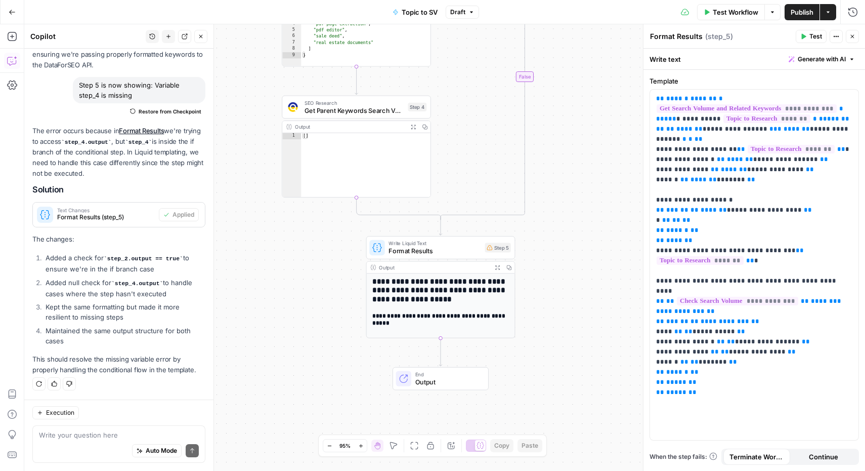
click at [730, 5] on button "Test Workflow" at bounding box center [731, 12] width 68 height 16
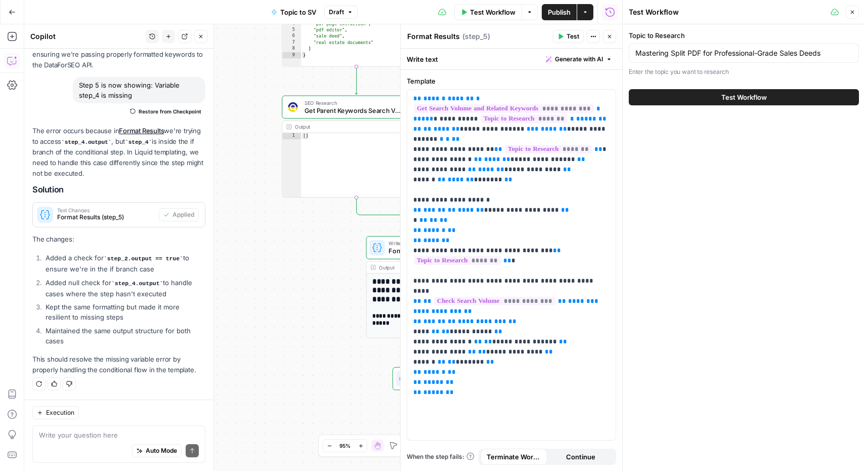
click at [737, 100] on span "Test Workflow" at bounding box center [745, 97] width 46 height 10
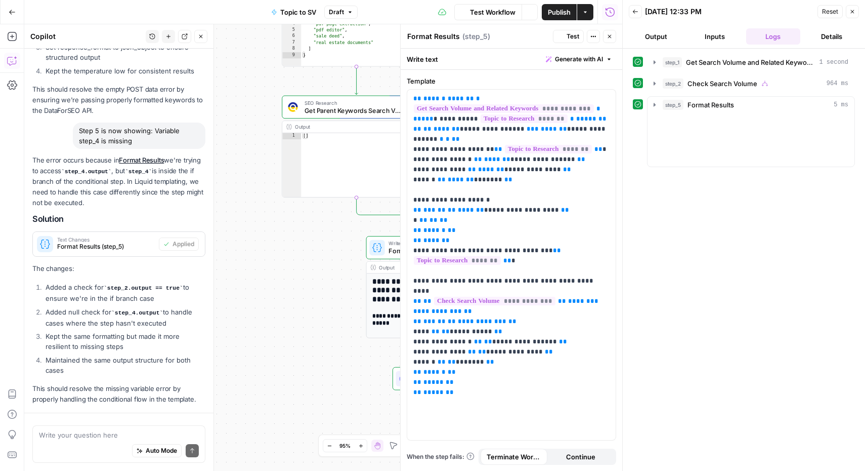
scroll to position [2752, 0]
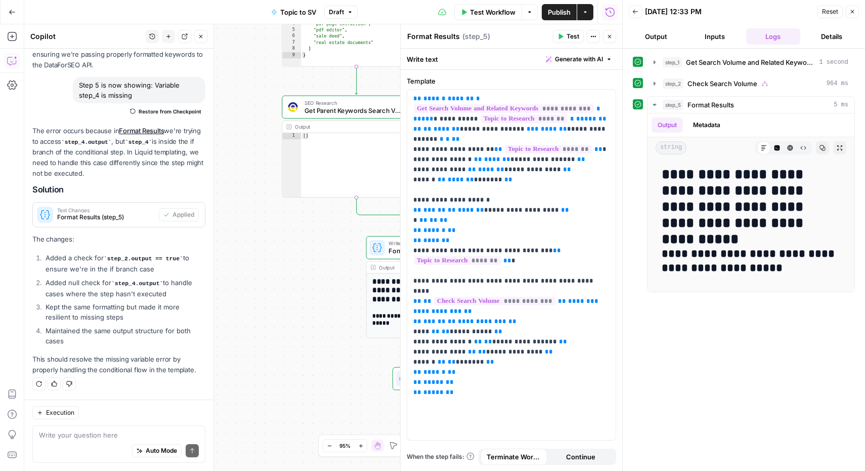
click at [856, 14] on button "Close" at bounding box center [852, 11] width 13 height 13
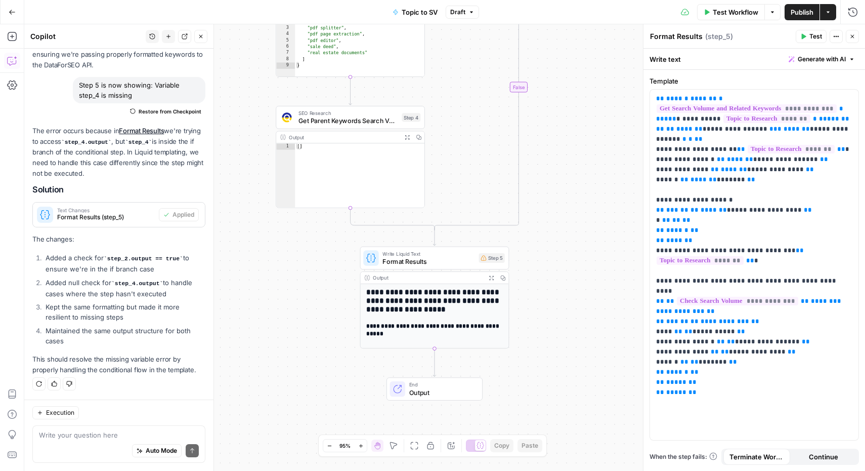
click at [854, 35] on icon "button" at bounding box center [853, 36] width 6 height 6
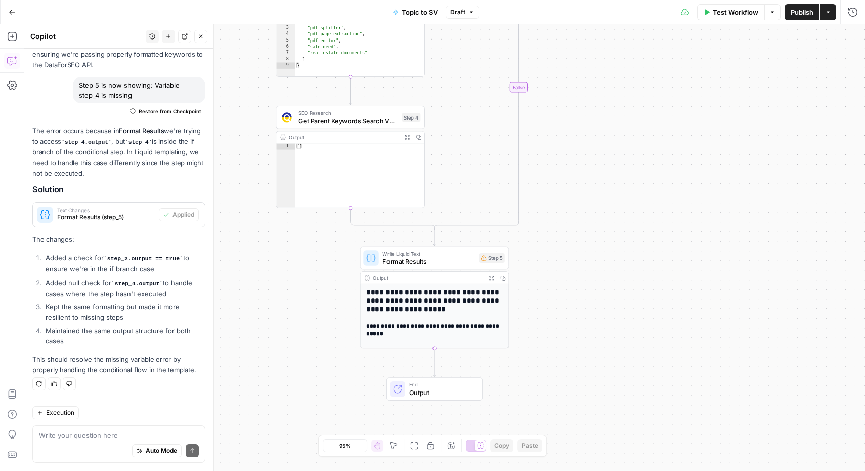
click at [805, 19] on button "Publish" at bounding box center [802, 12] width 35 height 16
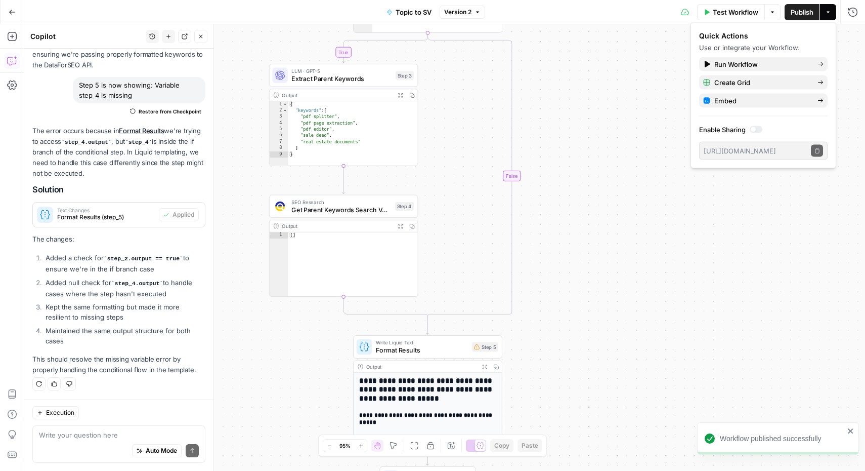
click at [106, 441] on div "Auto Mode Send" at bounding box center [119, 451] width 160 height 22
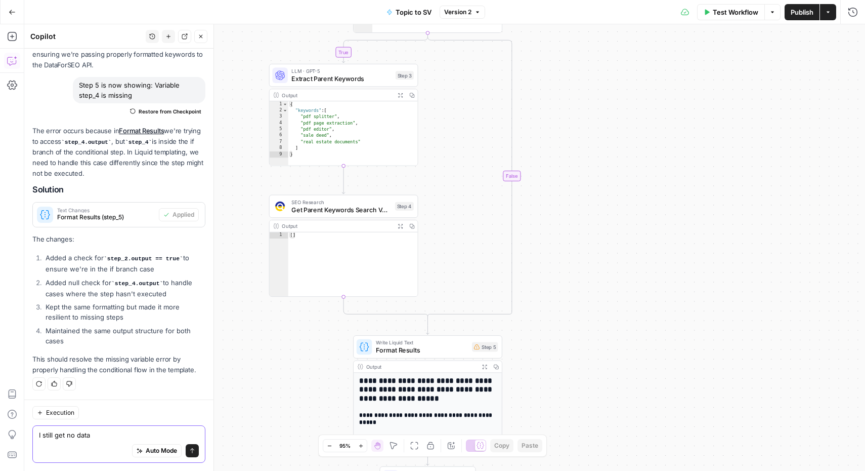
type textarea "I still get no data"
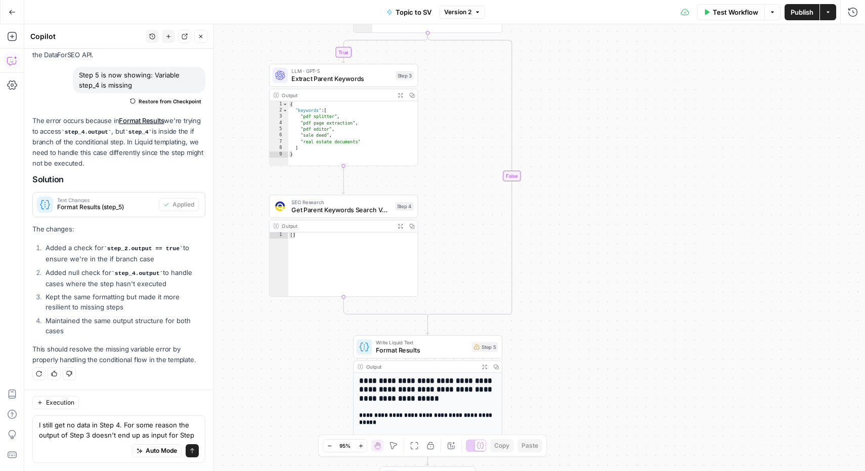
type textarea "I still get no data in Step 4. For some reason the output of Step 3 doesn't end…"
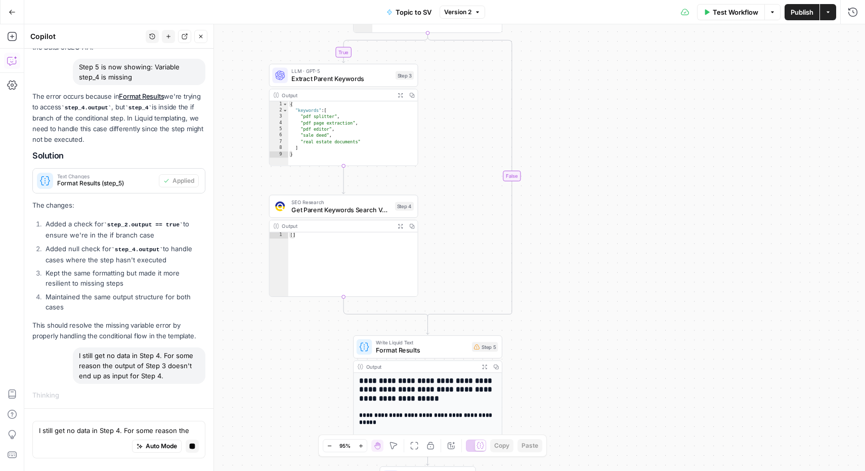
scroll to position [2657, 0]
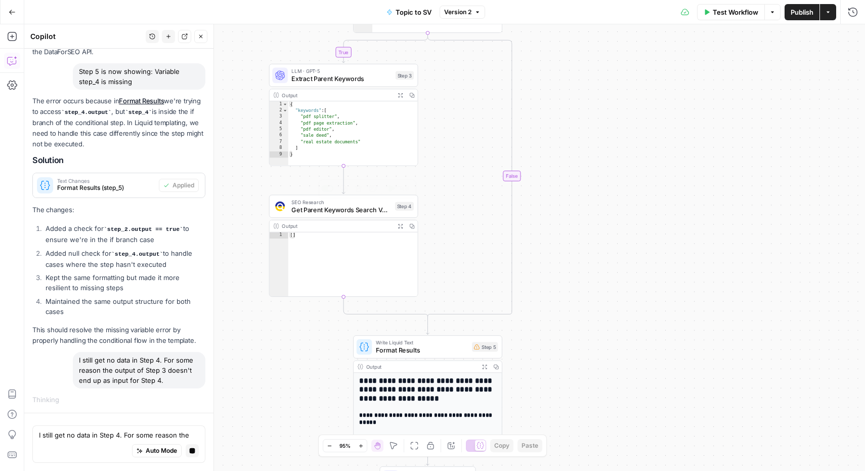
click at [328, 207] on span "Get Parent Keywords Search Volume" at bounding box center [341, 210] width 100 height 10
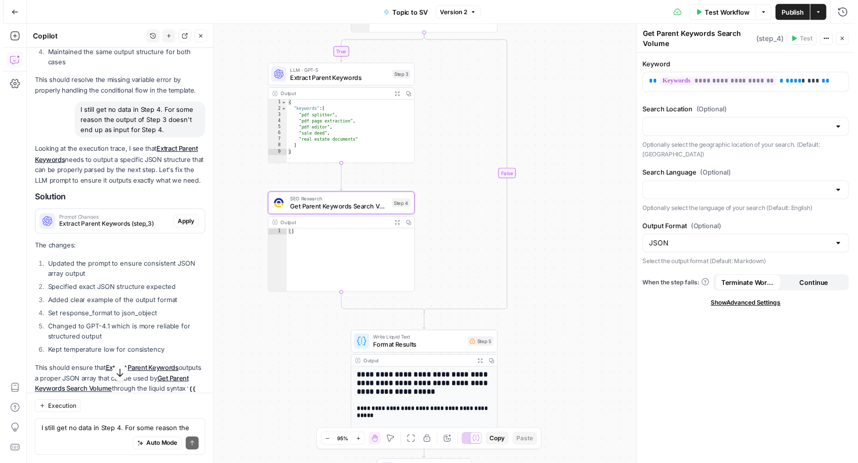
scroll to position [3115, 0]
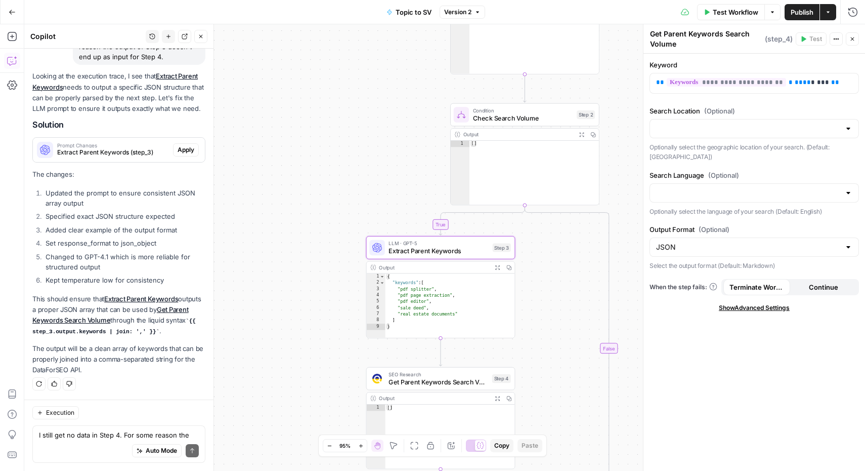
click at [179, 148] on span "Apply" at bounding box center [186, 149] width 17 height 9
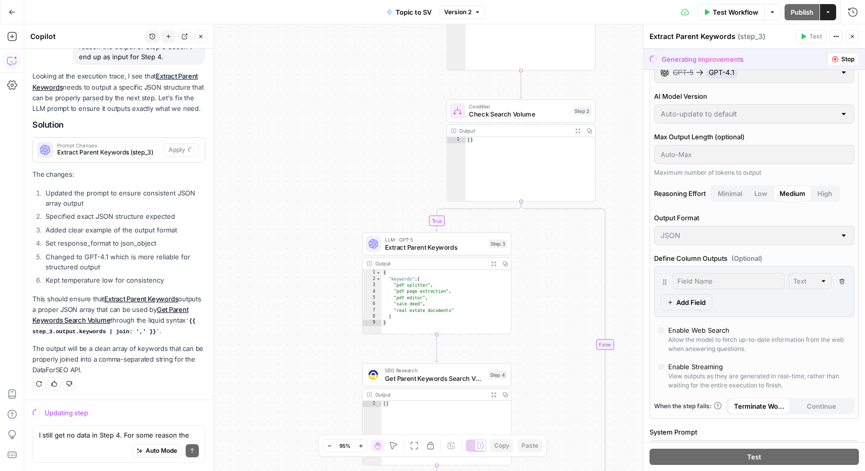
scroll to position [0, 0]
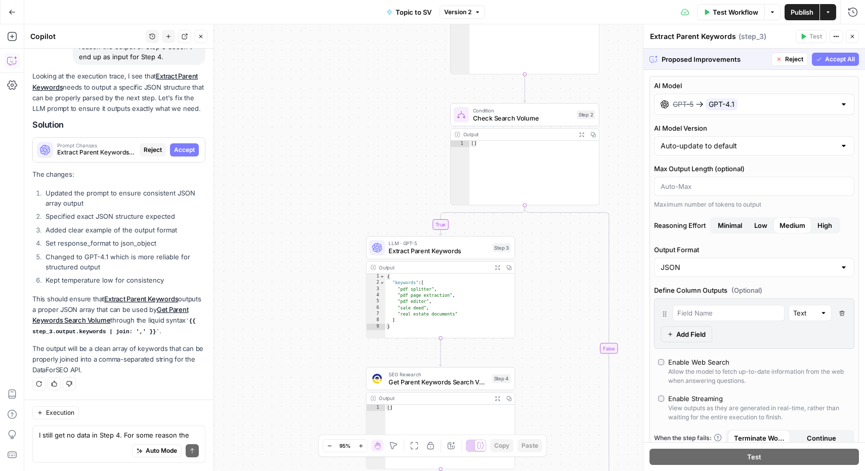
click at [832, 59] on span "Accept All" at bounding box center [840, 59] width 30 height 9
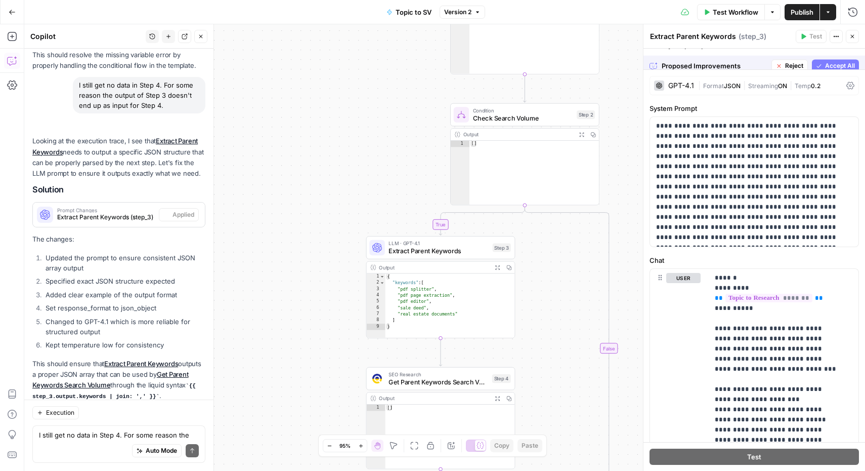
scroll to position [3131, 0]
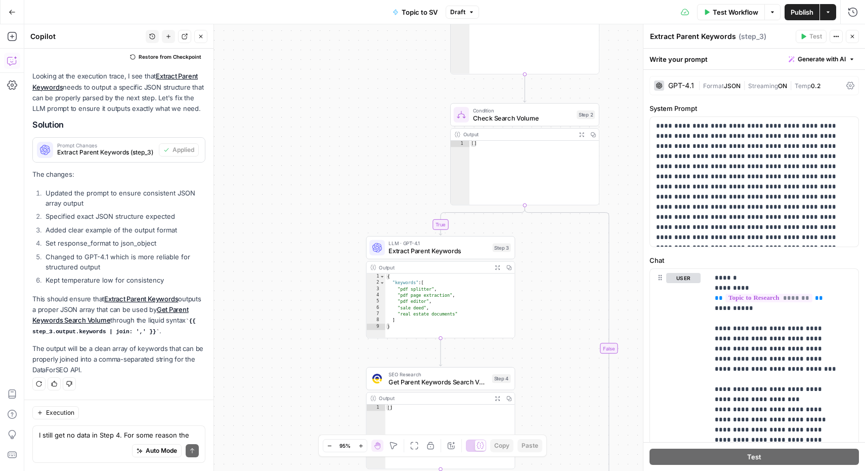
click at [854, 32] on button "Close" at bounding box center [852, 36] width 13 height 13
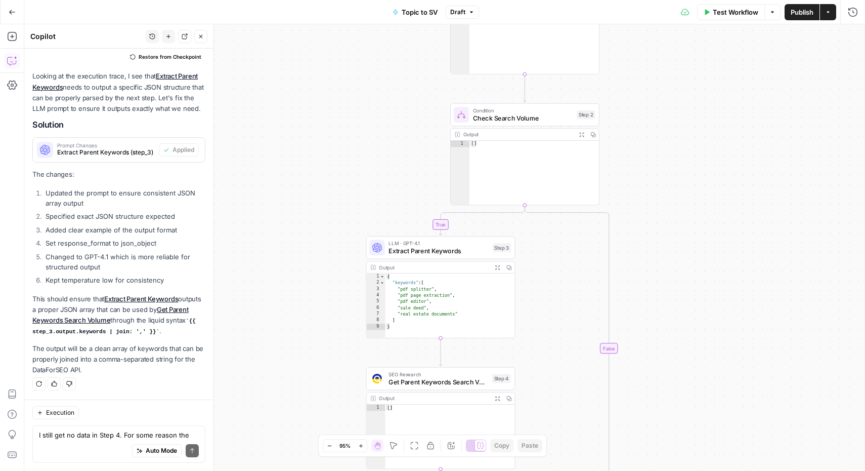
click at [729, 13] on span "Test Workflow" at bounding box center [736, 12] width 46 height 10
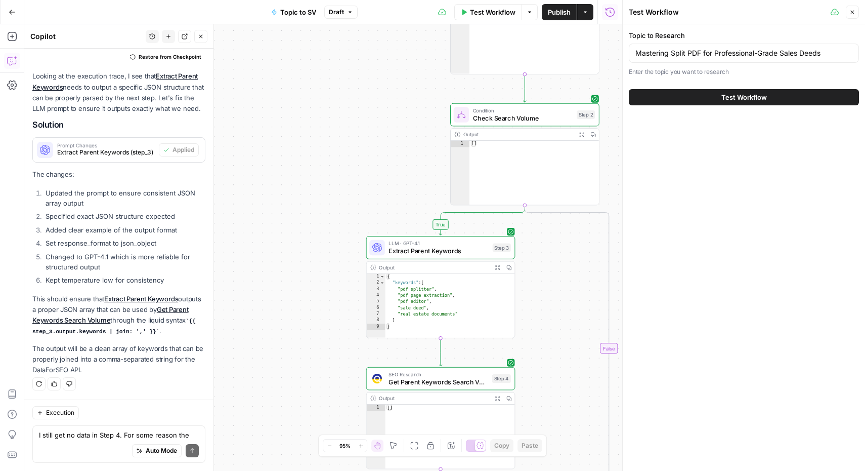
click at [743, 94] on span "Test Workflow" at bounding box center [745, 97] width 46 height 10
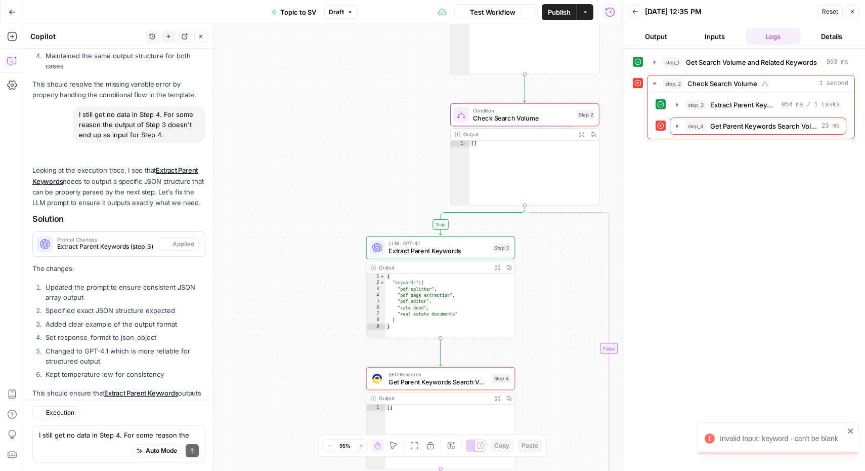
scroll to position [3131, 0]
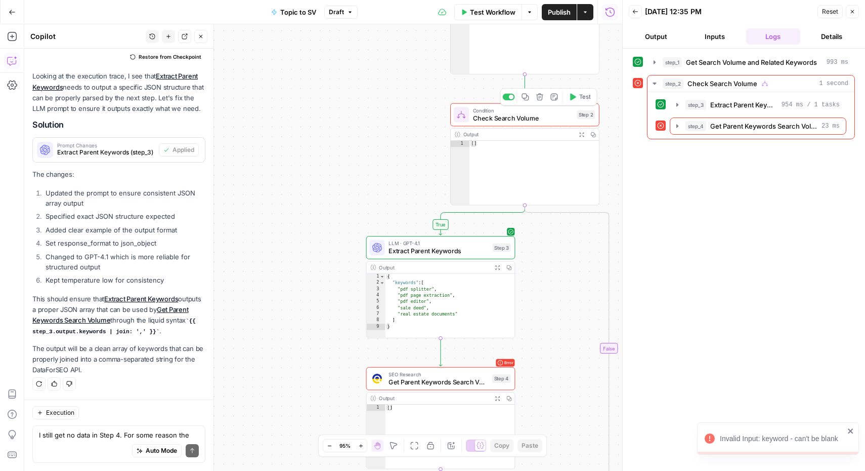
click at [495, 119] on span "Check Search Volume" at bounding box center [523, 118] width 100 height 10
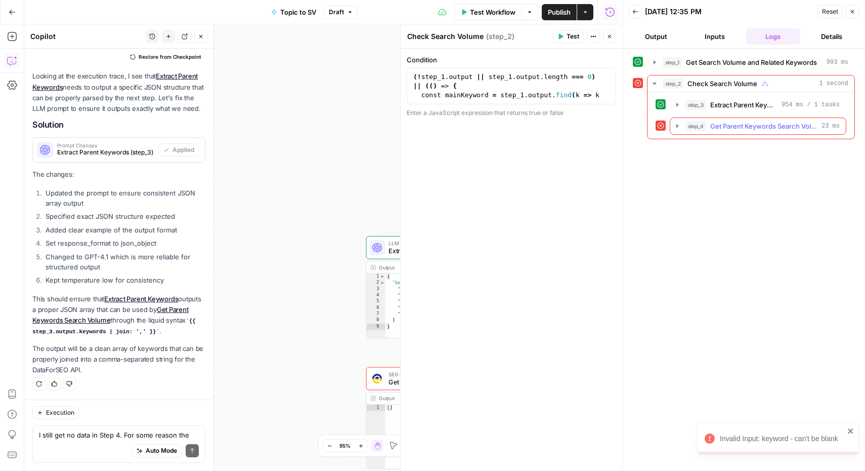
click at [729, 128] on span "Get Parent Keywords Search Volume" at bounding box center [764, 126] width 107 height 10
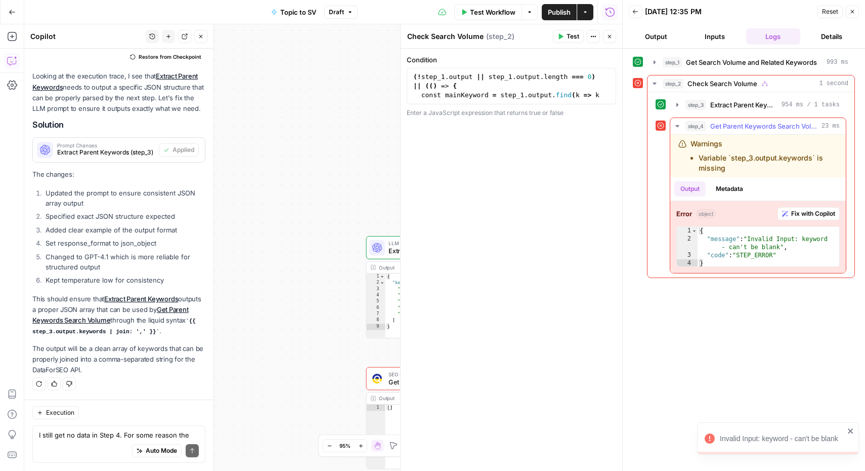
click at [808, 213] on span "Fix with Copilot" at bounding box center [813, 213] width 44 height 9
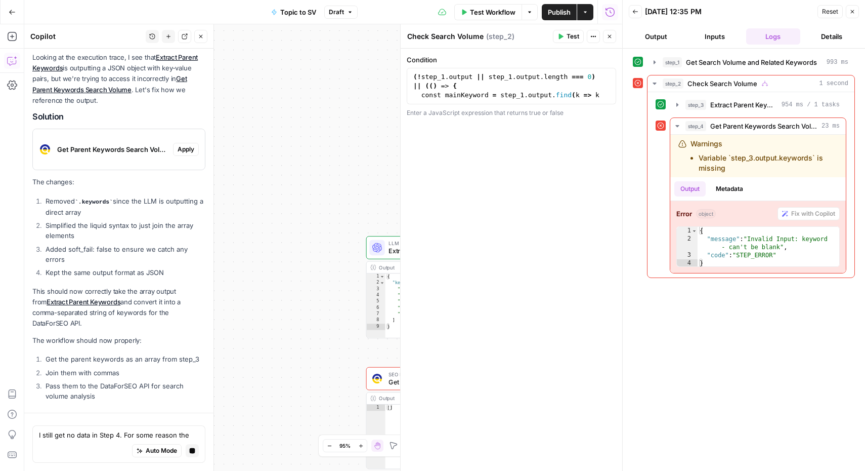
scroll to position [3500, 0]
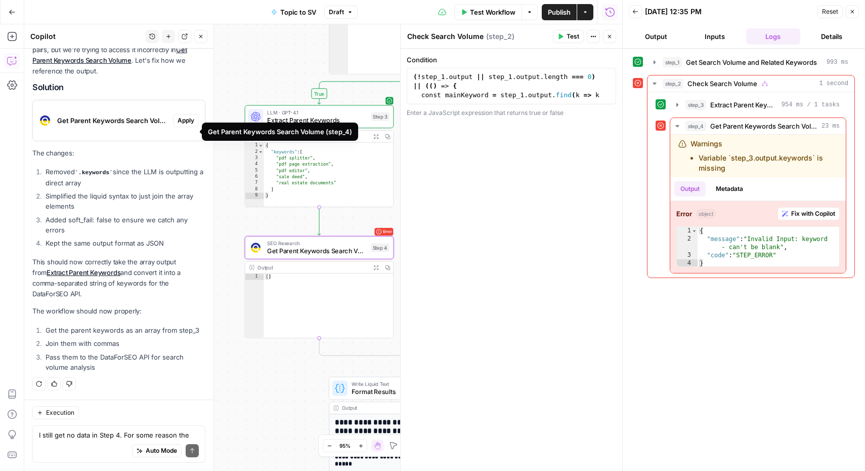
click at [178, 125] on span "Apply" at bounding box center [186, 120] width 17 height 9
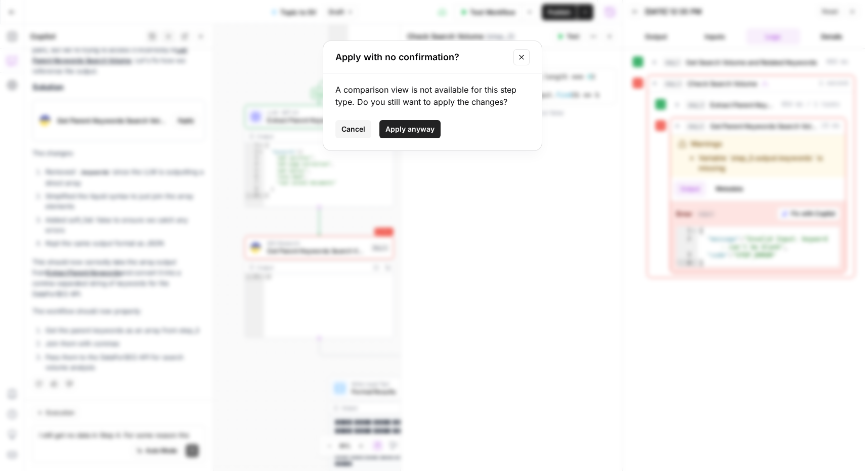
click at [403, 133] on span "Apply anyway" at bounding box center [410, 129] width 49 height 10
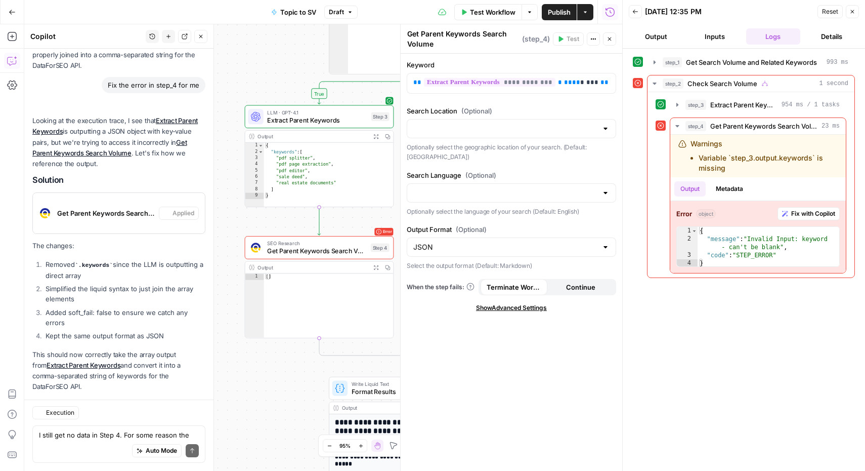
scroll to position [3516, 0]
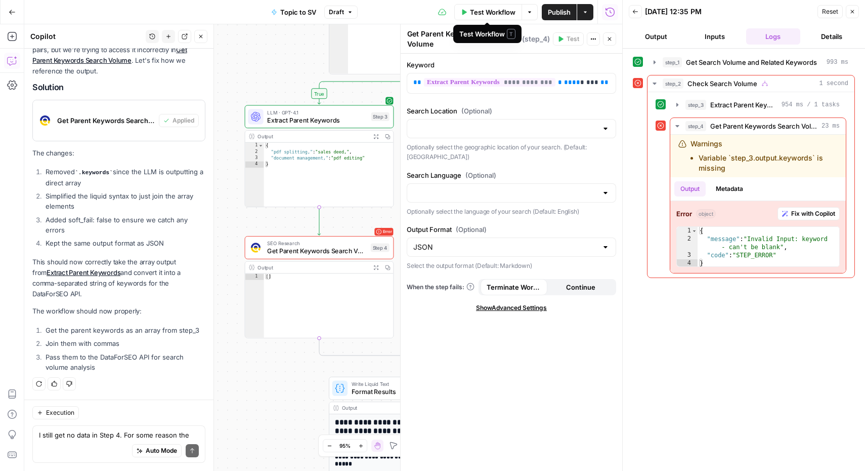
click at [476, 6] on button "Test Workflow" at bounding box center [488, 12] width 68 height 16
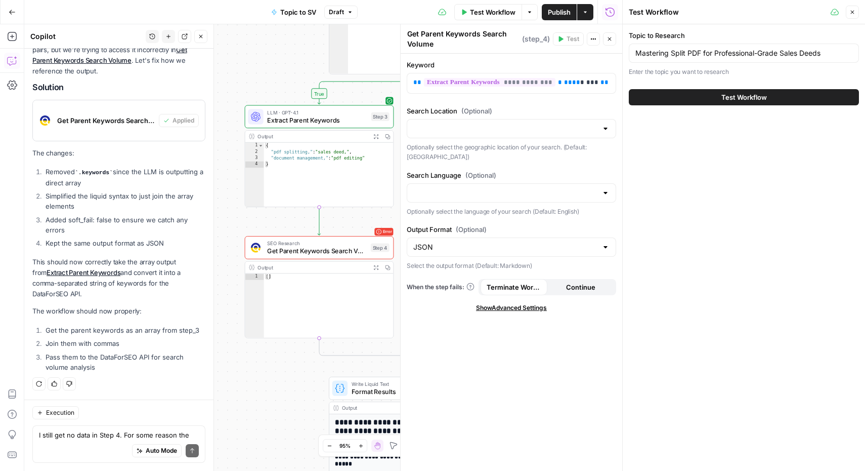
click at [725, 98] on span "Test Workflow" at bounding box center [745, 97] width 46 height 10
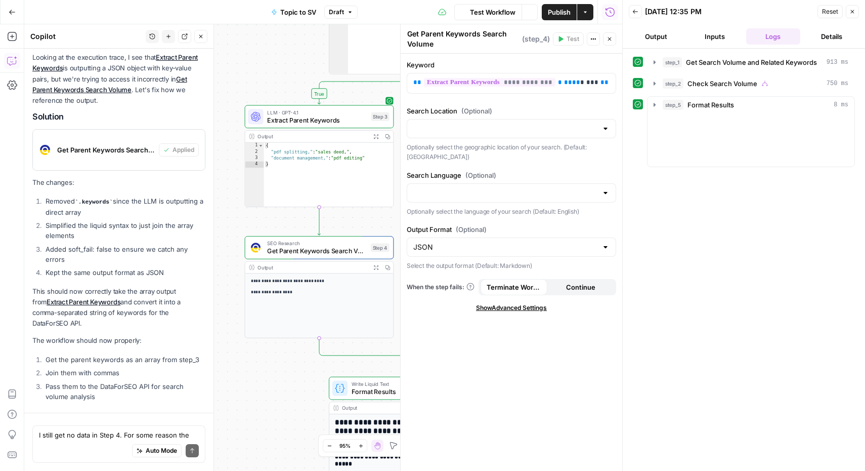
scroll to position [3516, 0]
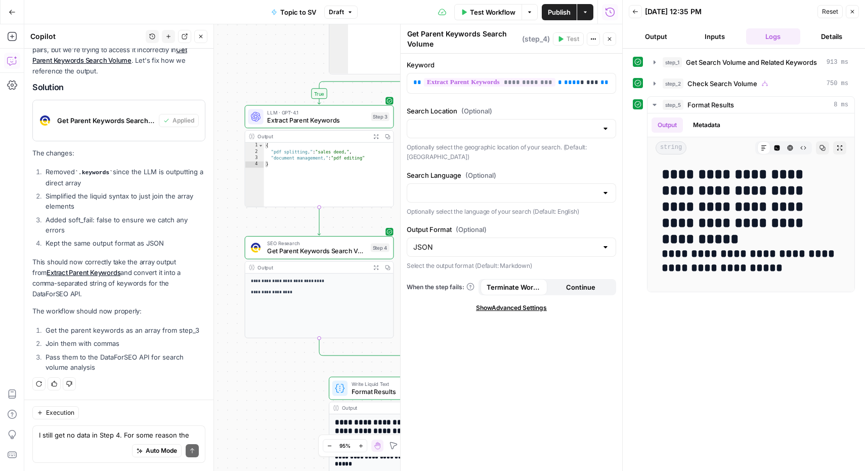
click at [852, 14] on icon "button" at bounding box center [853, 12] width 6 height 6
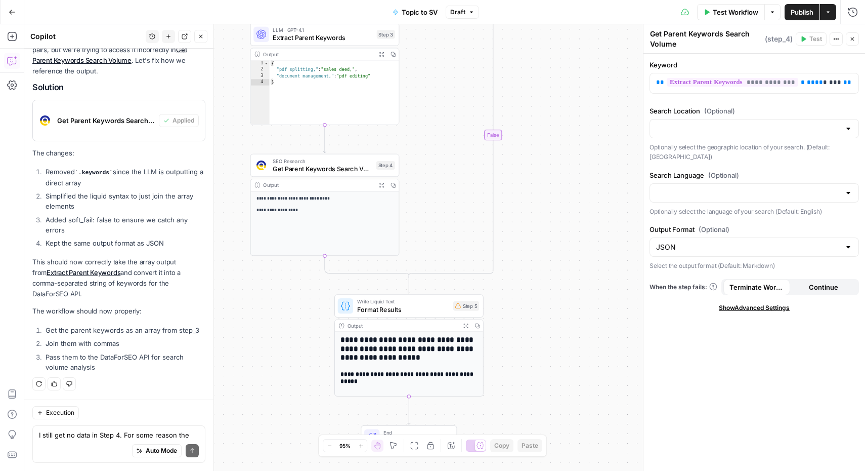
click at [310, 206] on p "**********" at bounding box center [325, 209] width 137 height 7
click at [107, 432] on textarea "I still get no data in Step 4. For some reason the output of Step 3 doesn't end…" at bounding box center [119, 435] width 160 height 10
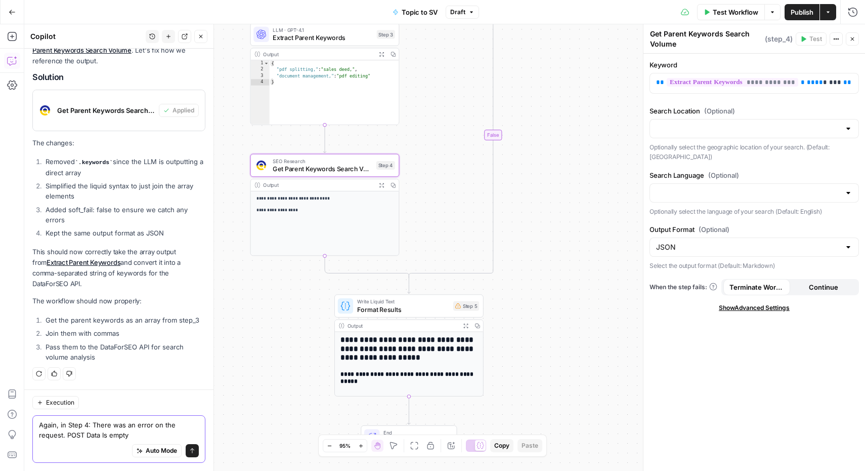
type textarea "Again, in Step 4: There was an error on the request. POST Data Is empty."
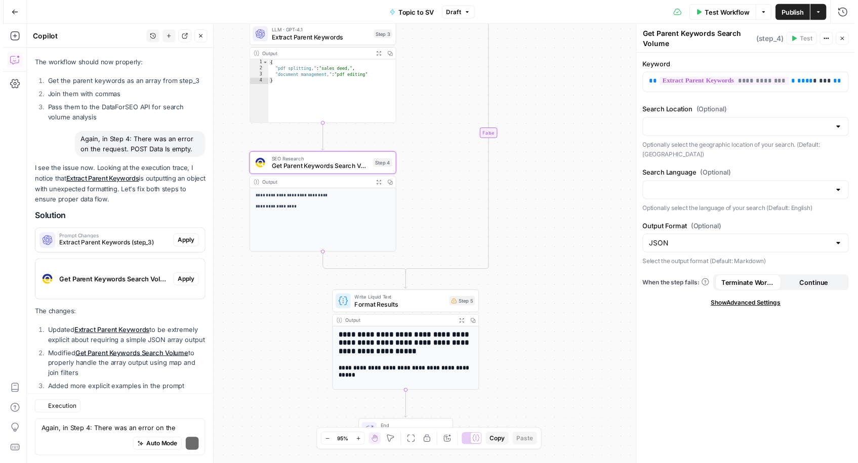
scroll to position [3897, 0]
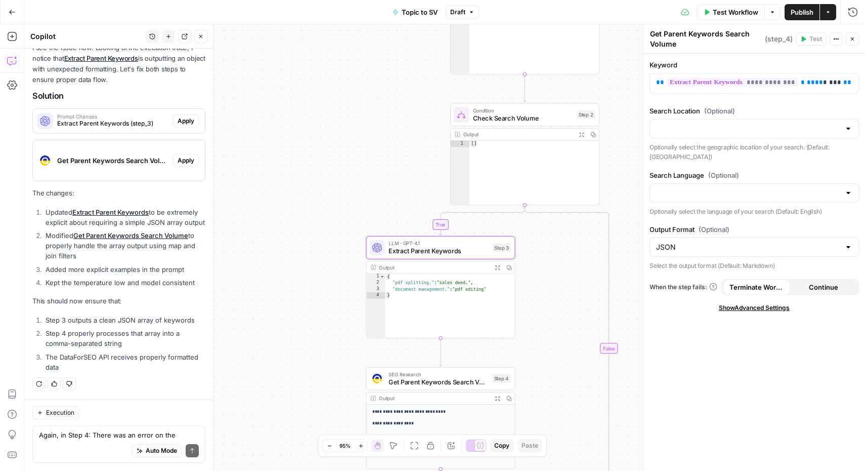
click at [178, 116] on span "Apply" at bounding box center [186, 120] width 17 height 9
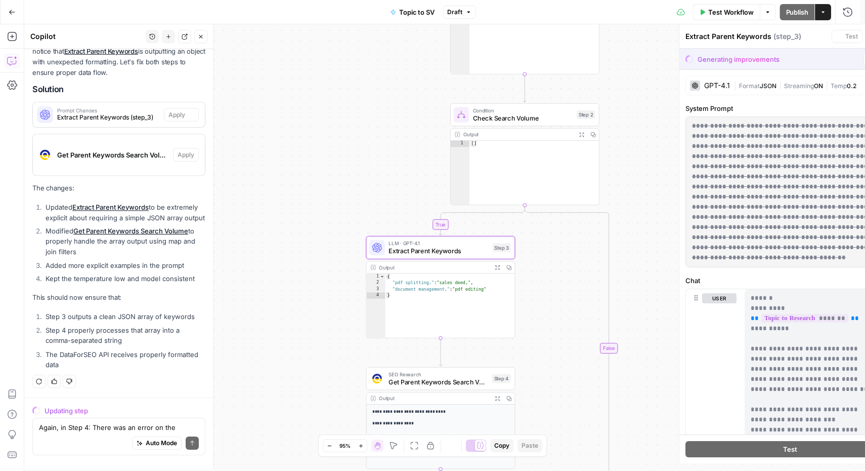
scroll to position [3751, 0]
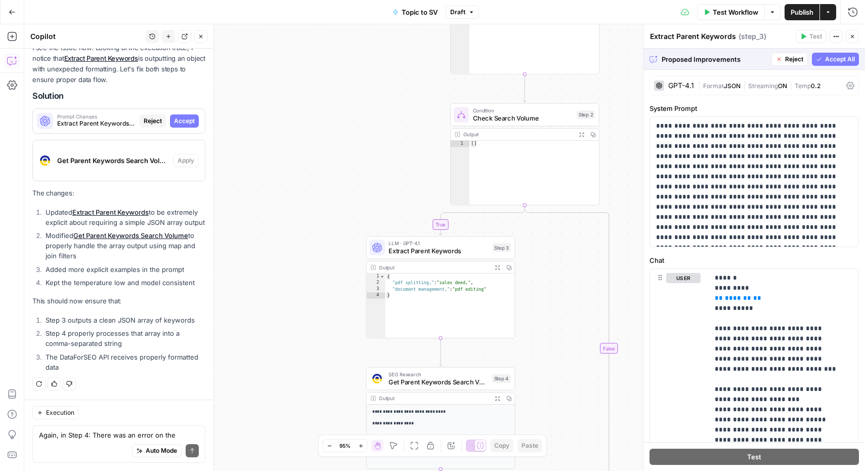
click at [825, 59] on span "Accept All" at bounding box center [840, 59] width 30 height 9
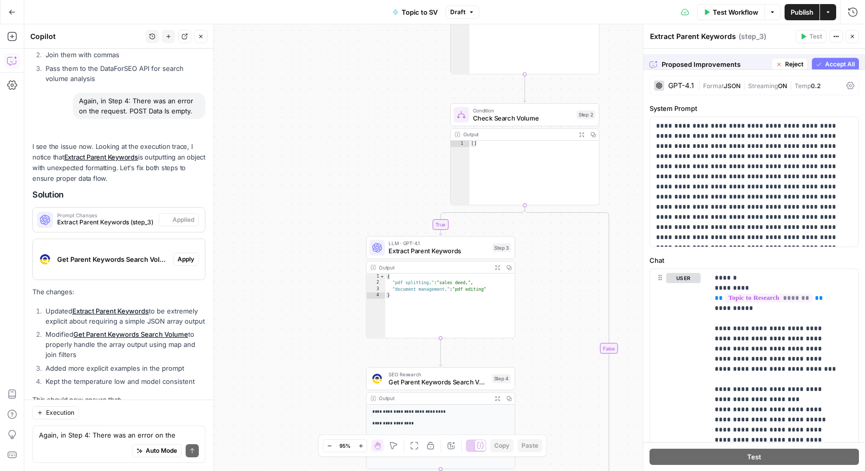
scroll to position [3913, 0]
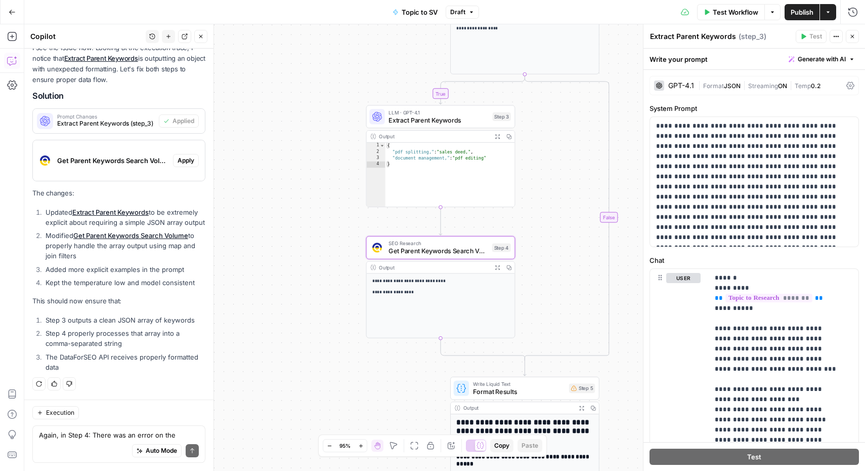
click at [182, 156] on span "Apply" at bounding box center [186, 160] width 17 height 9
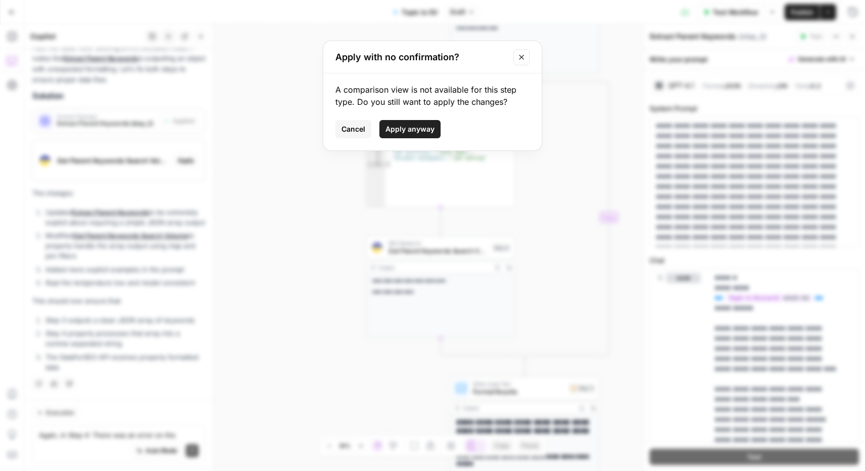
click at [414, 132] on span "Apply anyway" at bounding box center [410, 129] width 49 height 10
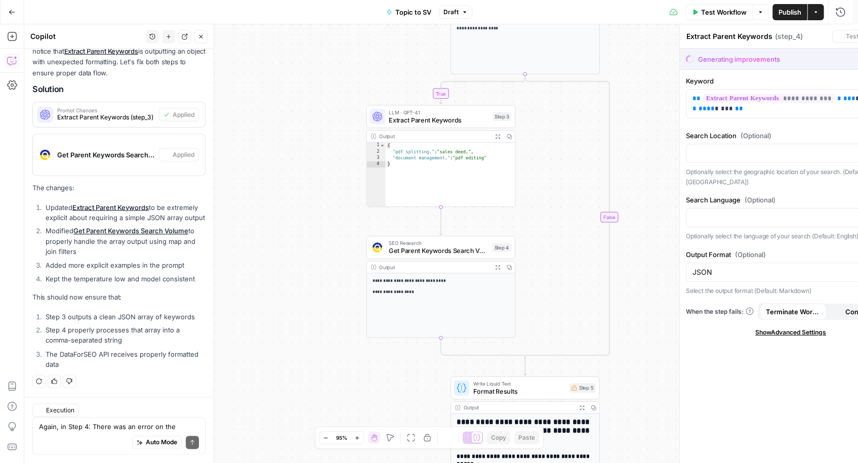
type textarea "Get Parent Keywords Search Volume"
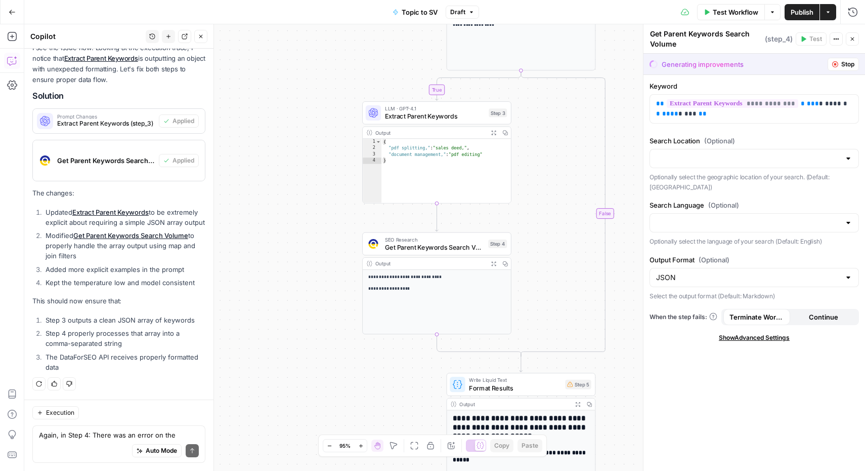
click at [850, 63] on span "Stop" at bounding box center [848, 64] width 13 height 9
click at [844, 63] on span "Stop" at bounding box center [848, 64] width 13 height 9
click at [727, 12] on span "Test Workflow" at bounding box center [736, 12] width 46 height 10
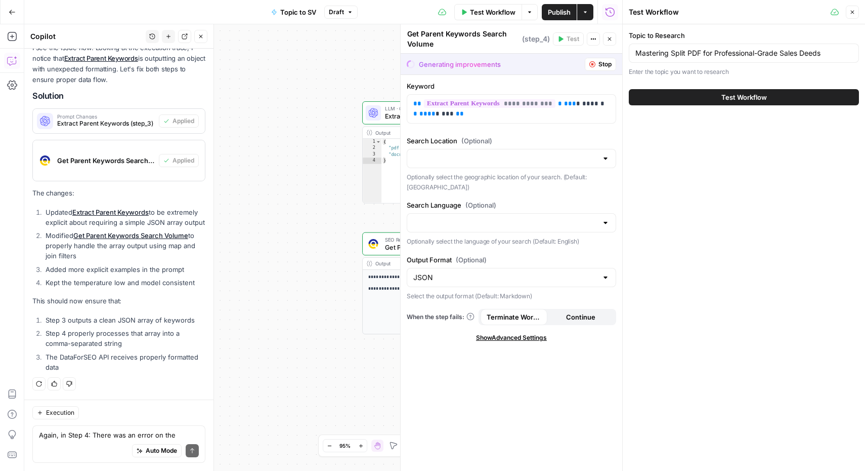
click at [750, 102] on button "Test Workflow" at bounding box center [744, 97] width 230 height 16
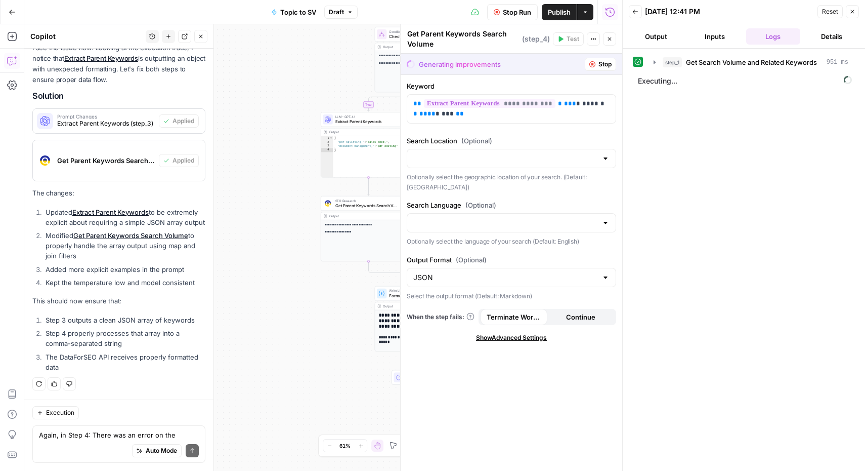
click at [595, 66] on icon "button" at bounding box center [593, 64] width 6 height 6
click at [603, 66] on span "Stop" at bounding box center [605, 64] width 13 height 9
click at [605, 37] on button "Close" at bounding box center [609, 38] width 13 height 13
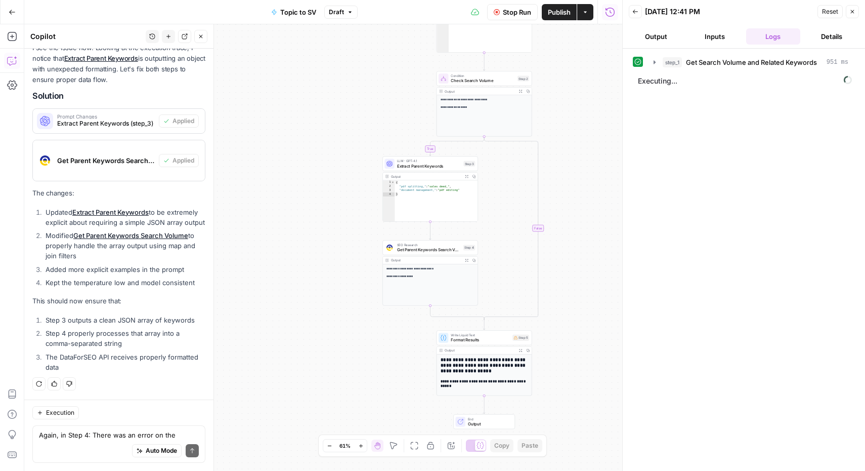
click at [203, 32] on button "Close" at bounding box center [200, 36] width 13 height 13
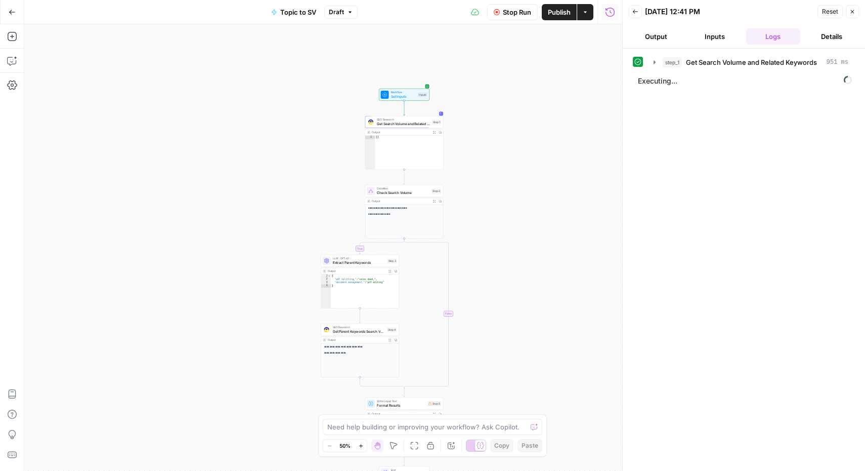
drag, startPoint x: 577, startPoint y: 78, endPoint x: 491, endPoint y: 176, distance: 130.5
click at [491, 176] on div "**********" at bounding box center [323, 247] width 598 height 446
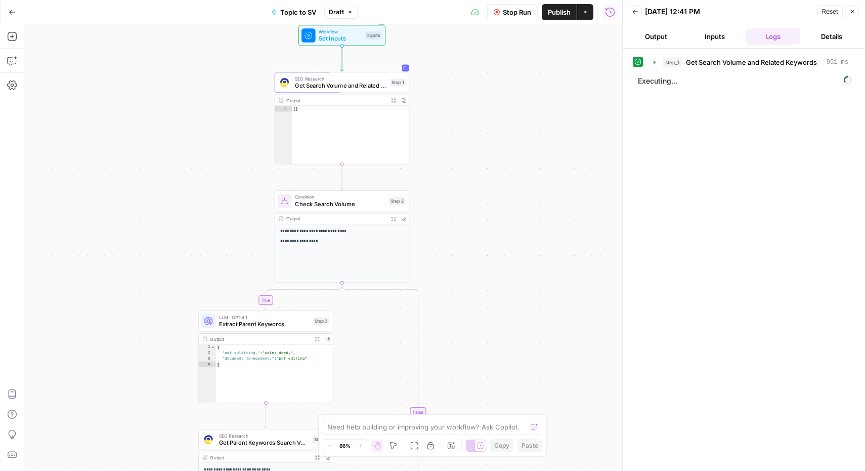
click at [850, 14] on icon "button" at bounding box center [853, 12] width 6 height 6
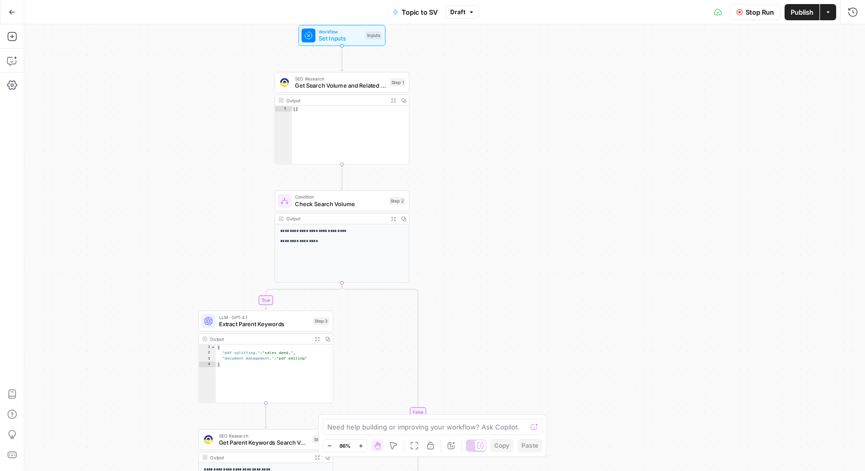
click at [773, 14] on span "Stop Run" at bounding box center [760, 12] width 28 height 10
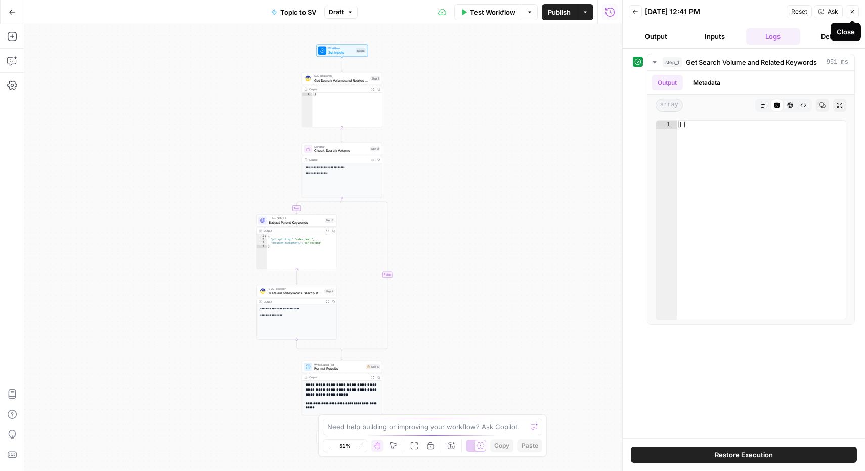
click at [852, 9] on icon "button" at bounding box center [853, 12] width 6 height 6
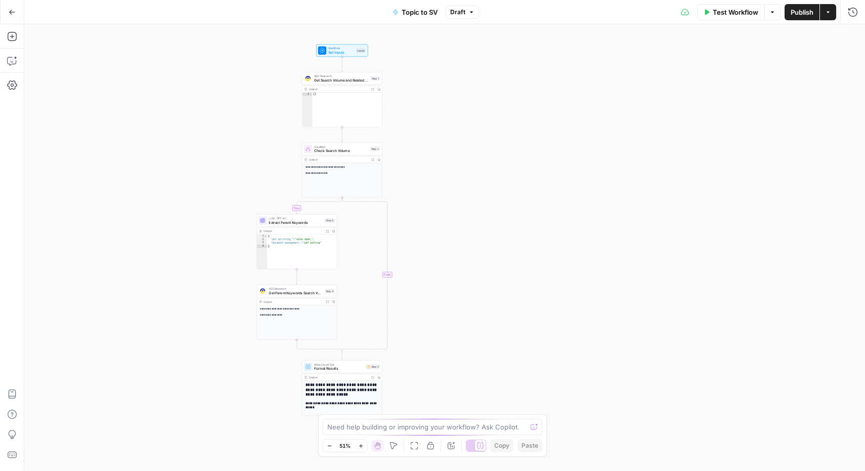
click at [728, 16] on span "Test Workflow" at bounding box center [736, 12] width 46 height 10
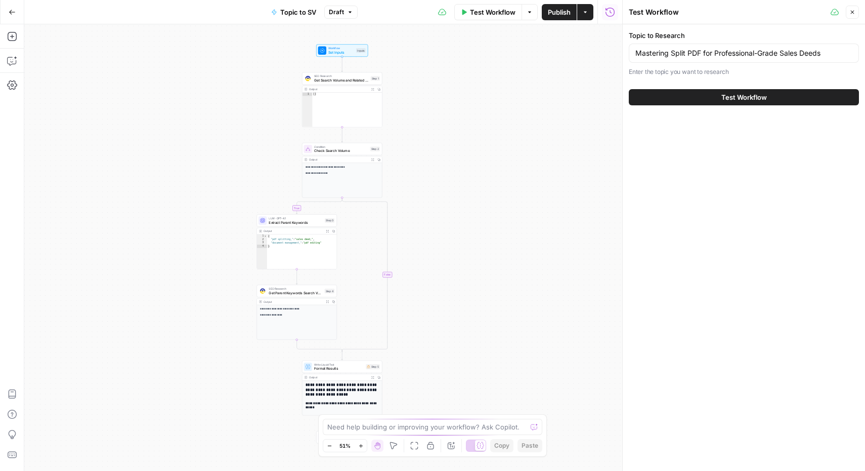
click at [727, 97] on span "Test Workflow" at bounding box center [745, 97] width 46 height 10
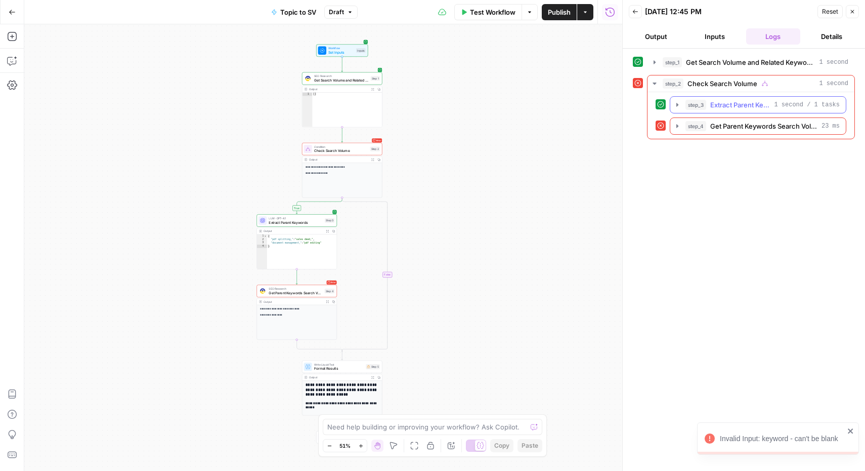
click at [747, 101] on span "Extract Parent Keywords" at bounding box center [741, 105] width 60 height 10
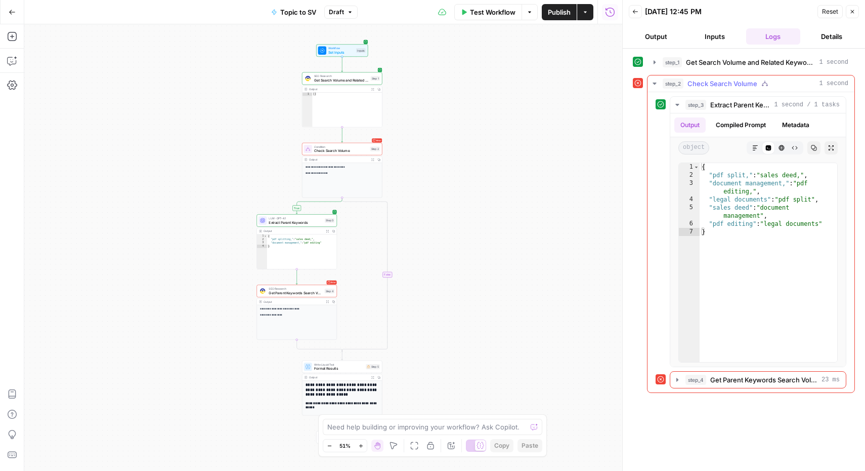
click at [741, 81] on span "Check Search Volume" at bounding box center [723, 83] width 70 height 10
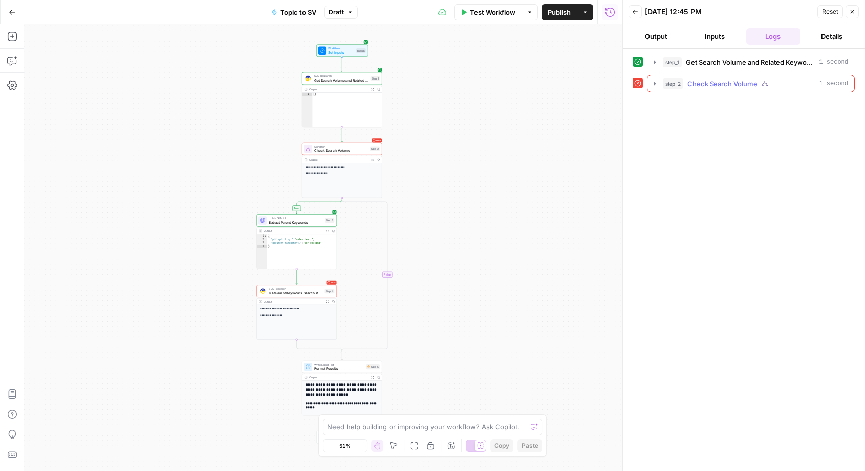
click at [741, 81] on span "Check Search Volume" at bounding box center [723, 83] width 70 height 10
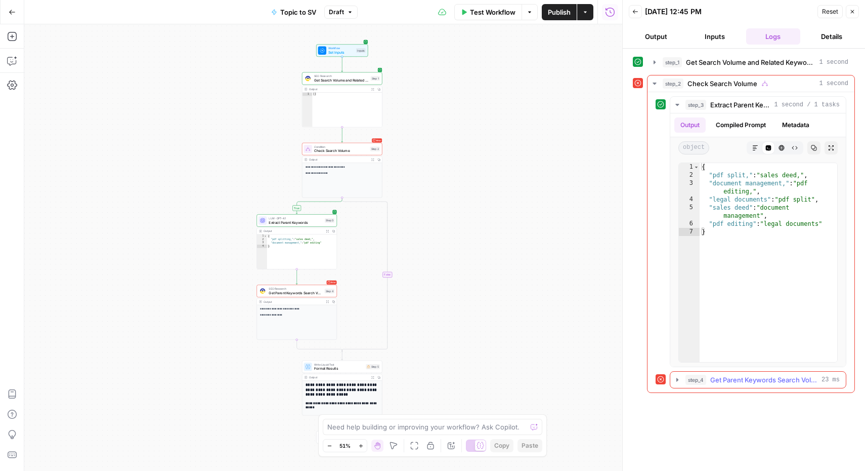
click at [760, 382] on span "Get Parent Keywords Search Volume" at bounding box center [764, 379] width 107 height 10
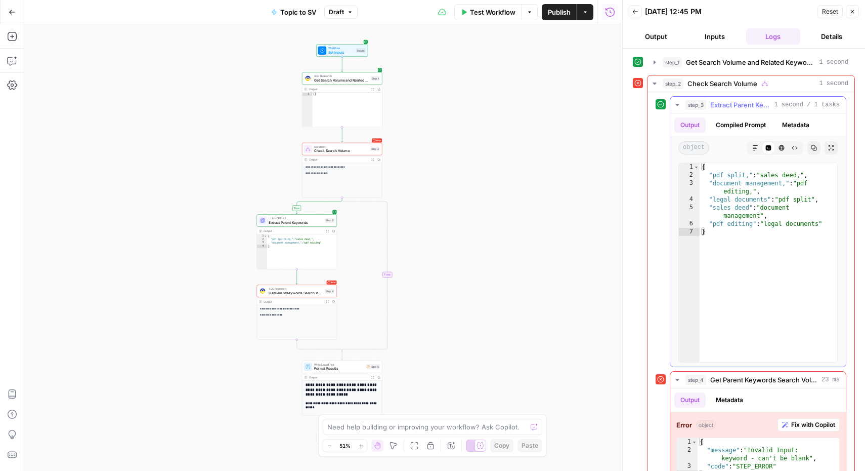
scroll to position [23, 0]
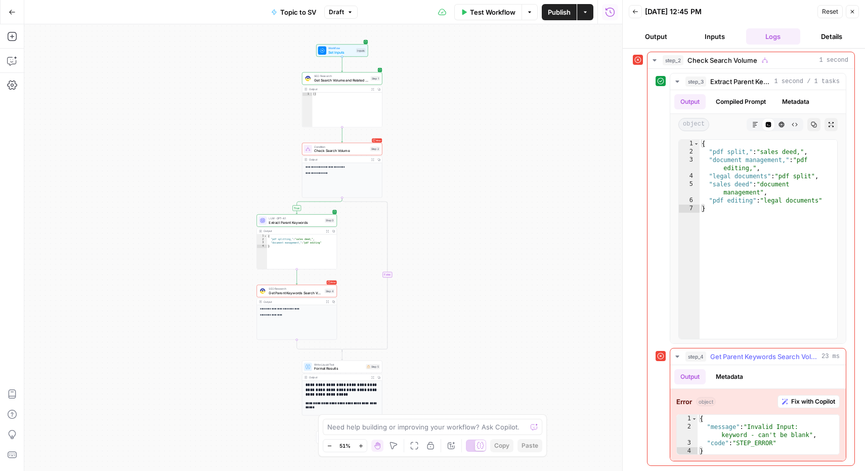
click at [804, 397] on span "Fix with Copilot" at bounding box center [813, 401] width 44 height 9
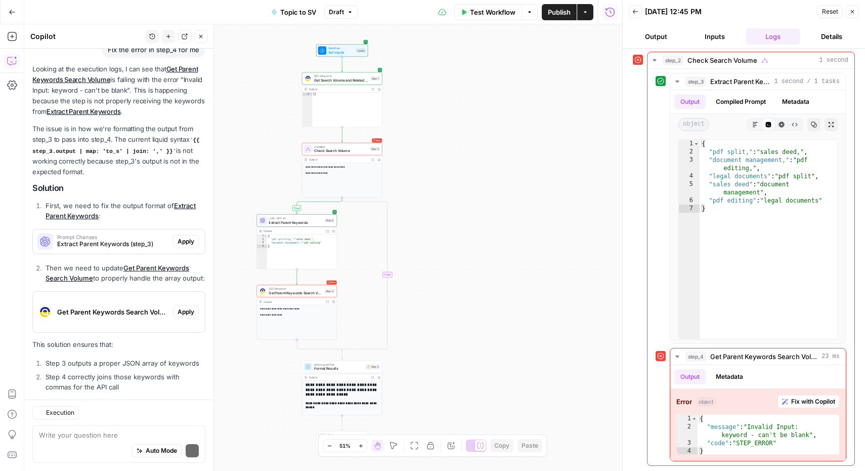
scroll to position [117, 0]
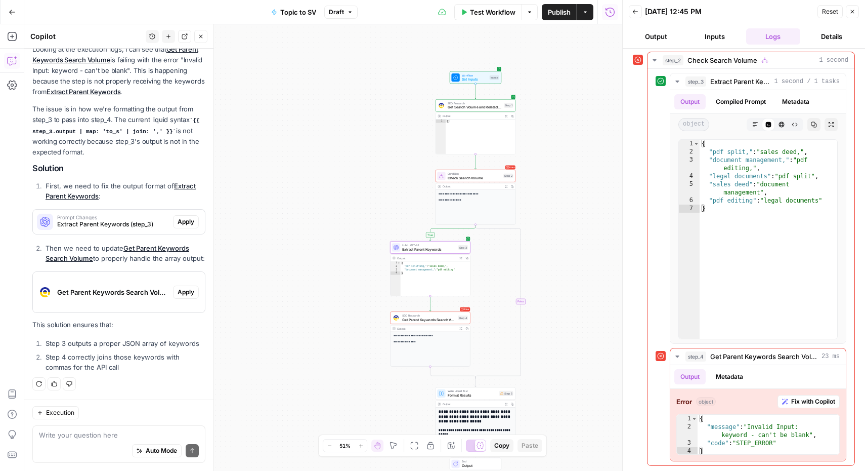
click at [182, 217] on span "Apply" at bounding box center [186, 221] width 17 height 9
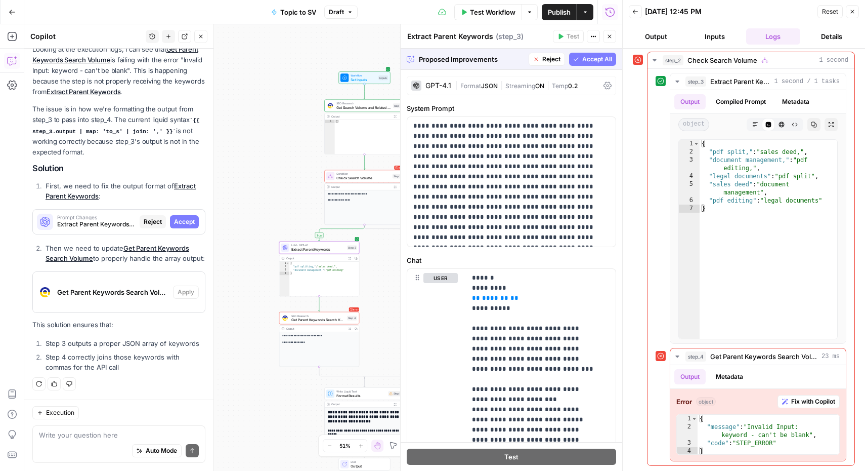
click at [181, 217] on span "Accept" at bounding box center [184, 221] width 21 height 9
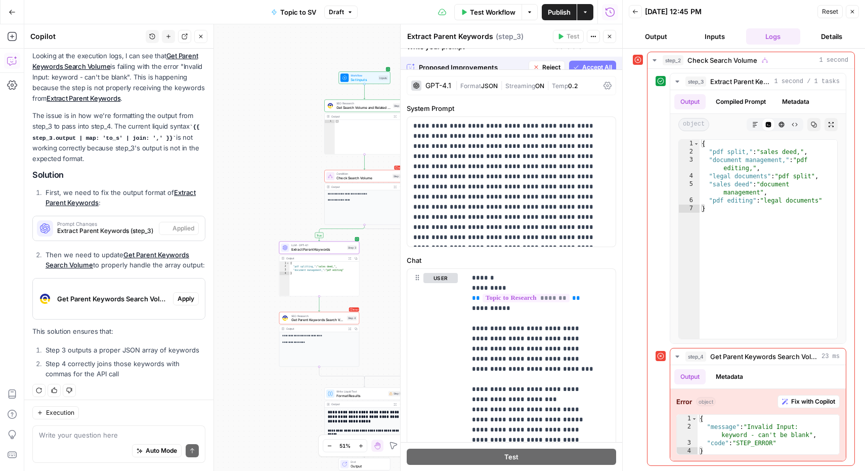
scroll to position [134, 0]
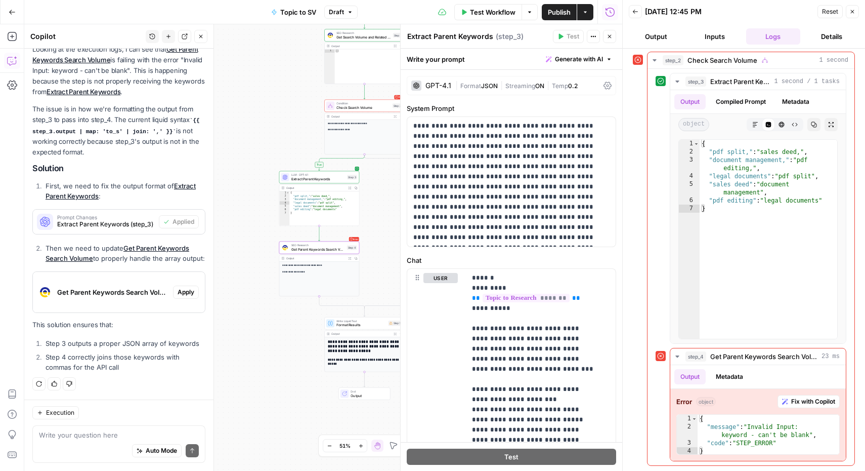
click at [181, 291] on span "Apply" at bounding box center [186, 291] width 17 height 9
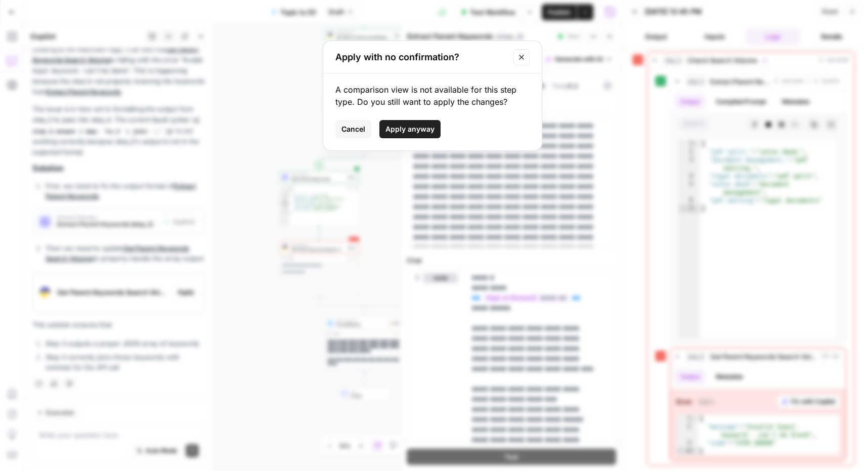
click at [401, 129] on span "Apply anyway" at bounding box center [410, 129] width 49 height 10
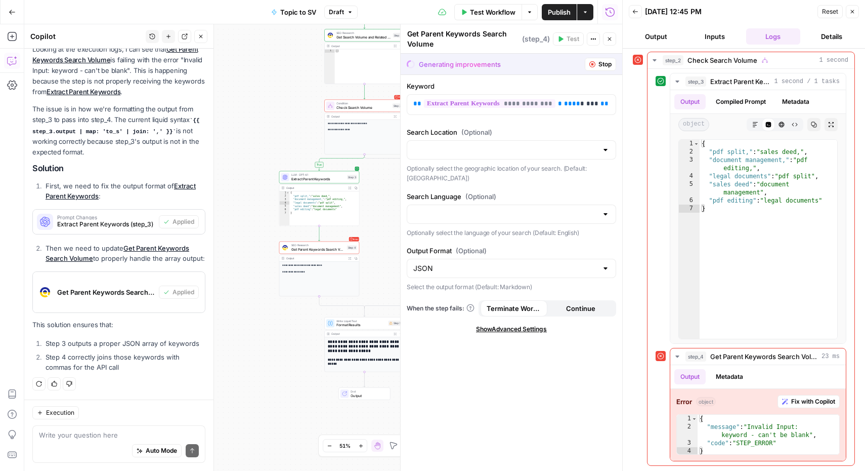
click at [532, 126] on div "**********" at bounding box center [512, 273] width 222 height 396
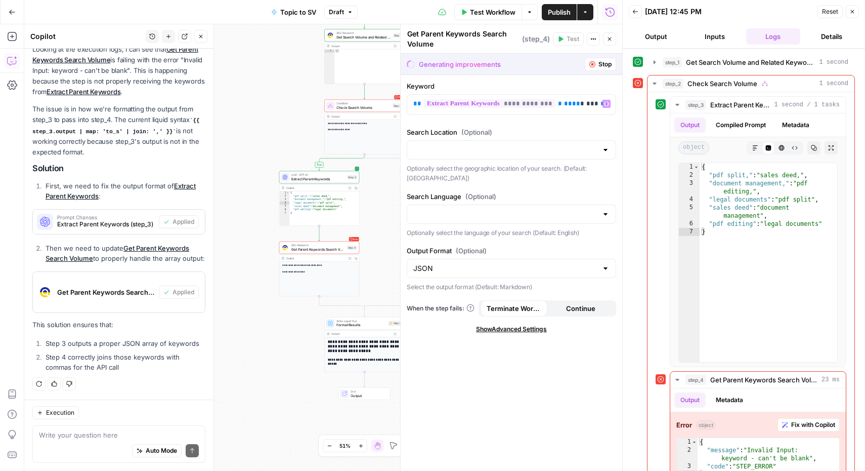
click at [600, 68] on button "Stop" at bounding box center [600, 64] width 31 height 13
click at [603, 64] on span "Stop" at bounding box center [605, 64] width 13 height 9
click at [599, 61] on span "Stop" at bounding box center [605, 64] width 13 height 9
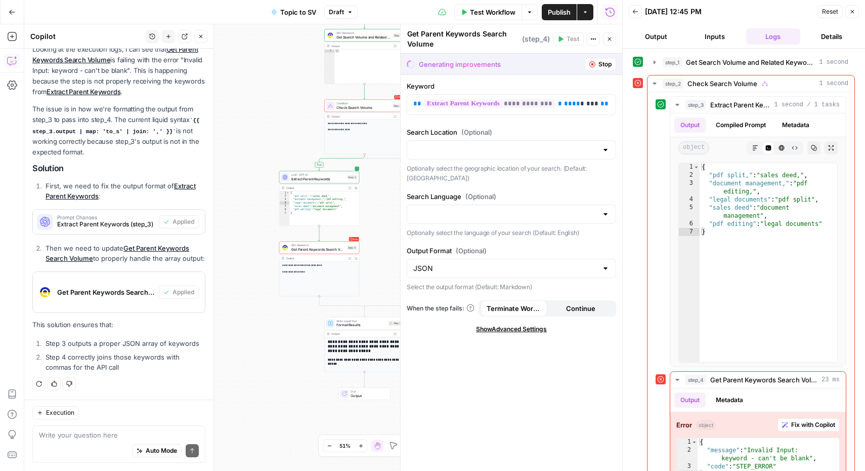
click at [599, 61] on span "Stop" at bounding box center [605, 64] width 13 height 9
click at [614, 35] on button "Close" at bounding box center [609, 38] width 13 height 13
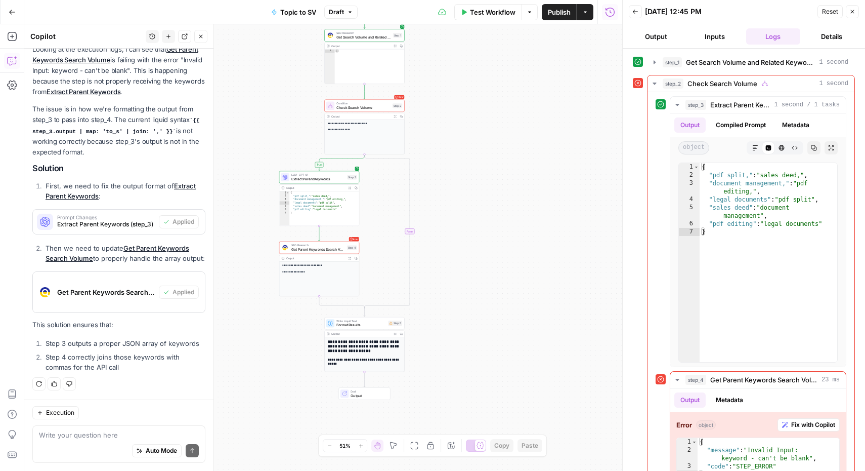
click at [853, 13] on icon "button" at bounding box center [853, 12] width 6 height 6
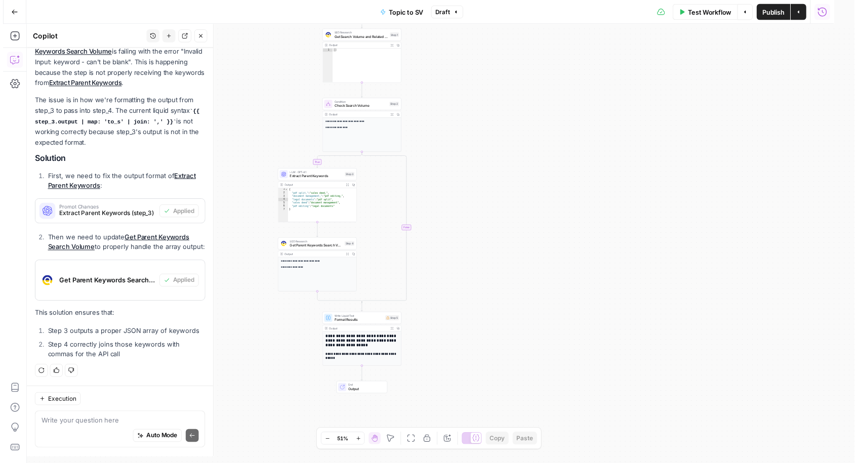
scroll to position [134, 0]
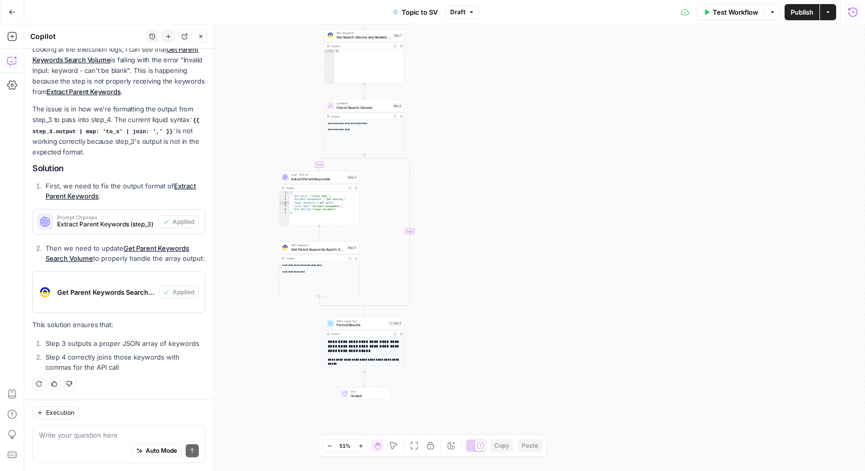
click at [799, 16] on span "Publish" at bounding box center [802, 12] width 23 height 10
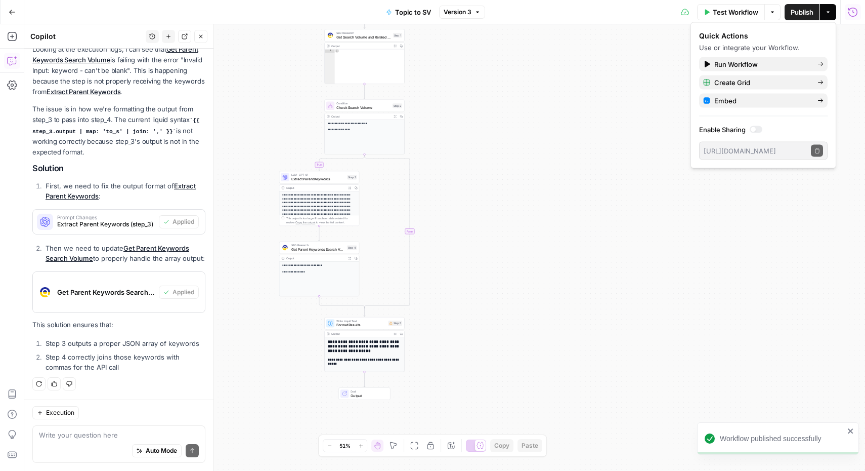
click at [739, 10] on span "Test Workflow" at bounding box center [736, 12] width 46 height 10
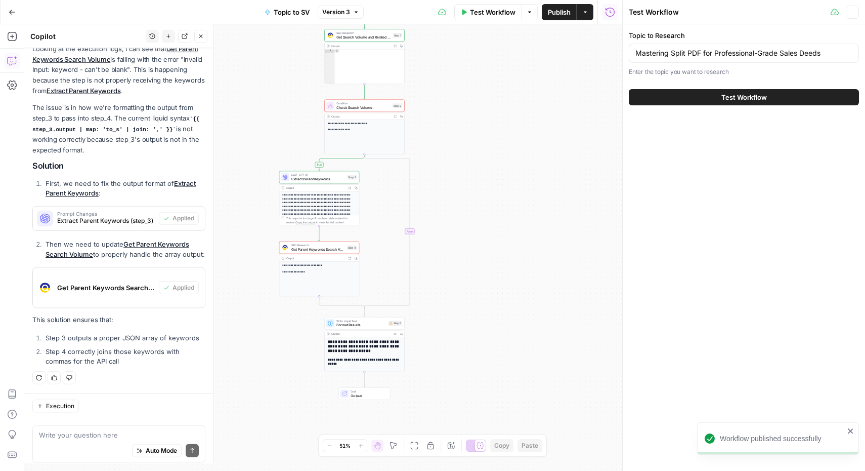
scroll to position [134, 0]
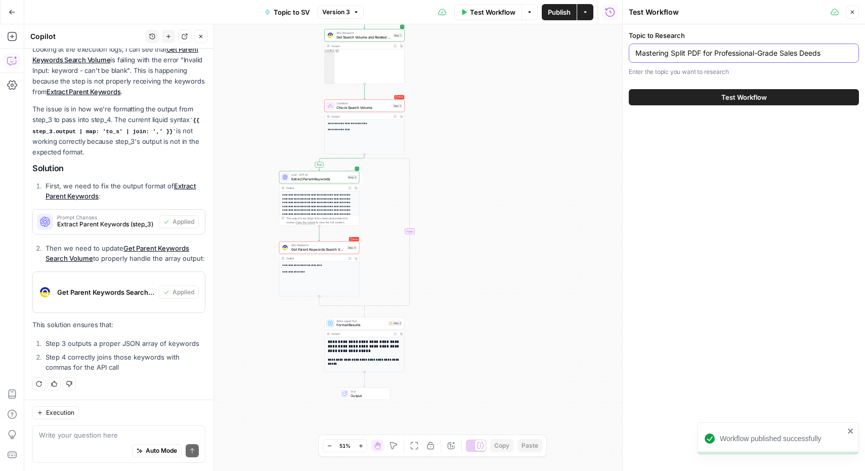
click at [722, 50] on input "Mastering Split PDF for Professional-Grade Sales Deeds" at bounding box center [744, 53] width 217 height 10
type input "edit pdf"
click at [743, 101] on span "Test Workflow" at bounding box center [745, 97] width 46 height 10
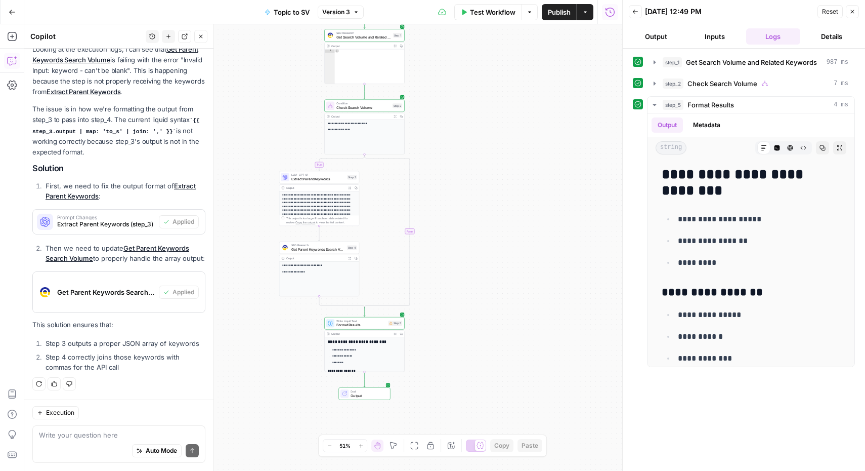
click at [827, 12] on span "Reset" at bounding box center [830, 11] width 16 height 9
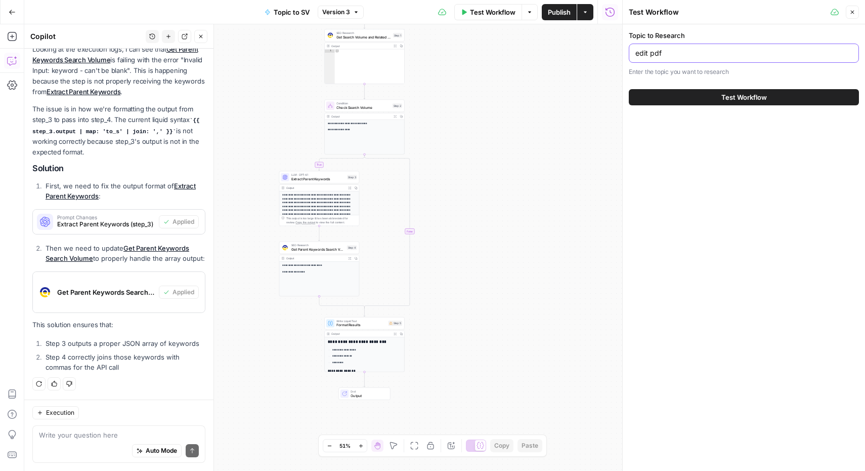
click at [710, 54] on input "edit pdf" at bounding box center [744, 53] width 217 height 10
type input "edit pdf on mac"
click at [725, 95] on span "Test Workflow" at bounding box center [745, 97] width 46 height 10
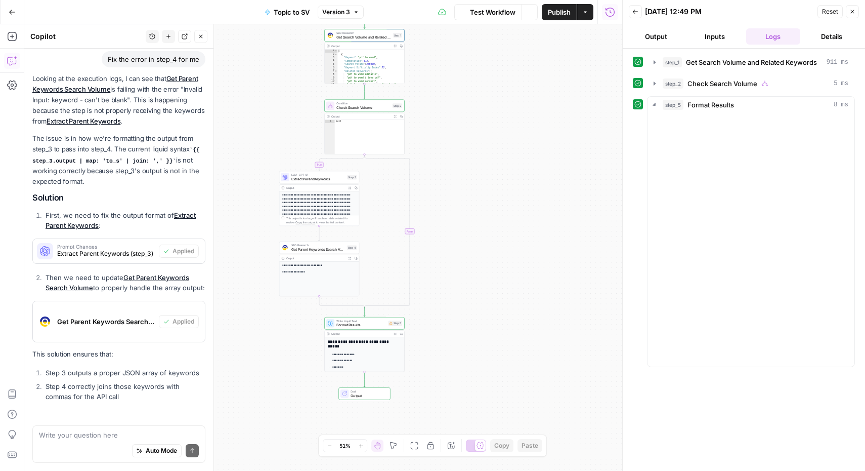
scroll to position [134, 0]
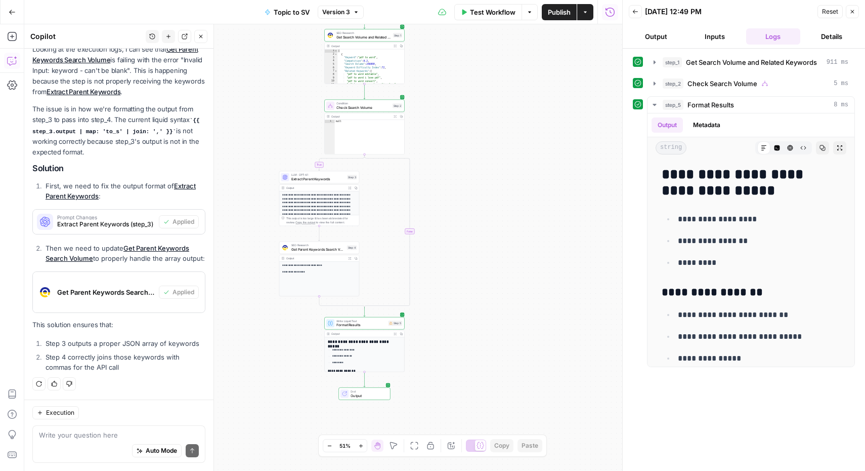
click at [640, 14] on button "Back" at bounding box center [635, 11] width 13 height 13
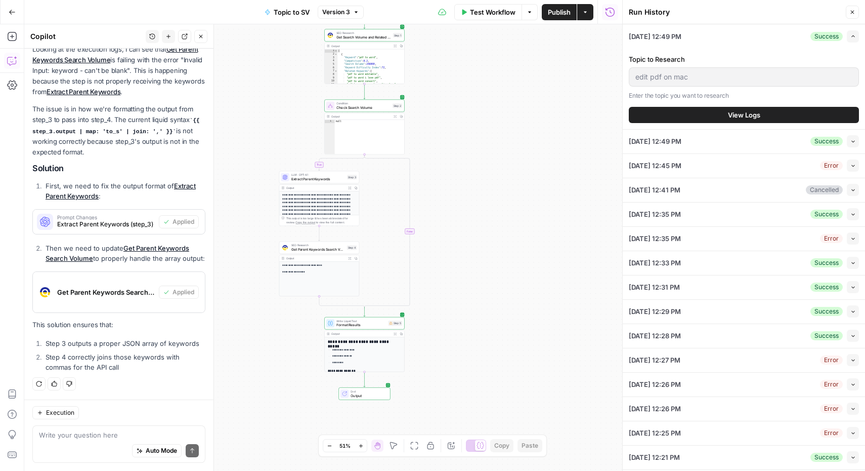
click at [494, 12] on span "Test Workflow" at bounding box center [493, 12] width 46 height 10
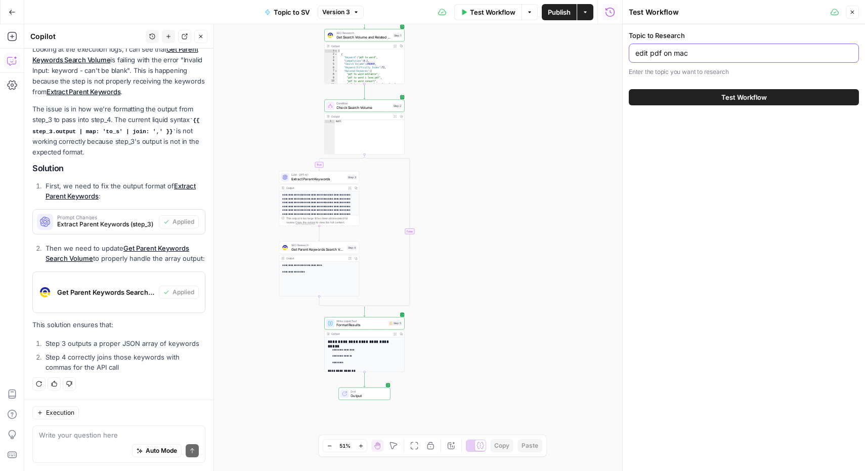
click at [729, 48] on input "edit pdf on mac" at bounding box center [744, 53] width 217 height 10
type input "edit pdf on mac at work"
click at [727, 102] on button "Test Workflow" at bounding box center [744, 97] width 230 height 16
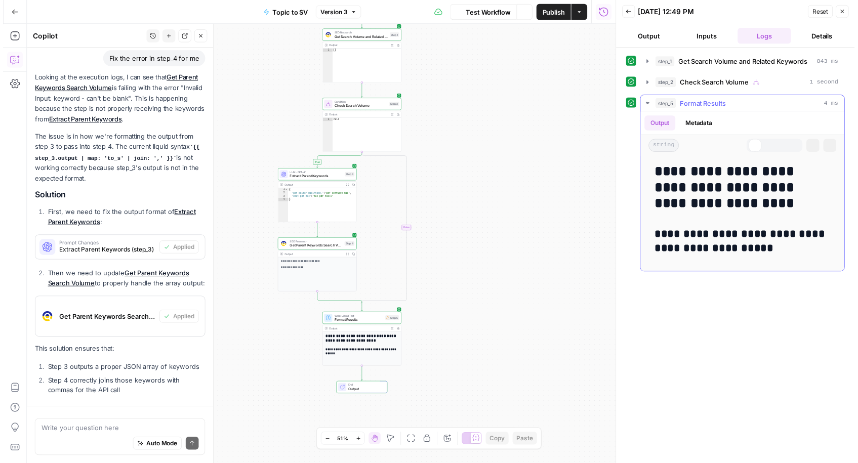
scroll to position [134, 0]
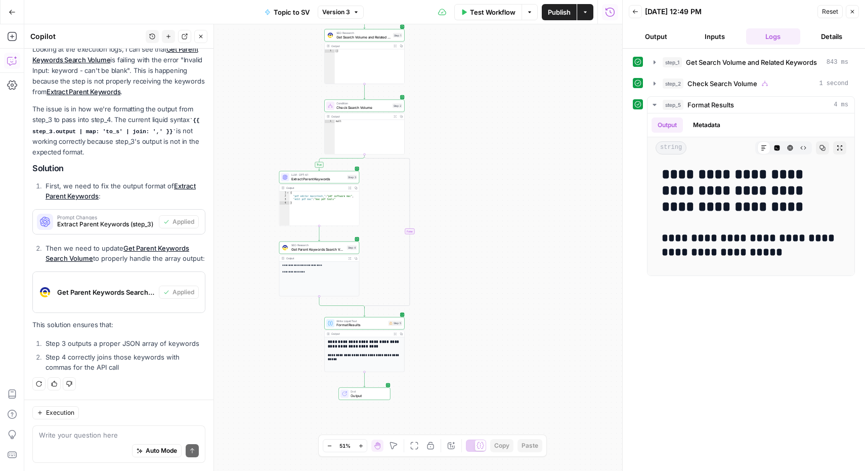
click at [853, 11] on icon "button" at bounding box center [853, 12] width 4 height 4
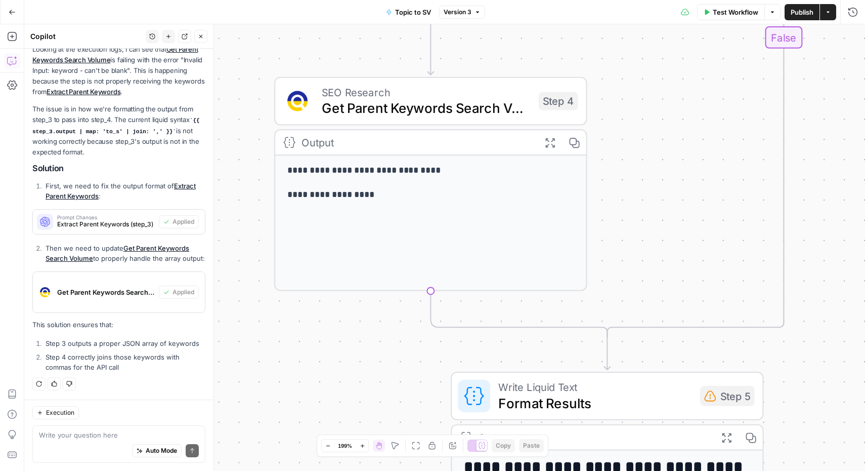
click at [355, 189] on p "**********" at bounding box center [430, 194] width 287 height 15
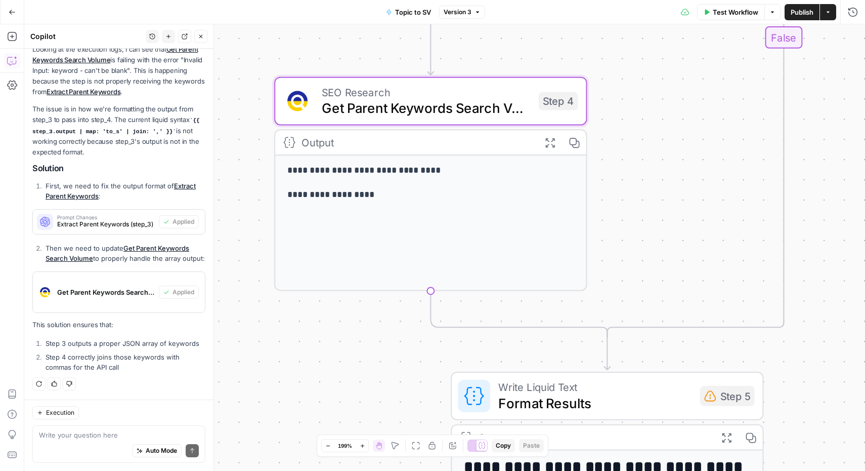
click at [374, 104] on span "Get Parent Keywords Search Volume" at bounding box center [426, 108] width 209 height 20
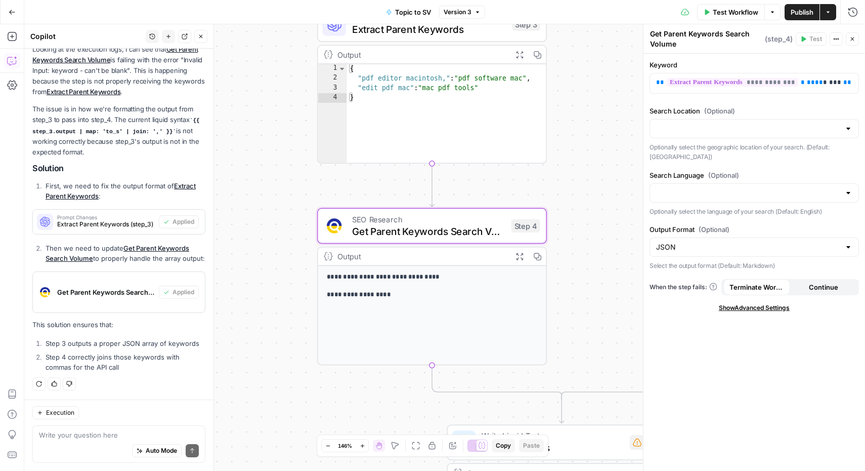
click at [431, 33] on span "Extract Parent Keywords" at bounding box center [429, 29] width 154 height 15
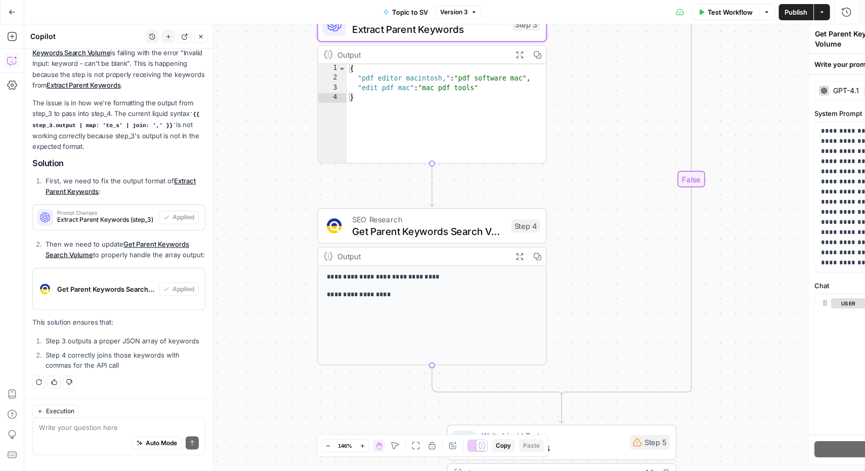
type textarea "Extract Parent Keywords"
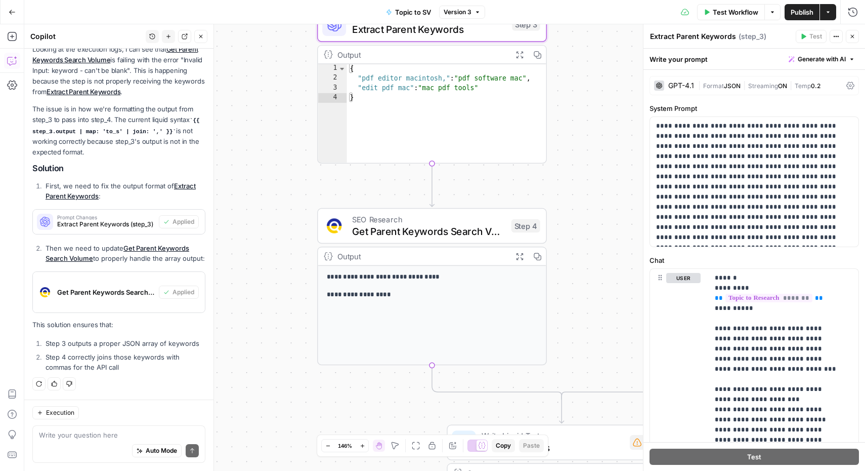
click at [847, 85] on icon at bounding box center [851, 86] width 8 height 8
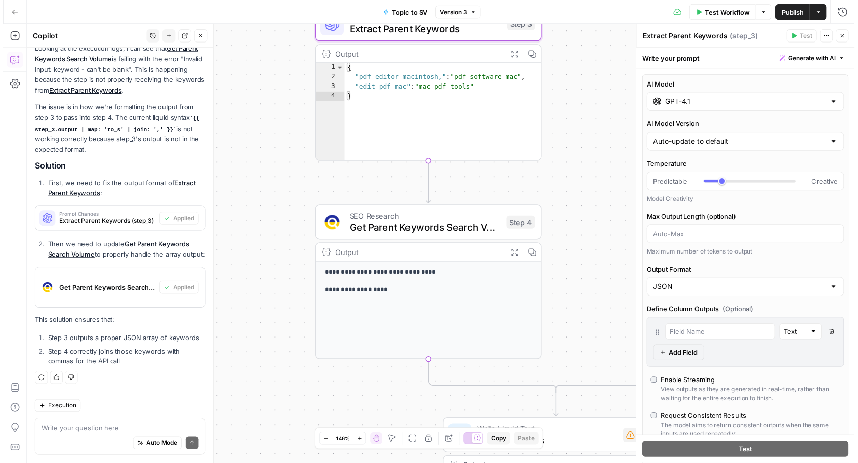
scroll to position [50, 0]
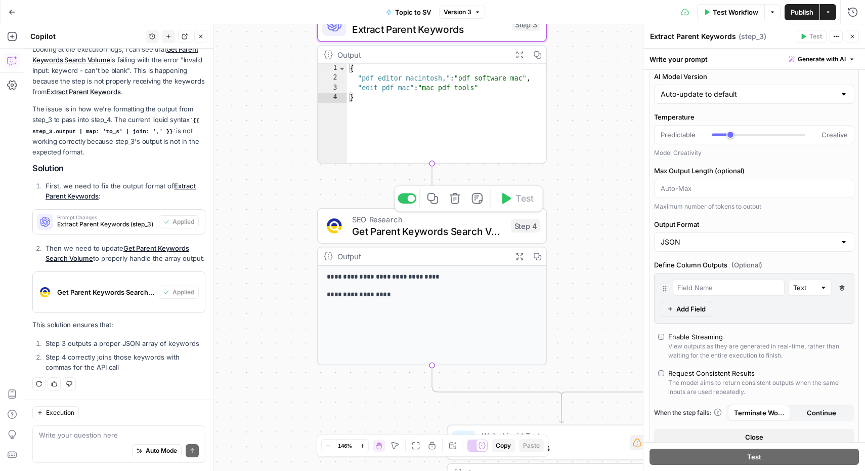
click at [436, 231] on span "Get Parent Keywords Search Volume" at bounding box center [428, 231] width 153 height 15
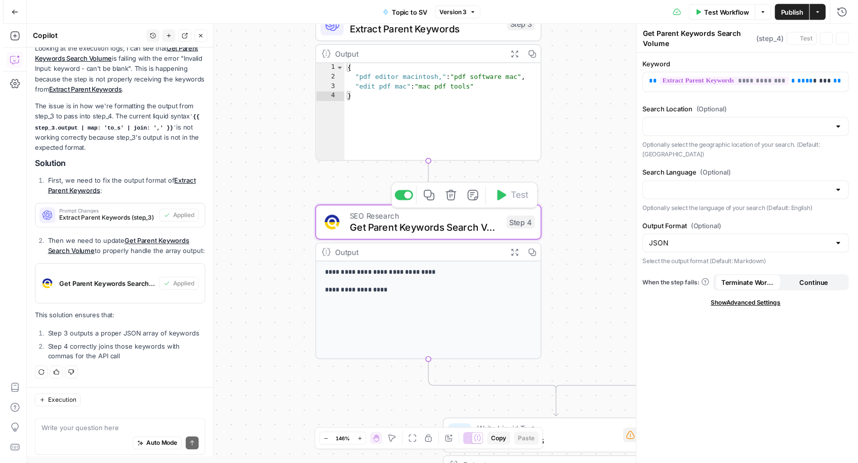
scroll to position [134, 0]
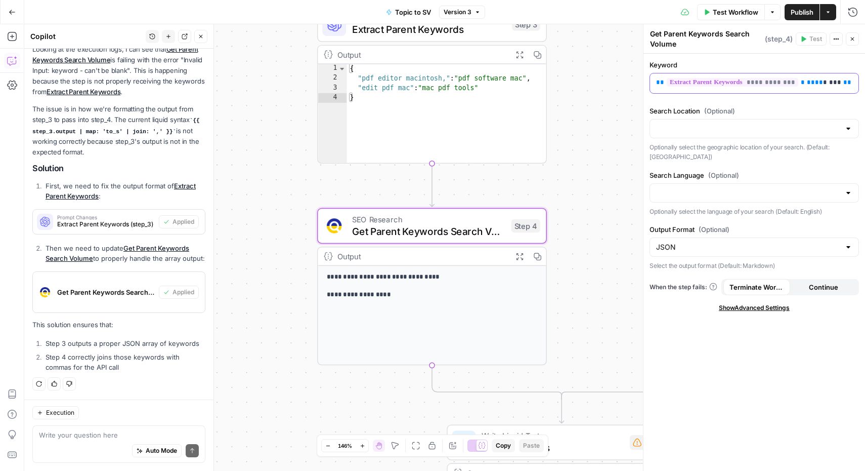
click at [841, 86] on div "**********" at bounding box center [754, 83] width 208 height 20
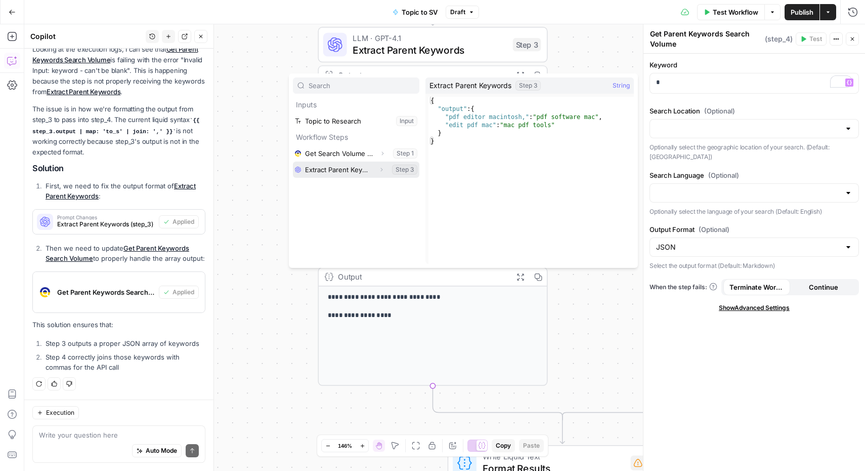
click at [379, 169] on icon "button" at bounding box center [382, 169] width 6 height 6
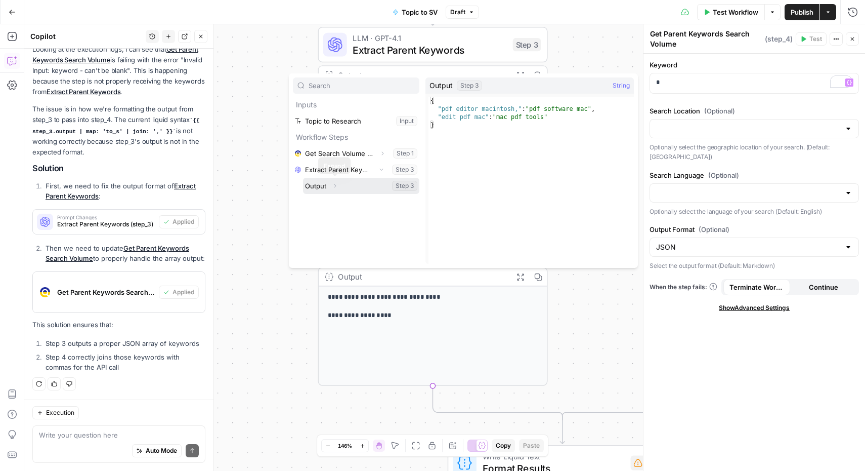
click at [337, 186] on icon "button" at bounding box center [335, 186] width 6 height 6
click at [322, 185] on button "Select variable Output" at bounding box center [361, 186] width 116 height 16
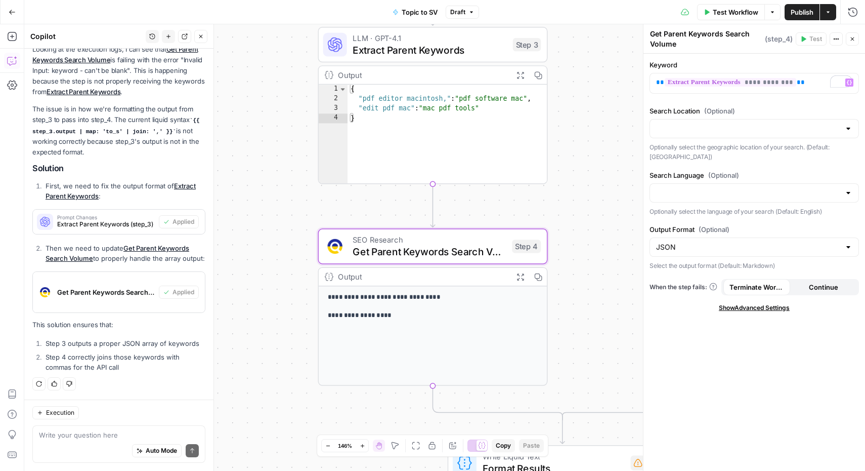
click at [802, 8] on span "Publish" at bounding box center [802, 12] width 23 height 10
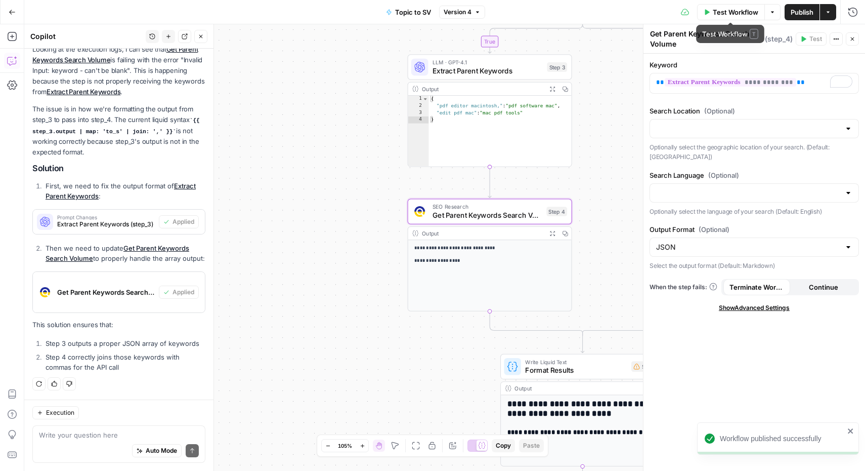
click at [742, 16] on span "Test Workflow" at bounding box center [736, 12] width 46 height 10
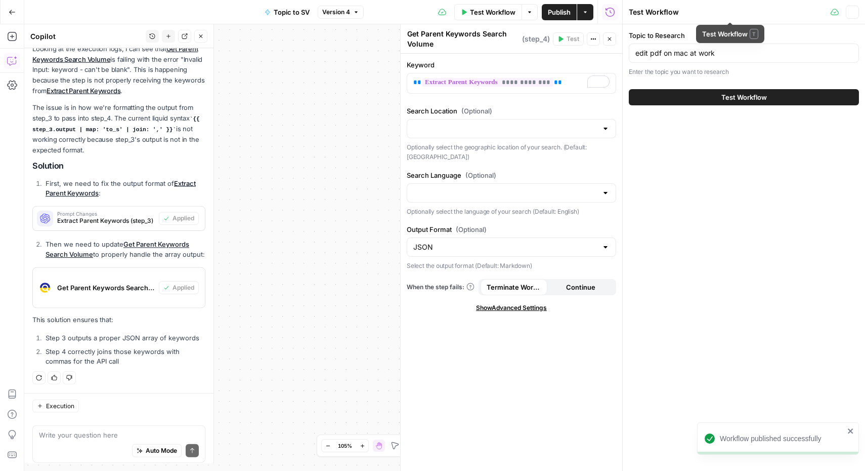
scroll to position [134, 0]
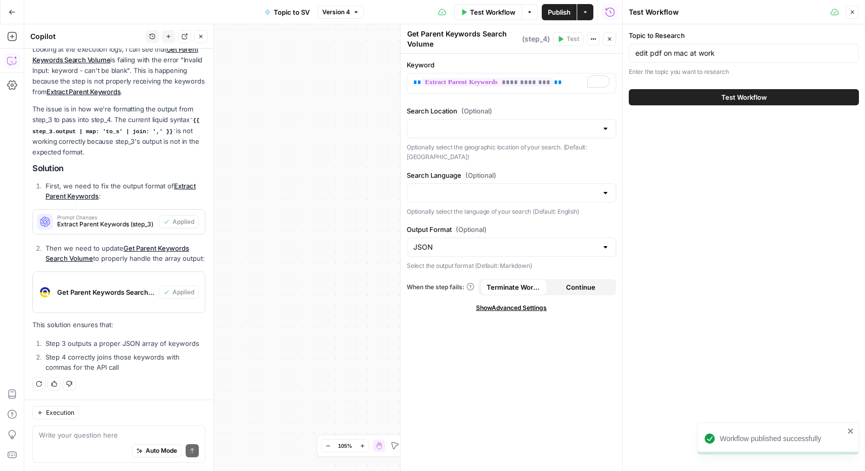
click at [745, 99] on span "Test Workflow" at bounding box center [745, 97] width 46 height 10
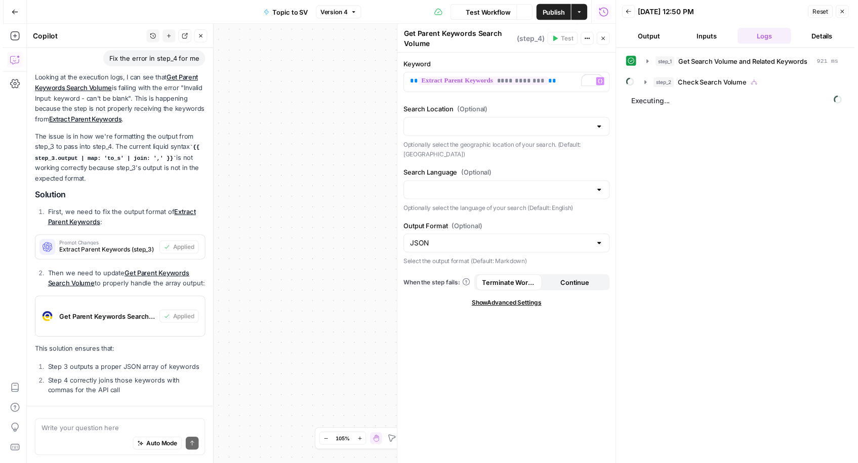
scroll to position [134, 0]
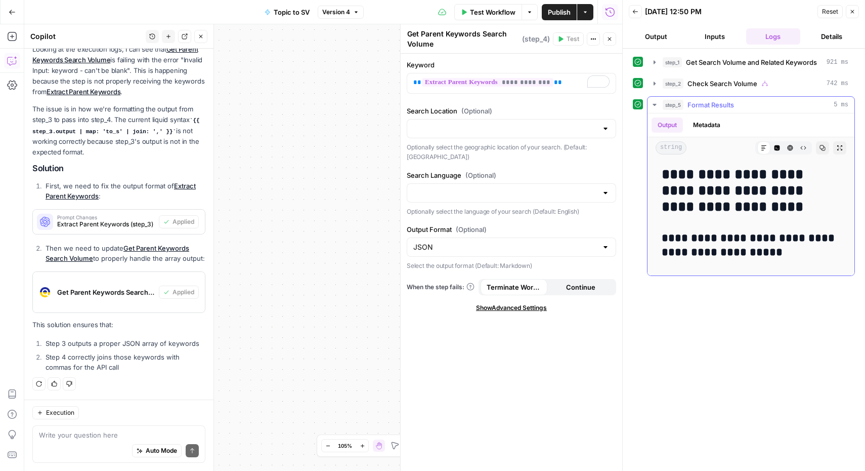
click at [756, 220] on div "**********" at bounding box center [751, 216] width 191 height 109
click at [849, 15] on button "Close" at bounding box center [852, 11] width 13 height 13
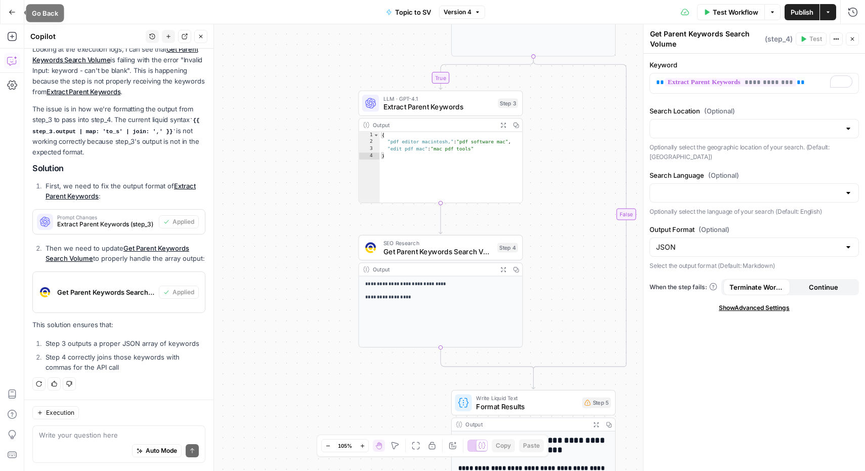
click at [14, 13] on icon "button" at bounding box center [12, 12] width 7 height 7
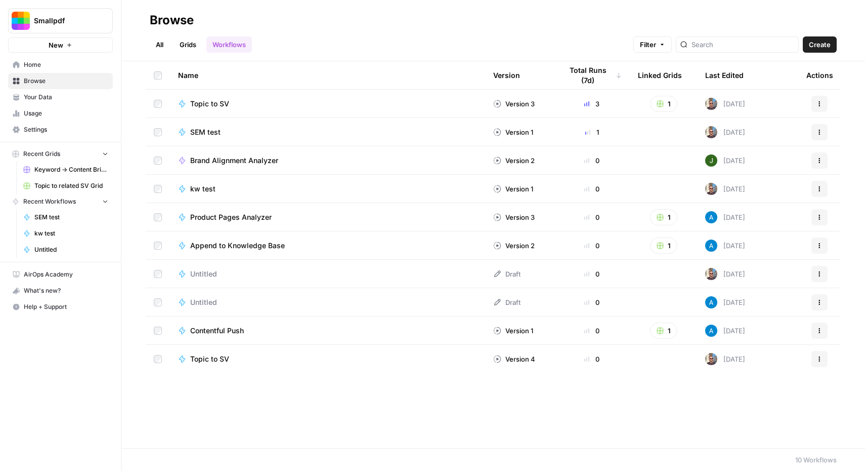
click at [819, 101] on icon "button" at bounding box center [820, 104] width 6 height 6
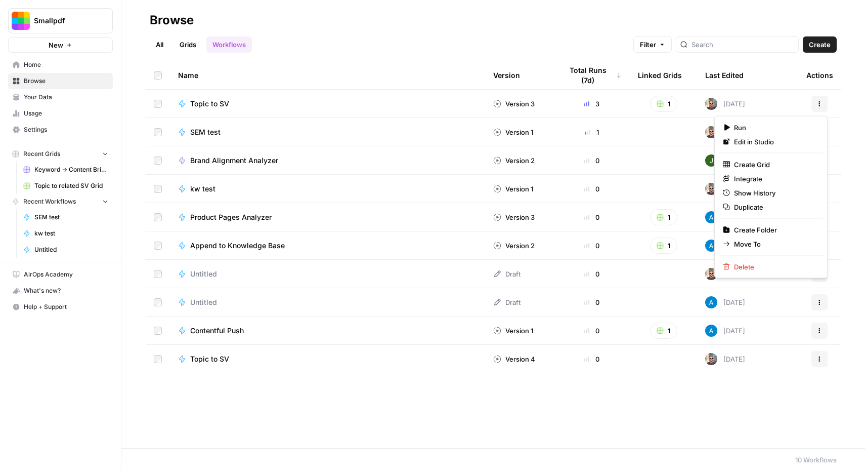
click at [422, 13] on h2 "Browse" at bounding box center [493, 20] width 687 height 16
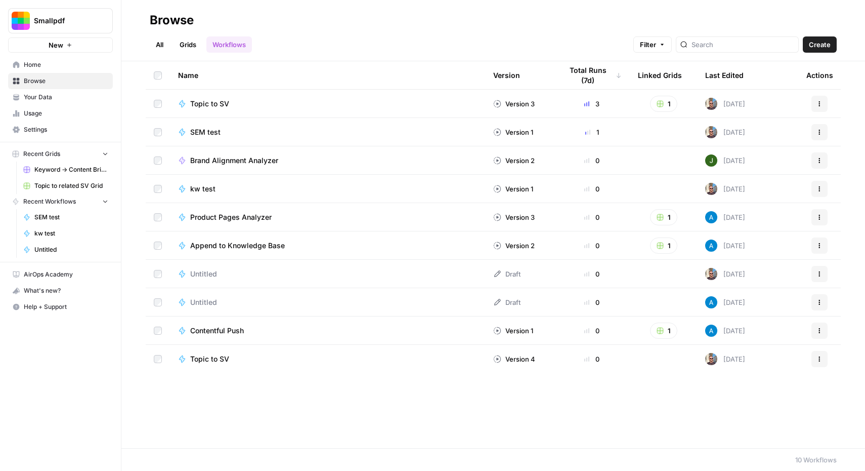
click at [217, 104] on span "Topic to SV" at bounding box center [209, 104] width 39 height 10
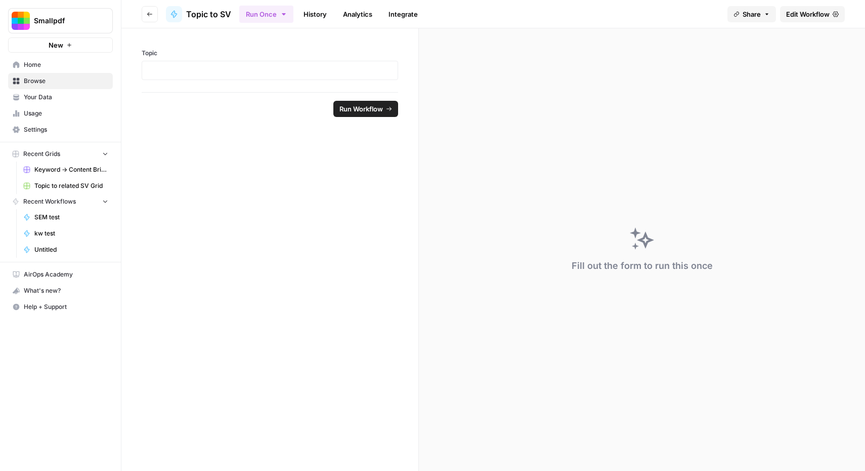
click at [222, 14] on span "Topic to SV" at bounding box center [208, 14] width 45 height 12
click at [144, 17] on button "Go back" at bounding box center [150, 14] width 16 height 16
click at [47, 79] on span "Browse" at bounding box center [66, 80] width 85 height 9
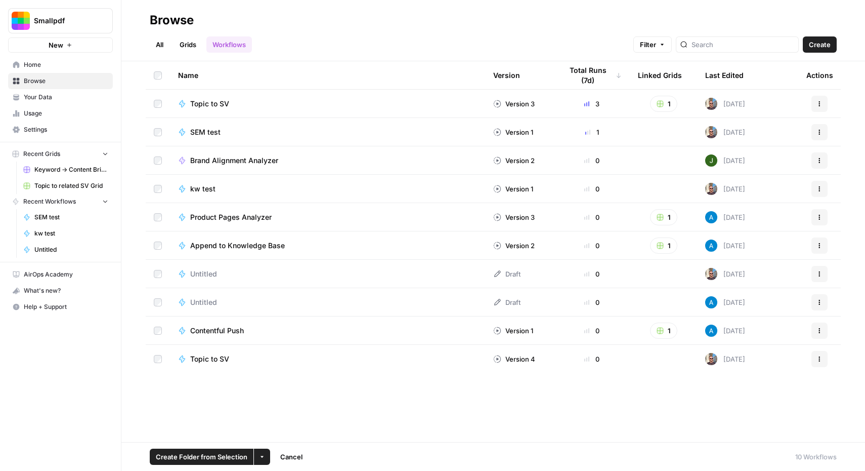
click at [820, 104] on icon "button" at bounding box center [820, 104] width 6 height 6
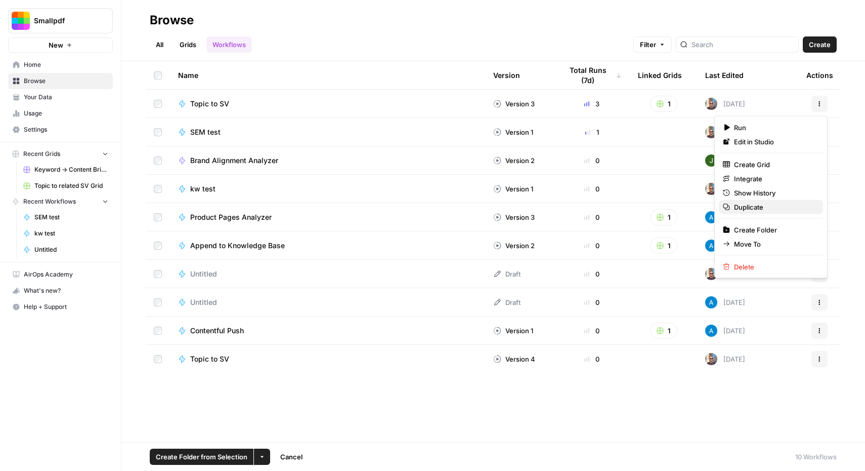
click at [764, 202] on span "Duplicate" at bounding box center [774, 207] width 81 height 10
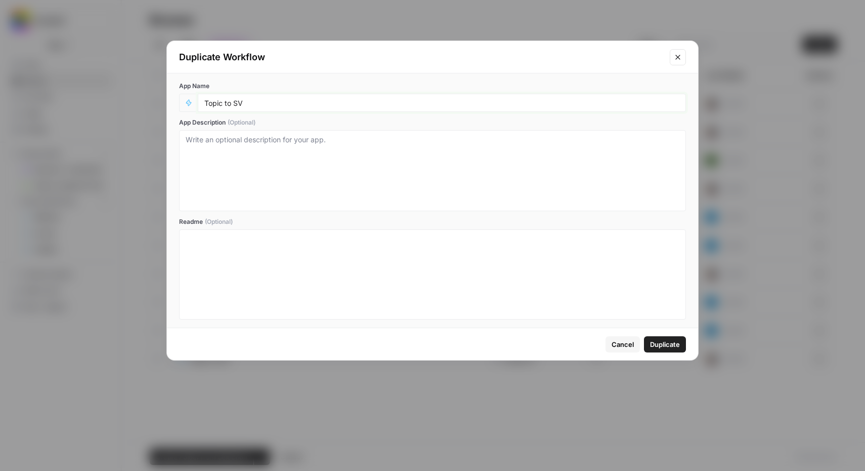
click at [390, 99] on input "Topic to SV" at bounding box center [441, 102] width 475 height 9
type input "Topic to SV (simplified)"
click at [673, 345] on span "Duplicate" at bounding box center [665, 344] width 30 height 10
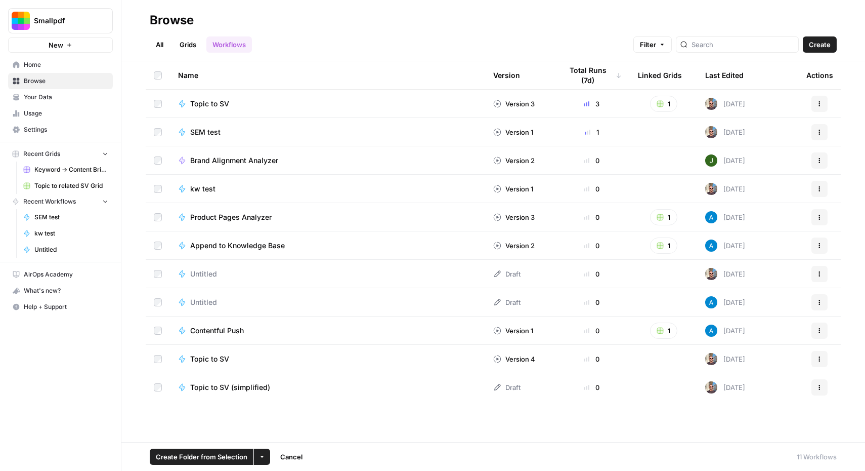
click at [253, 386] on span "Topic to SV (simplified)" at bounding box center [230, 387] width 80 height 10
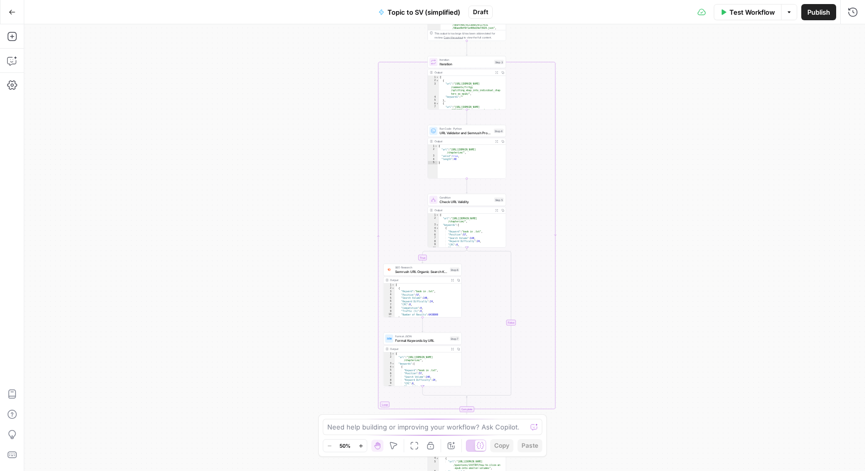
click at [439, 186] on div "true false Workflow Set Inputs Inputs Google Search Google Search Step 1 Output…" at bounding box center [444, 247] width 841 height 446
type textarea "**********"
click at [461, 158] on div "{ "url" : "[URL][DOMAIN_NAME] /chapterize/" , "valid" : true , "length" : 40 }" at bounding box center [472, 165] width 68 height 41
click at [481, 427] on textarea at bounding box center [426, 427] width 199 height 10
type textarea "Let's simplify it. Remove"
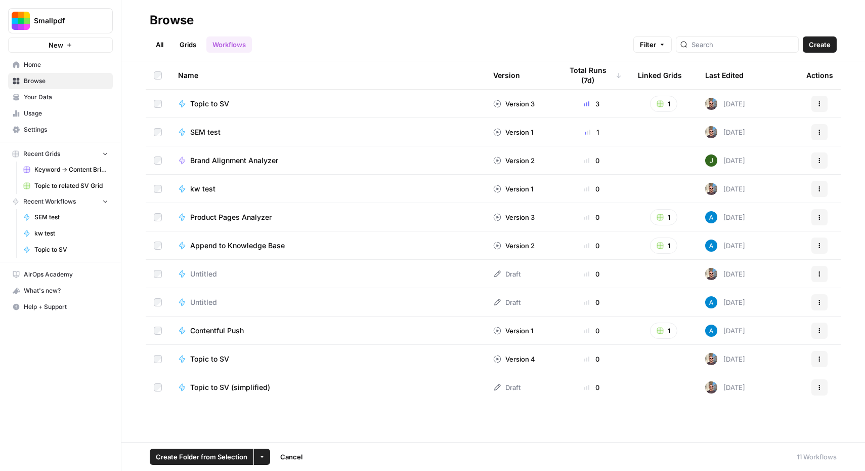
click at [265, 462] on button "More Options" at bounding box center [262, 456] width 16 height 16
click at [281, 437] on span "Delete" at bounding box center [285, 433] width 25 height 10
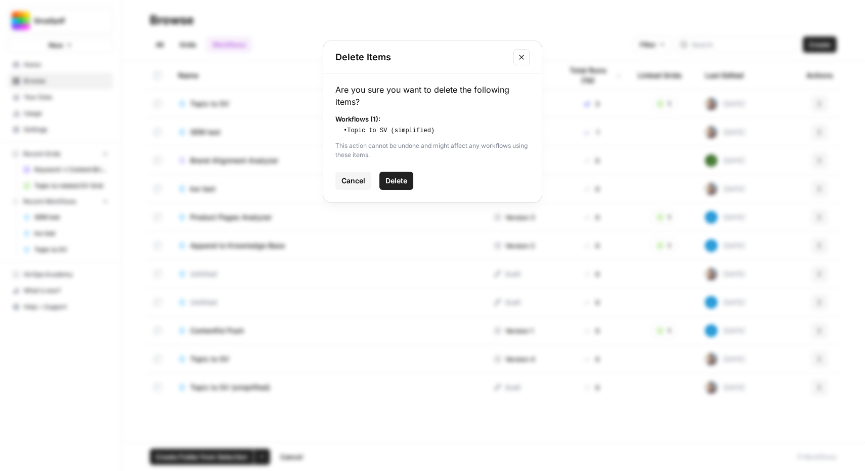
click at [400, 181] on span "Delete" at bounding box center [397, 181] width 22 height 10
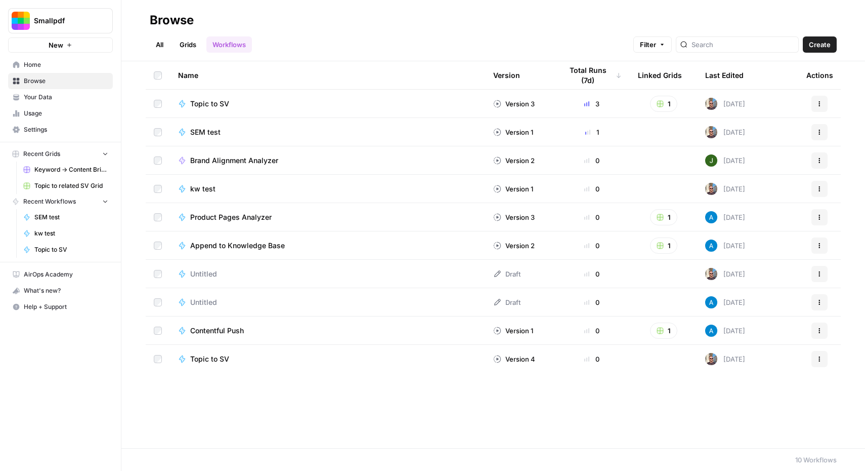
click at [210, 361] on span "Topic to SV" at bounding box center [209, 359] width 39 height 10
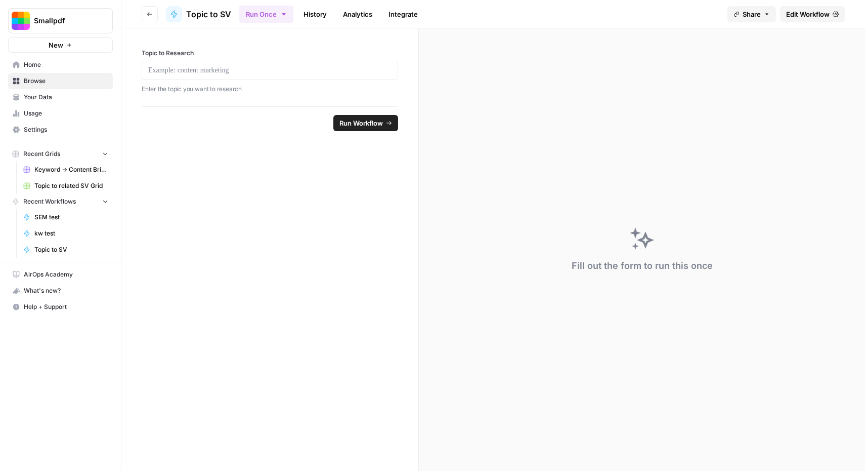
click at [803, 18] on span "Edit Workflow" at bounding box center [808, 14] width 44 height 10
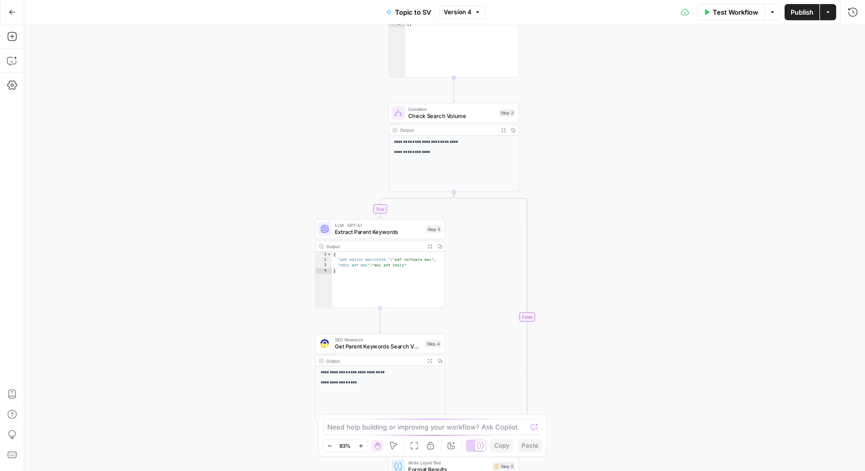
click at [824, 13] on button "Actions" at bounding box center [828, 12] width 16 height 16
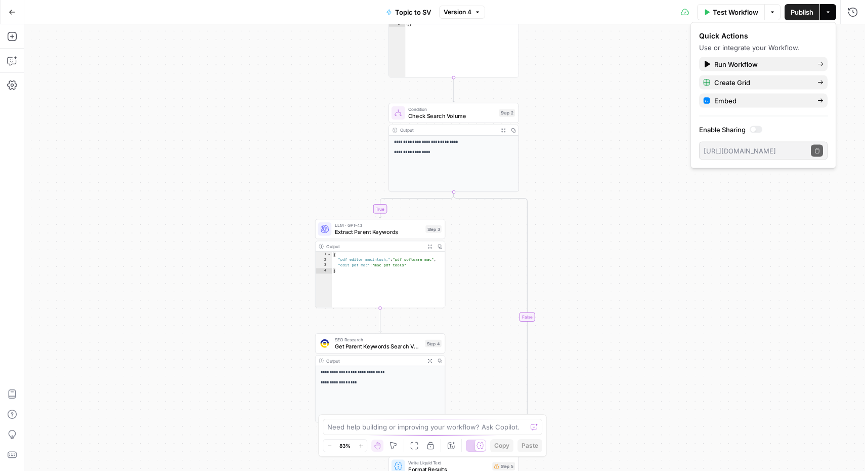
click at [667, 122] on div "**********" at bounding box center [444, 247] width 841 height 446
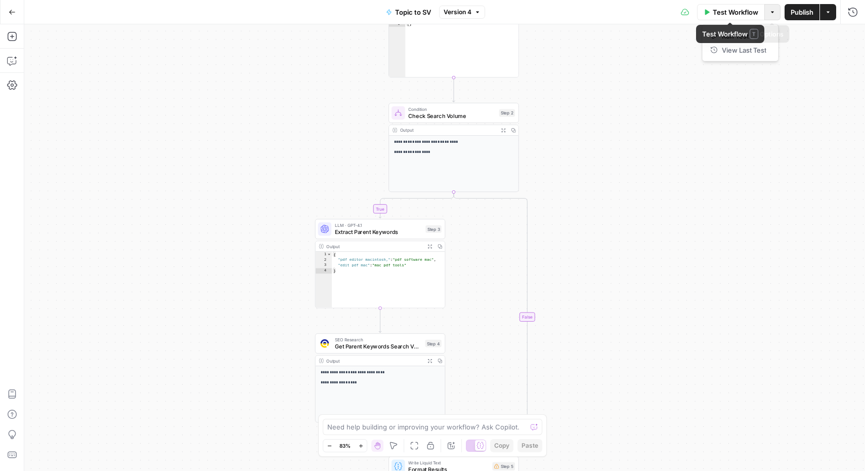
click at [772, 8] on button "Options" at bounding box center [773, 12] width 16 height 16
click at [697, 126] on div "**********" at bounding box center [444, 247] width 841 height 446
click at [8, 7] on button "Go Back" at bounding box center [12, 12] width 18 height 18
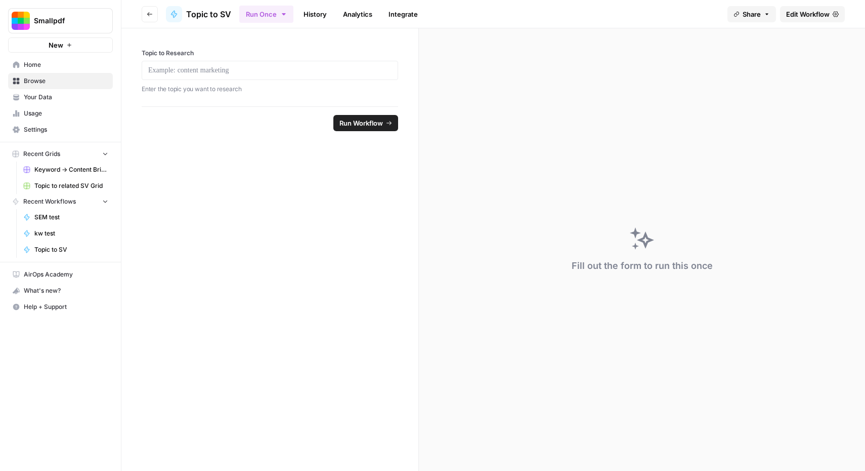
click at [55, 80] on span "Browse" at bounding box center [66, 80] width 85 height 9
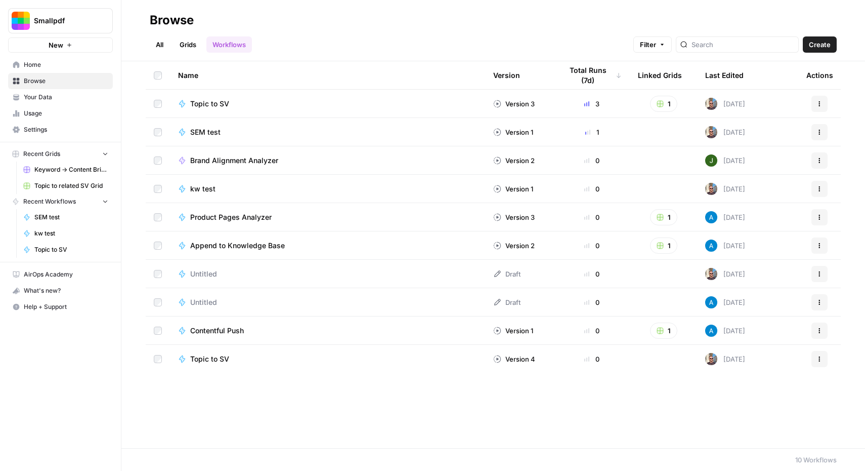
click at [820, 358] on icon "button" at bounding box center [820, 359] width 6 height 6
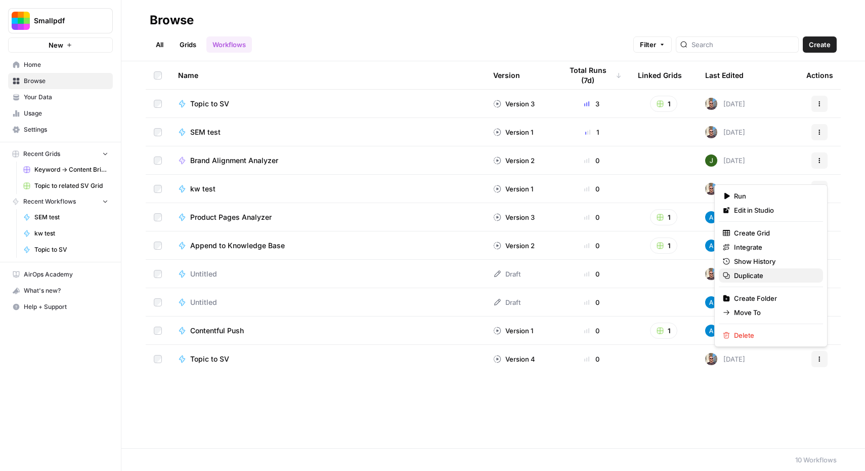
click at [756, 274] on span "Duplicate" at bounding box center [774, 275] width 81 height 10
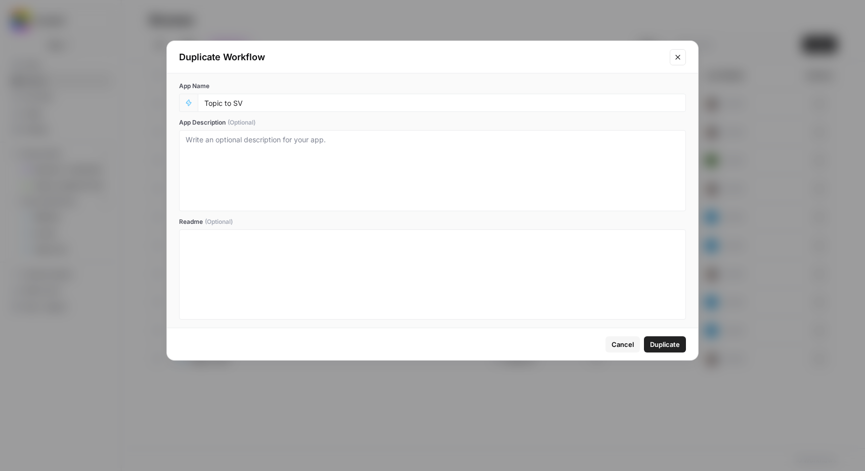
click at [501, 92] on div "App Name Topic to SV" at bounding box center [432, 96] width 507 height 30
click at [501, 98] on input "Topic to SV" at bounding box center [441, 102] width 475 height 9
type input "Topic to SV (simplified)"
click at [664, 347] on span "Duplicate" at bounding box center [665, 344] width 30 height 10
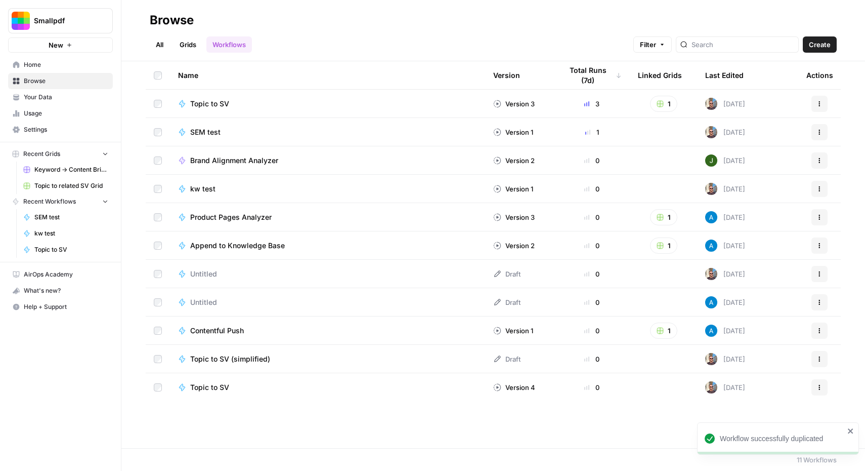
click at [258, 350] on td "Topic to SV (simplified)" at bounding box center [327, 359] width 315 height 28
click at [256, 355] on span "Topic to SV (simplified)" at bounding box center [230, 359] width 80 height 10
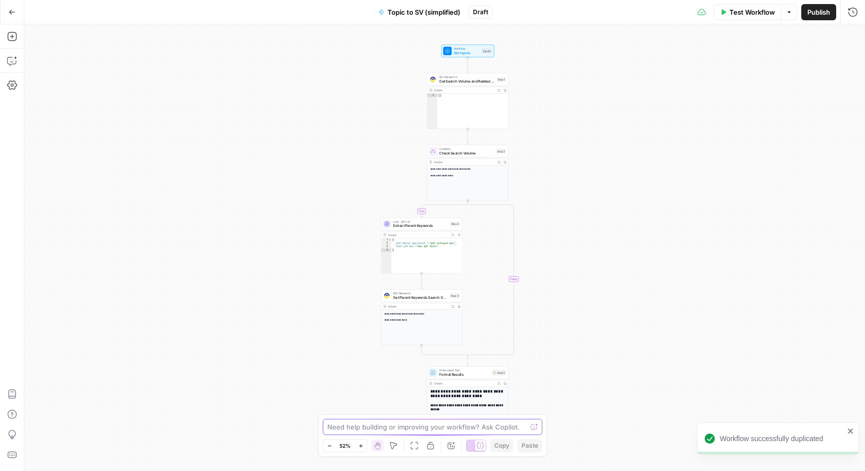
click at [450, 425] on textarea at bounding box center [426, 427] width 199 height 10
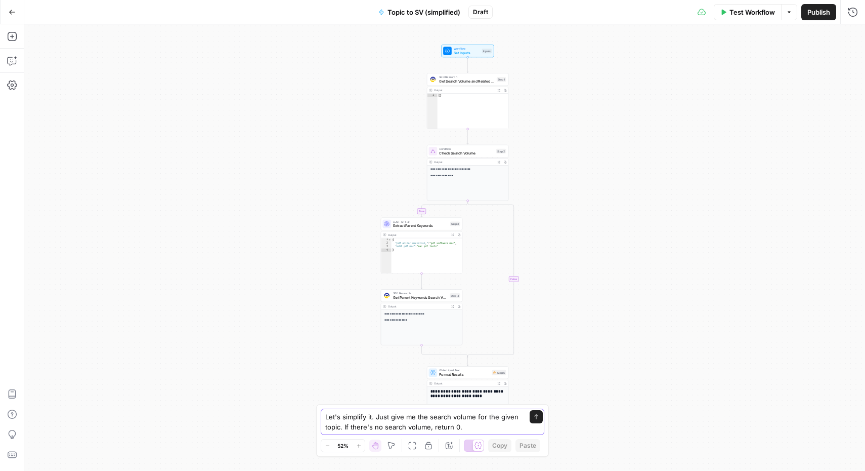
type textarea "Let's simplify it. Just give me the search volume for the given topic. If there…"
click at [538, 417] on icon "submit" at bounding box center [536, 416] width 6 height 6
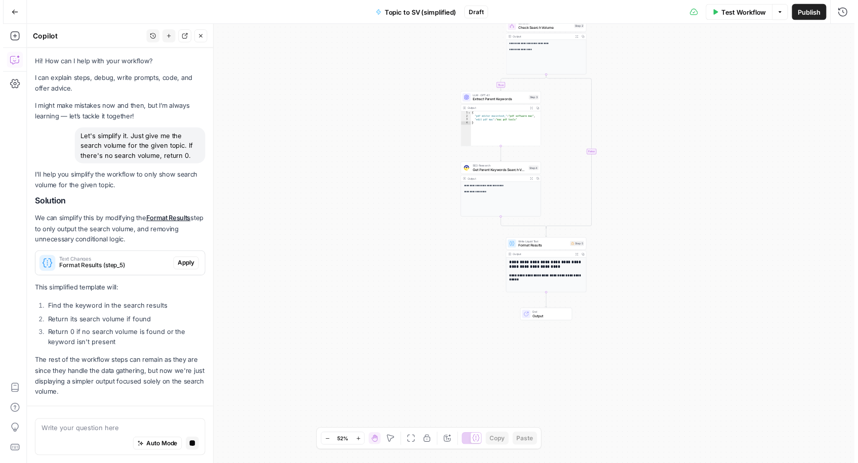
scroll to position [15, 0]
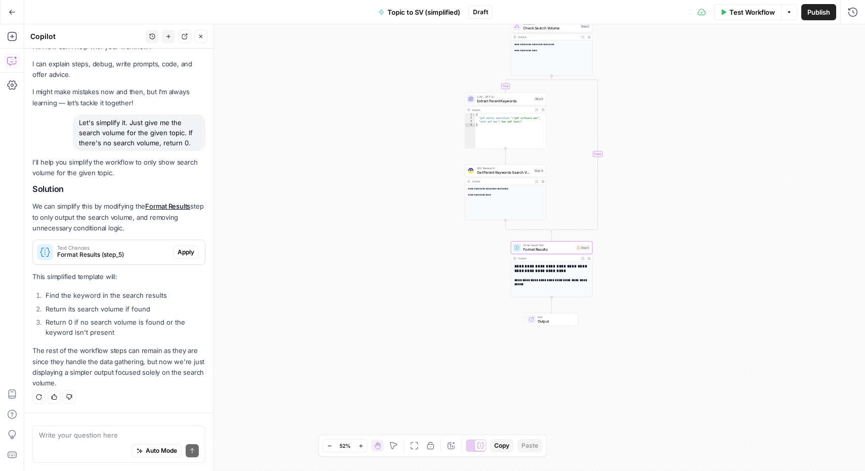
click at [179, 253] on span "Apply" at bounding box center [186, 251] width 17 height 9
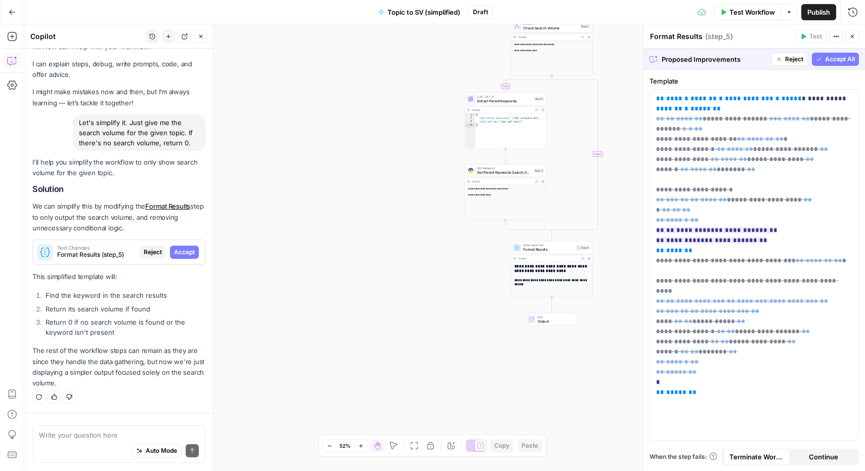
click at [846, 59] on span "Accept All" at bounding box center [840, 59] width 30 height 9
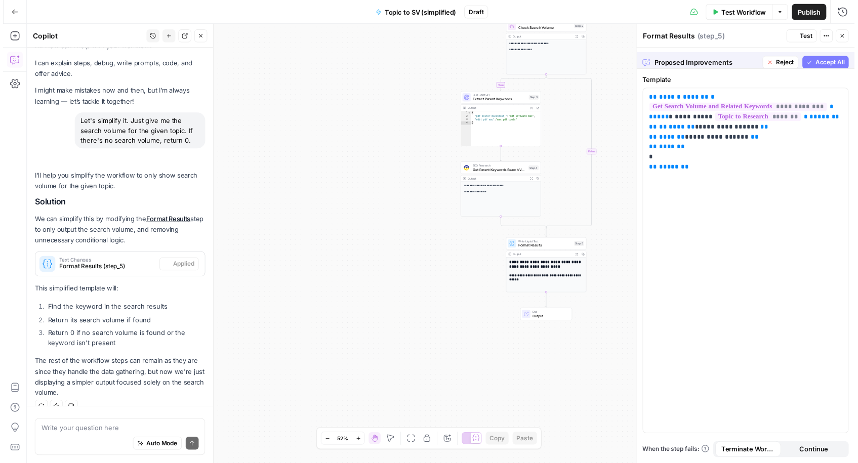
scroll to position [31, 0]
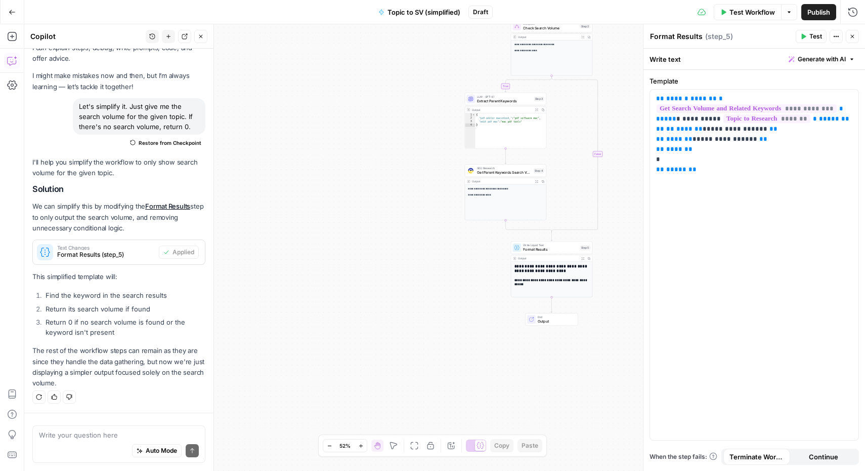
click at [751, 7] on span "Test Workflow" at bounding box center [753, 12] width 46 height 10
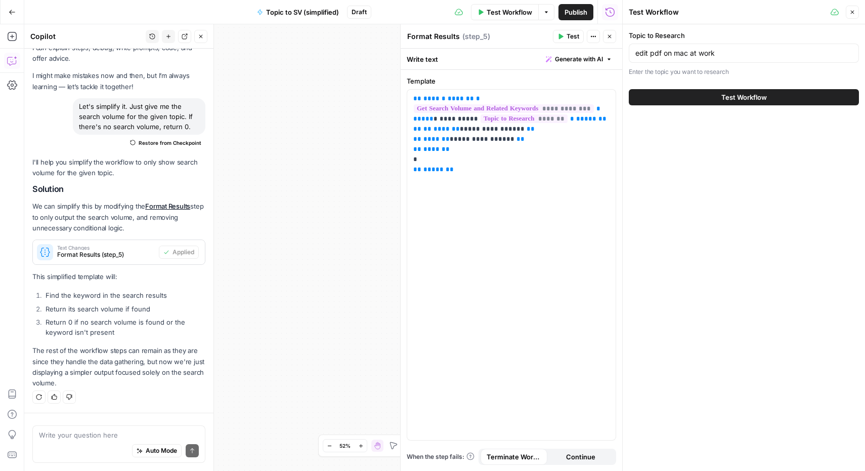
click at [728, 90] on button "Test Workflow" at bounding box center [744, 97] width 230 height 16
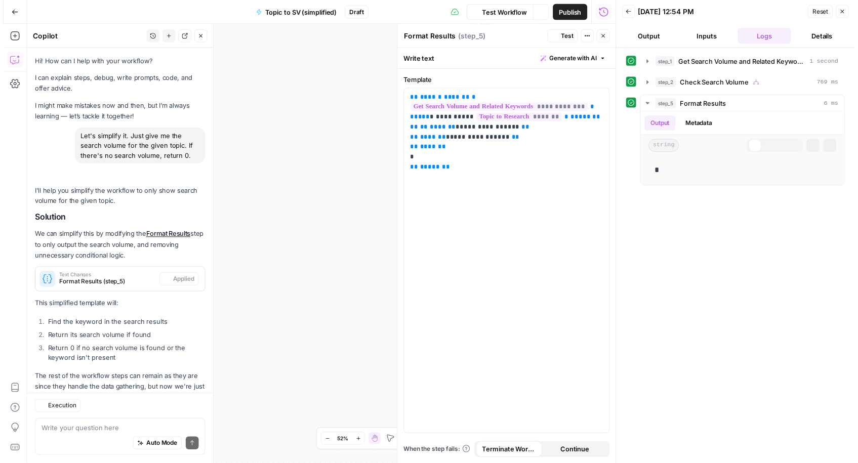
scroll to position [45, 0]
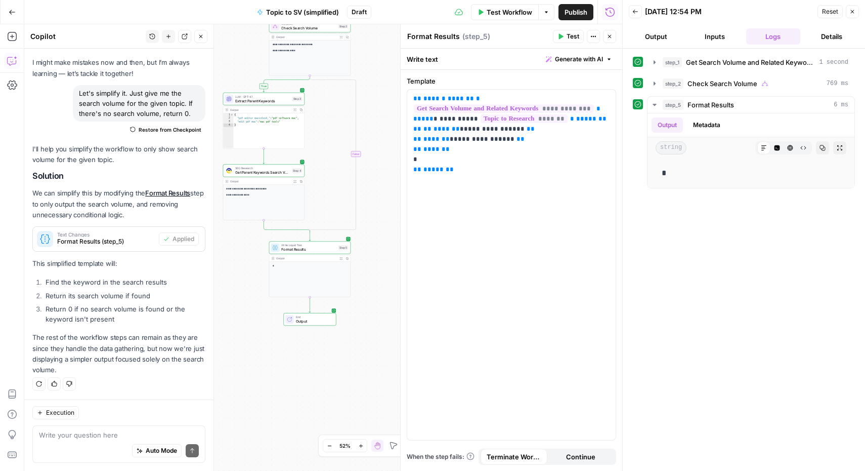
click at [856, 13] on button "Close" at bounding box center [852, 11] width 13 height 13
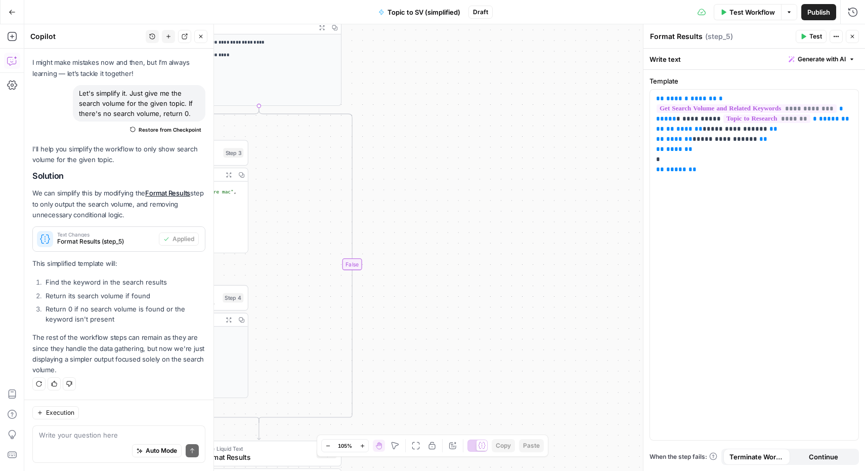
click at [851, 36] on icon "button" at bounding box center [853, 36] width 6 height 6
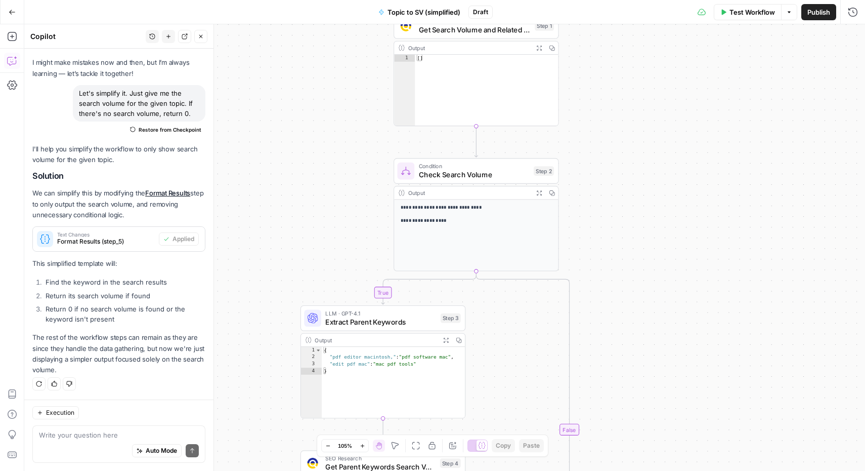
click at [599, 91] on div "**********" at bounding box center [444, 247] width 841 height 446
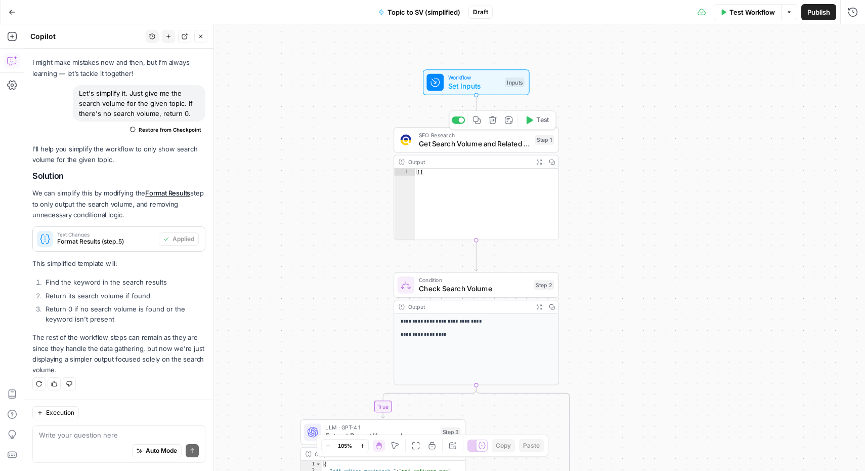
click at [477, 140] on span "Get Search Volume and Related Keywords" at bounding box center [475, 143] width 112 height 11
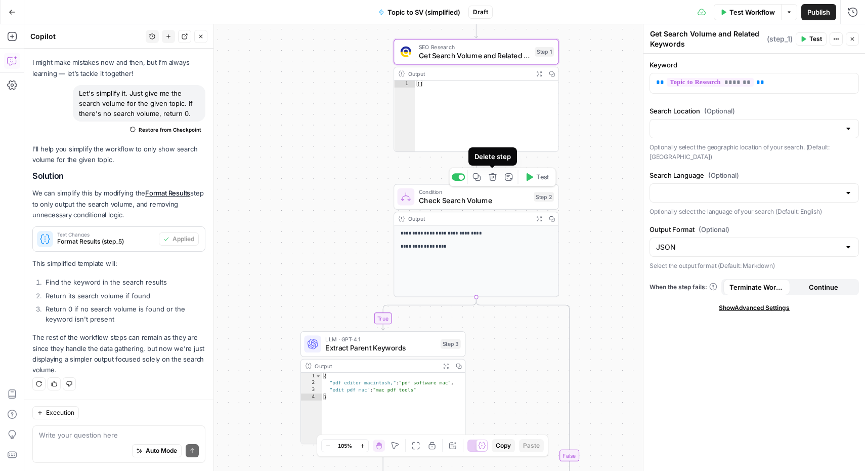
click at [492, 178] on icon "button" at bounding box center [493, 177] width 8 height 8
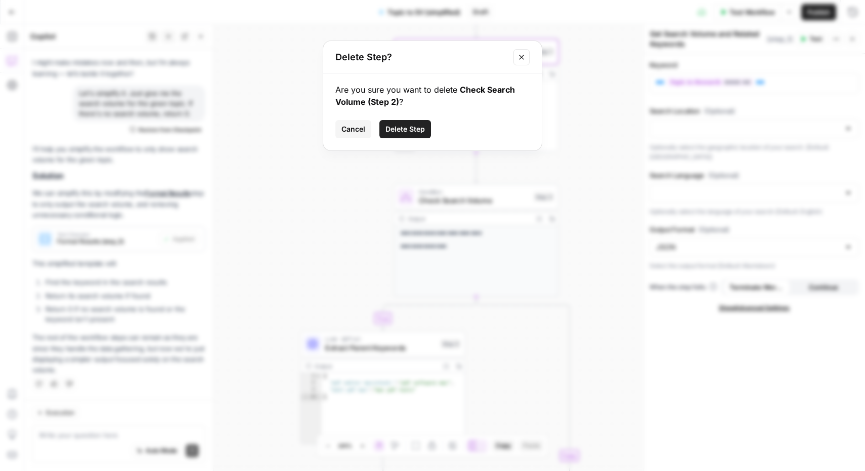
click at [408, 126] on span "Delete Step" at bounding box center [405, 129] width 39 height 10
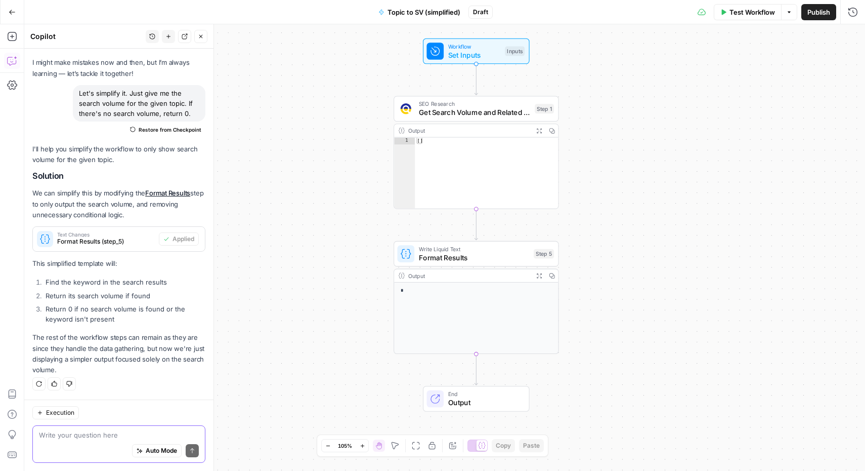
click at [108, 434] on textarea at bounding box center [119, 435] width 160 height 10
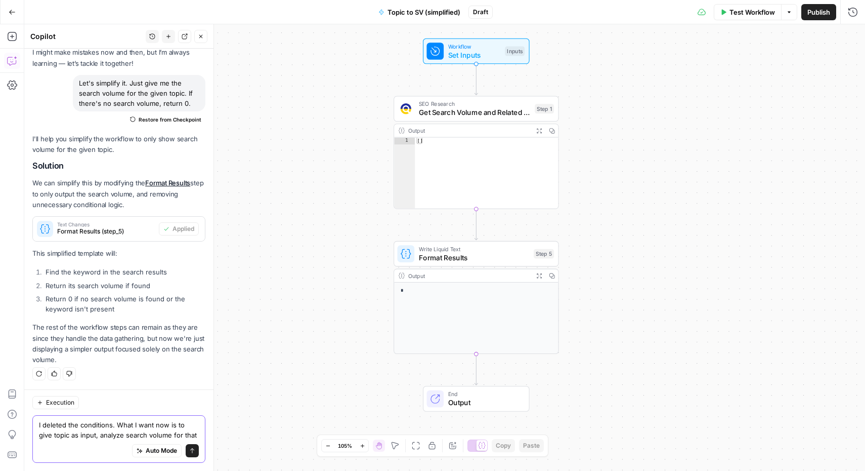
scroll to position [65, 0]
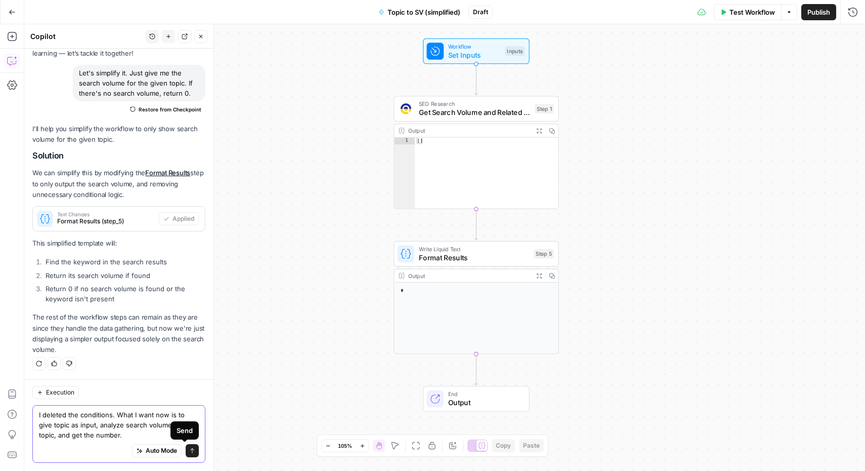
type textarea "I deleted the conditions. What I want now is to give topic as input, analyze se…"
click at [189, 452] on icon "submit" at bounding box center [192, 450] width 6 height 6
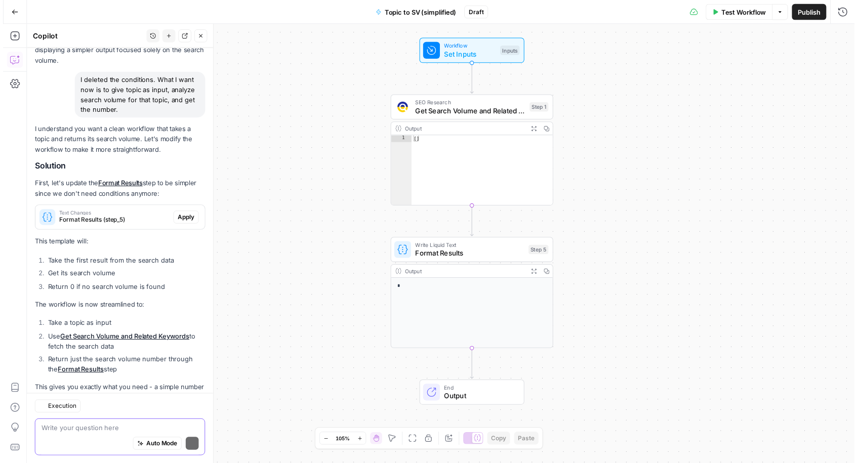
scroll to position [398, 0]
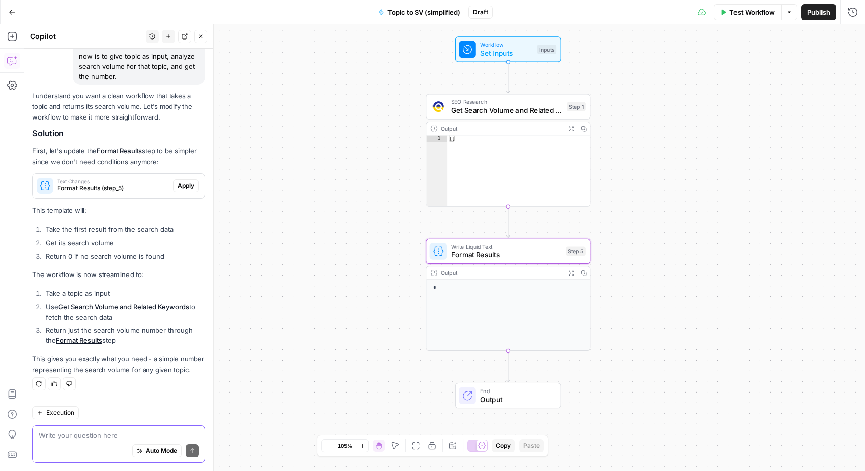
click at [178, 181] on span "Apply" at bounding box center [186, 185] width 17 height 9
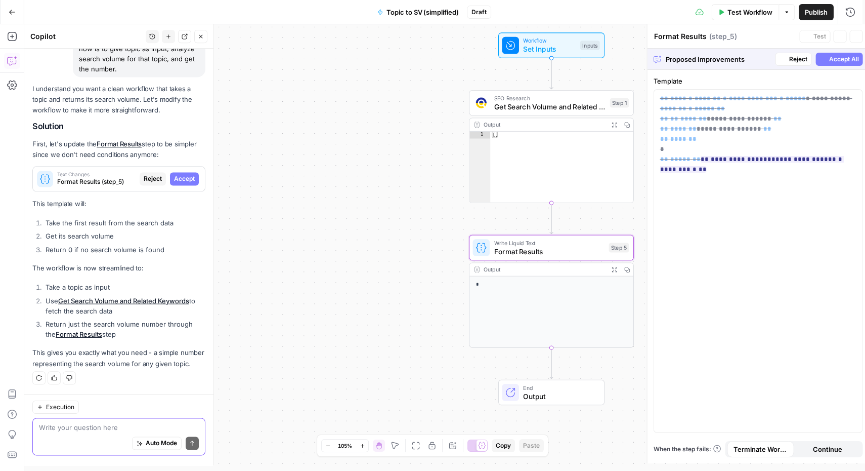
scroll to position [382, 0]
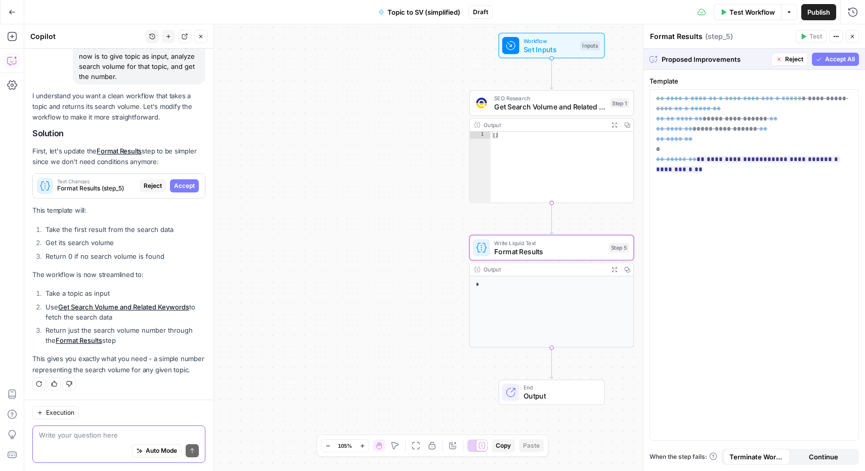
click at [180, 181] on span "Accept" at bounding box center [184, 185] width 21 height 9
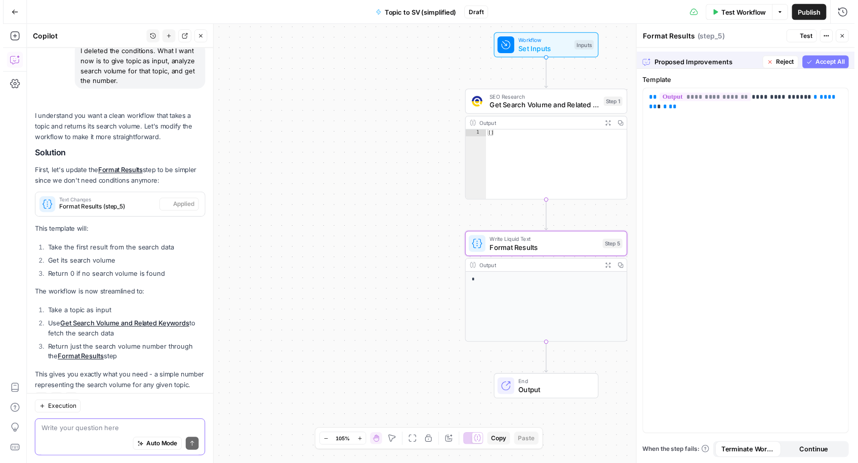
scroll to position [414, 0]
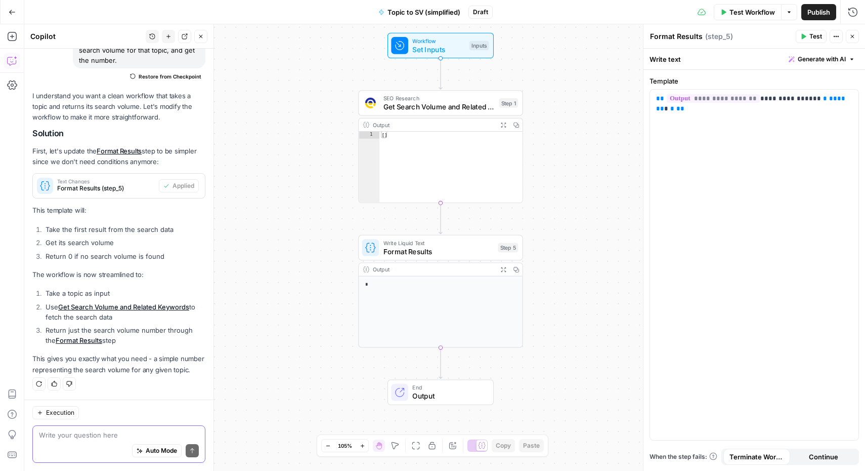
click at [740, 15] on span "Test Workflow" at bounding box center [753, 12] width 46 height 10
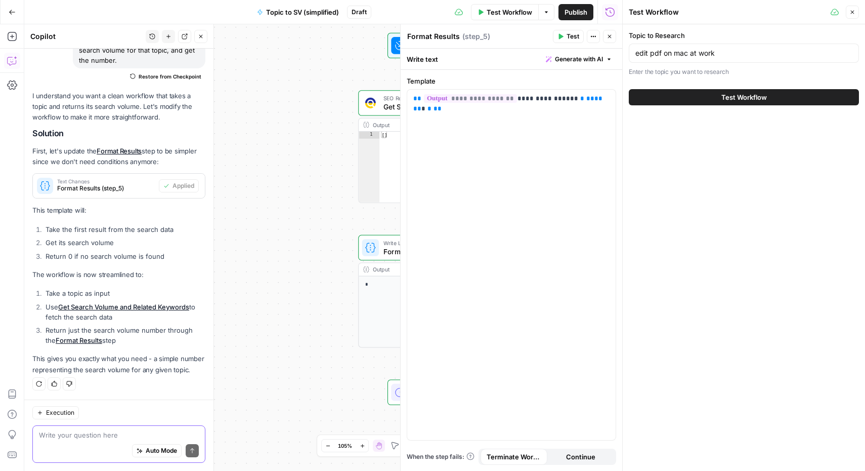
click at [747, 101] on span "Test Workflow" at bounding box center [745, 97] width 46 height 10
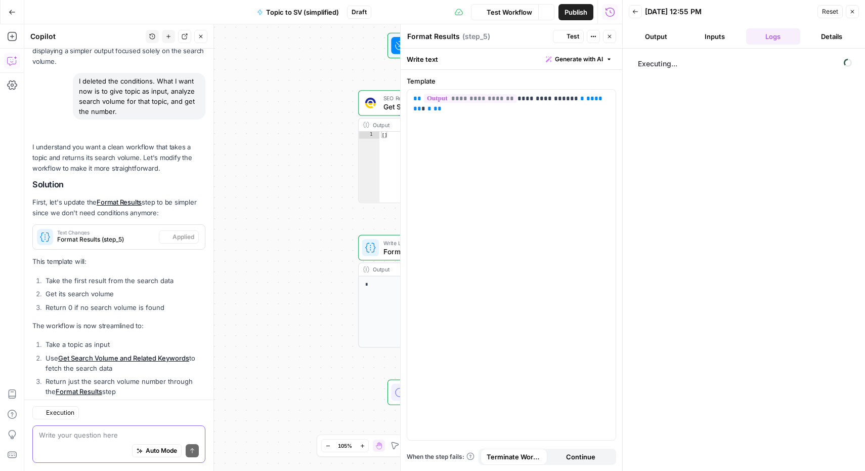
scroll to position [414, 0]
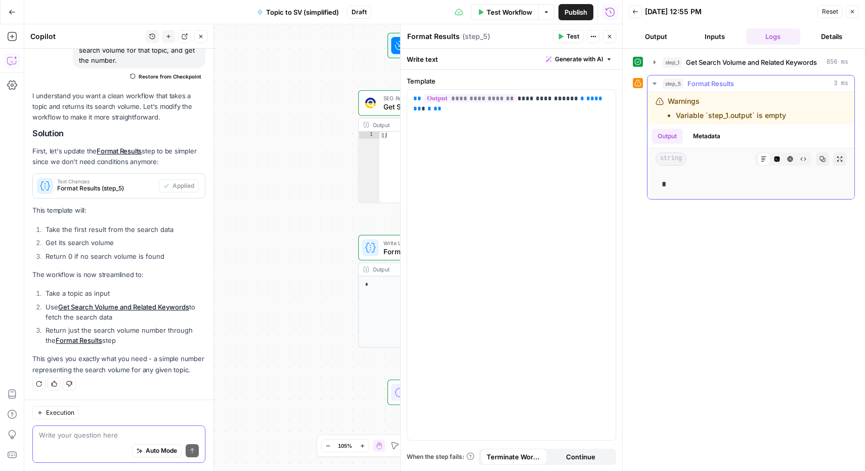
click at [779, 112] on li "Variable `step_1.output` is empty" at bounding box center [731, 115] width 110 height 10
click at [852, 10] on icon "button" at bounding box center [853, 12] width 6 height 6
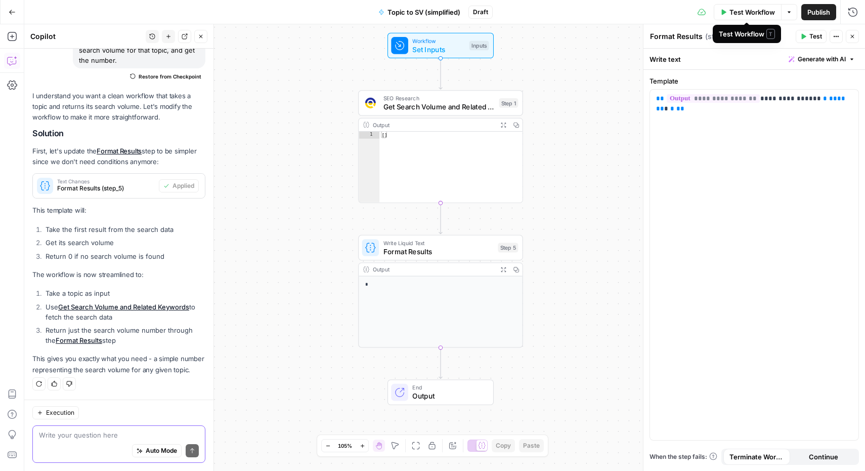
click at [750, 14] on span "Test Workflow" at bounding box center [753, 12] width 46 height 10
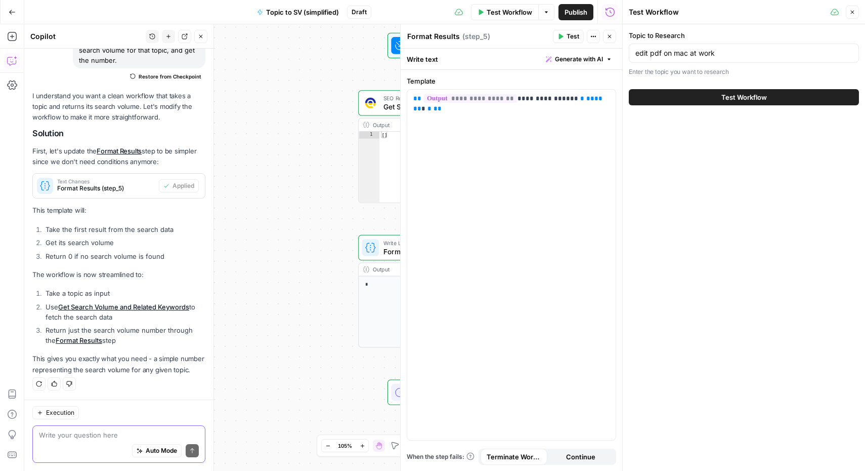
click at [735, 94] on span "Test Workflow" at bounding box center [745, 97] width 46 height 10
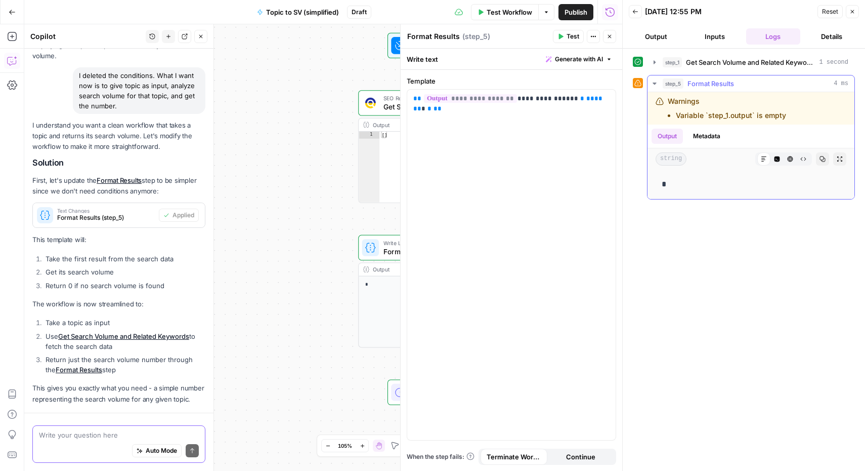
scroll to position [414, 0]
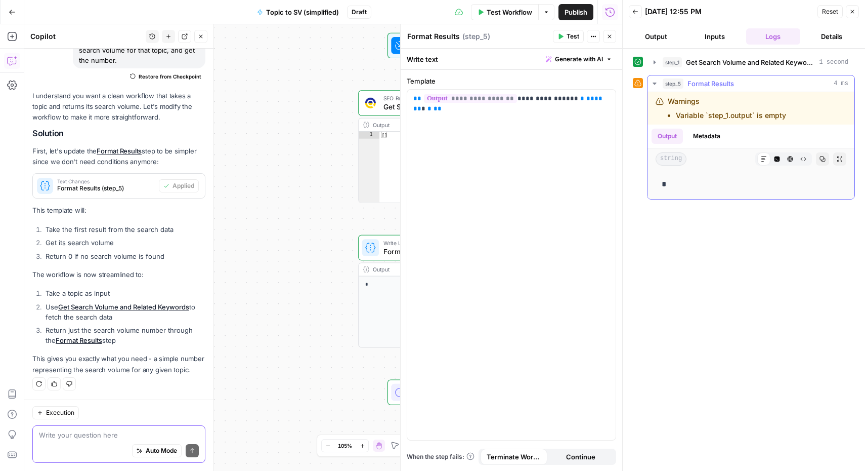
click at [732, 113] on li "Variable `step_1.output` is empty" at bounding box center [731, 115] width 110 height 10
drag, startPoint x: 797, startPoint y: 113, endPoint x: 667, endPoint y: 100, distance: 130.2
click at [667, 100] on div "Warnings Variable `step_1.output` is empty" at bounding box center [736, 108] width 161 height 24
copy div "Warnings Variable `step_1.output` is empty"
click at [75, 439] on textarea at bounding box center [119, 435] width 160 height 10
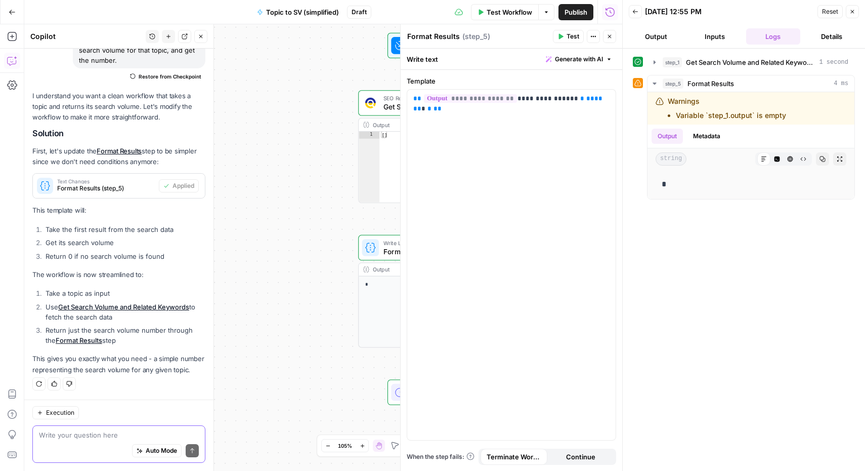
click at [82, 439] on textarea at bounding box center [119, 435] width 160 height 10
paste textarea "Warnings Variable `step_1.output` is empty"
type textarea "Why do I get Warnings Variable `step_1.output` is empty"
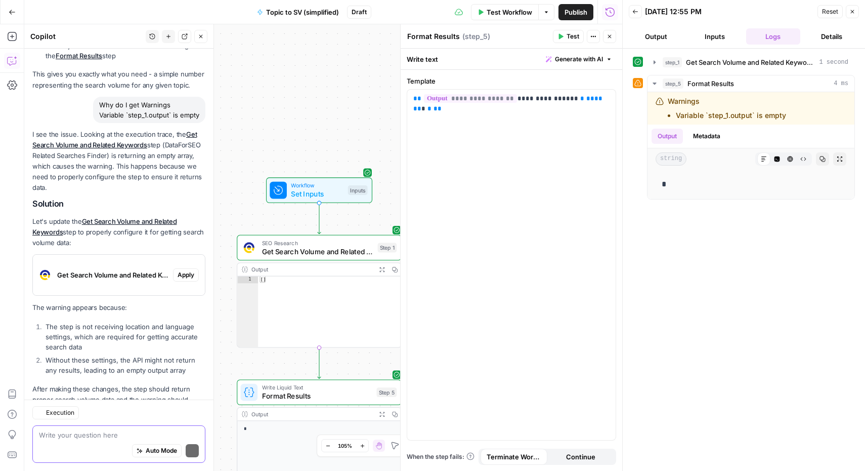
scroll to position [750, 0]
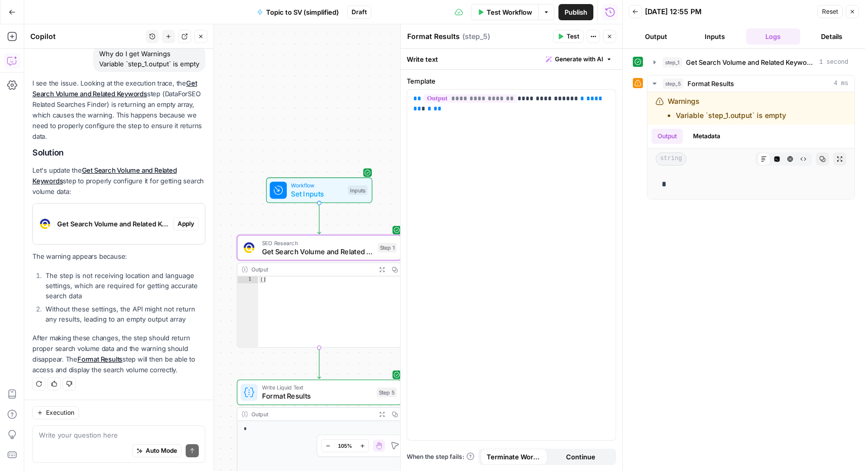
click at [183, 222] on span "Apply" at bounding box center [186, 223] width 17 height 9
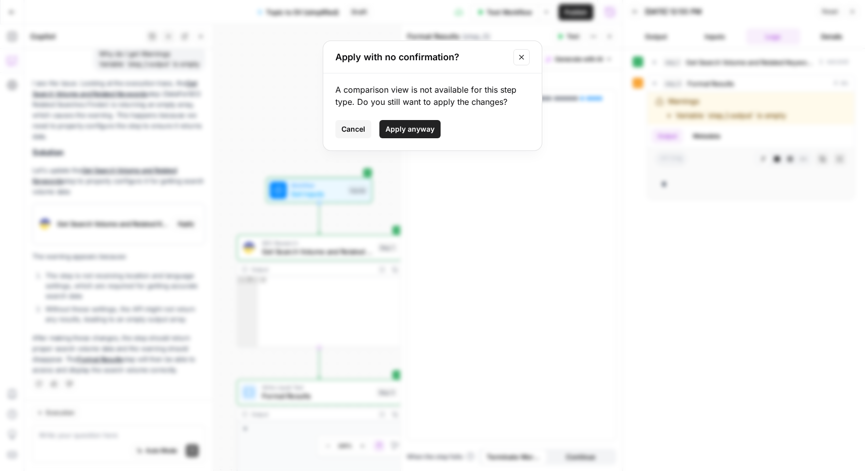
click at [418, 132] on span "Apply anyway" at bounding box center [410, 129] width 49 height 10
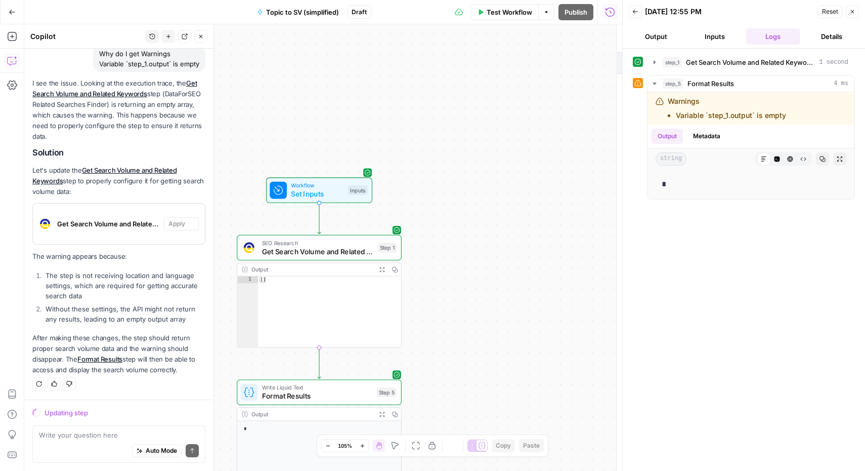
scroll to position [718, 0]
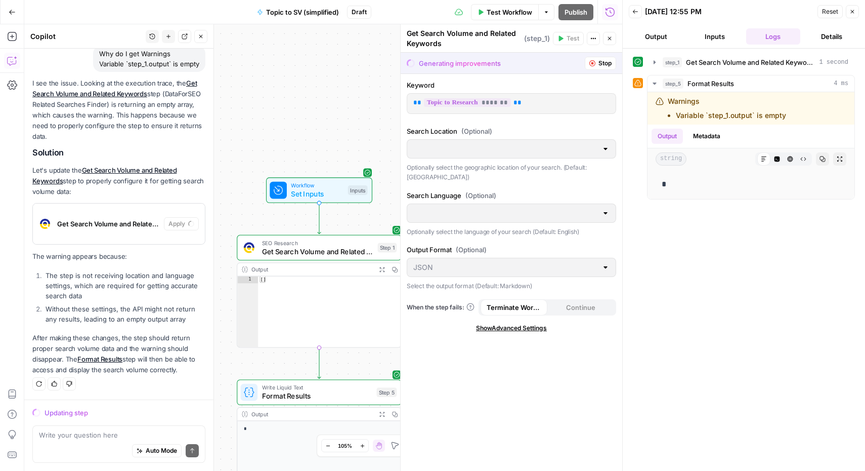
click at [318, 241] on span "SEO Research" at bounding box center [318, 242] width 112 height 9
type input "United States"
type input "English"
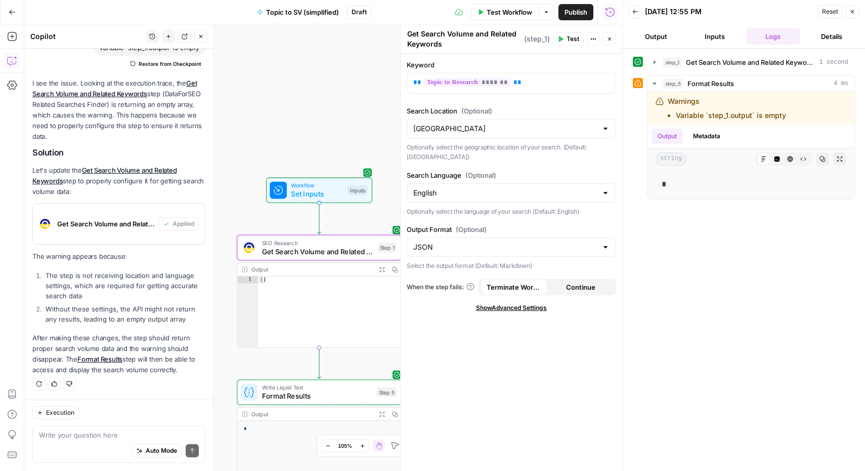
click at [525, 15] on span "Test Workflow" at bounding box center [510, 12] width 46 height 10
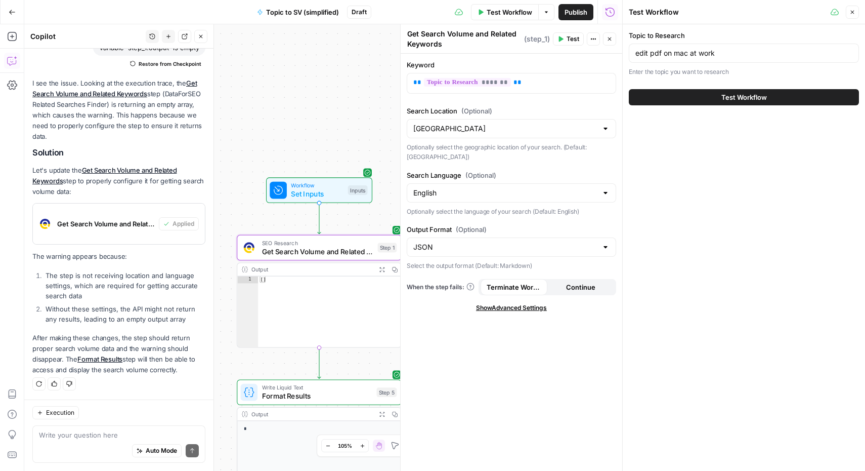
click at [717, 95] on button "Test Workflow" at bounding box center [744, 97] width 230 height 16
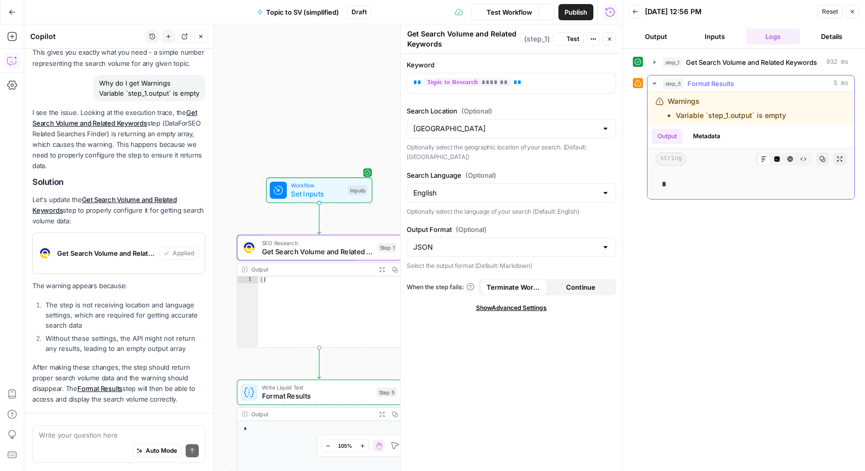
scroll to position [766, 0]
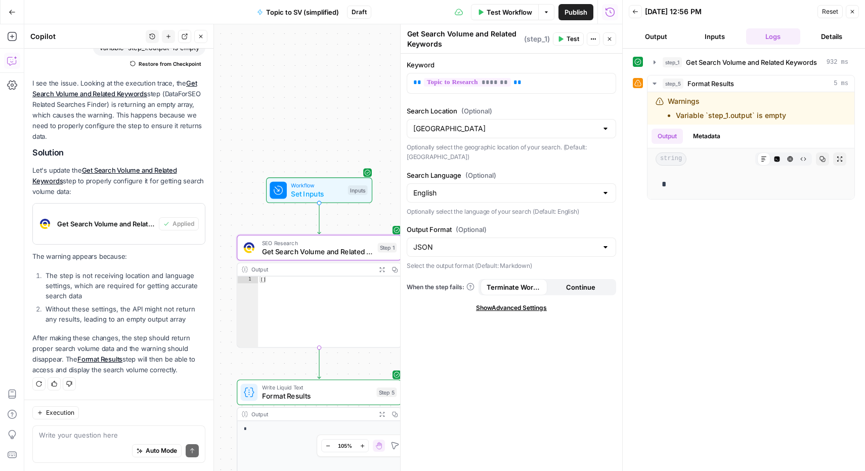
click at [320, 247] on span "Get Search Volume and Related Keywords" at bounding box center [318, 251] width 112 height 11
click at [124, 438] on textarea at bounding box center [119, 435] width 160 height 10
type textarea "I"
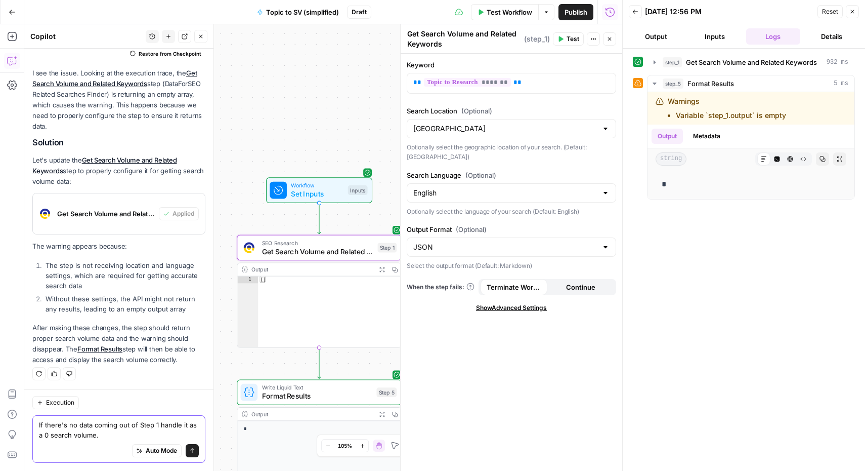
type textarea "If there's no data coming out of Step 1 handle it as a 0 search volume."
click at [190, 454] on button "Send" at bounding box center [192, 450] width 13 height 13
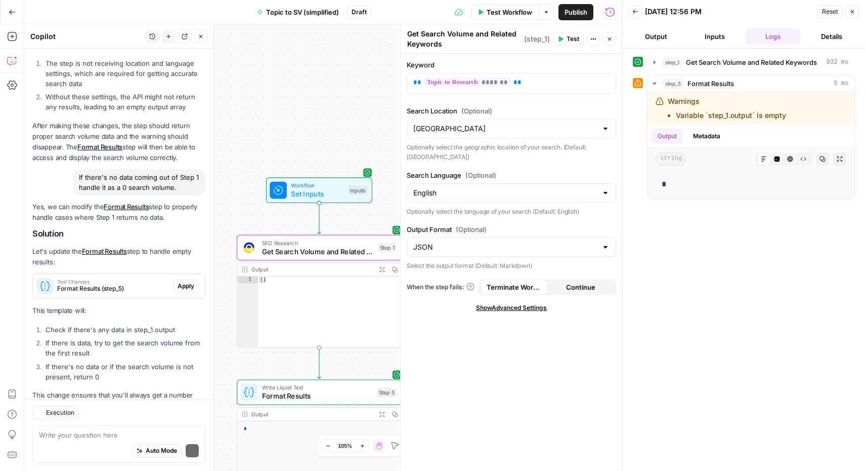
scroll to position [1046, 0]
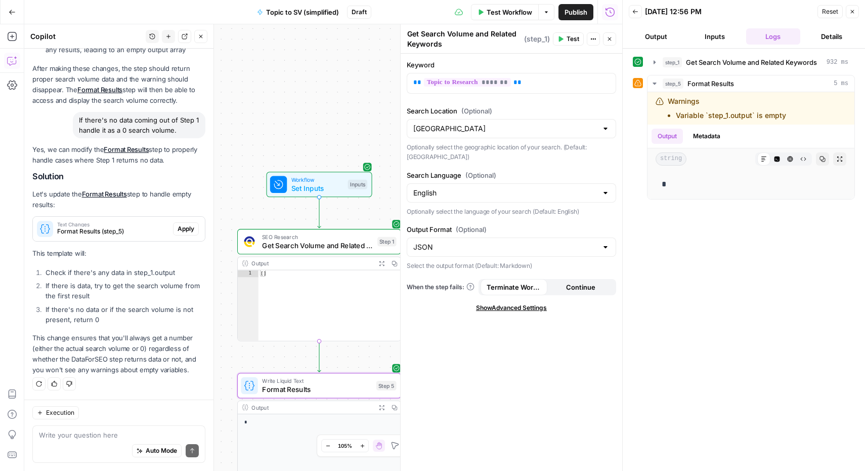
click at [179, 229] on span "Apply" at bounding box center [186, 228] width 17 height 9
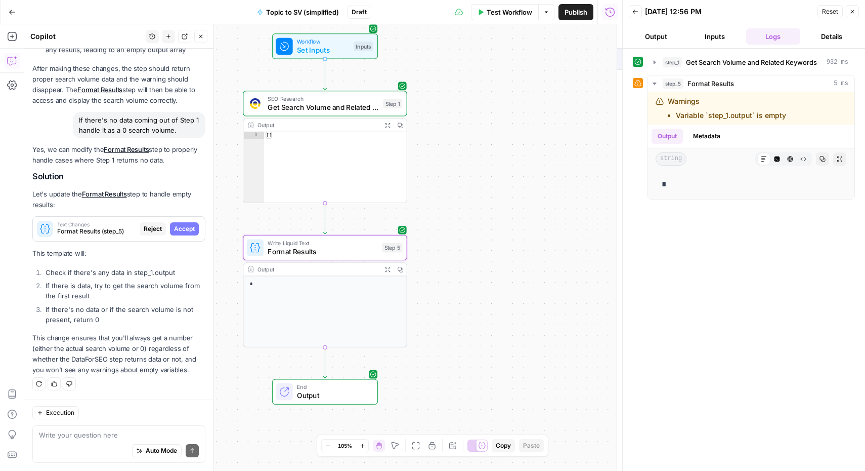
scroll to position [997, 0]
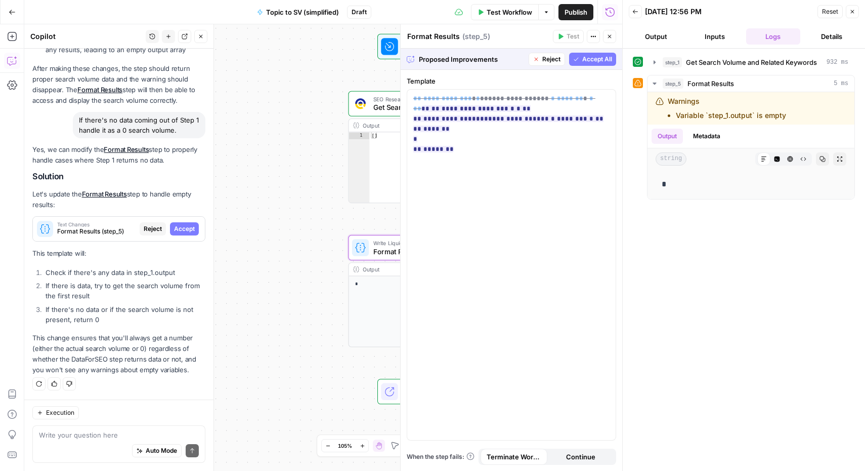
click at [180, 229] on span "Accept" at bounding box center [184, 228] width 21 height 9
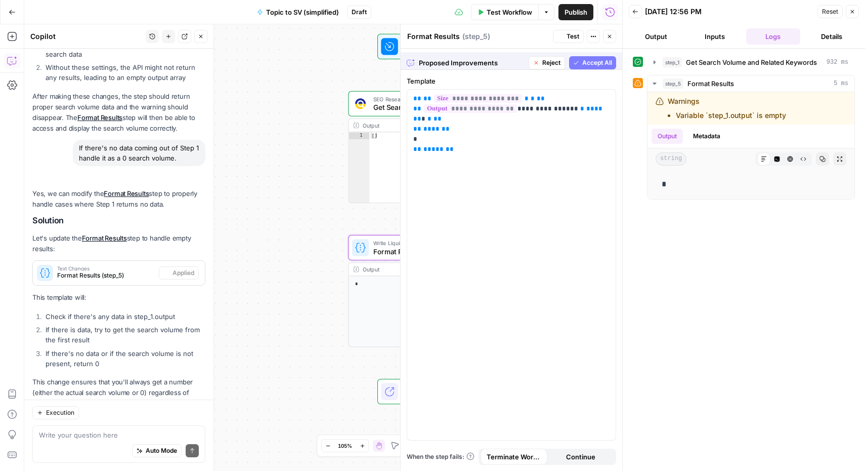
scroll to position [1062, 0]
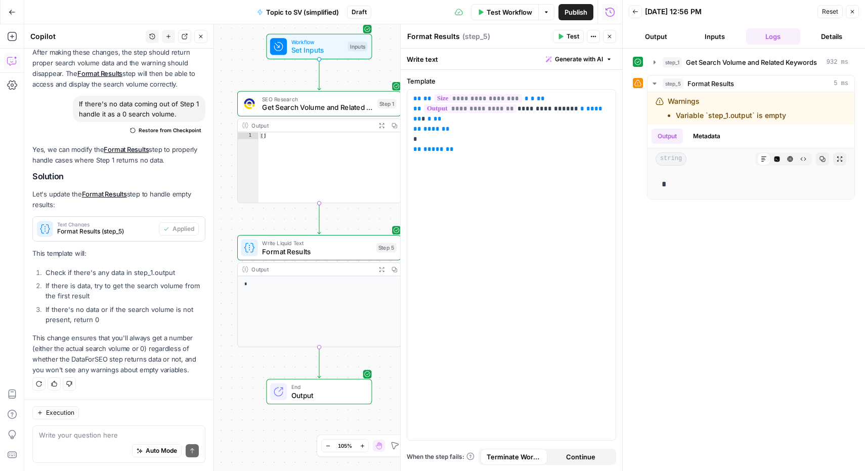
click at [529, 15] on span "Test Workflow" at bounding box center [510, 12] width 46 height 10
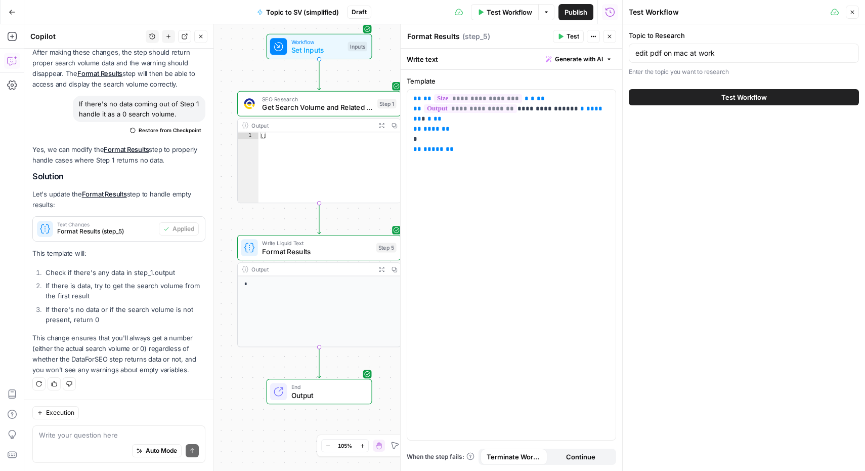
click at [721, 95] on button "Test Workflow" at bounding box center [744, 97] width 230 height 16
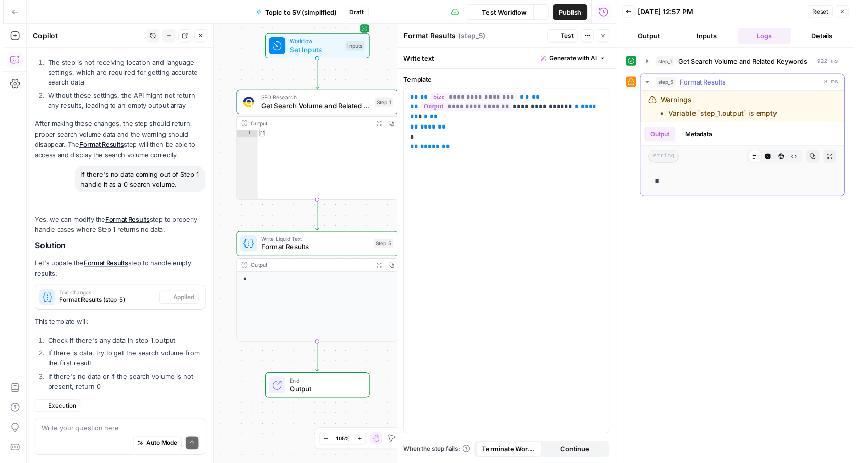
scroll to position [1062, 0]
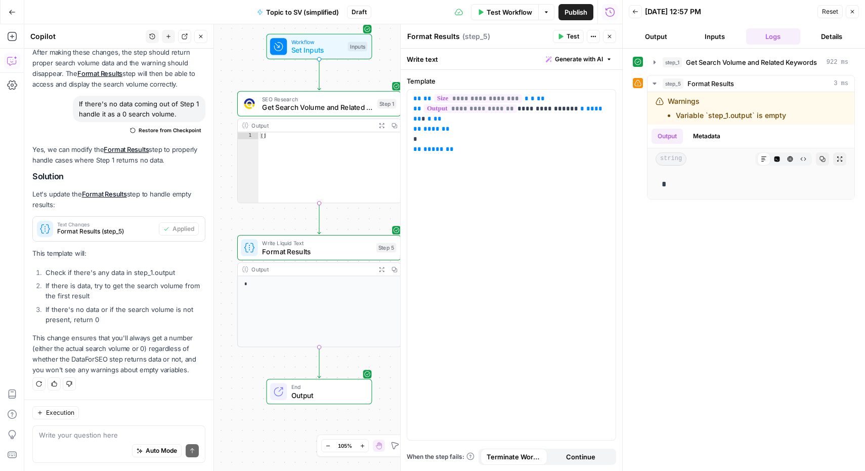
click at [307, 251] on span "Format Results" at bounding box center [317, 251] width 110 height 11
click at [854, 8] on button "Close" at bounding box center [852, 11] width 13 height 13
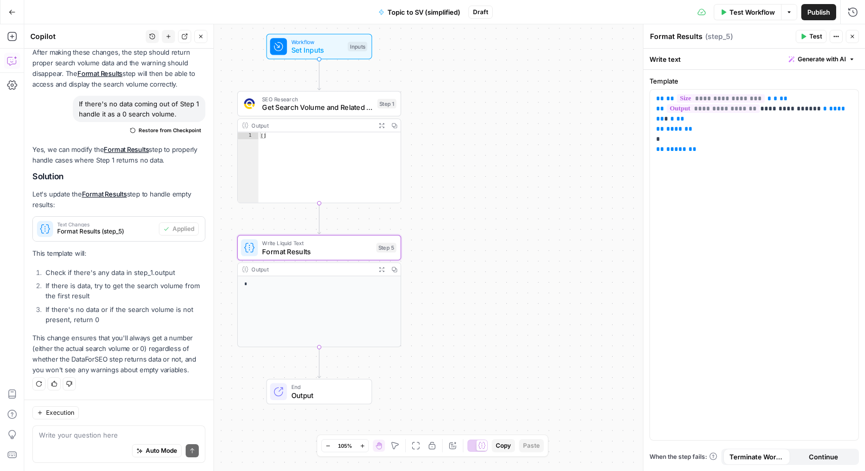
drag, startPoint x: 853, startPoint y: 35, endPoint x: 842, endPoint y: 37, distance: 11.8
click at [853, 35] on icon "button" at bounding box center [853, 37] width 4 height 4
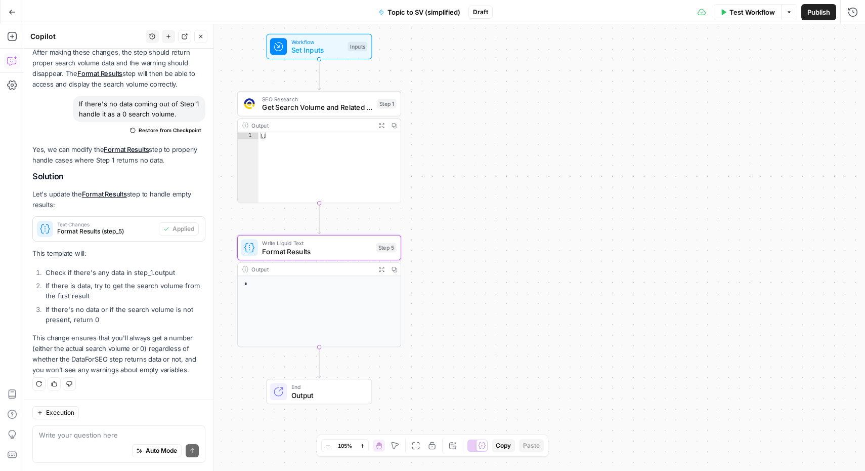
click at [350, 108] on span "Get Search Volume and Related Keywords" at bounding box center [317, 107] width 111 height 11
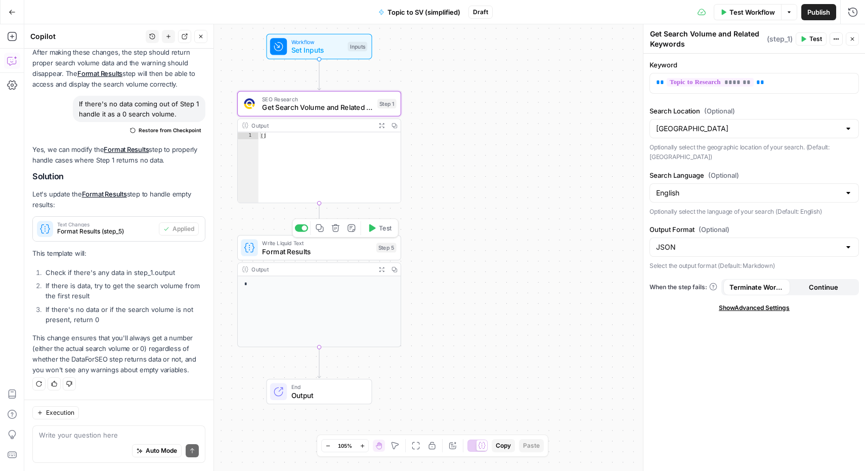
click at [309, 252] on span "Format Results" at bounding box center [317, 251] width 110 height 11
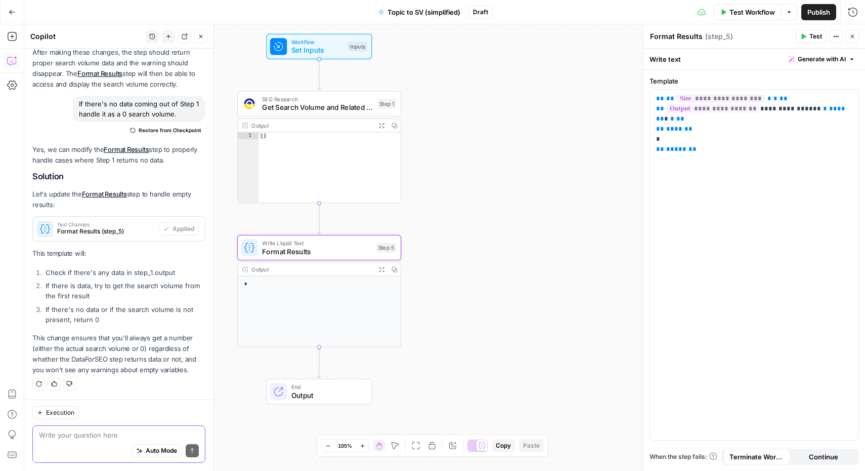
click at [108, 434] on textarea at bounding box center [119, 435] width 160 height 10
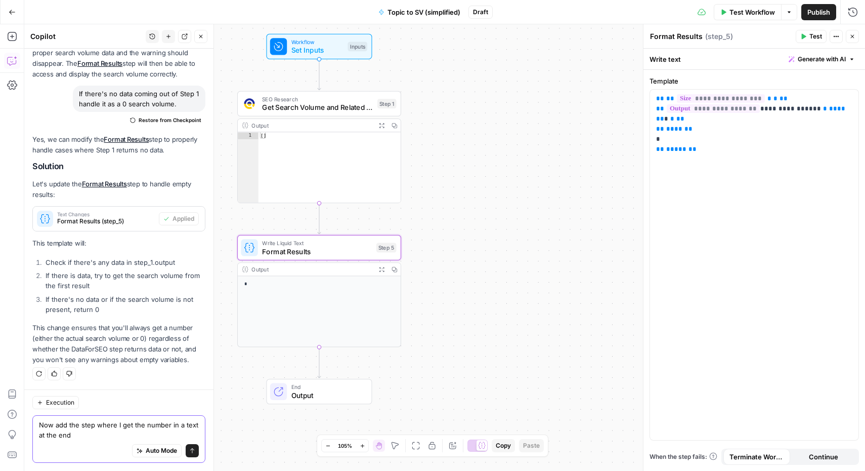
type textarea "Now add the step where I get the number in a text at the end."
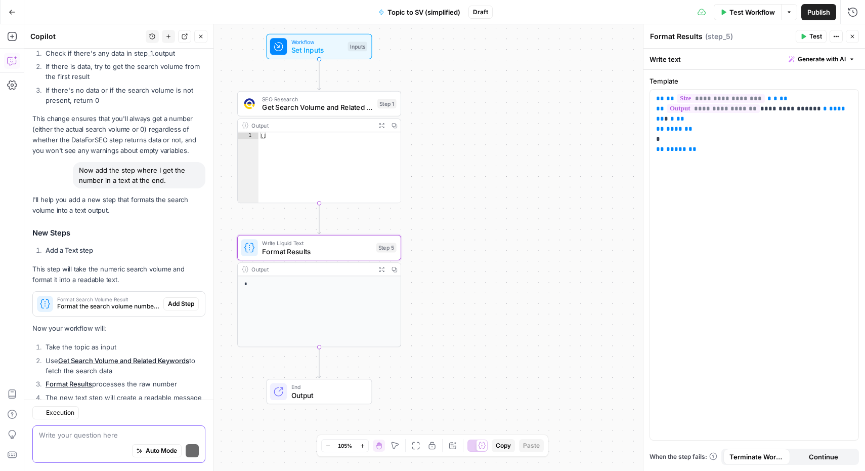
scroll to position [1358, 0]
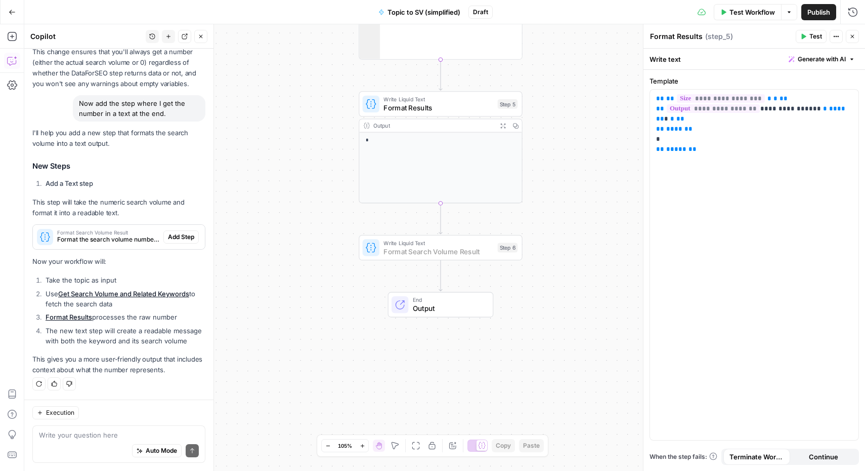
click at [179, 232] on span "Add Step" at bounding box center [181, 236] width 26 height 9
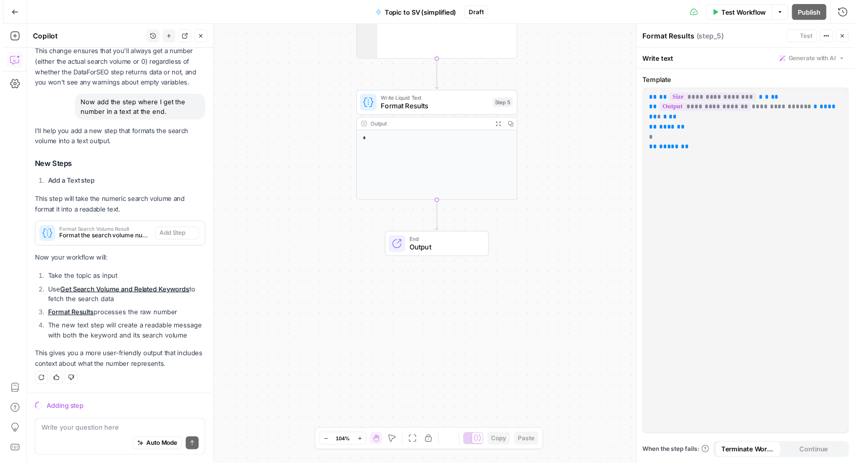
scroll to position [1293, 0]
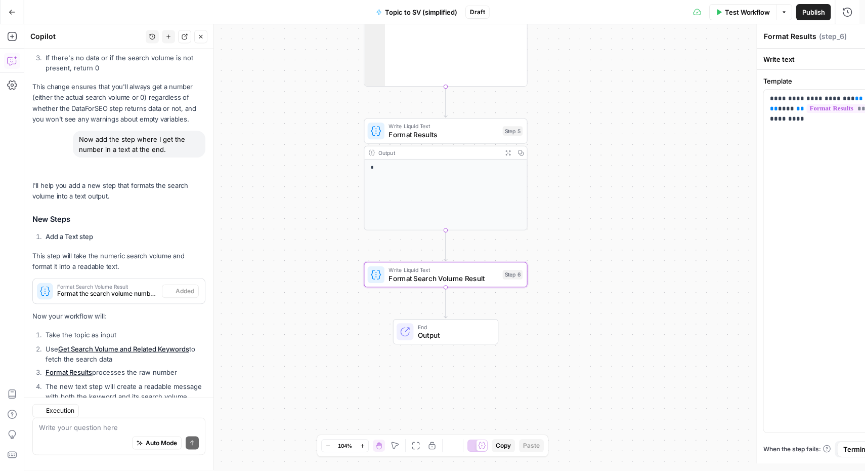
type textarea "Format Search Volume Result"
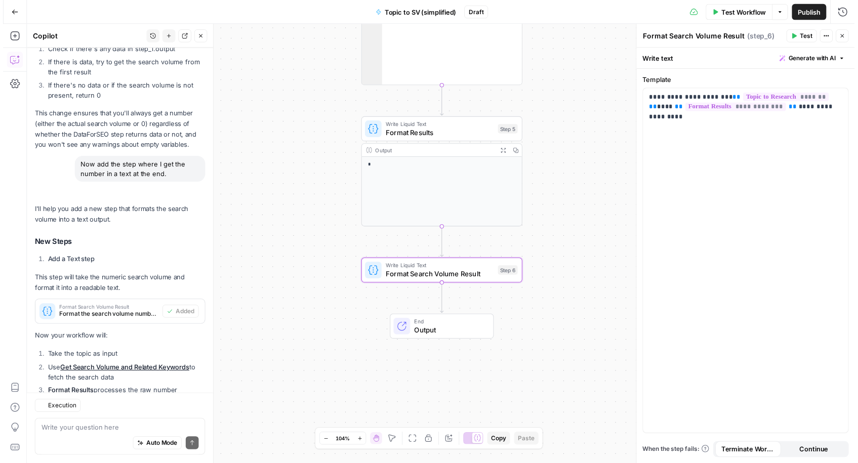
scroll to position [1374, 0]
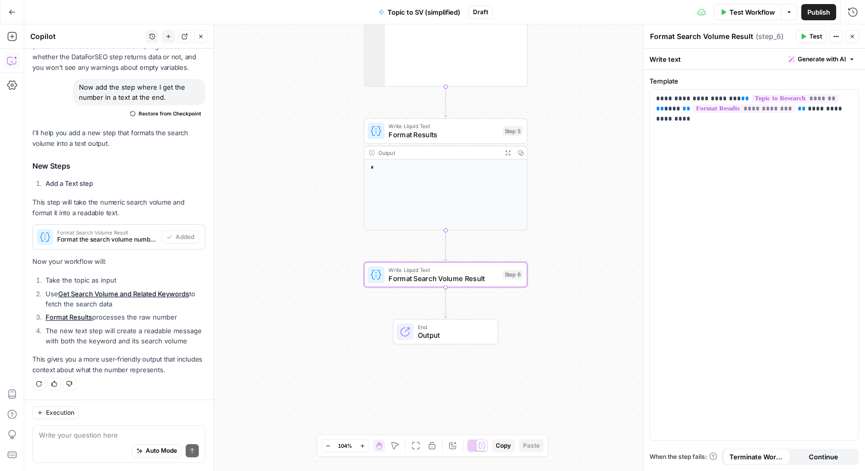
click at [753, 9] on span "Test Workflow" at bounding box center [753, 12] width 46 height 10
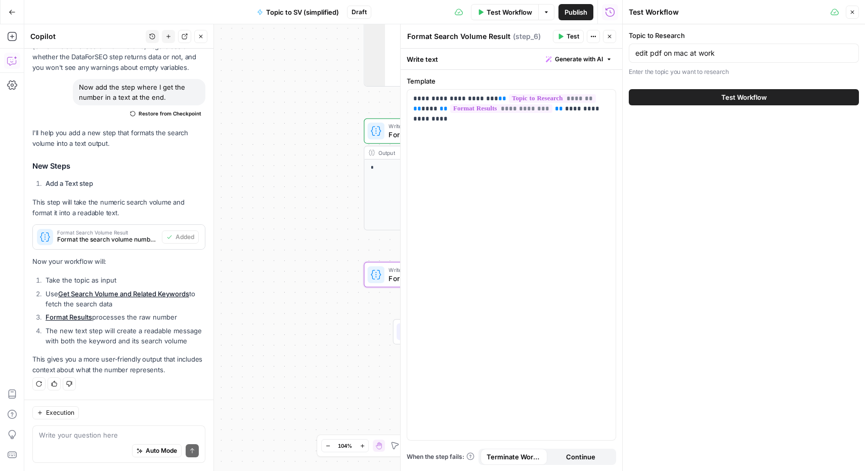
click at [729, 100] on span "Test Workflow" at bounding box center [745, 97] width 46 height 10
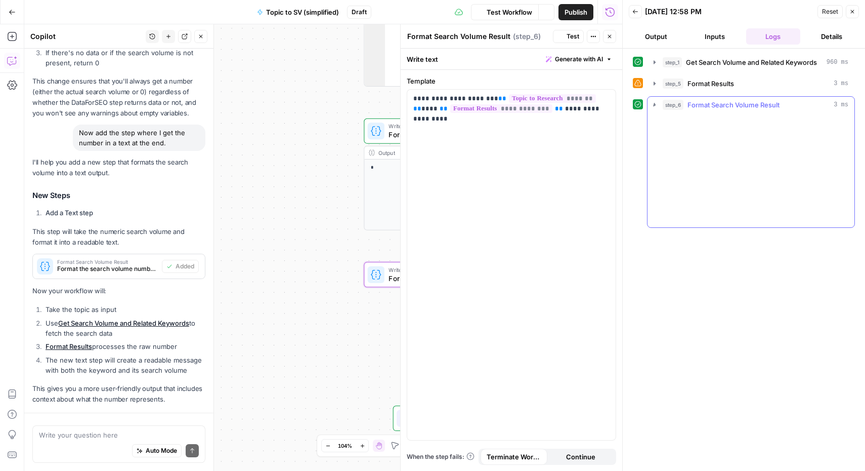
scroll to position [1374, 0]
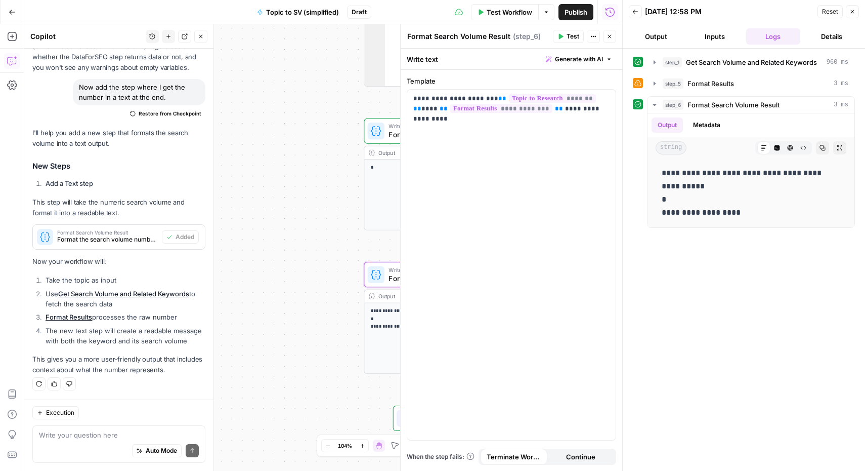
click at [505, 16] on span "Test Workflow" at bounding box center [510, 12] width 46 height 10
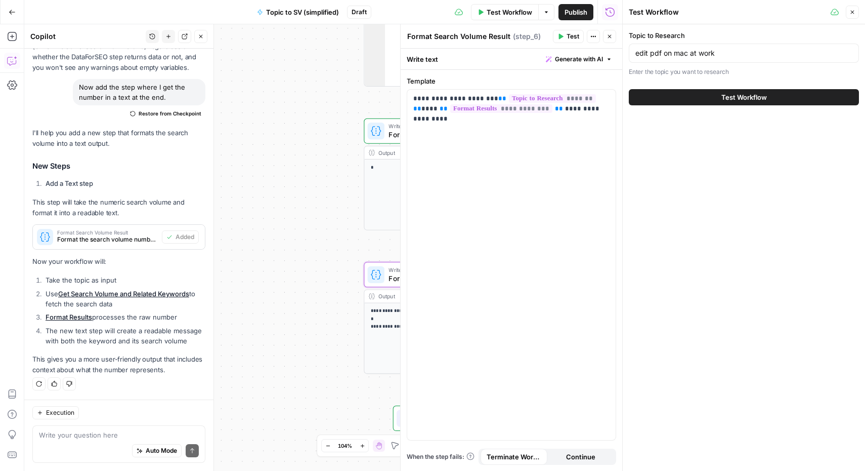
click at [693, 47] on div "edit pdf on mac at work" at bounding box center [744, 53] width 230 height 19
type input "edit pdf"
click at [629, 89] on button "Test Workflow" at bounding box center [744, 97] width 230 height 16
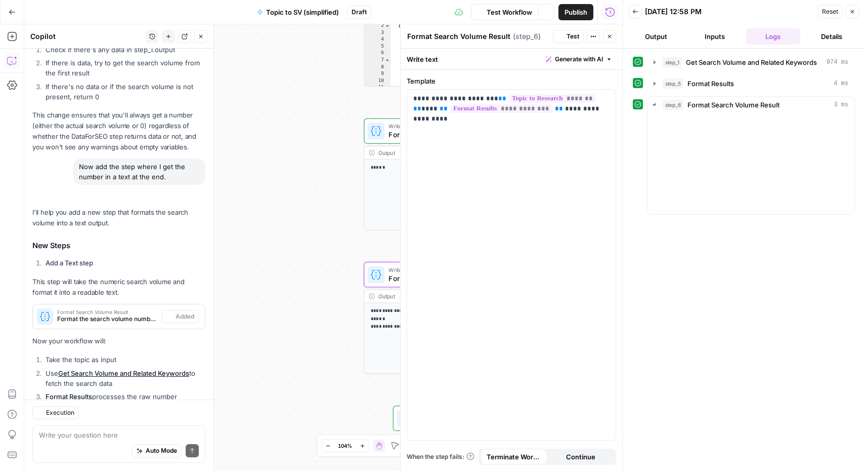
scroll to position [1374, 0]
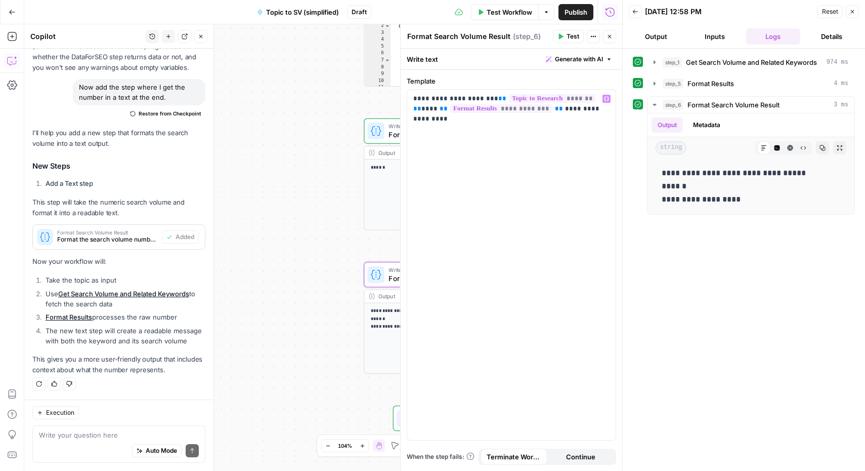
click at [337, 264] on div "Workflow Set Inputs Inputs SEO Research Get Search Volume and Related Keywords …" at bounding box center [323, 247] width 598 height 446
click at [850, 11] on icon "button" at bounding box center [853, 12] width 6 height 6
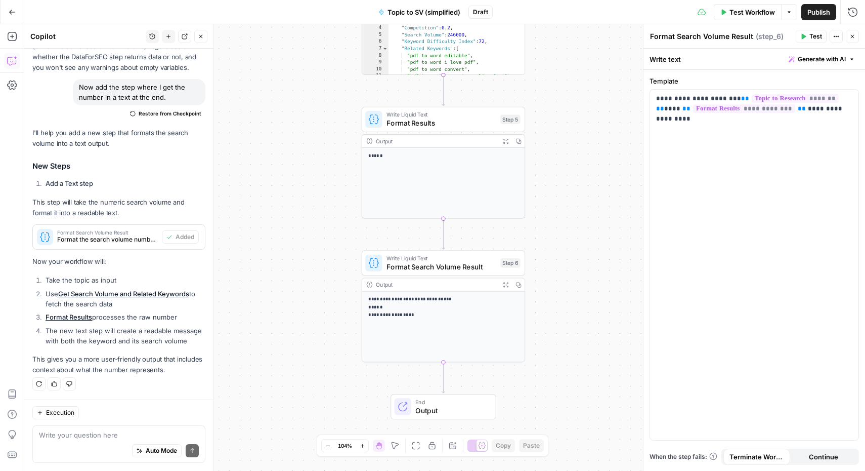
click at [792, 6] on button "Options" at bounding box center [789, 12] width 16 height 16
click at [790, 7] on button "Options" at bounding box center [789, 12] width 16 height 16
click at [822, 14] on span "Publish" at bounding box center [819, 12] width 23 height 10
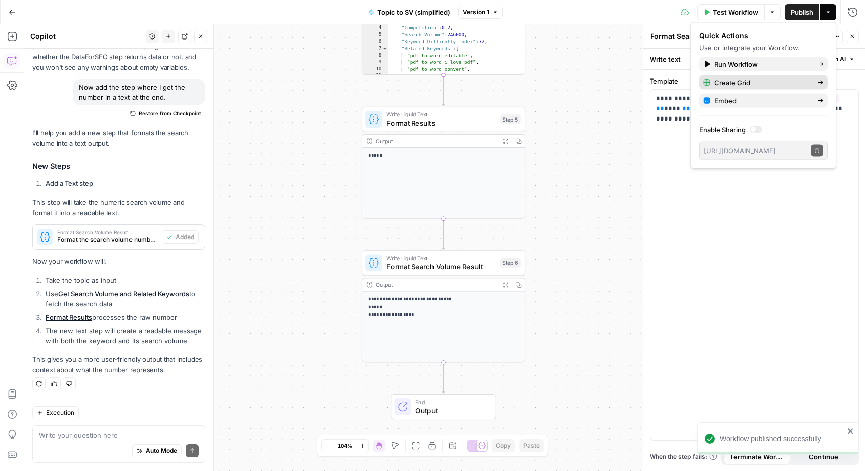
click at [732, 82] on span "Create Grid" at bounding box center [762, 82] width 95 height 10
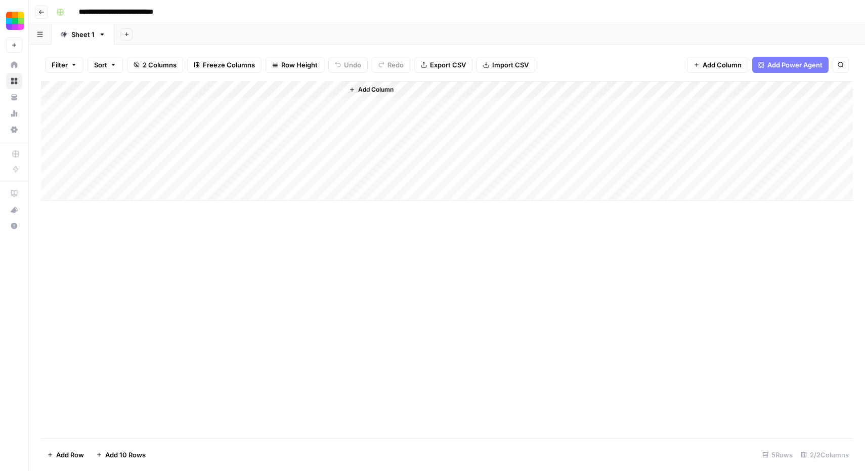
click at [183, 107] on div "Add Column" at bounding box center [447, 140] width 812 height 119
click at [283, 107] on div "Add Column" at bounding box center [447, 140] width 812 height 119
click at [281, 123] on div "Add Column" at bounding box center [447, 140] width 812 height 119
click at [281, 141] on div "Add Column" at bounding box center [447, 140] width 812 height 119
click at [396, 106] on div "Add Column" at bounding box center [447, 140] width 812 height 119
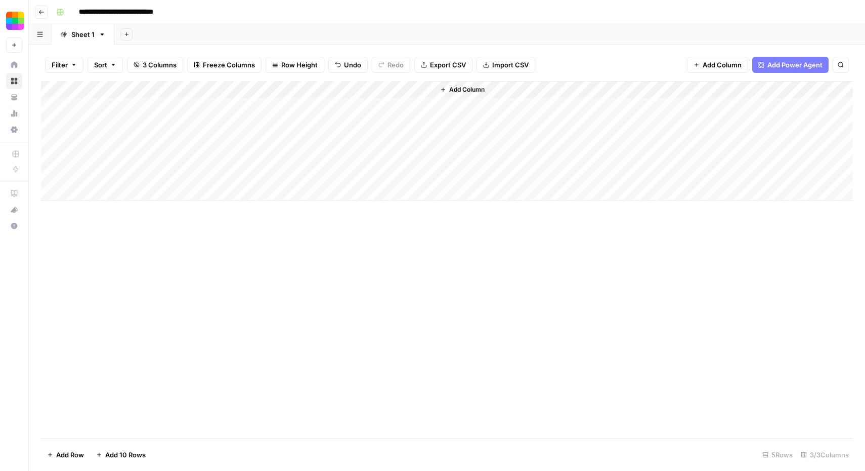
click at [389, 107] on div "Add Column" at bounding box center [447, 140] width 812 height 119
click at [389, 107] on body "**********" at bounding box center [432, 235] width 865 height 471
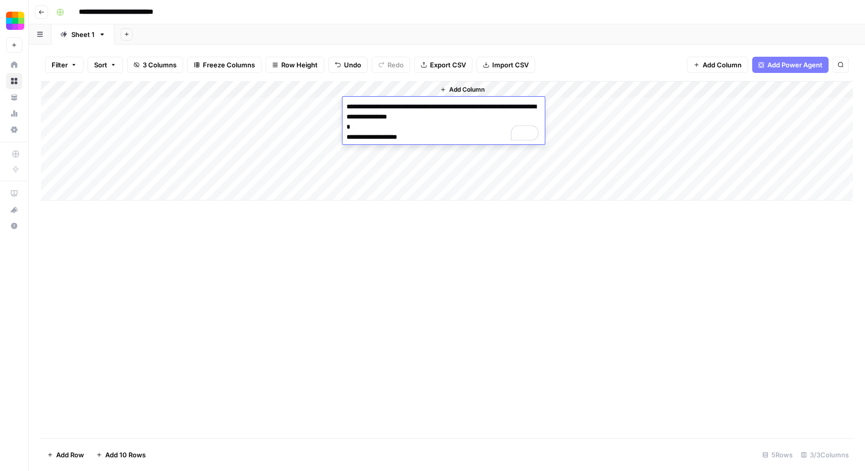
click at [380, 254] on div "Add Column" at bounding box center [447, 259] width 812 height 357
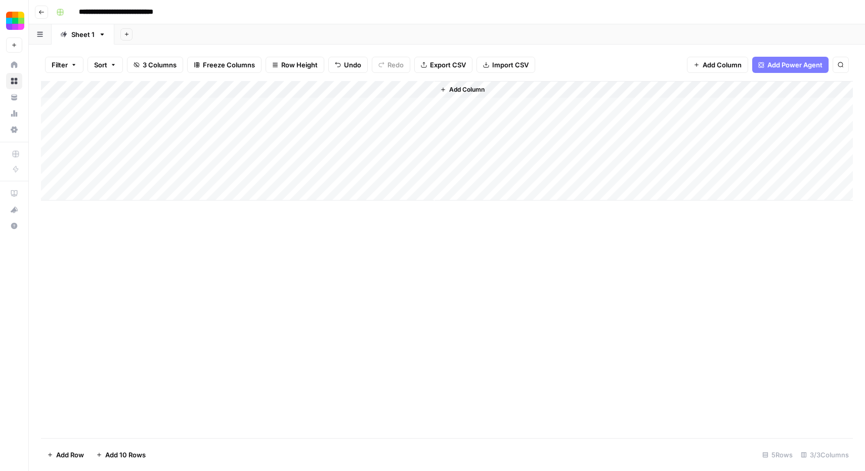
click at [322, 87] on div "Add Column" at bounding box center [447, 140] width 812 height 119
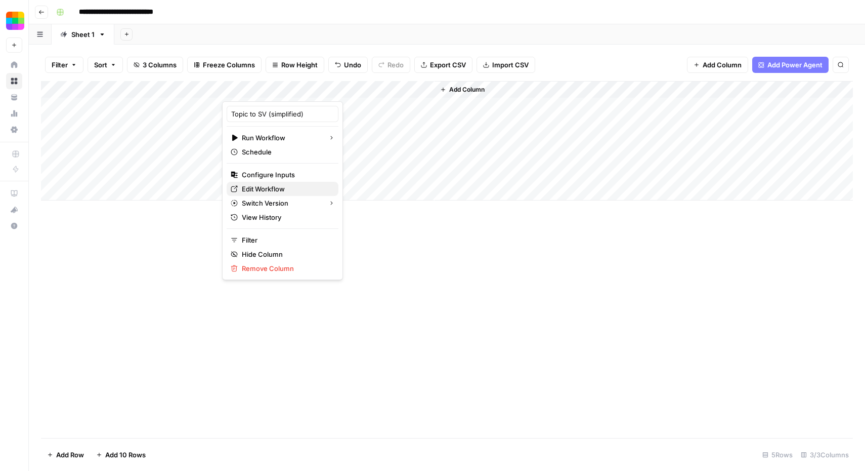
click at [276, 184] on span "Edit Workflow" at bounding box center [286, 189] width 89 height 10
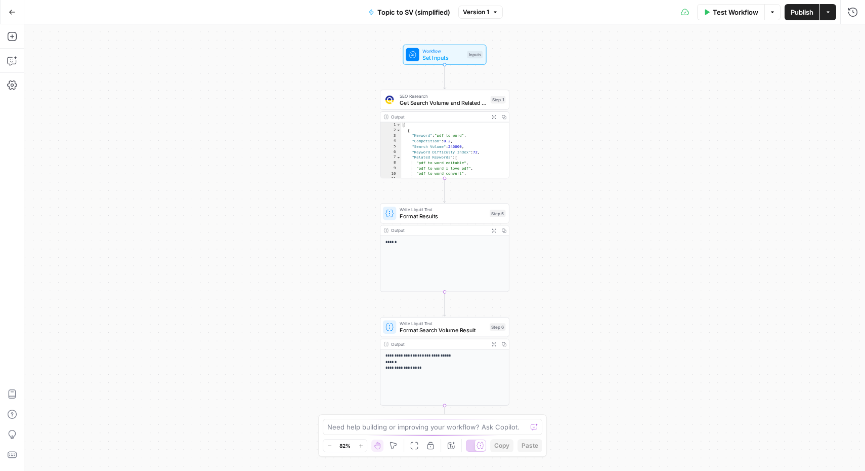
click at [418, 432] on div "Need help building or improving your workflow? Ask Copilot." at bounding box center [433, 427] width 220 height 16
click at [422, 371] on div "**********" at bounding box center [445, 377] width 129 height 56
click at [440, 325] on span "Format Search Volume Result" at bounding box center [443, 329] width 87 height 8
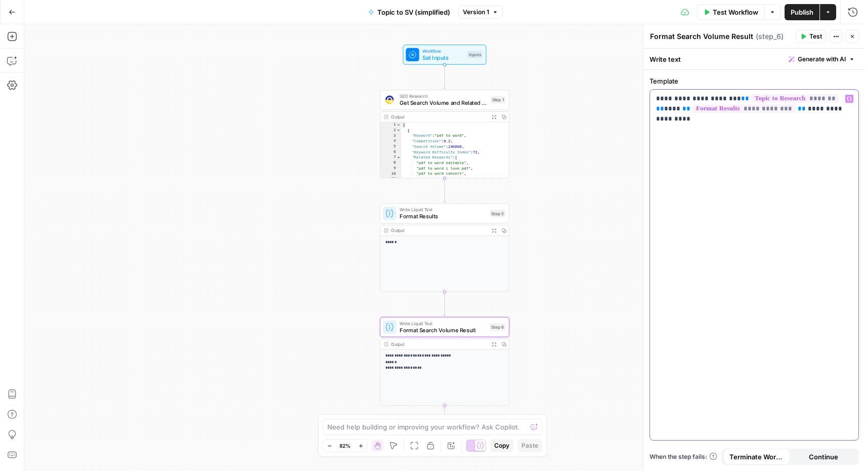
click at [778, 113] on p "**********" at bounding box center [754, 104] width 196 height 20
click at [657, 98] on p "**********" at bounding box center [754, 104] width 196 height 20
click at [720, 11] on span "Test Workflow" at bounding box center [736, 12] width 46 height 10
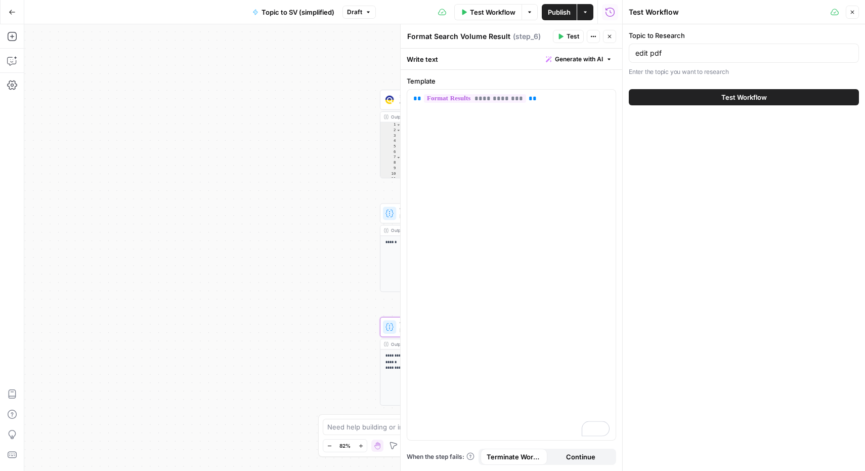
click at [736, 99] on span "Test Workflow" at bounding box center [745, 97] width 46 height 10
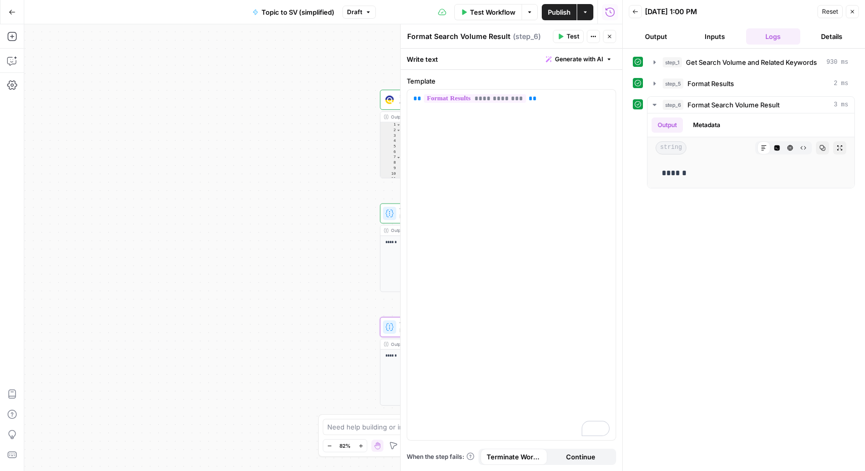
click at [554, 17] on span "Publish" at bounding box center [559, 12] width 23 height 10
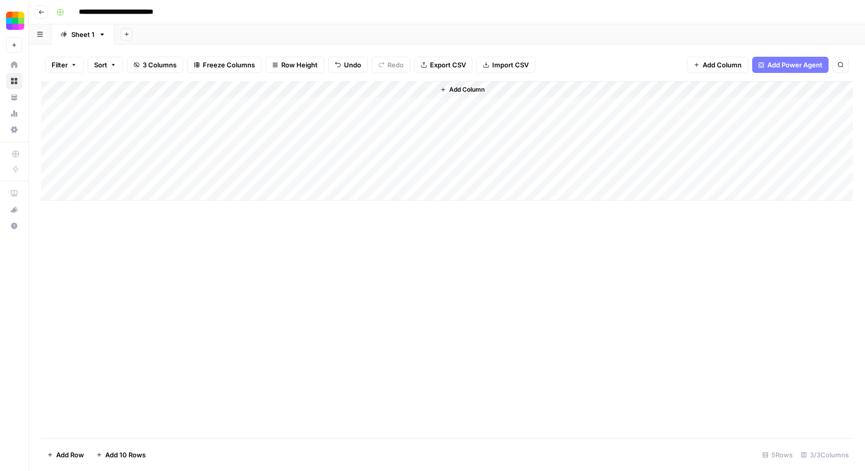
click at [304, 290] on div "Add Column" at bounding box center [447, 259] width 812 height 357
click at [333, 107] on div "Add Column" at bounding box center [447, 140] width 812 height 119
click at [129, 138] on div "Add Column" at bounding box center [447, 140] width 812 height 119
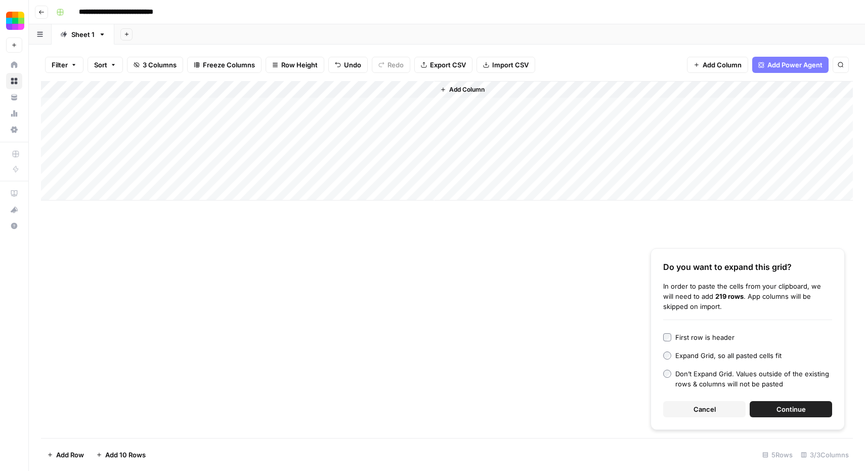
click at [798, 409] on span "Continue" at bounding box center [791, 409] width 29 height 10
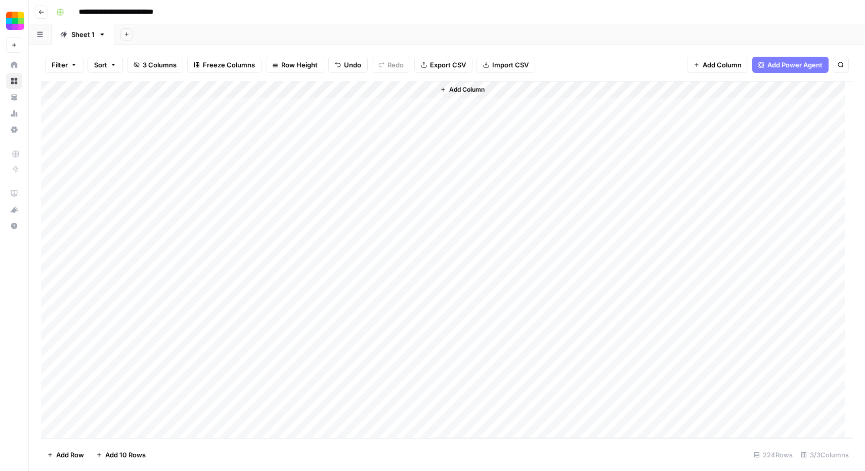
click at [404, 106] on div "Add Column" at bounding box center [447, 259] width 812 height 357
click at [338, 91] on div "Add Column" at bounding box center [447, 259] width 812 height 357
click at [355, 110] on span "All Rows" at bounding box center [371, 113] width 64 height 10
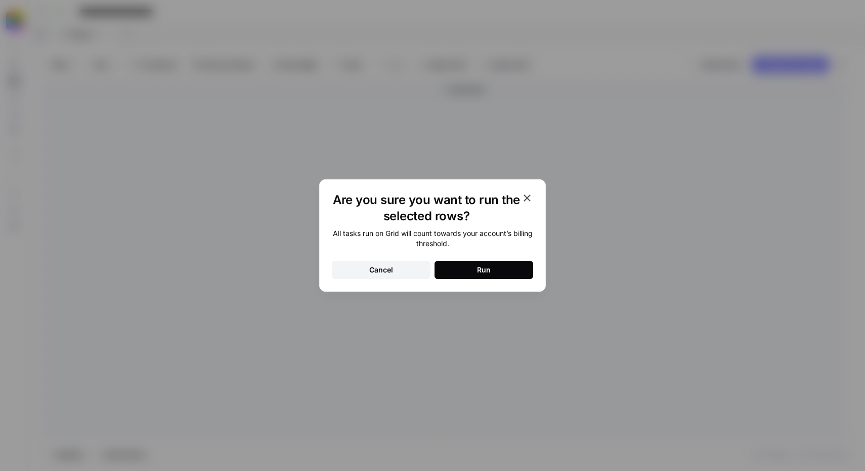
click at [504, 270] on button "Run" at bounding box center [484, 270] width 99 height 18
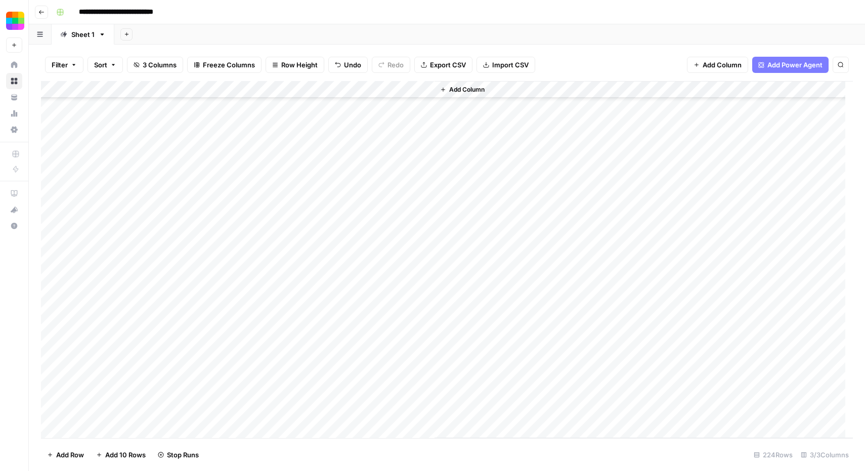
scroll to position [3531, 0]
